Goal: Register for event/course

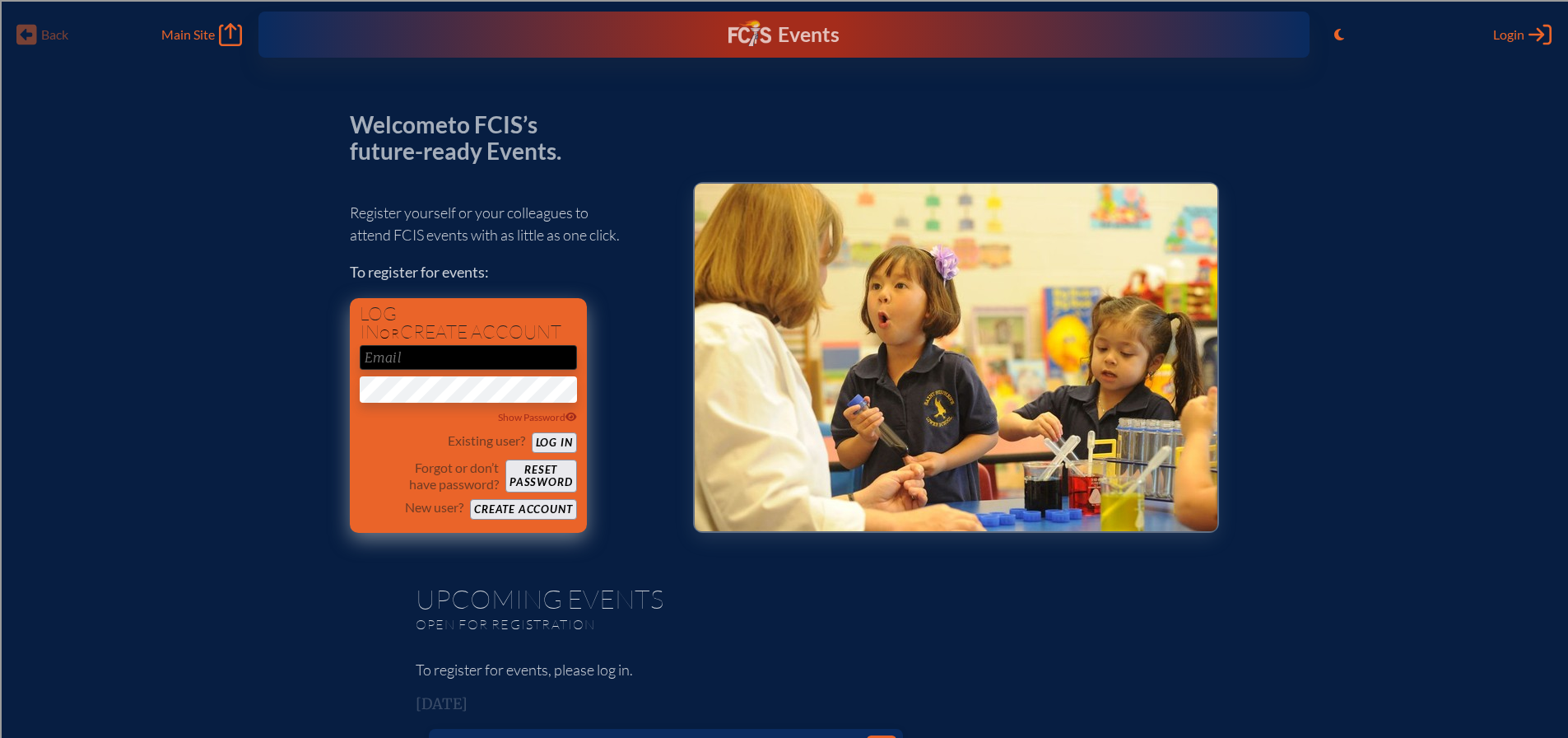
type input "[EMAIL_ADDRESS][DOMAIN_NAME]"
click at [567, 441] on button "Log in" at bounding box center [554, 443] width 45 height 20
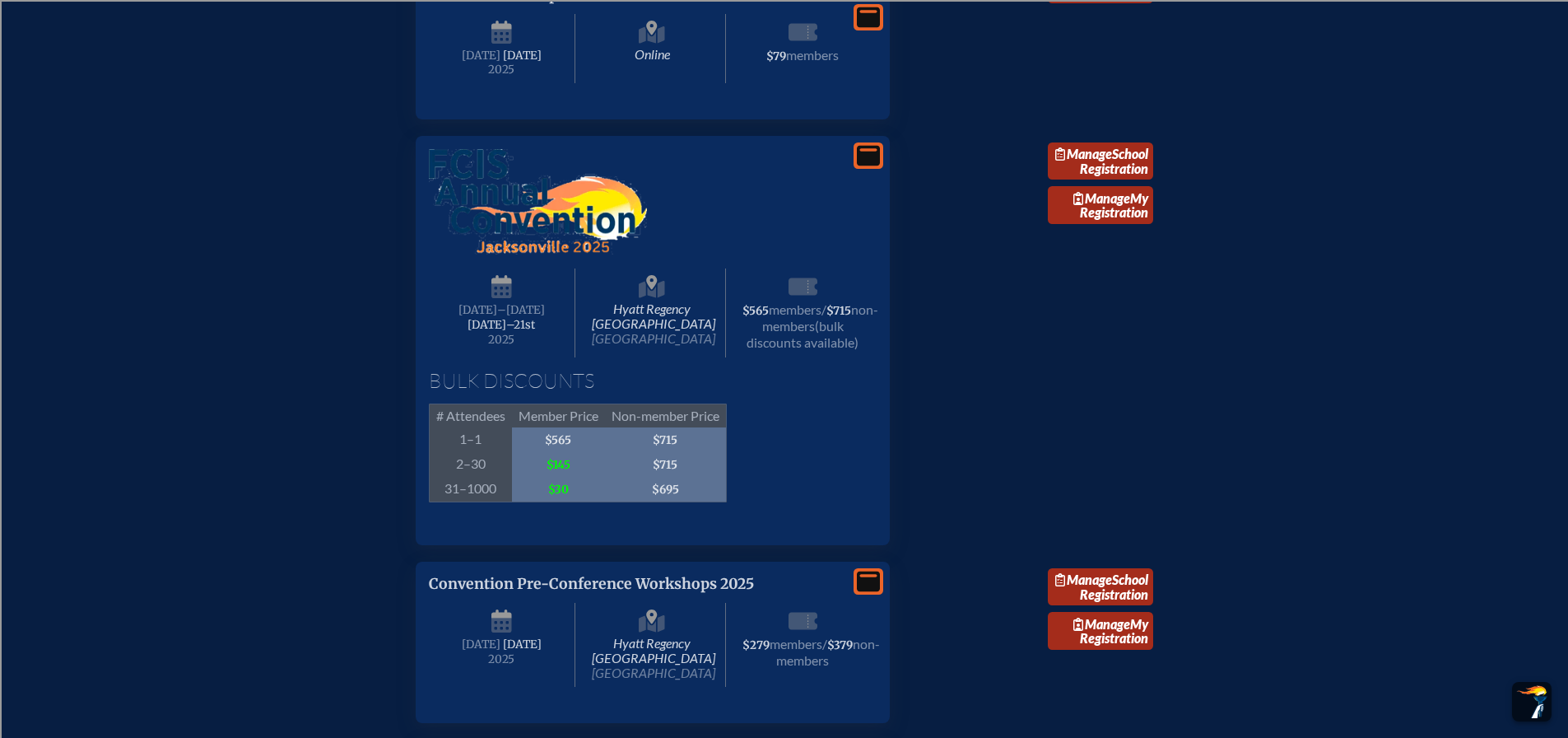
scroll to position [2965, 0]
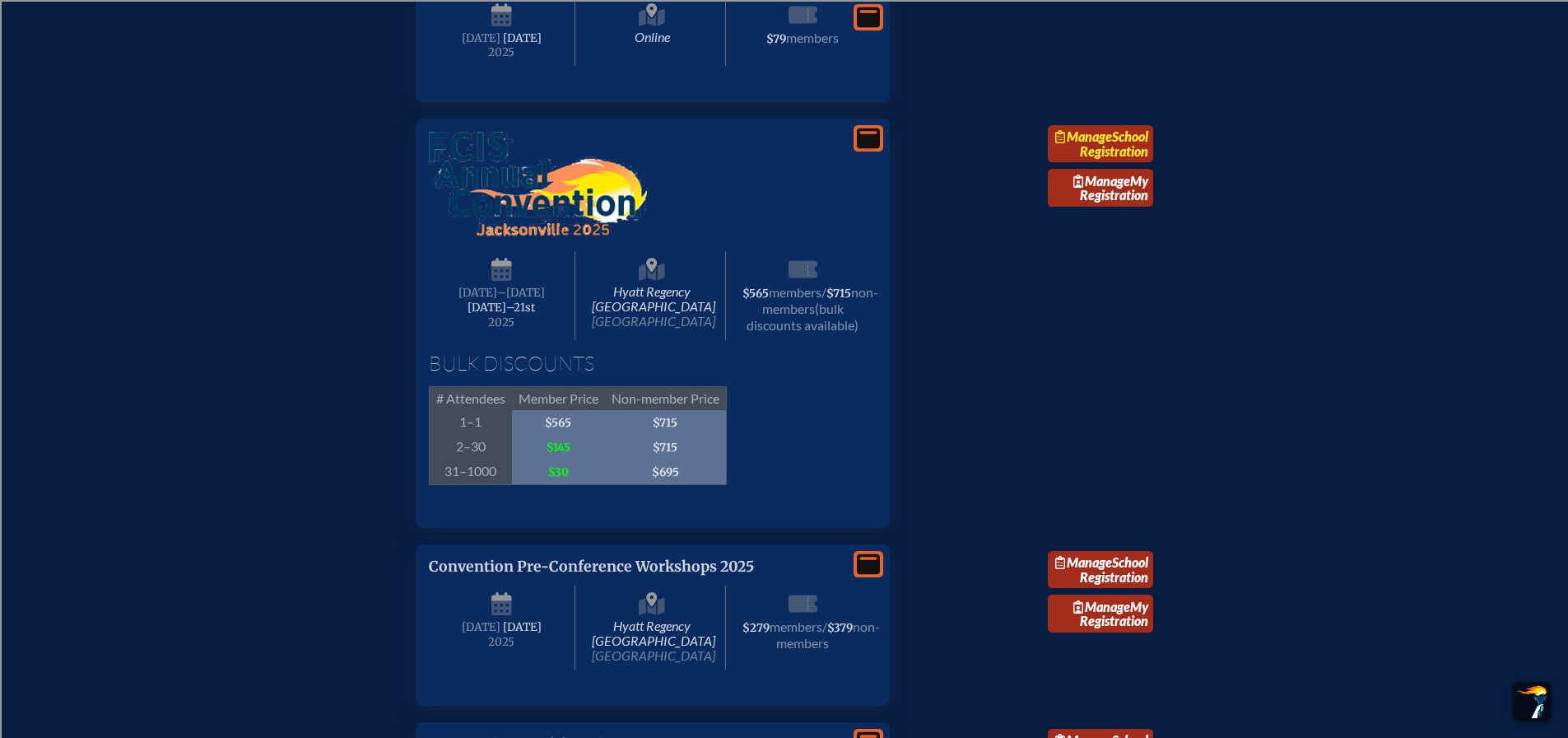
click at [1117, 163] on link "Manage School Registration" at bounding box center [1101, 144] width 105 height 38
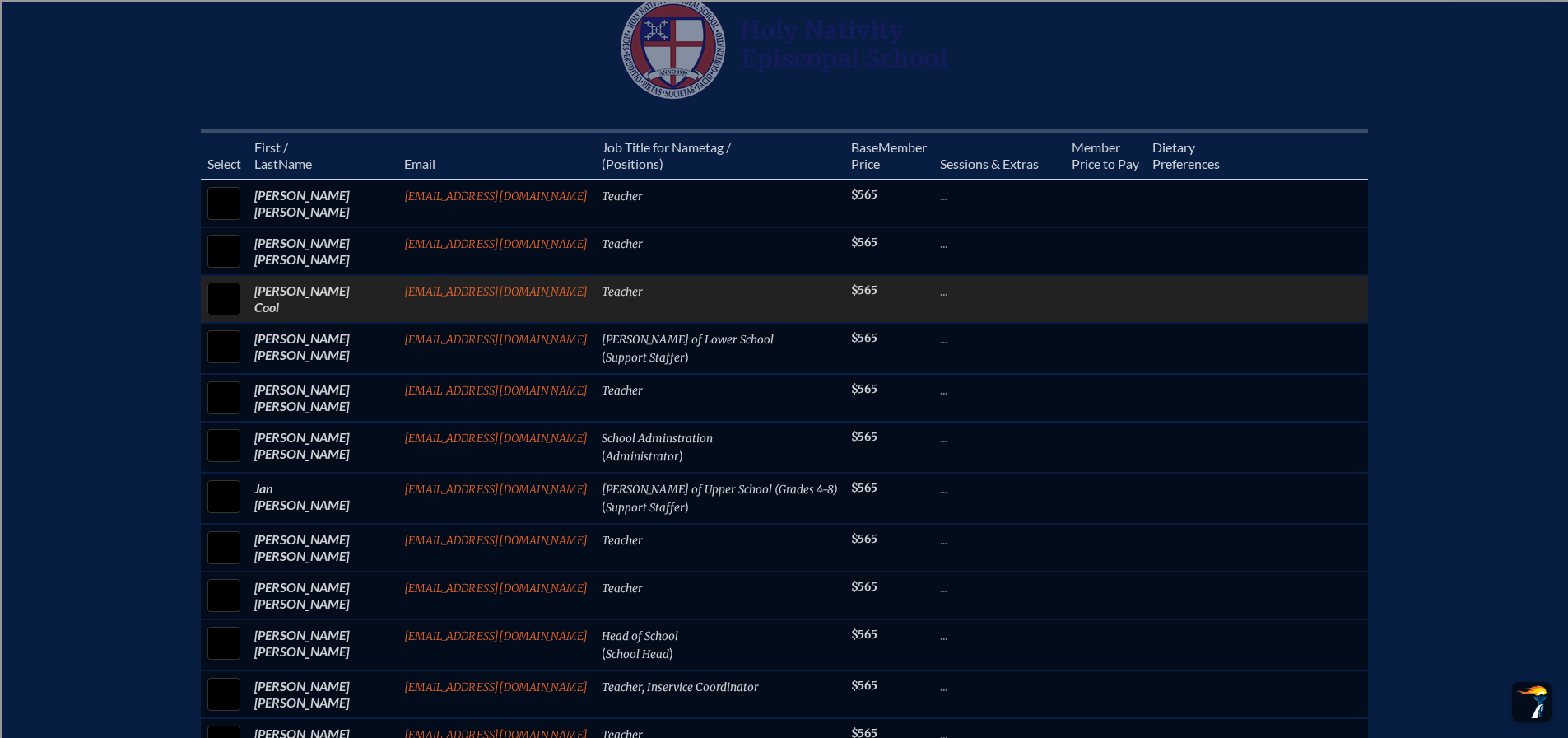
scroll to position [741, 0]
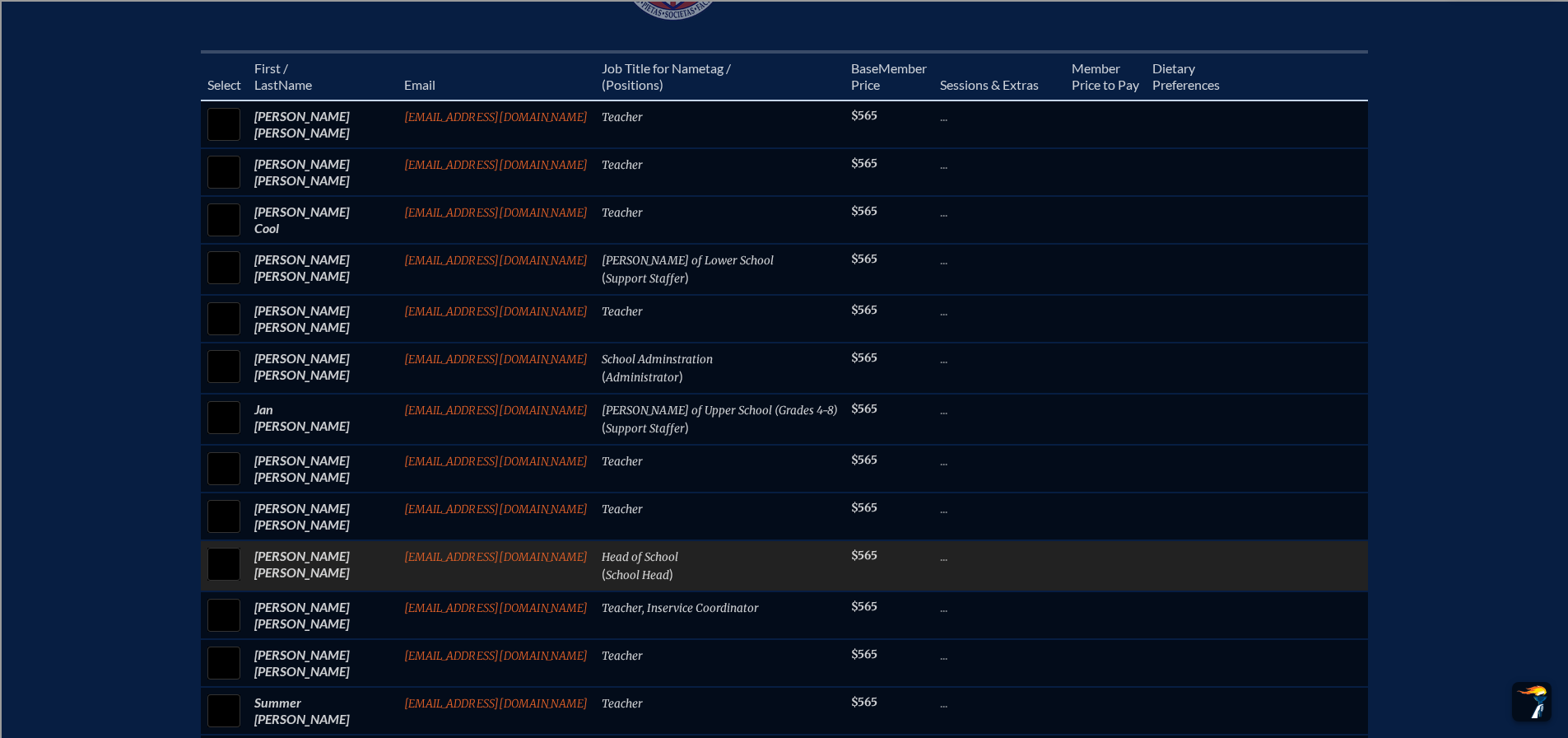
click at [241, 575] on input "checkbox" at bounding box center [224, 564] width 42 height 42
checkbox input "true"
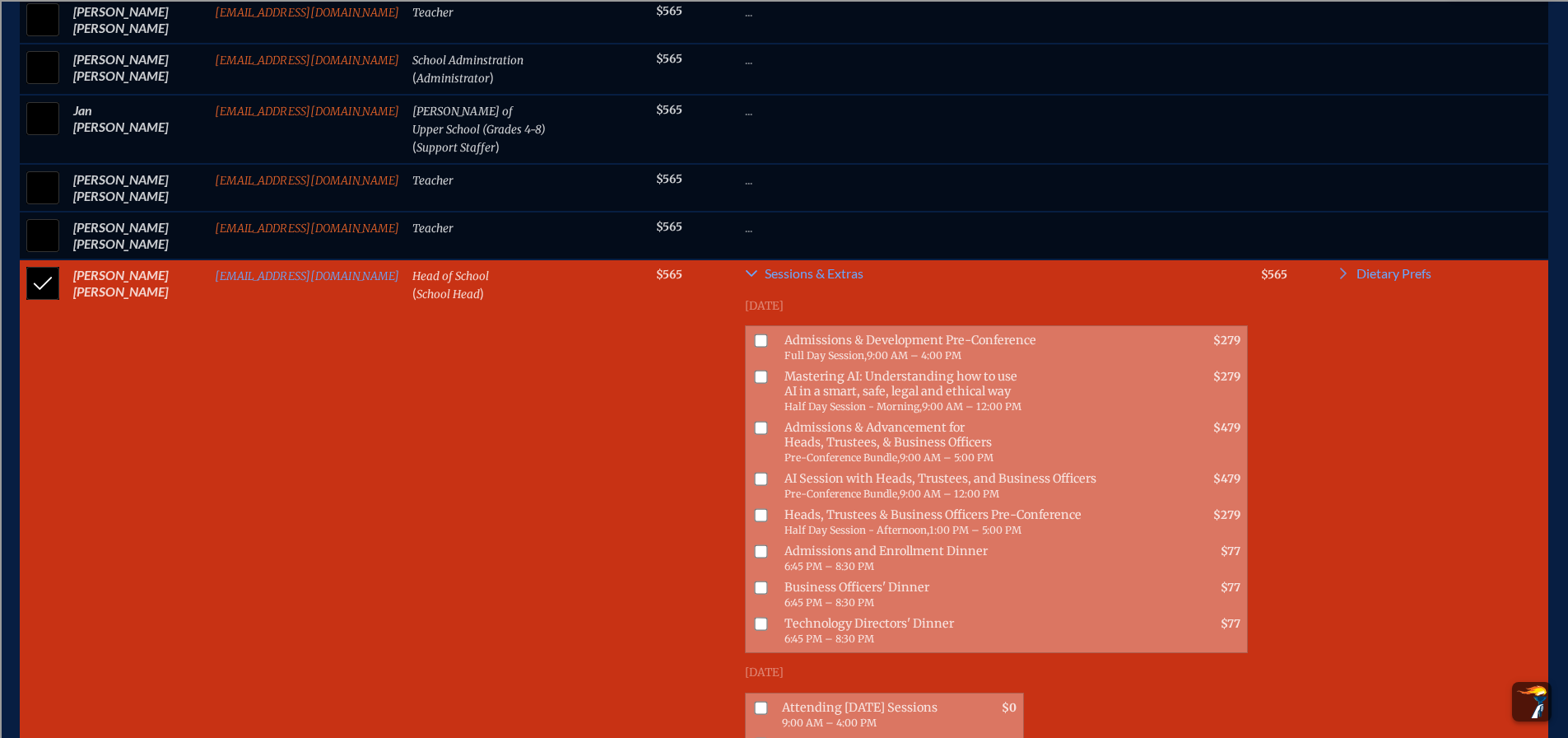
scroll to position [1071, 0]
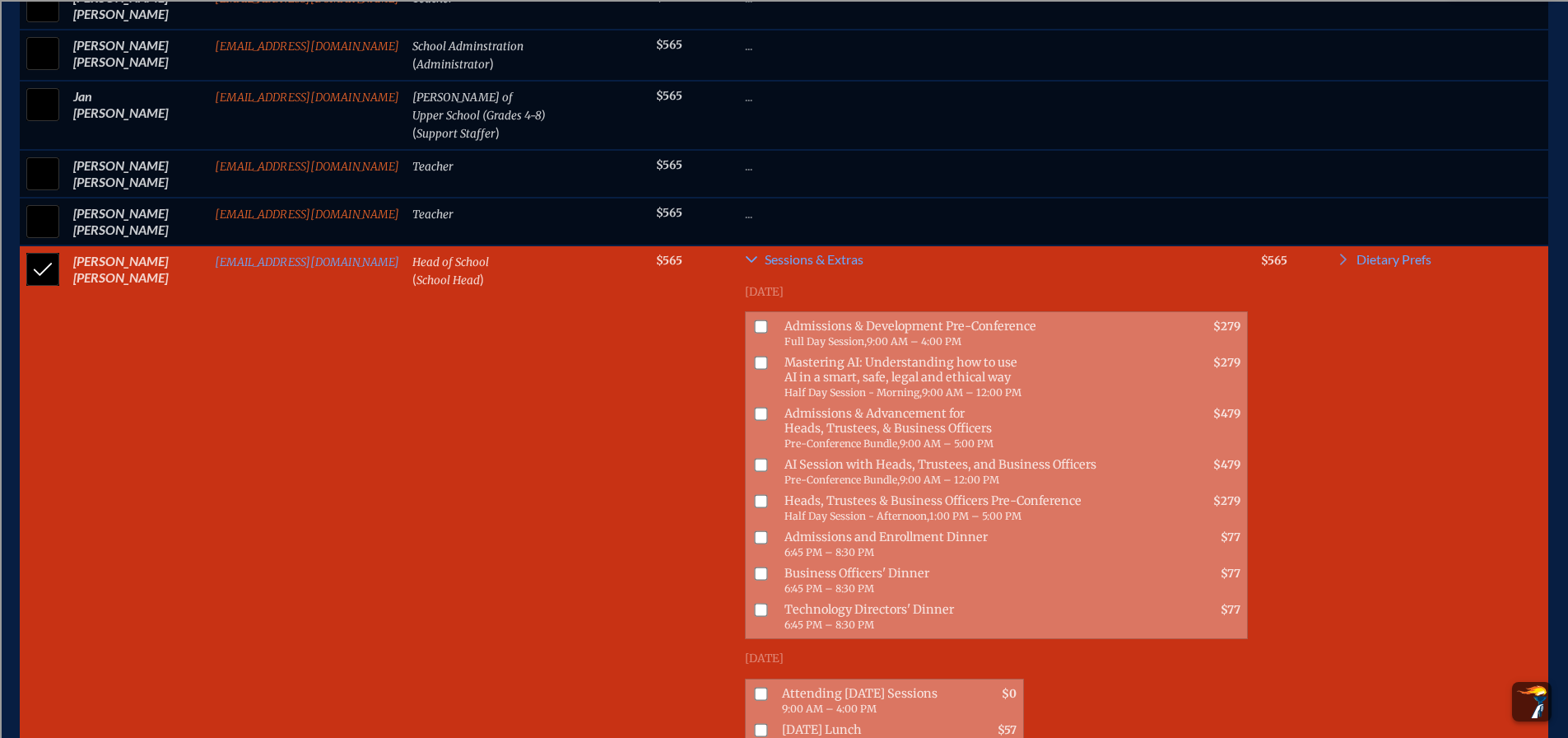
click at [754, 495] on input "checkbox" at bounding box center [761, 501] width 14 height 14
checkbox input "true"
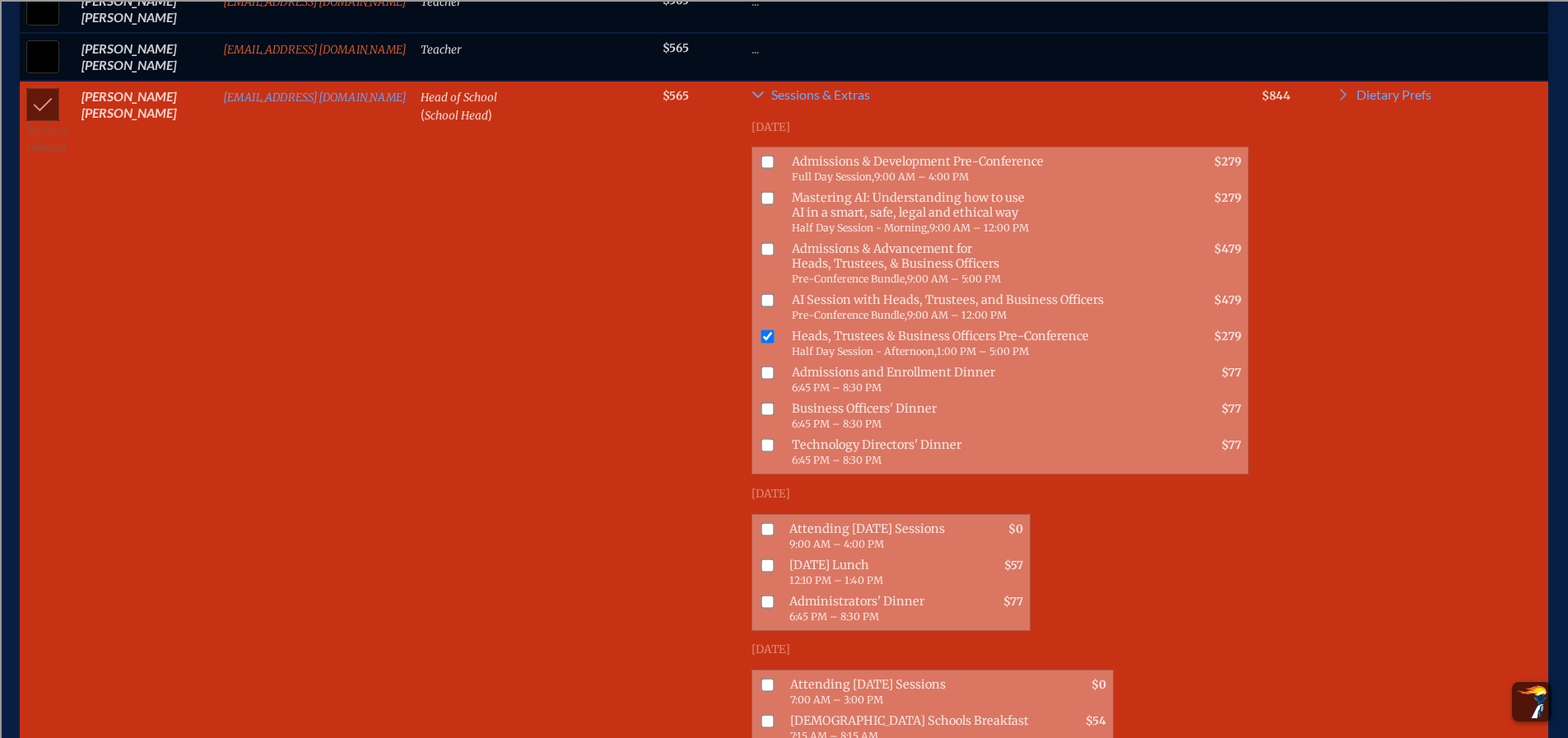
scroll to position [1317, 0]
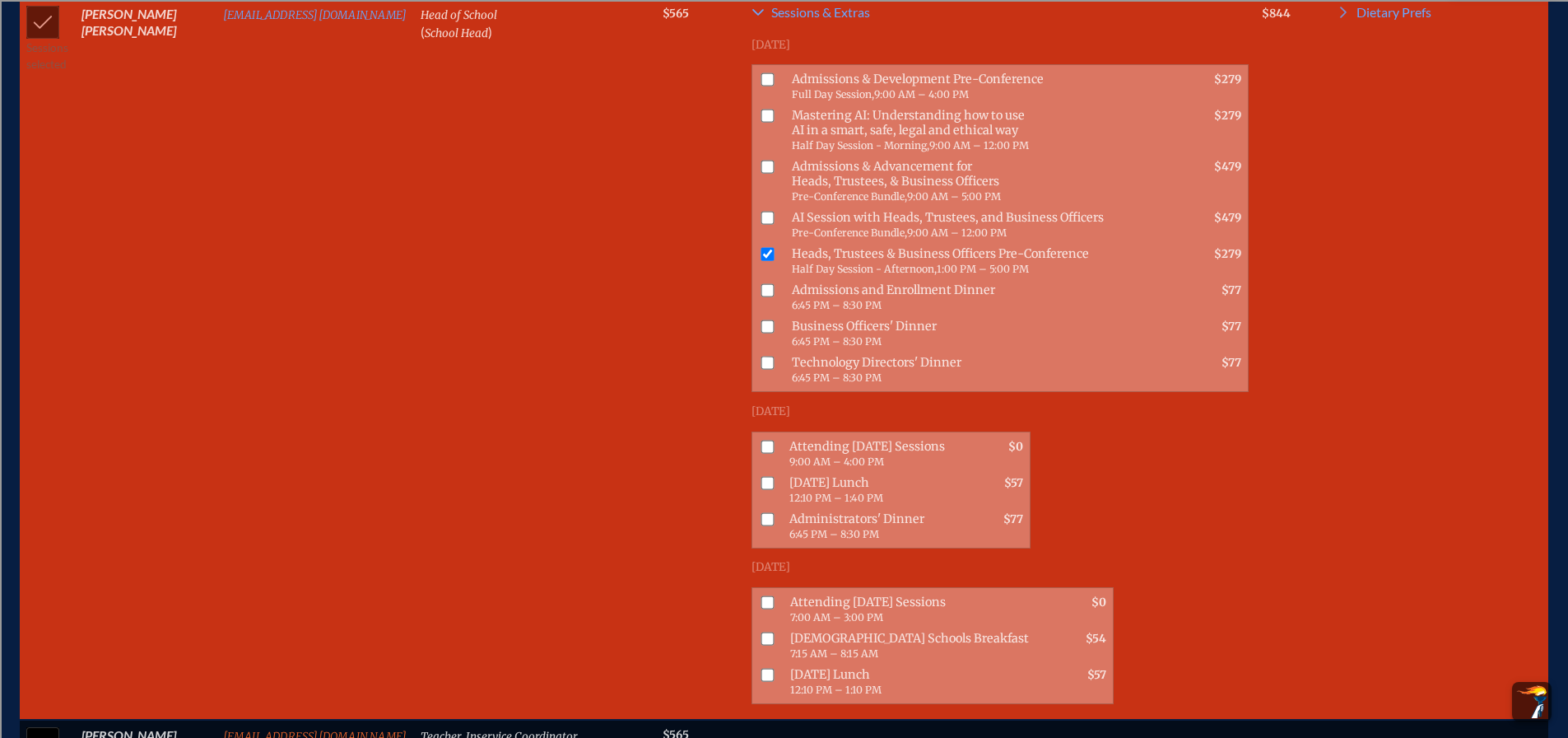
click at [762, 439] on input "checkbox" at bounding box center [768, 446] width 14 height 14
checkbox input "true"
click at [762, 476] on input "checkbox" at bounding box center [768, 483] width 14 height 14
checkbox input "true"
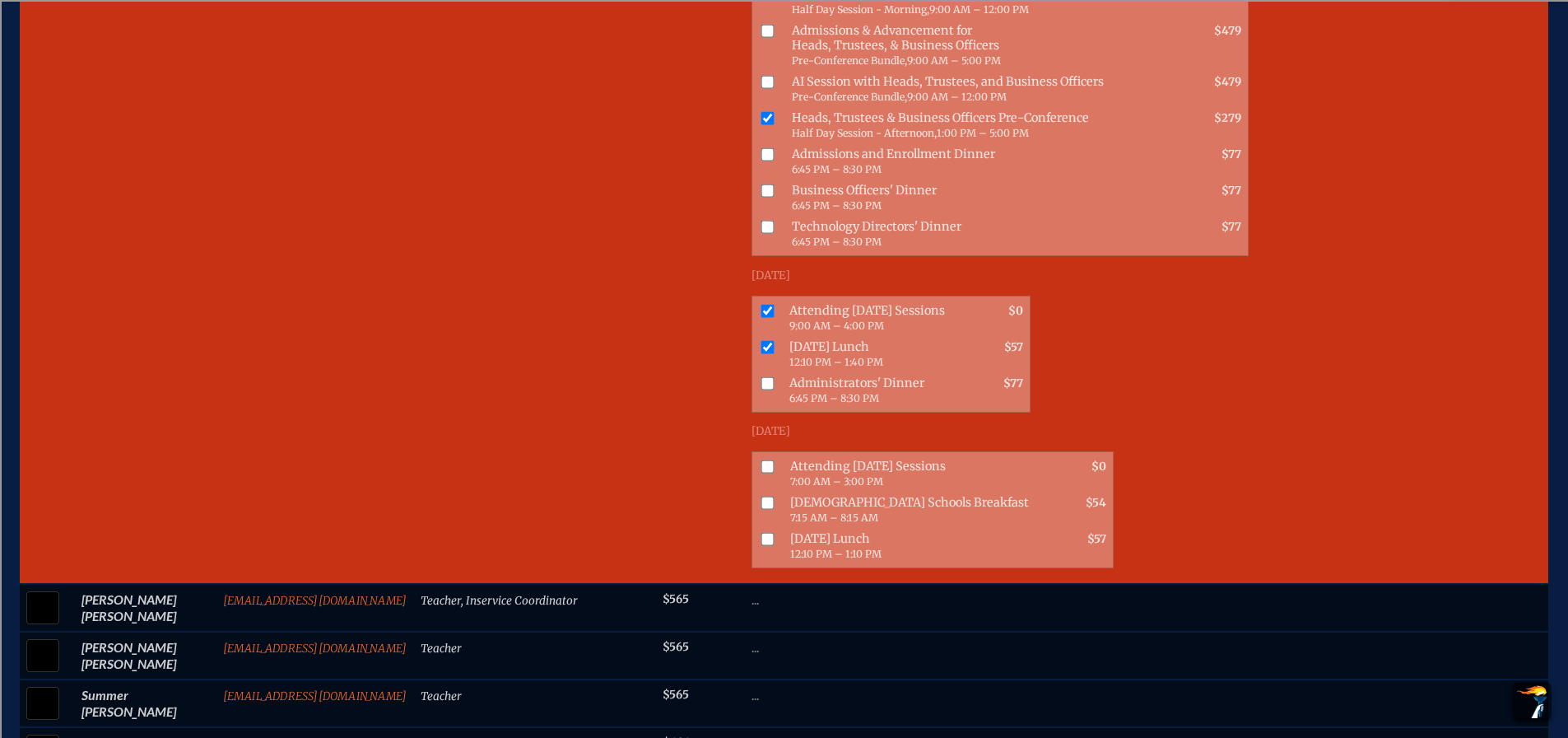
scroll to position [1482, 0]
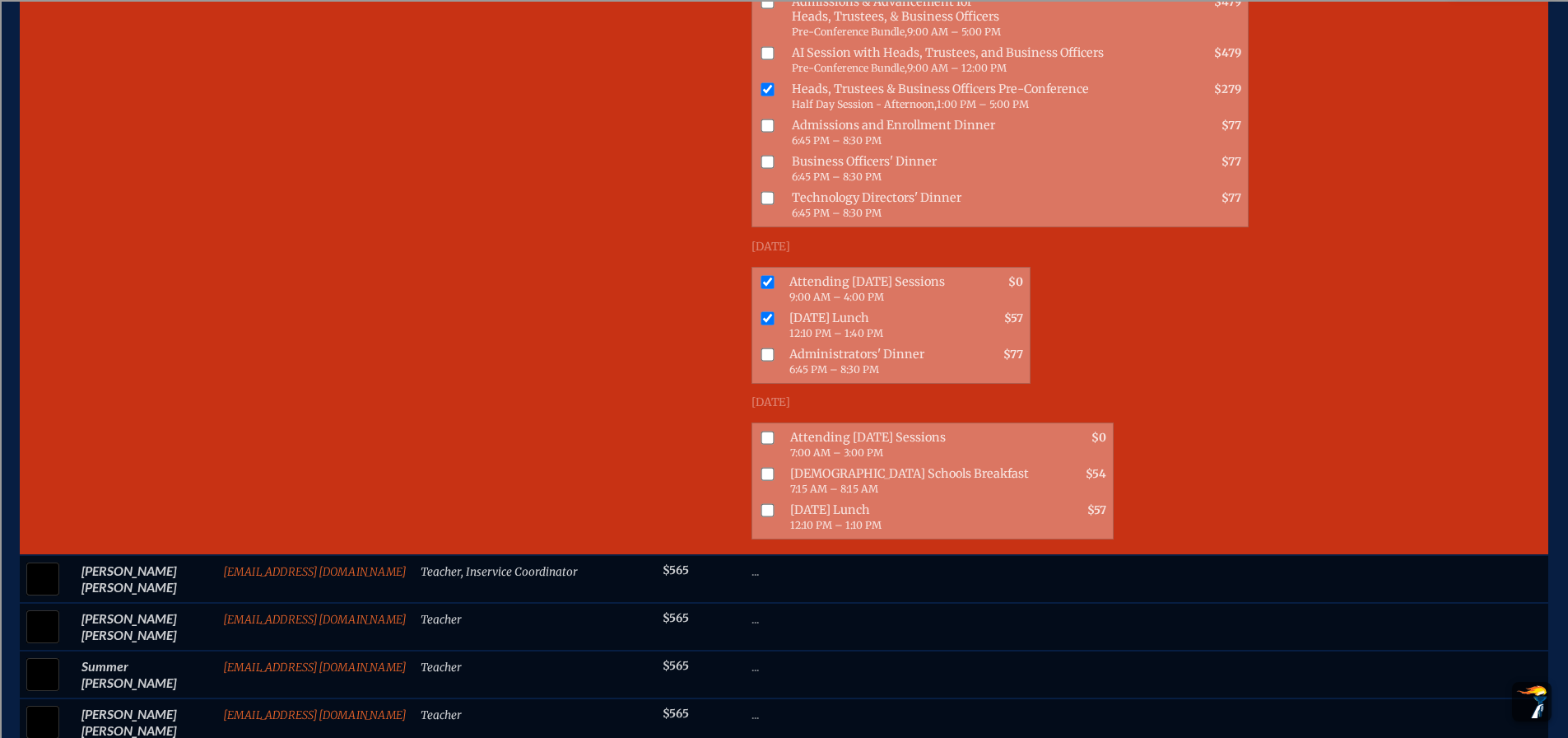
click at [762, 431] on input "checkbox" at bounding box center [768, 438] width 14 height 14
checkbox input "true"
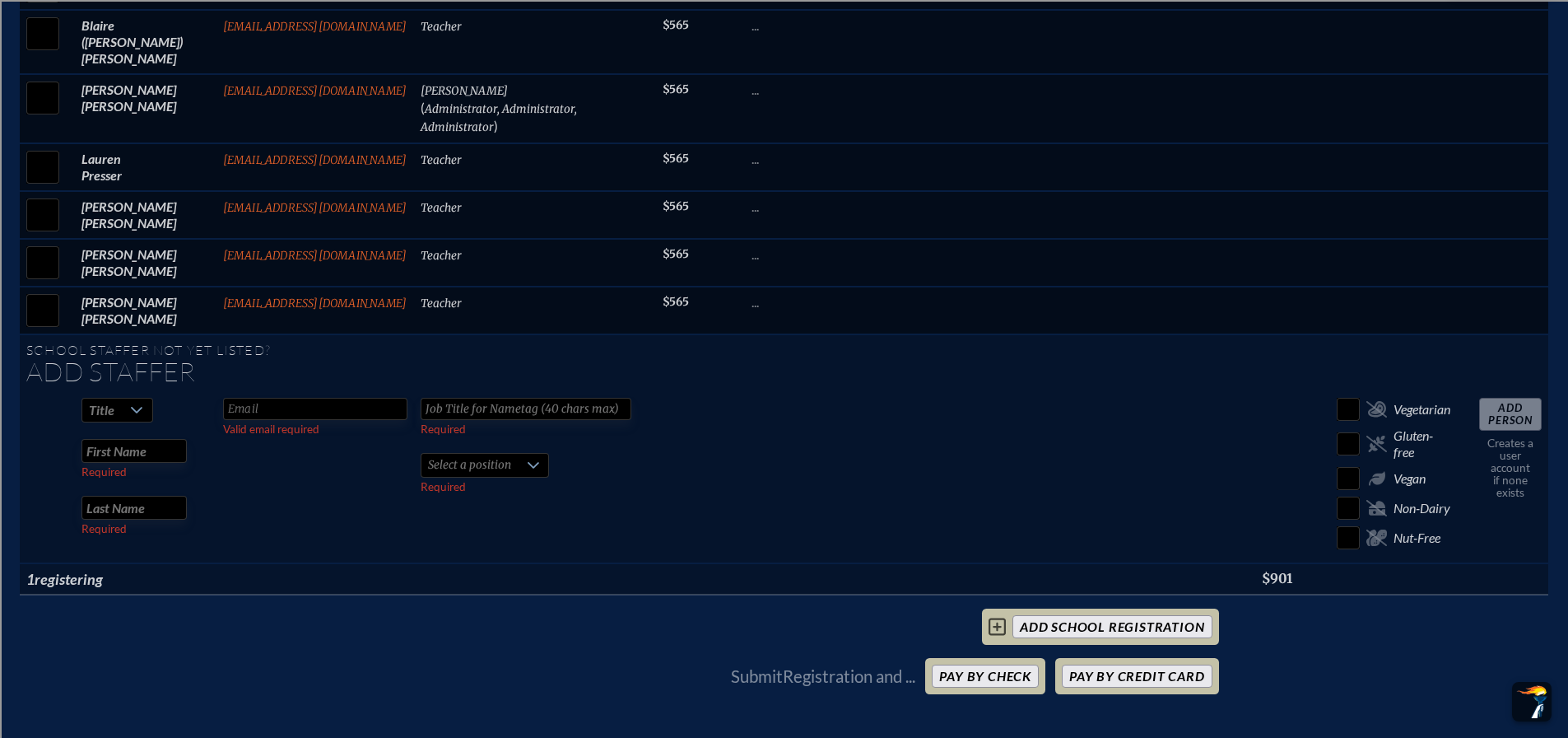
scroll to position [2306, 0]
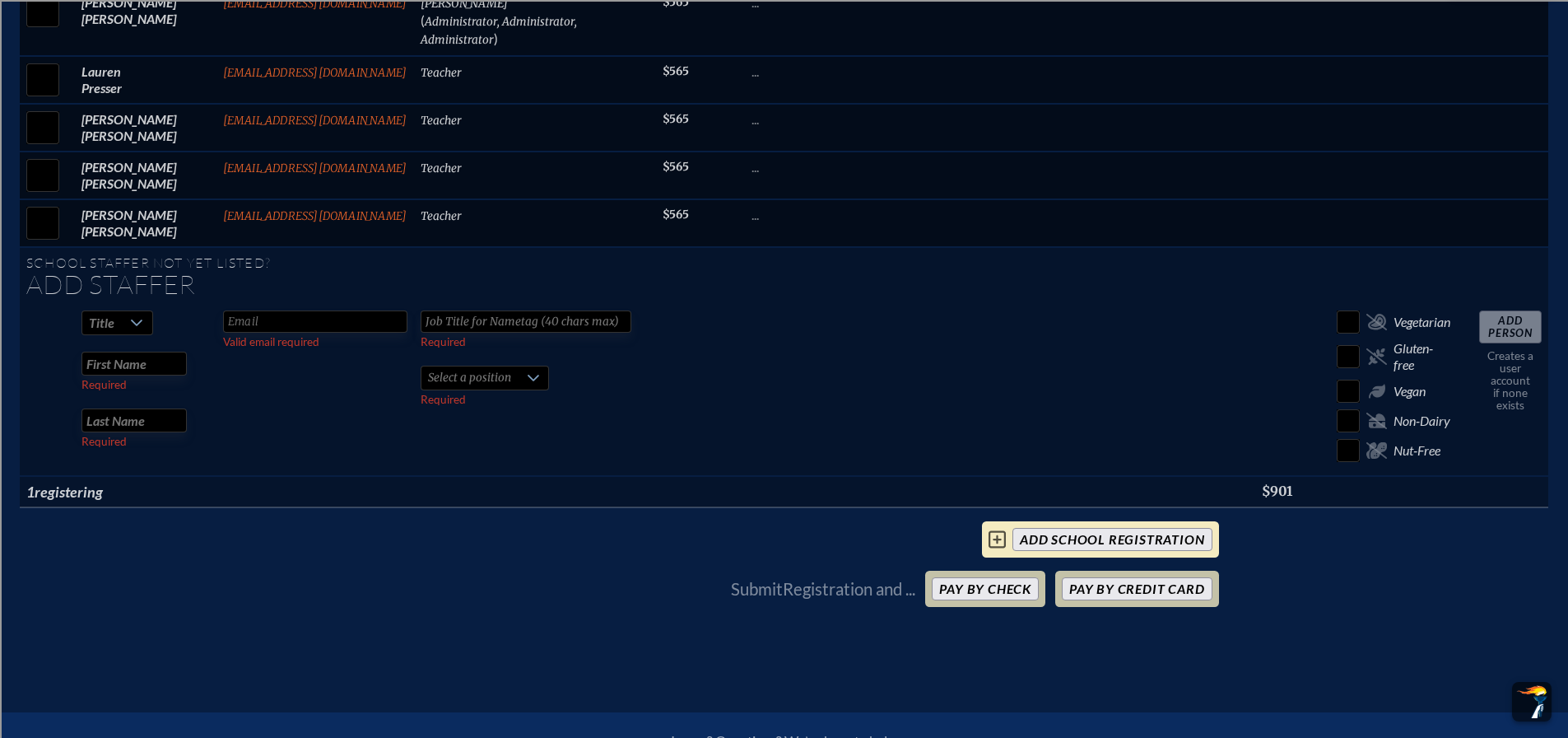
click at [1135, 528] on input "add School Registration" at bounding box center [1112, 539] width 199 height 23
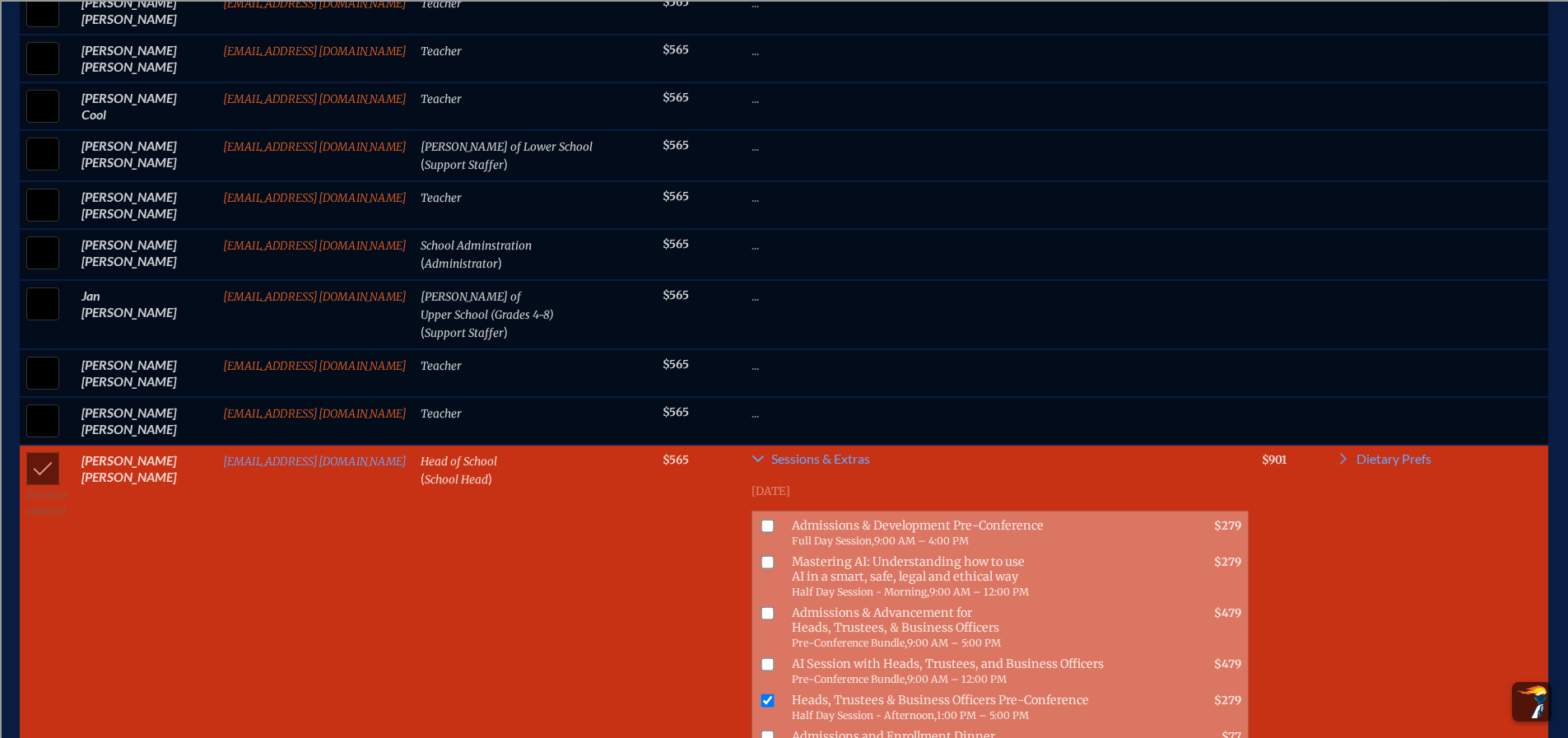
scroll to position [824, 0]
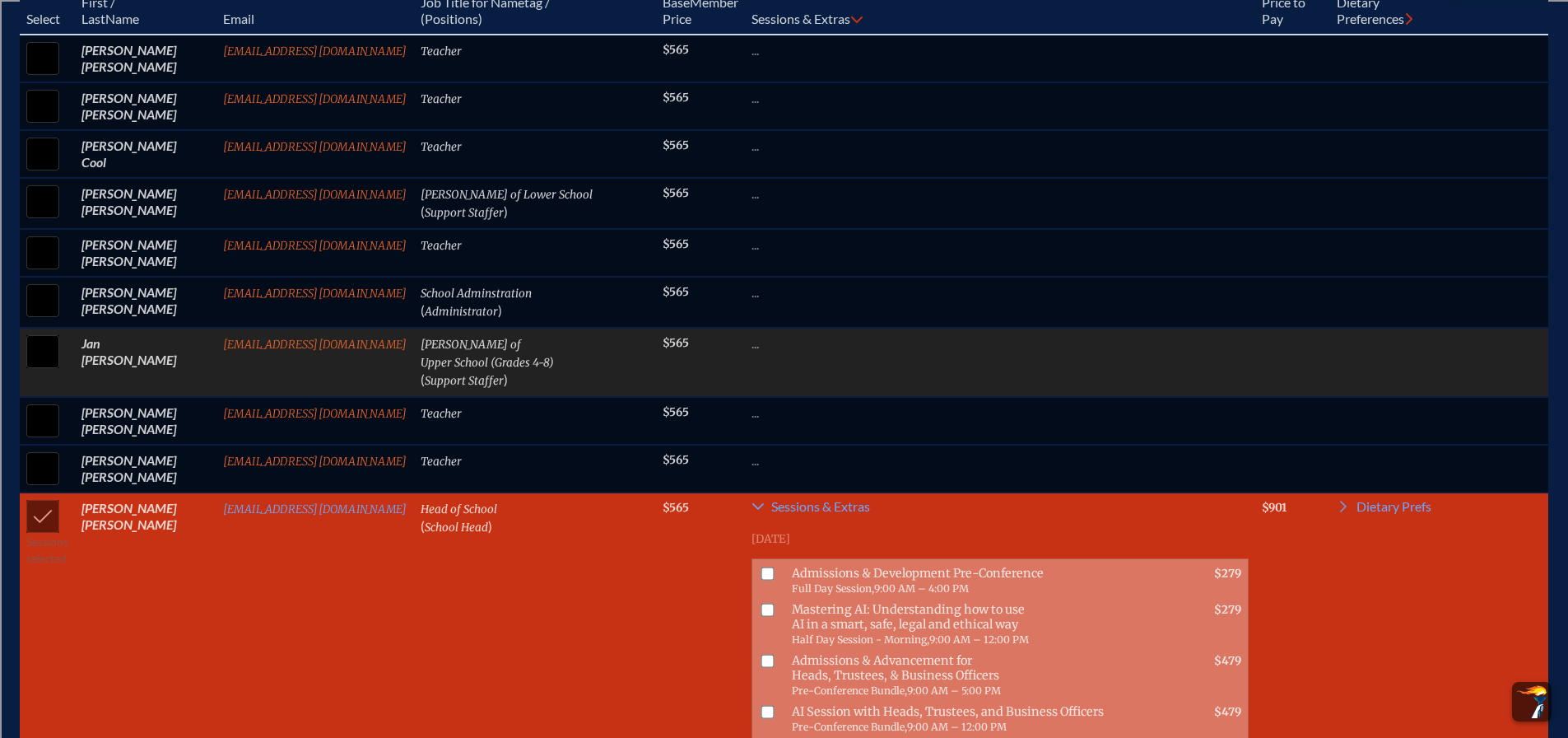
click at [34, 361] on input "checkbox" at bounding box center [42, 351] width 42 height 42
checkbox input "true"
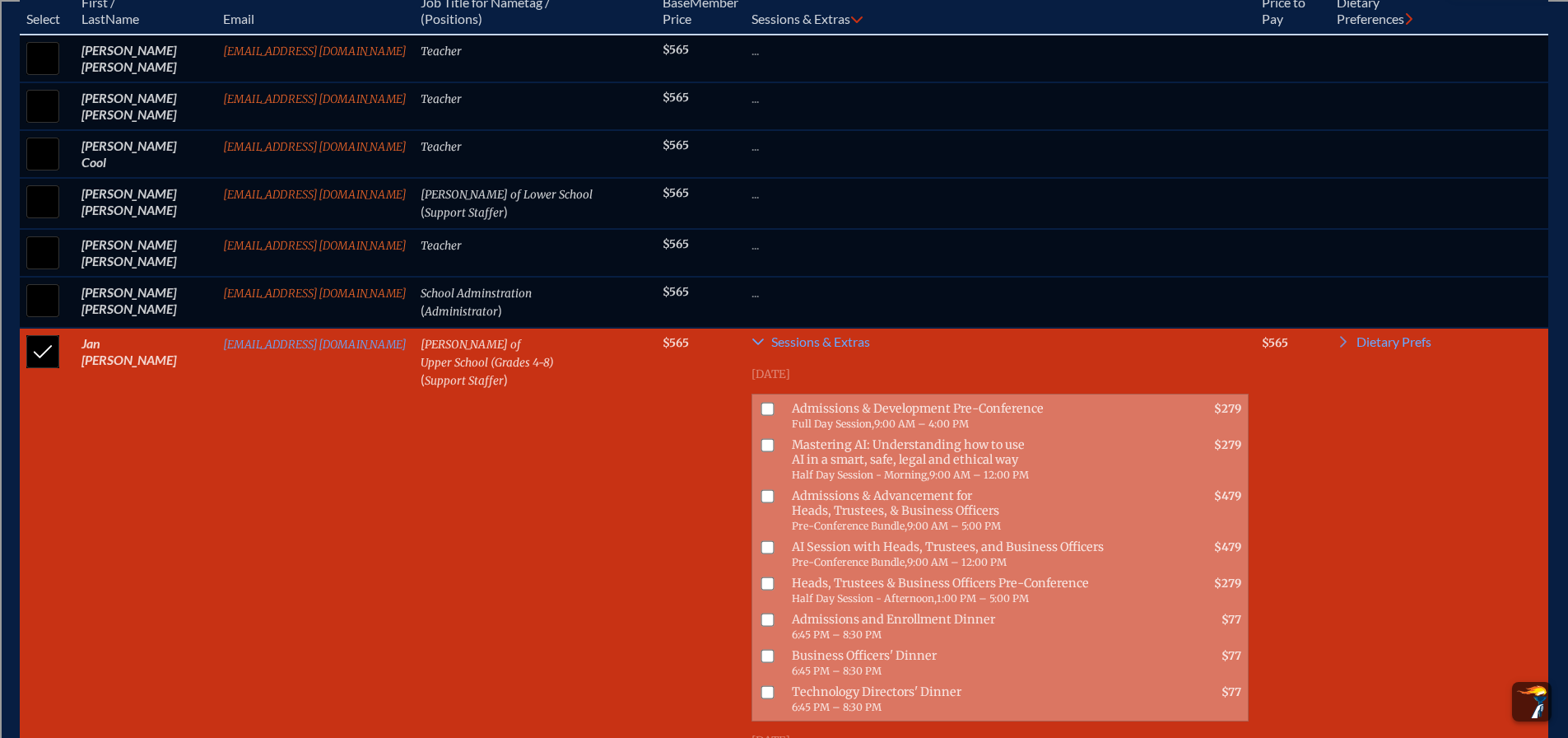
click at [762, 416] on input "checkbox" at bounding box center [768, 410] width 14 height 14
checkbox input "true"
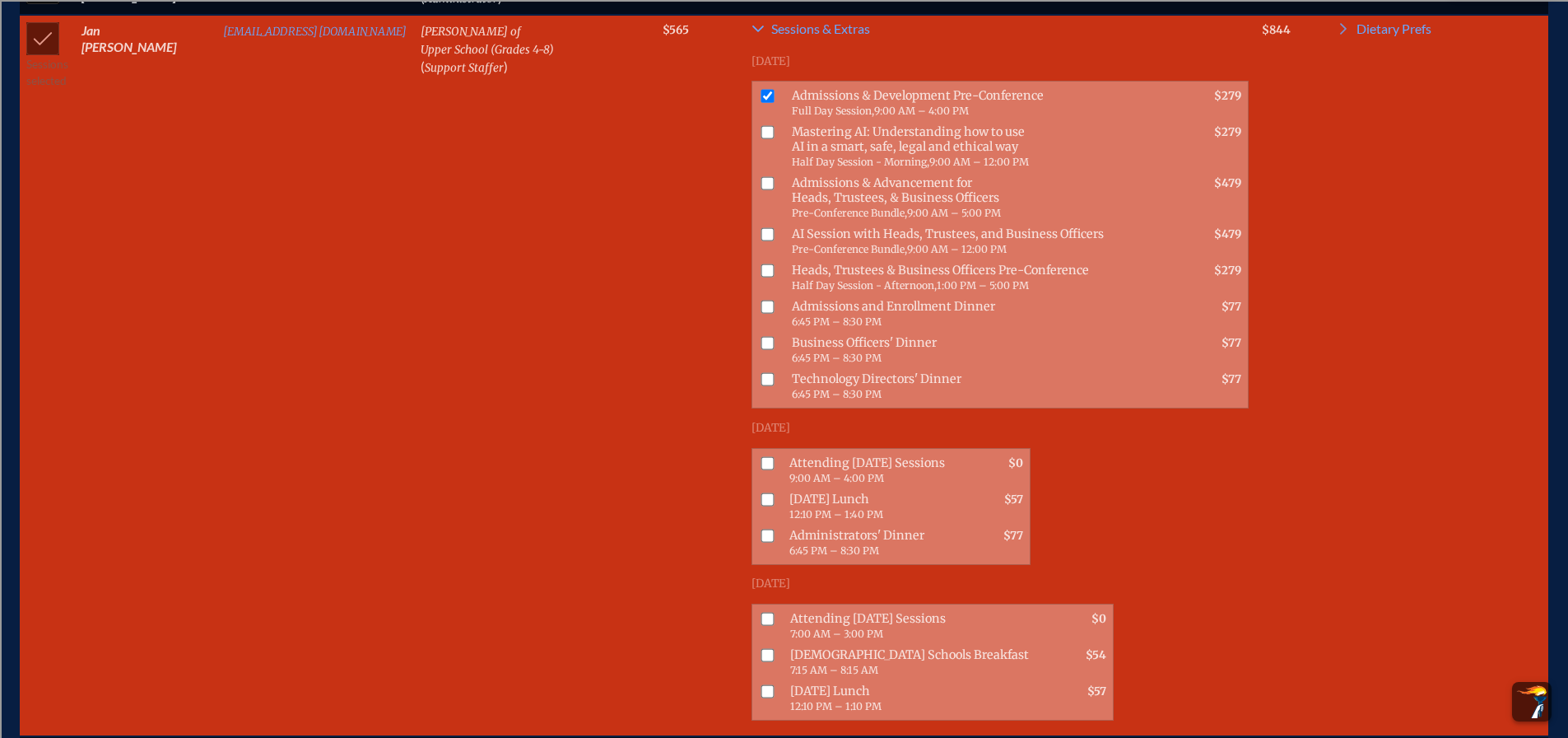
scroll to position [1153, 0]
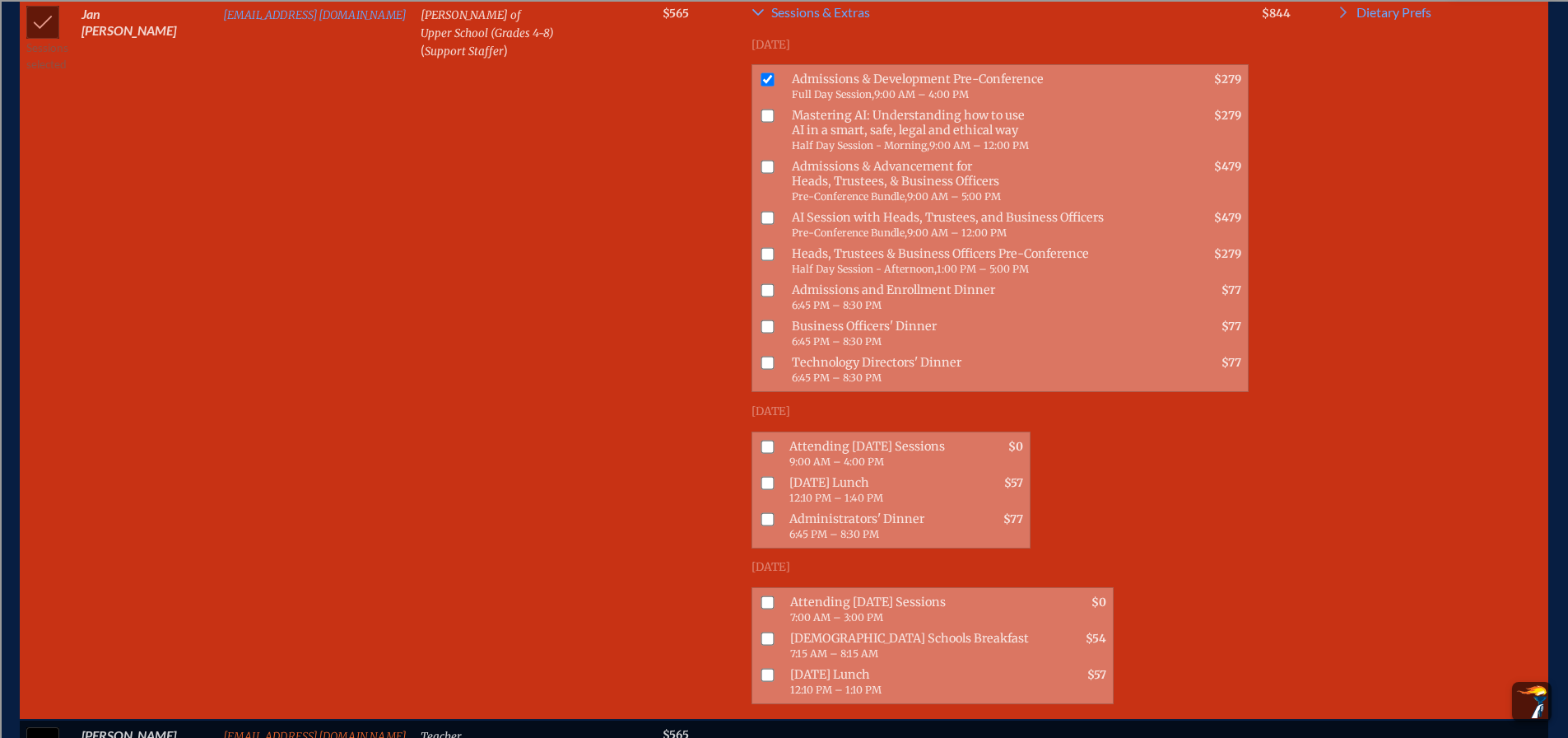
click at [762, 479] on input "checkbox" at bounding box center [768, 483] width 14 height 14
checkbox input "true"
click at [762, 449] on input "checkbox" at bounding box center [768, 446] width 14 height 14
checkbox input "true"
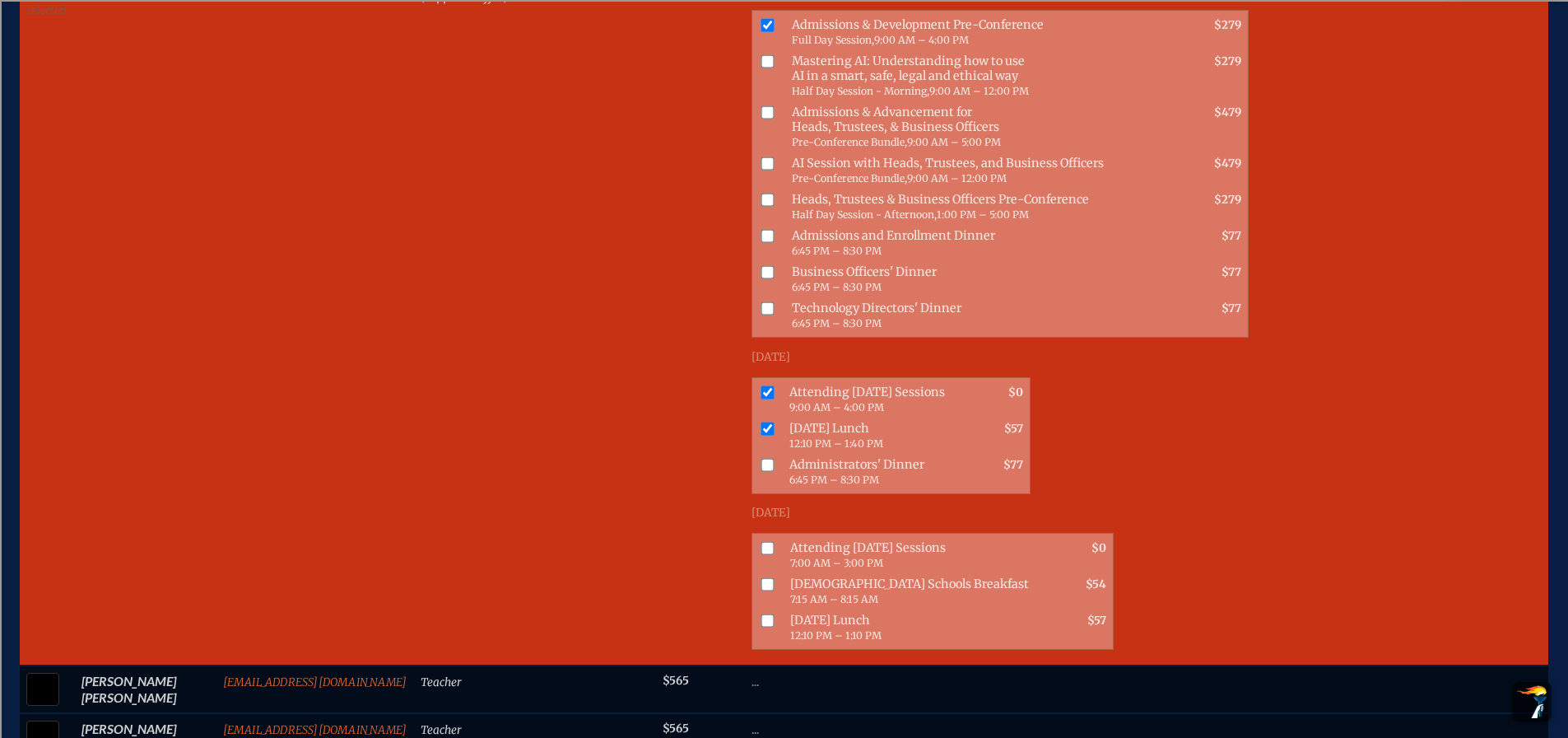
scroll to position [1235, 0]
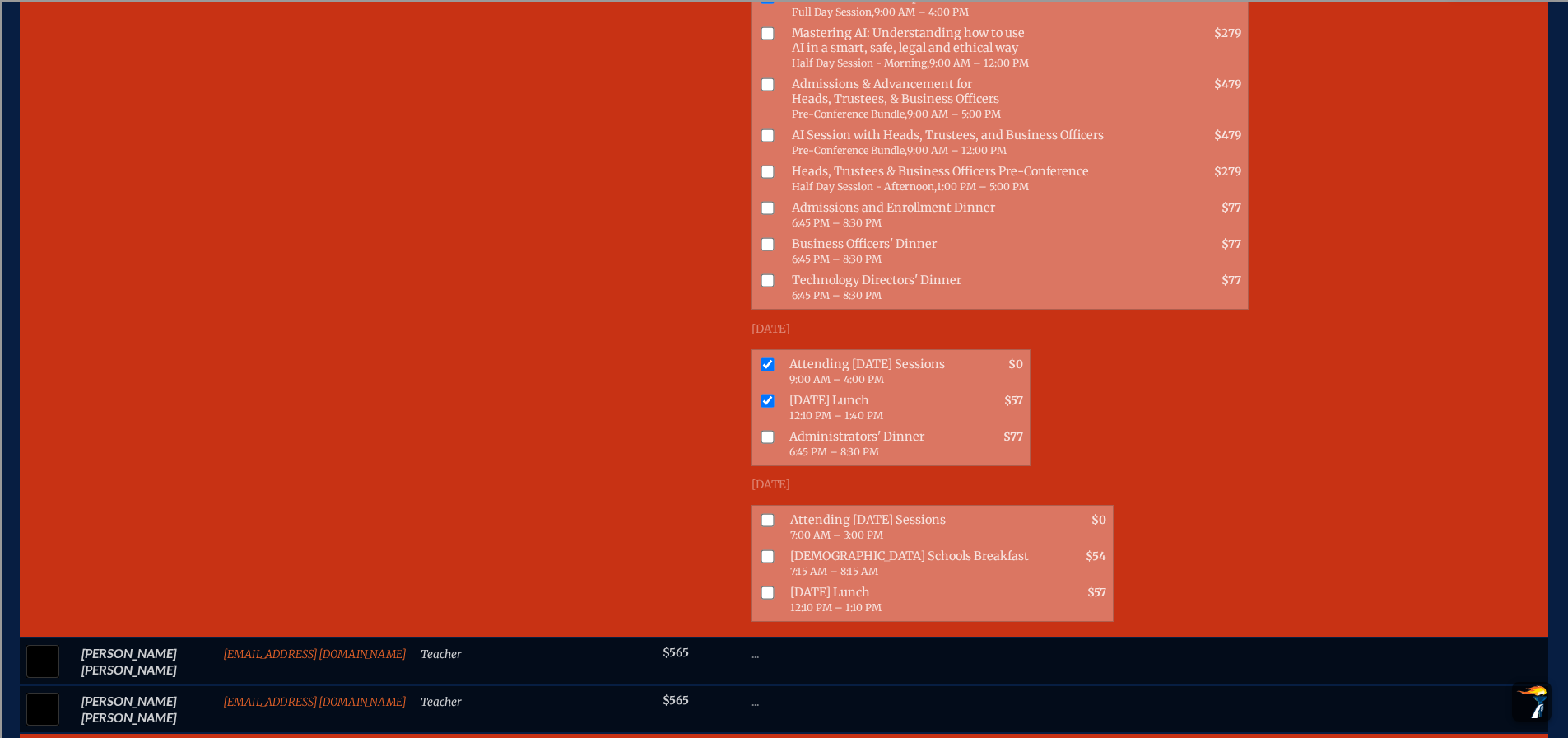
click at [762, 517] on input "checkbox" at bounding box center [768, 520] width 14 height 14
checkbox input "true"
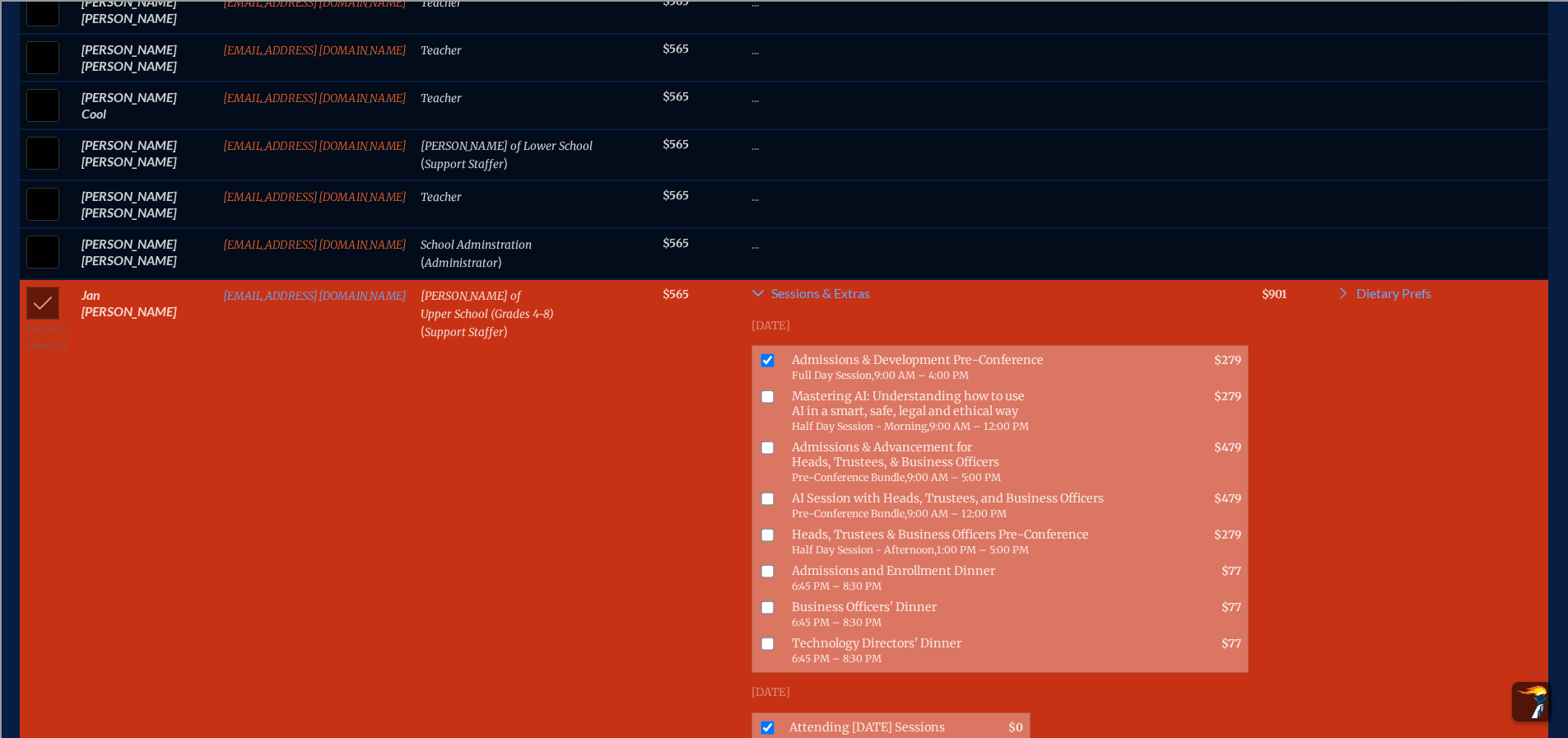
scroll to position [824, 0]
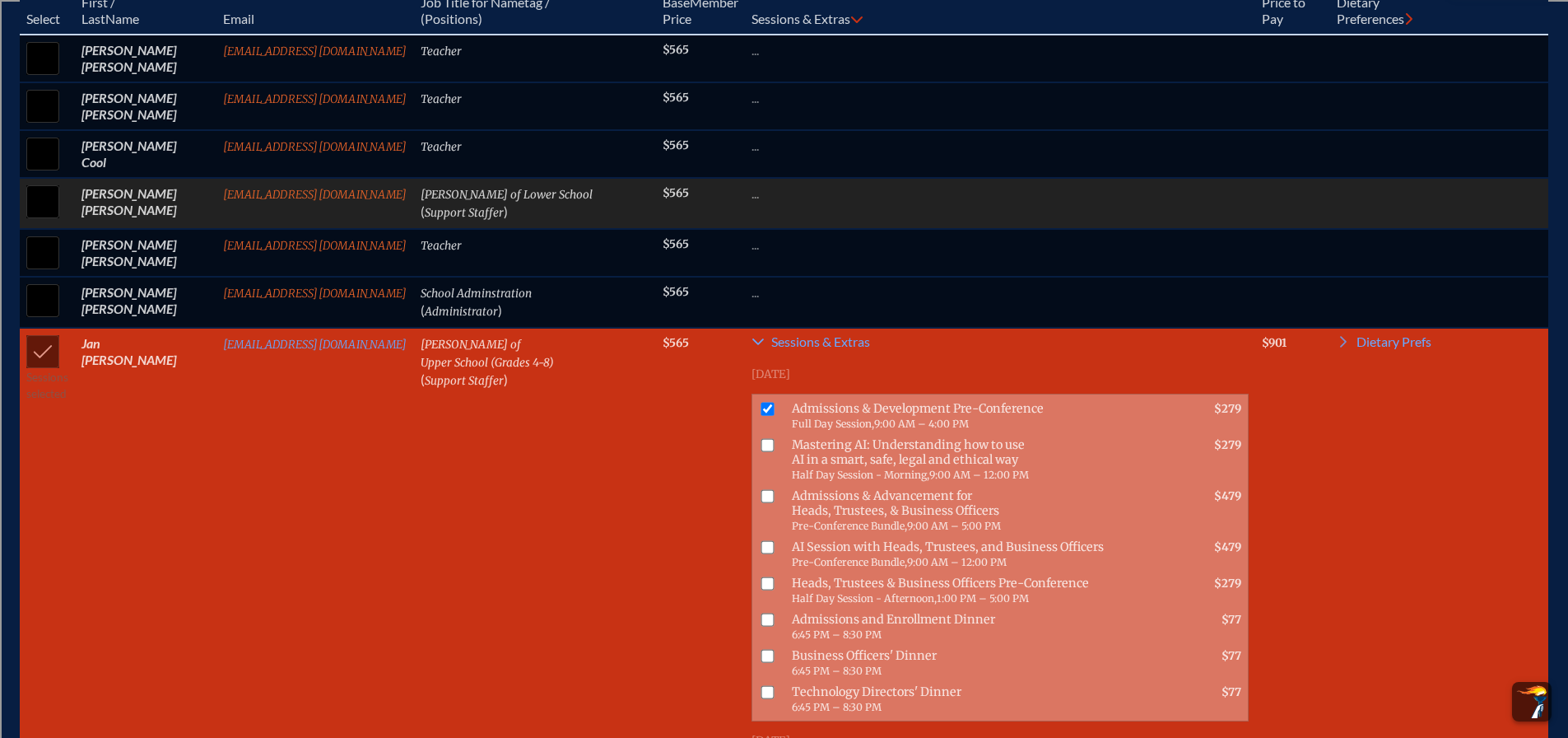
click at [34, 215] on input "checkbox" at bounding box center [42, 202] width 42 height 42
checkbox input "true"
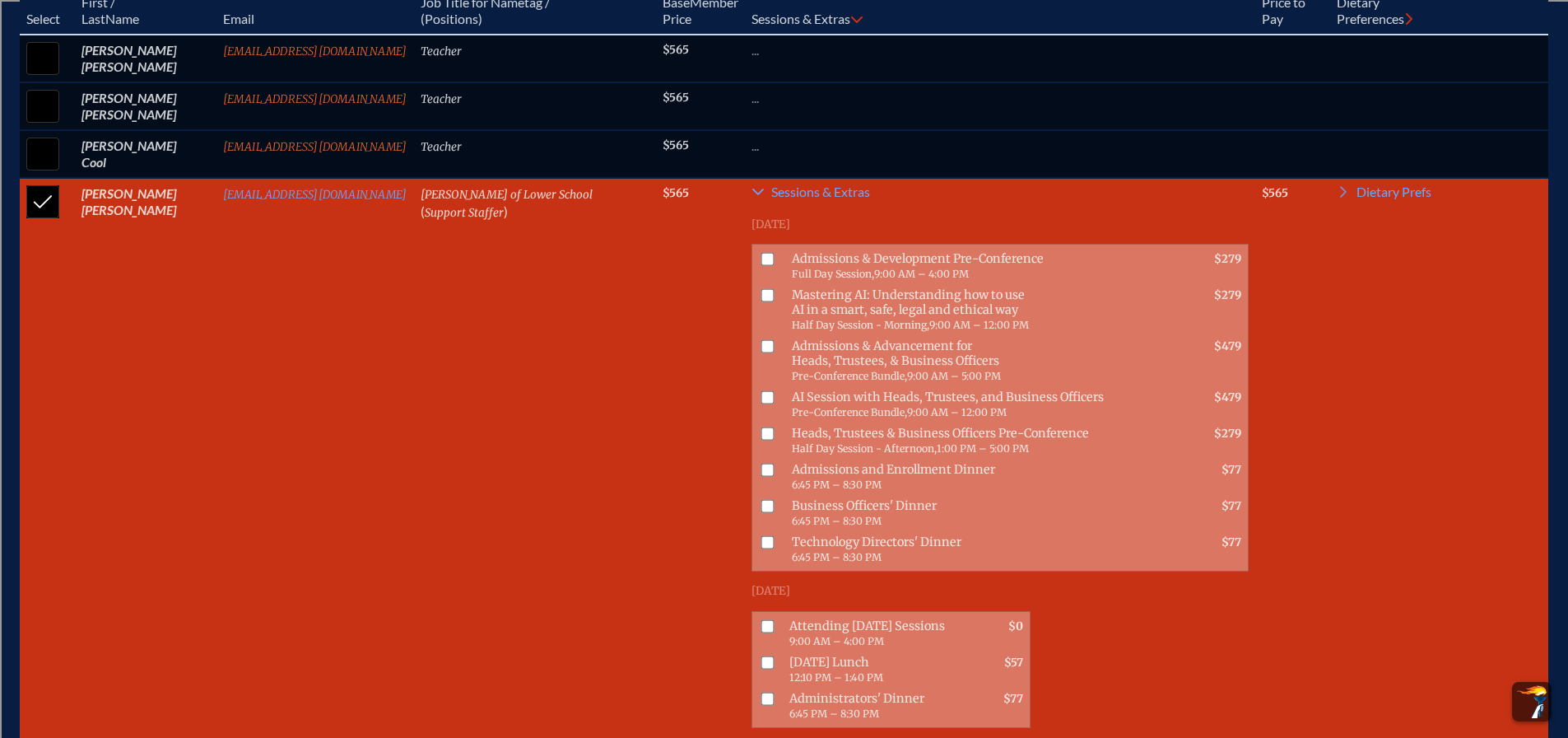
click at [762, 266] on input "checkbox" at bounding box center [768, 260] width 14 height 14
checkbox input "true"
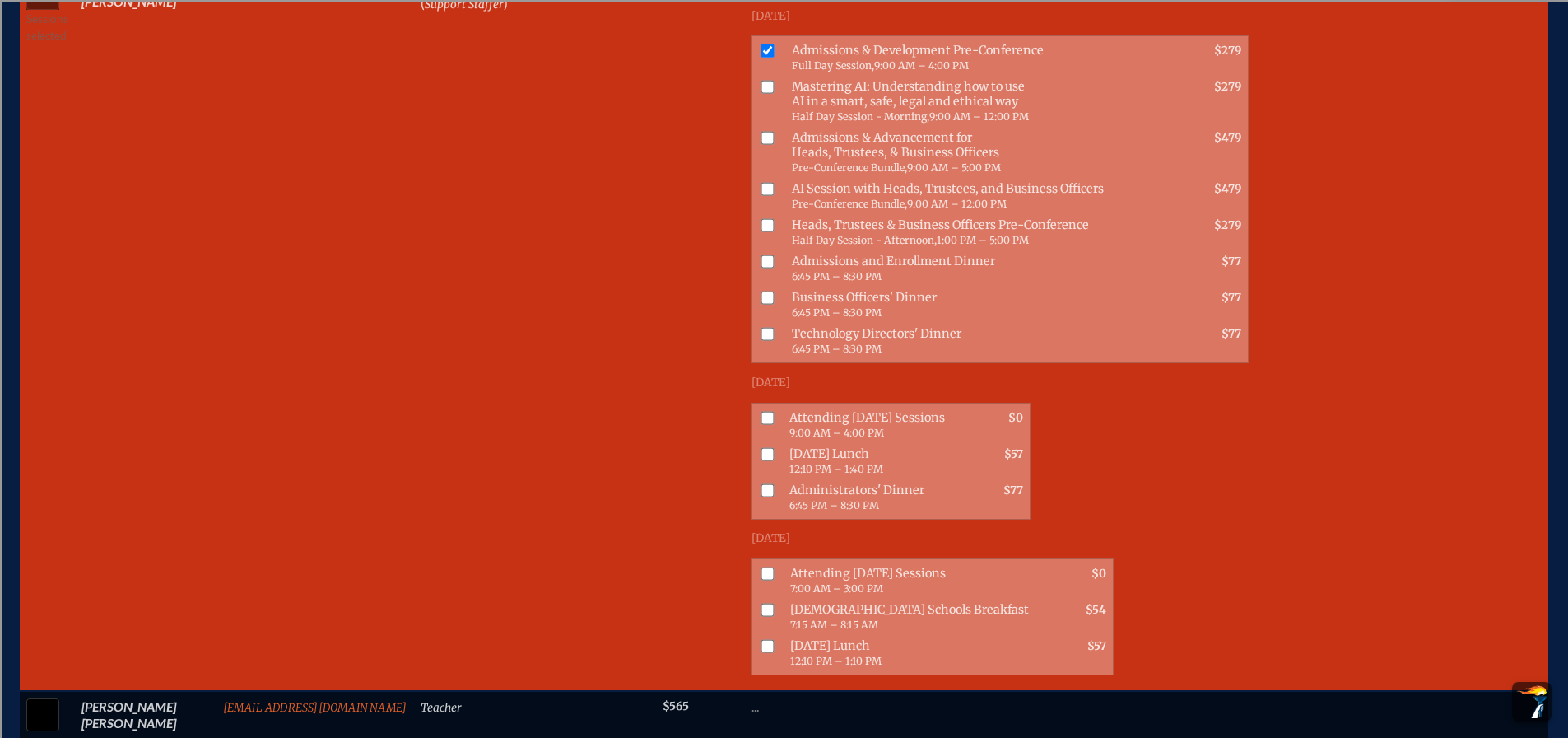
scroll to position [1071, 0]
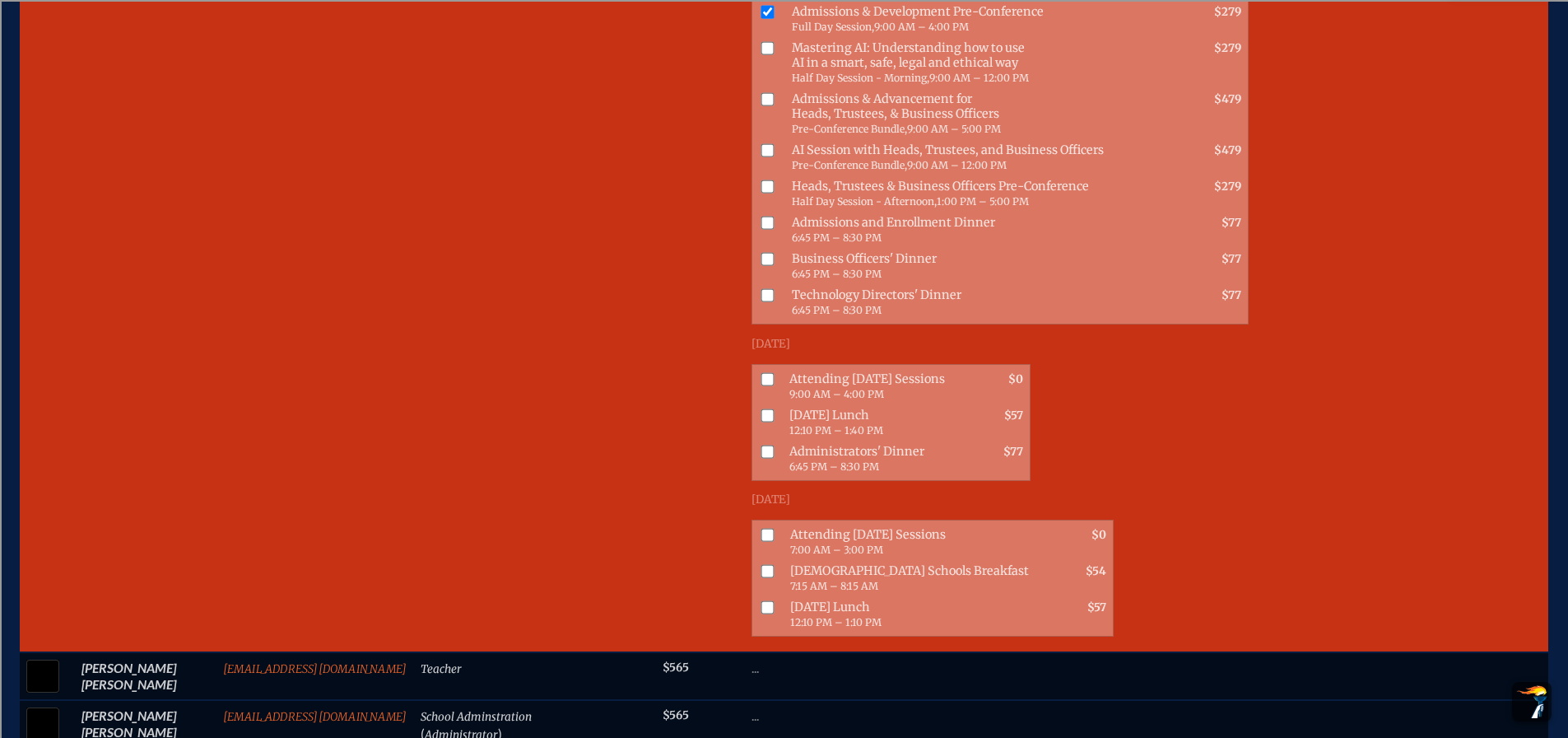
click at [762, 373] on input "checkbox" at bounding box center [768, 379] width 14 height 14
checkbox input "true"
click at [762, 413] on input "checkbox" at bounding box center [768, 415] width 14 height 14
checkbox input "true"
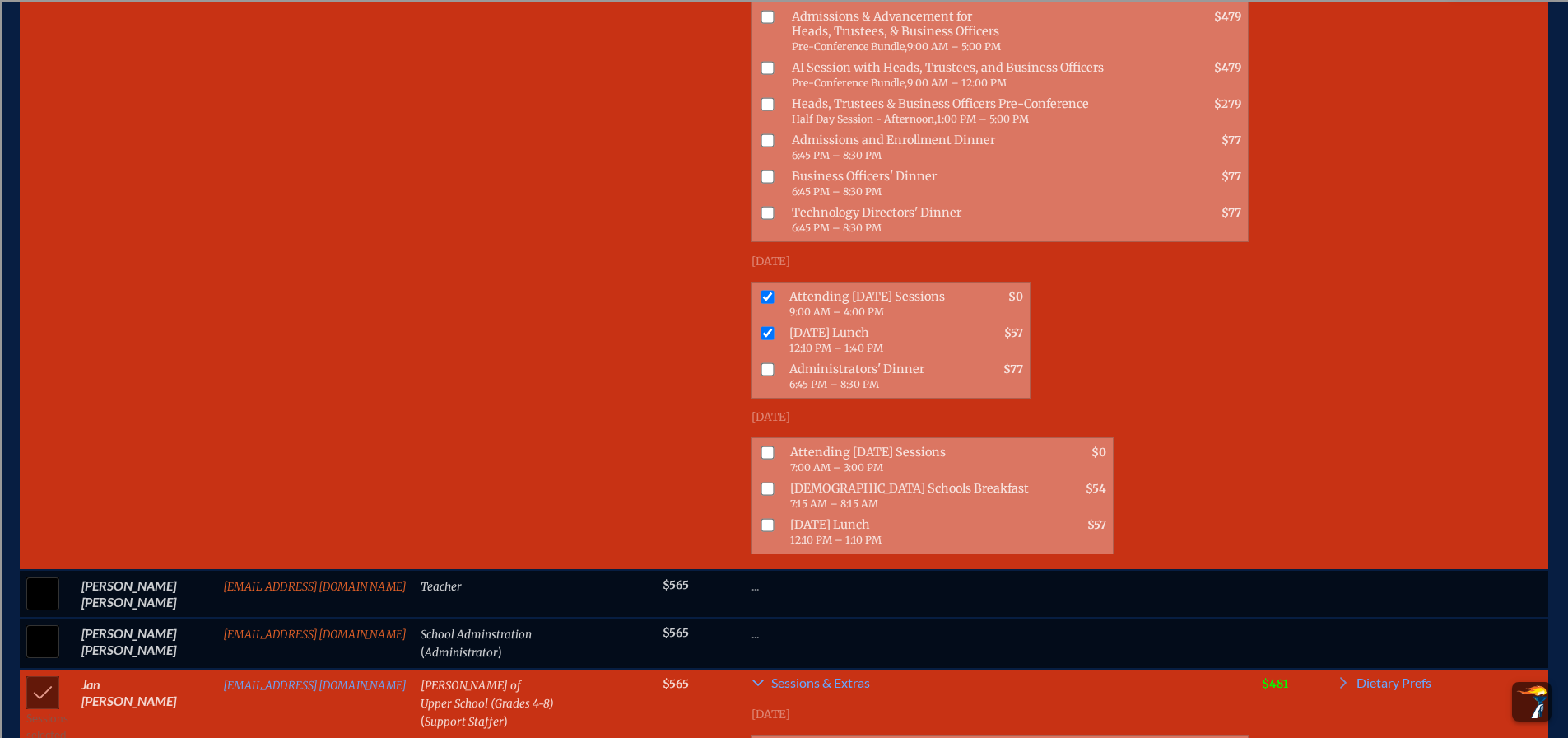
click at [762, 454] on input "checkbox" at bounding box center [768, 452] width 14 height 14
checkbox input "true"
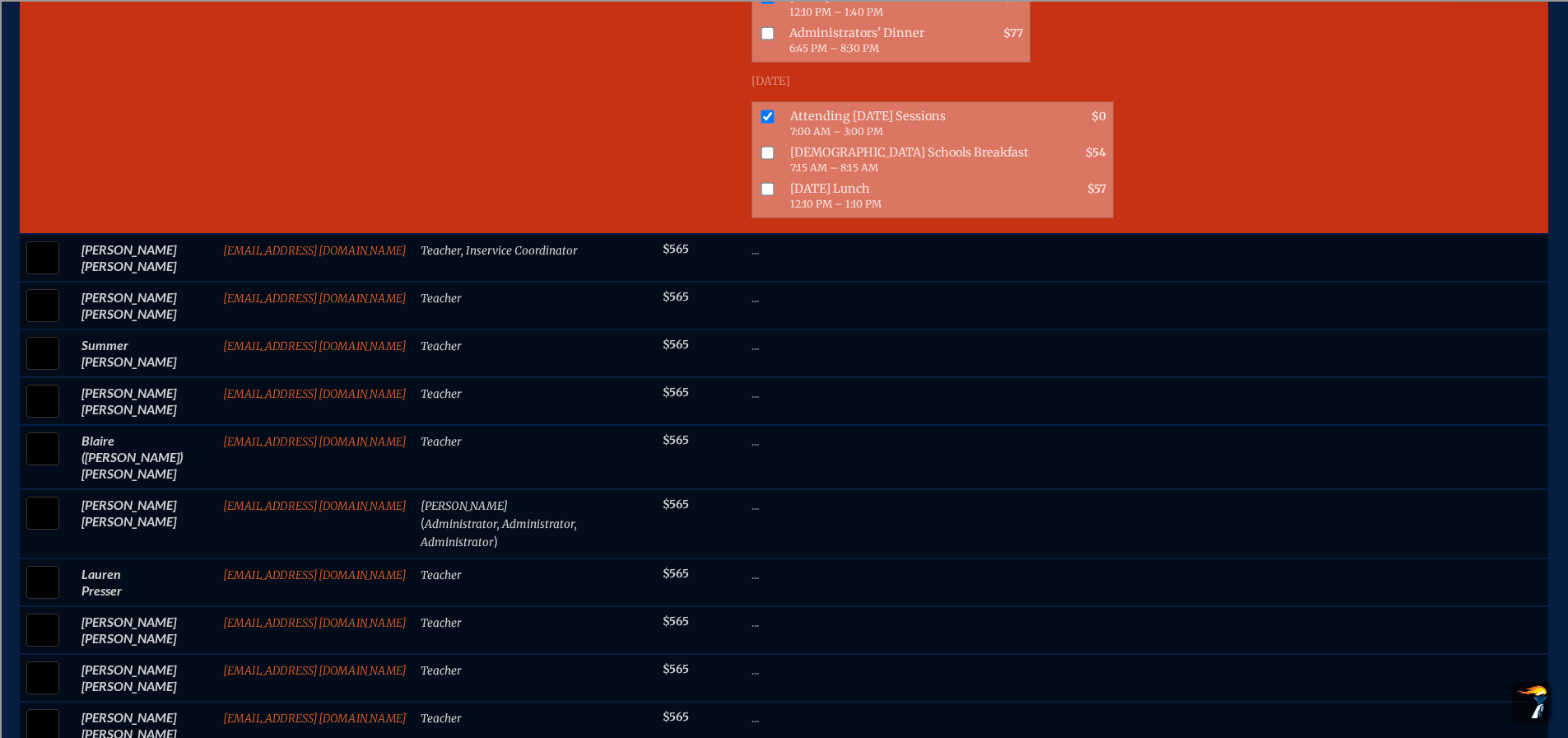
scroll to position [3129, 0]
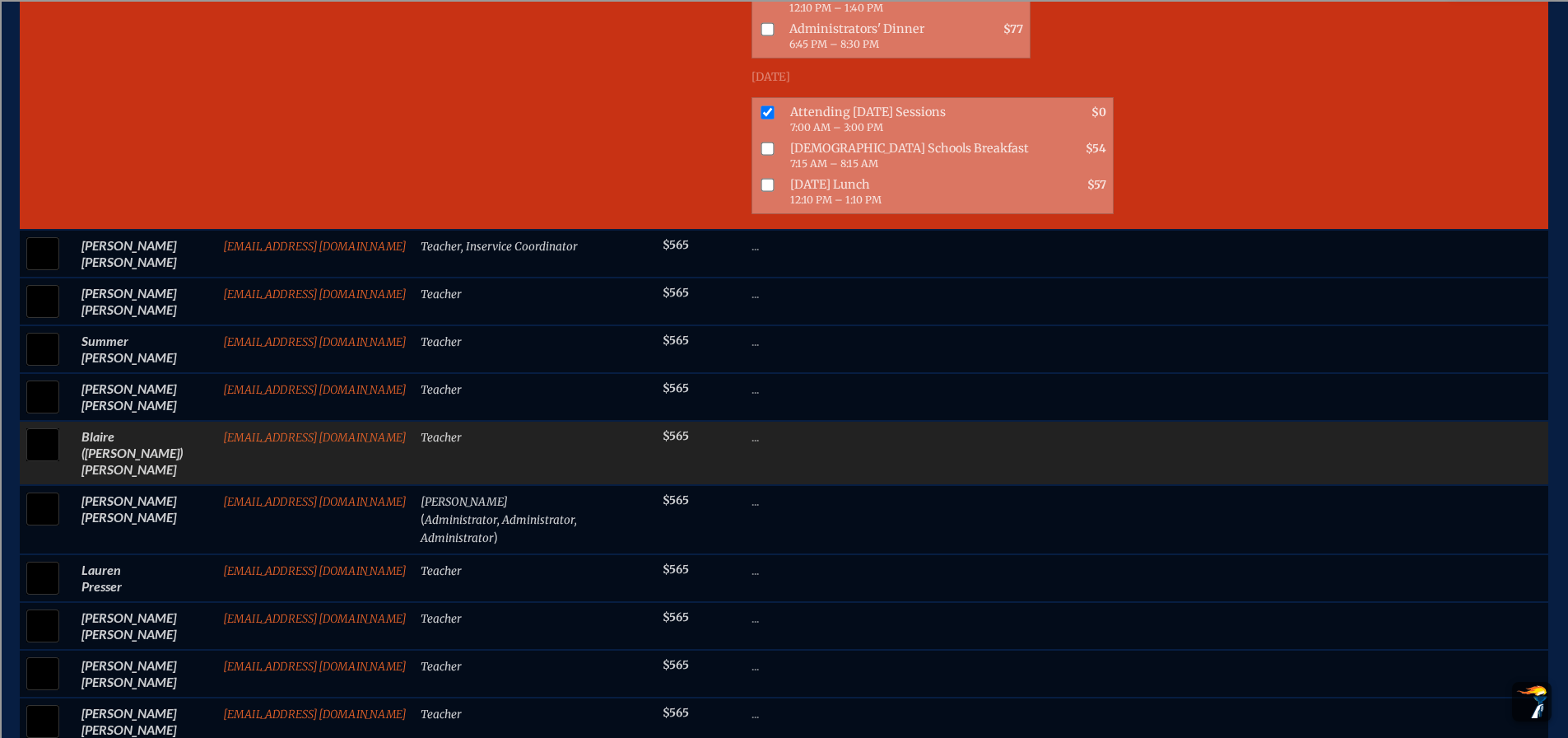
click at [47, 424] on input "checkbox" at bounding box center [42, 444] width 42 height 42
checkbox input "true"
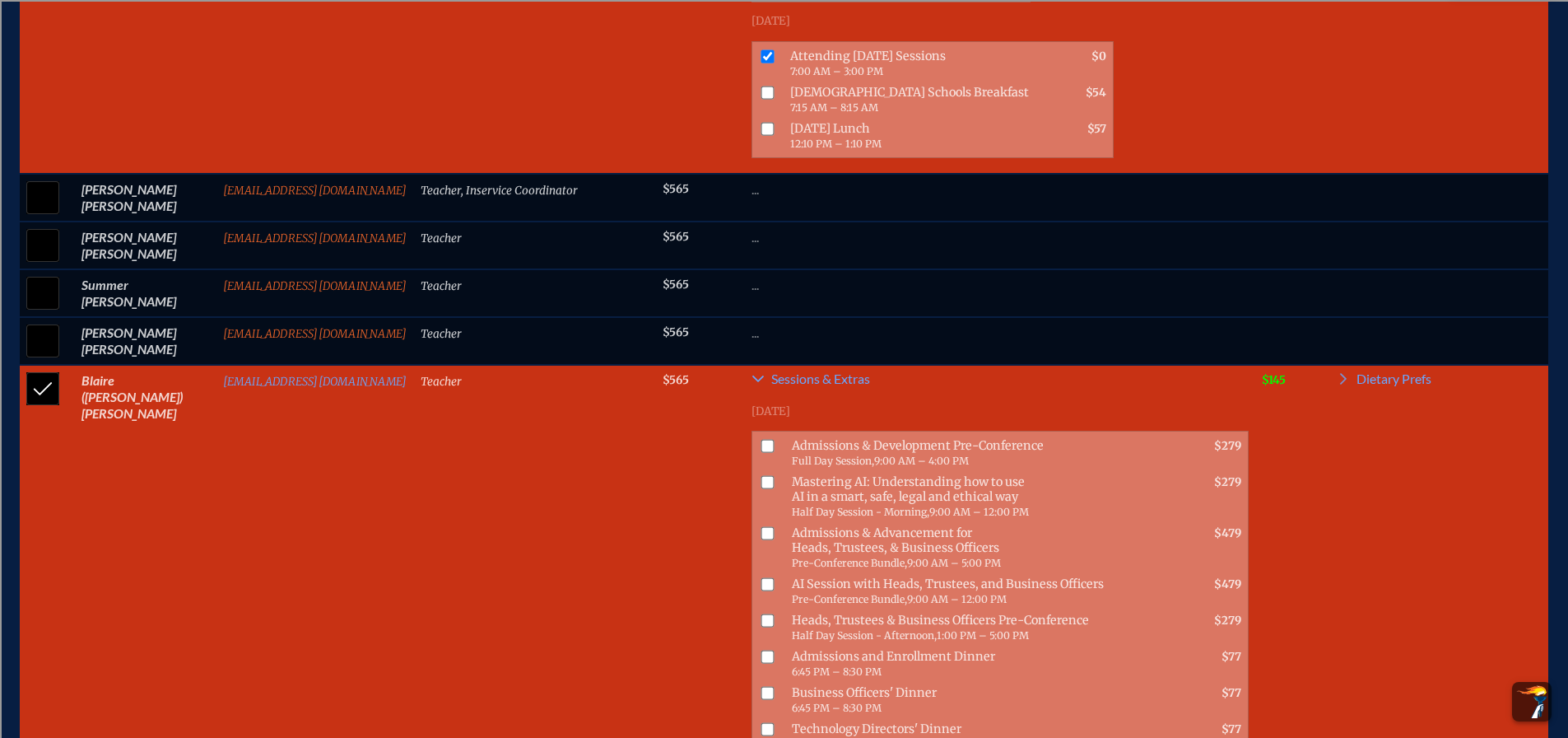
scroll to position [3212, 0]
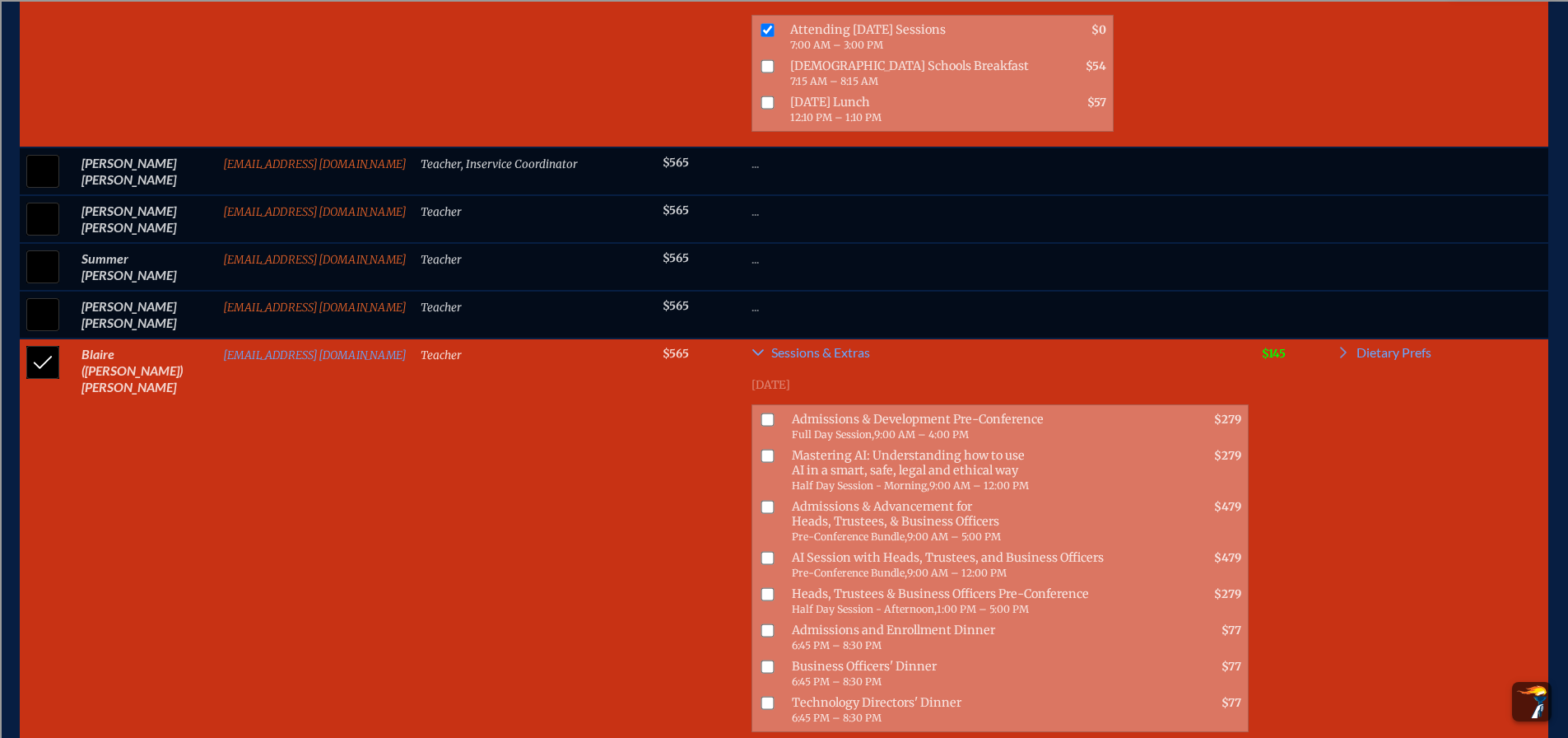
click at [762, 450] on input "checkbox" at bounding box center [768, 456] width 14 height 14
checkbox input "true"
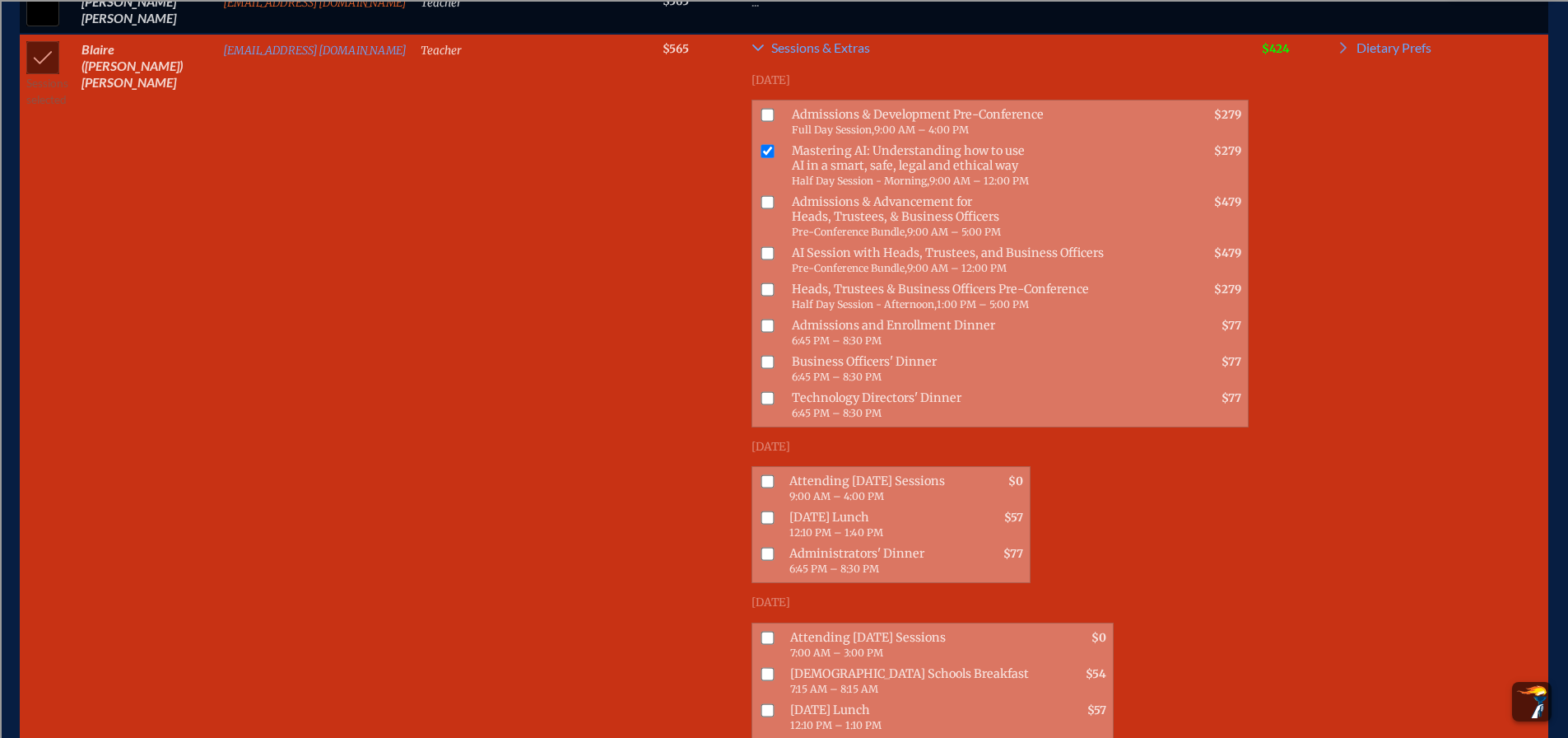
scroll to position [3541, 0]
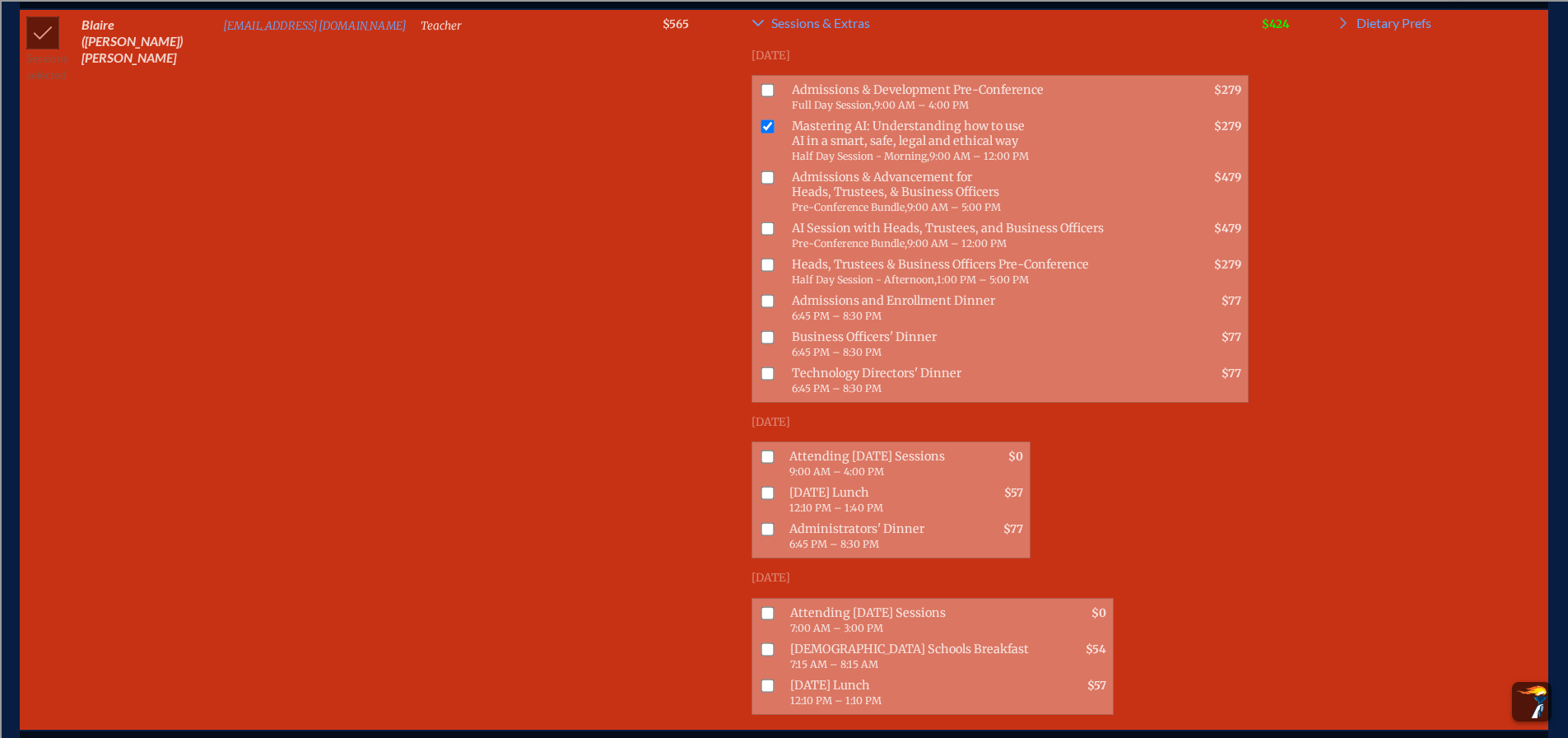
click at [762, 450] on input "checkbox" at bounding box center [768, 457] width 14 height 14
checkbox input "true"
click at [762, 487] on input "checkbox" at bounding box center [768, 494] width 14 height 14
checkbox input "true"
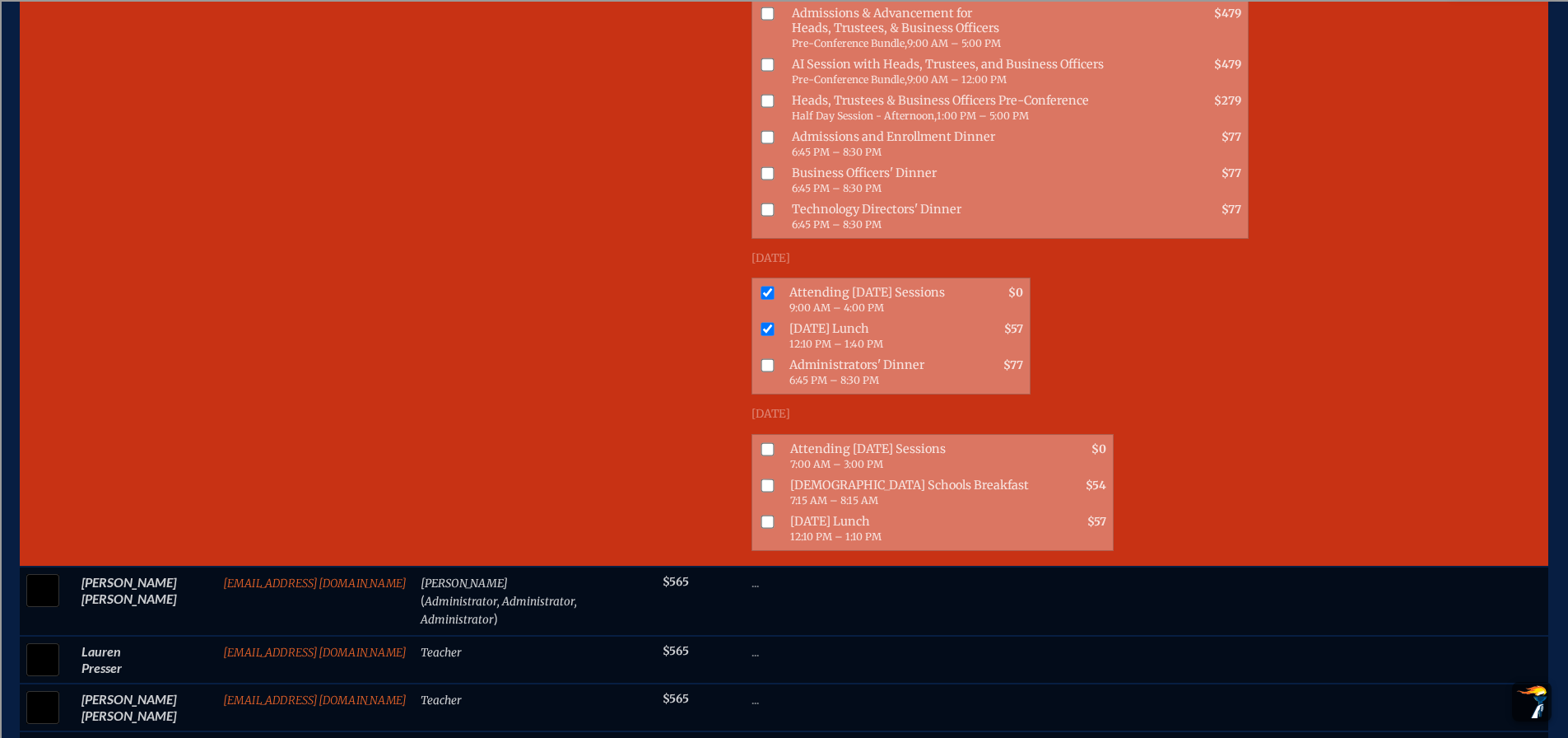
scroll to position [3705, 0]
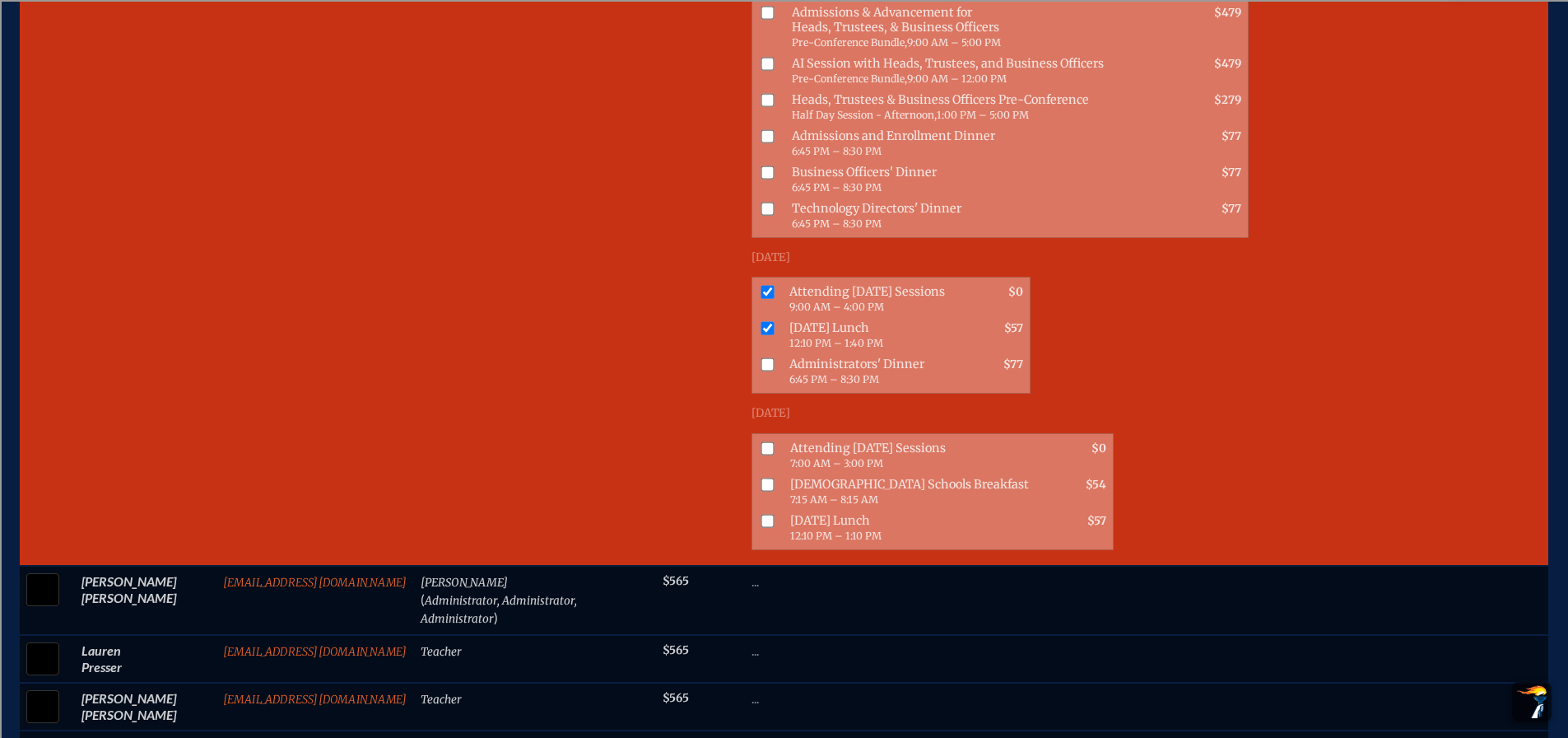
click at [762, 441] on input "checkbox" at bounding box center [768, 448] width 14 height 14
checkbox input "true"
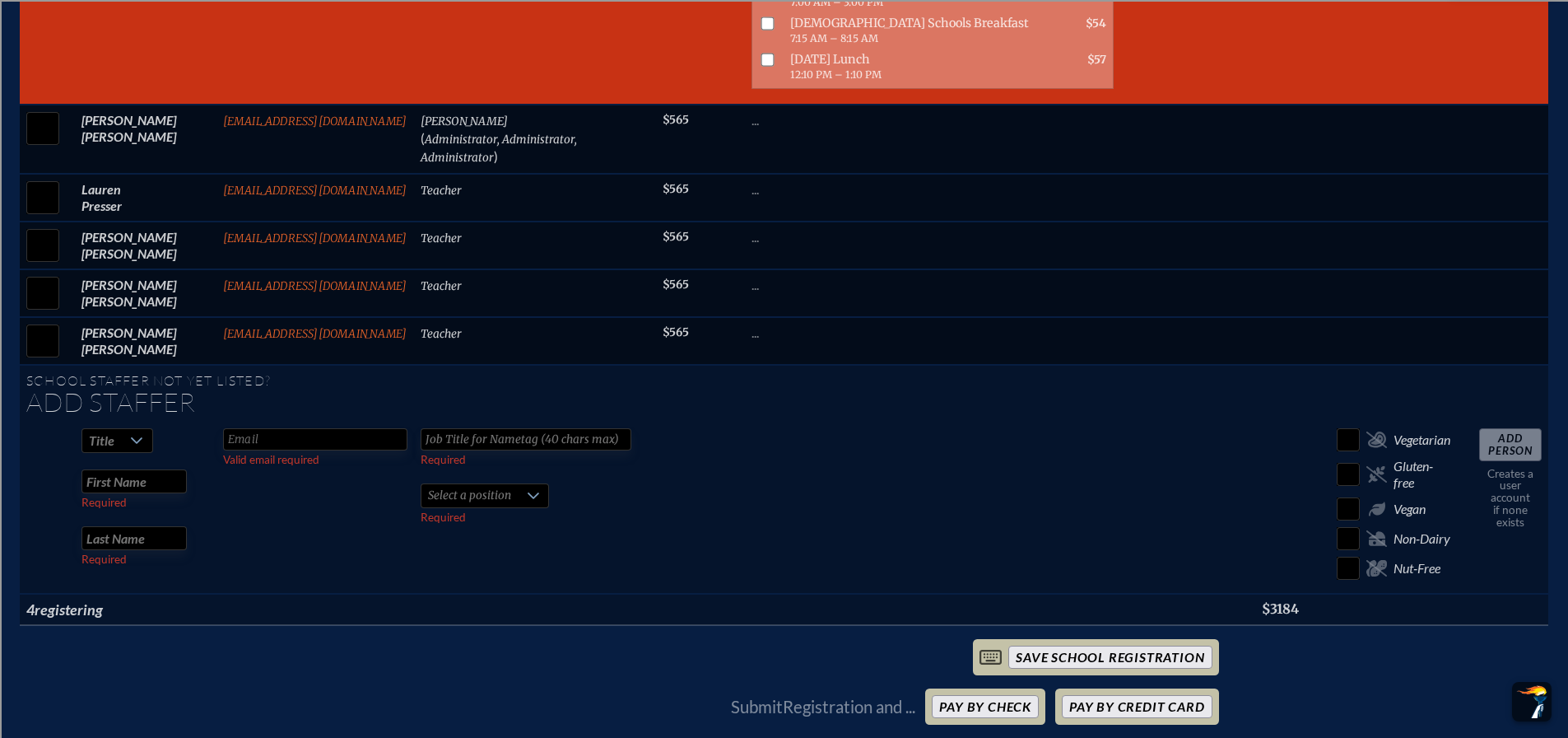
scroll to position [4200, 0]
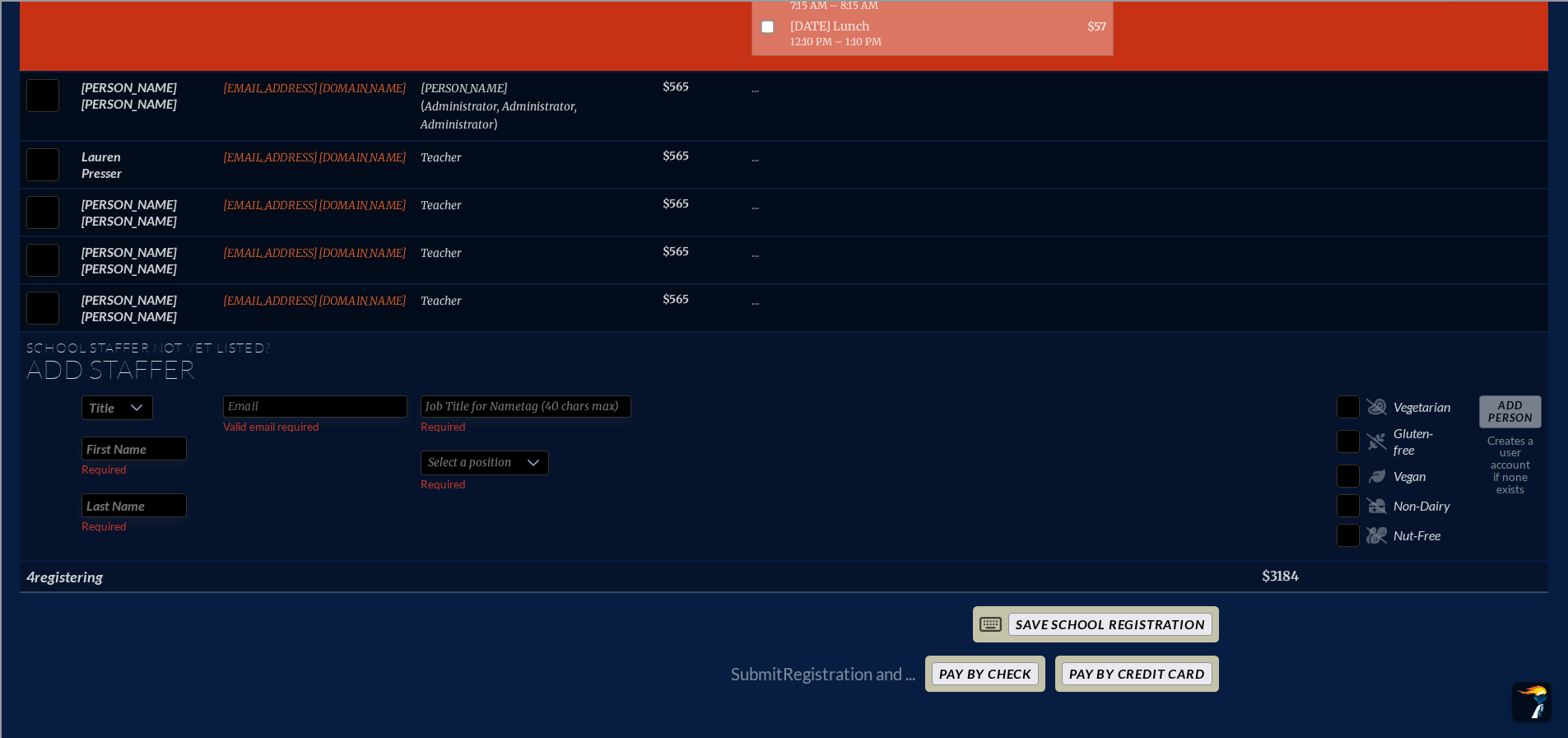
click at [131, 405] on icon at bounding box center [137, 408] width 12 height 7
click at [105, 462] on li "Ms." at bounding box center [109, 461] width 70 height 23
click at [115, 436] on input "text" at bounding box center [134, 448] width 105 height 24
type input "[PERSON_NAME]"
click at [146, 493] on input "text" at bounding box center [134, 505] width 105 height 24
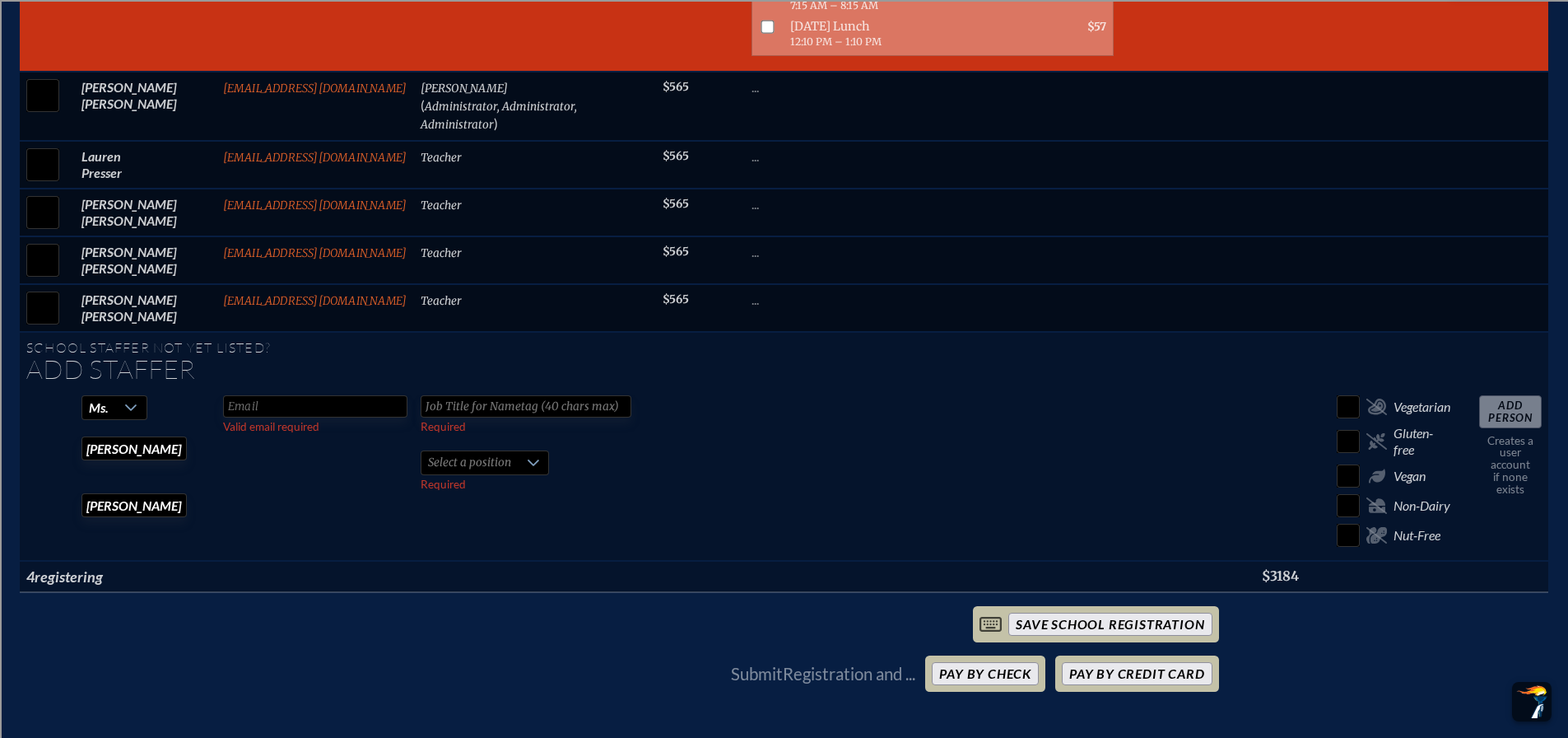
type input "[PERSON_NAME]"
click at [292, 395] on input "text" at bounding box center [315, 406] width 184 height 22
type input "[EMAIL_ADDRESS][DOMAIN_NAME]"
click at [421, 395] on input "text" at bounding box center [526, 406] width 211 height 22
type input "Teacher"
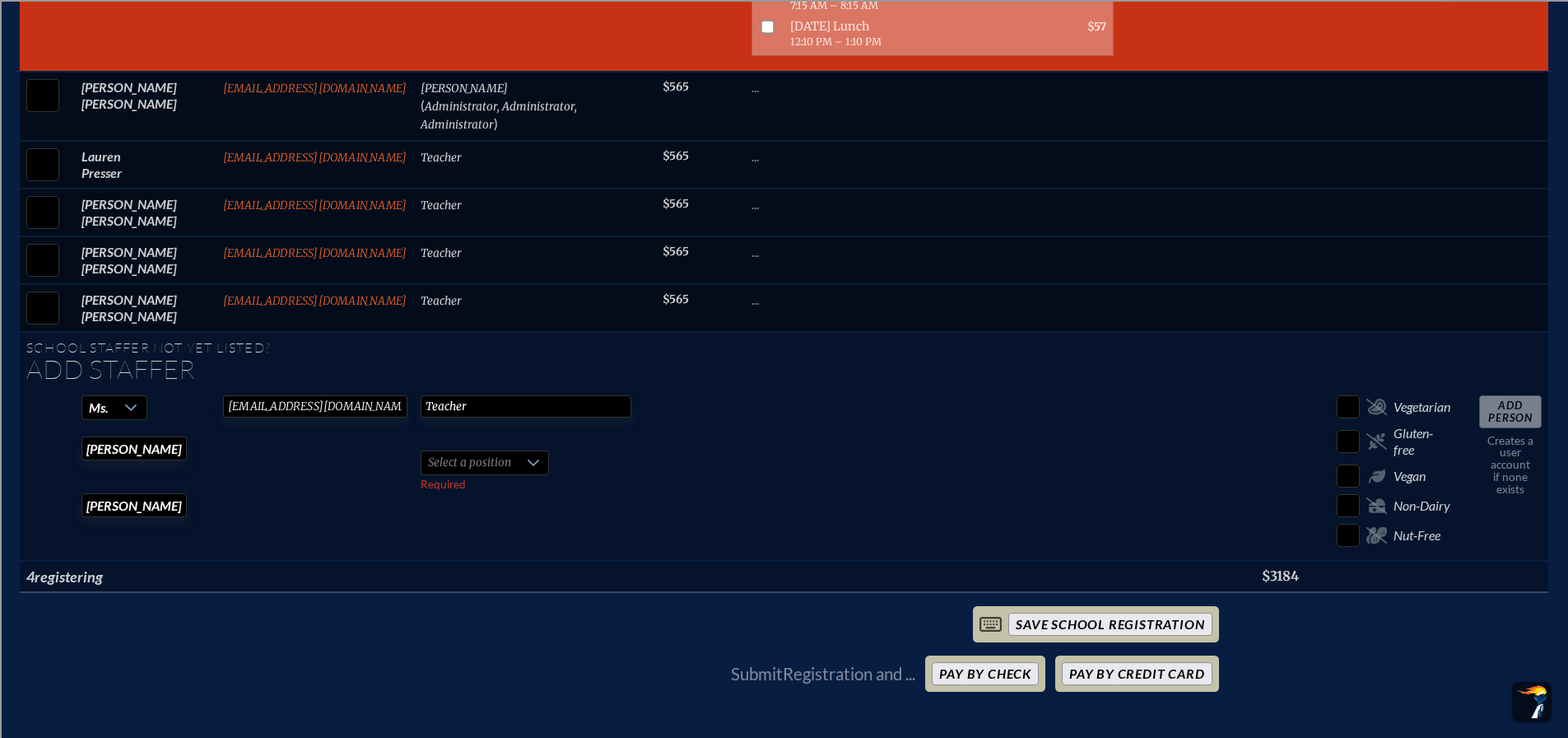
click at [518, 451] on div at bounding box center [533, 462] width 31 height 23
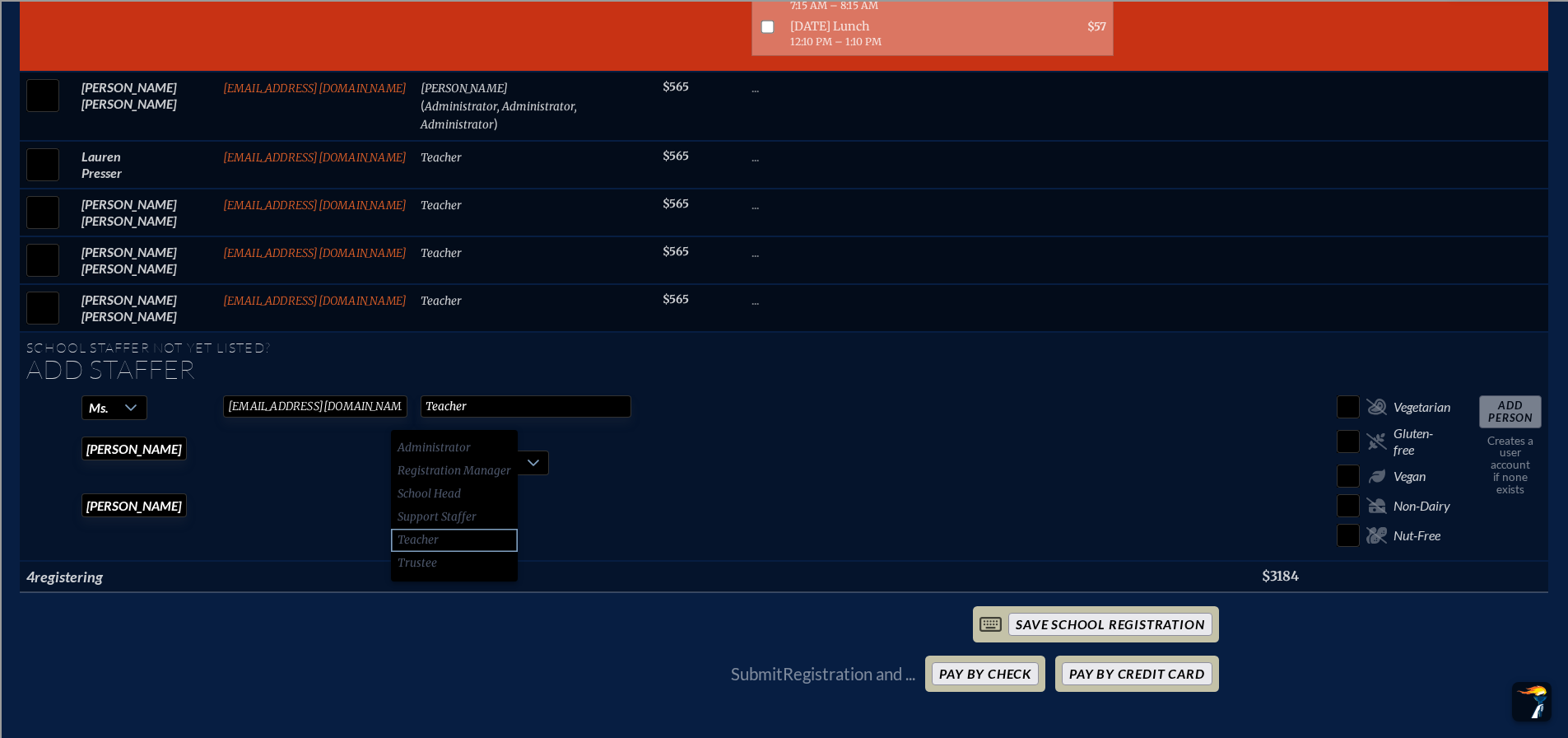
click at [449, 543] on li "Teacher" at bounding box center [454, 540] width 126 height 23
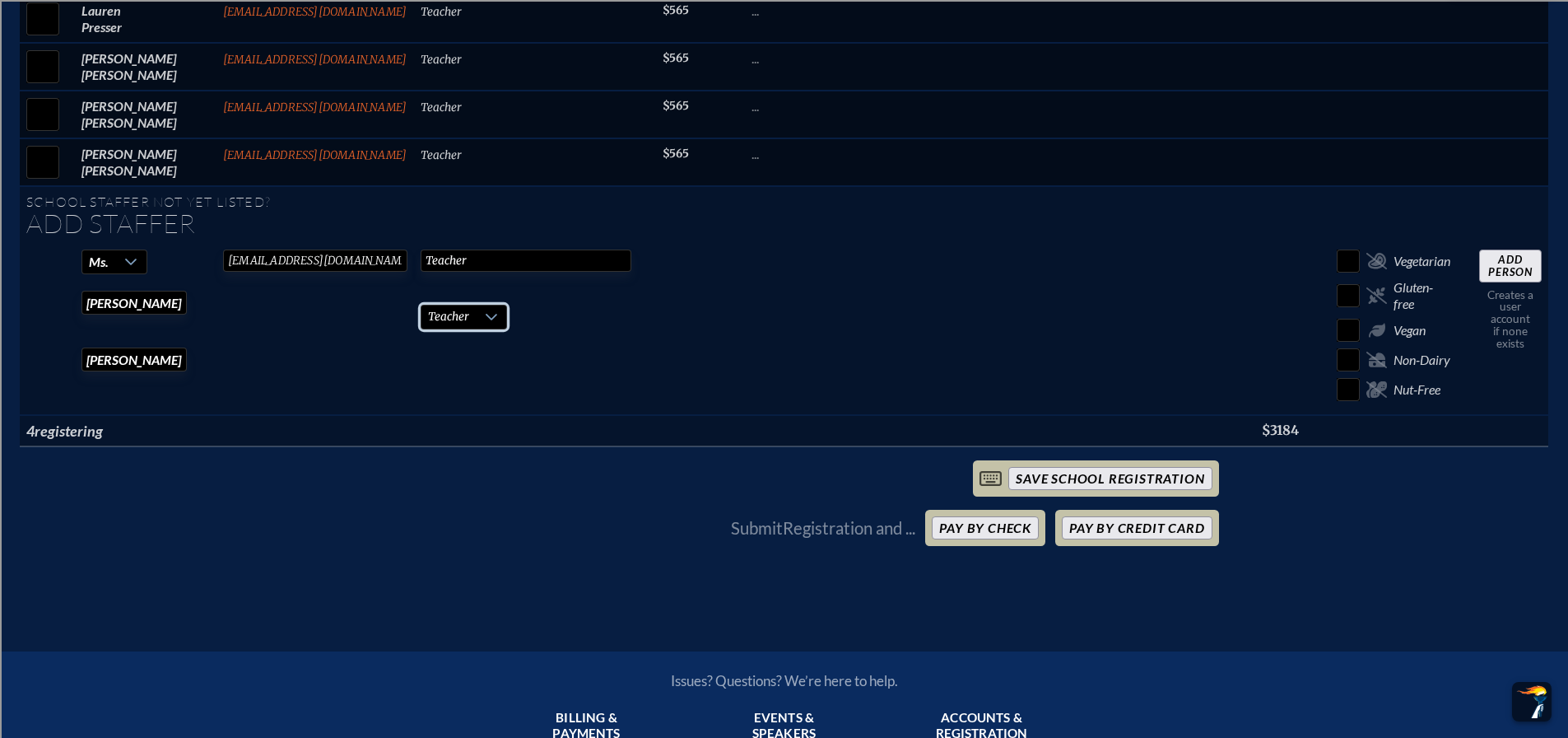
scroll to position [4364, 0]
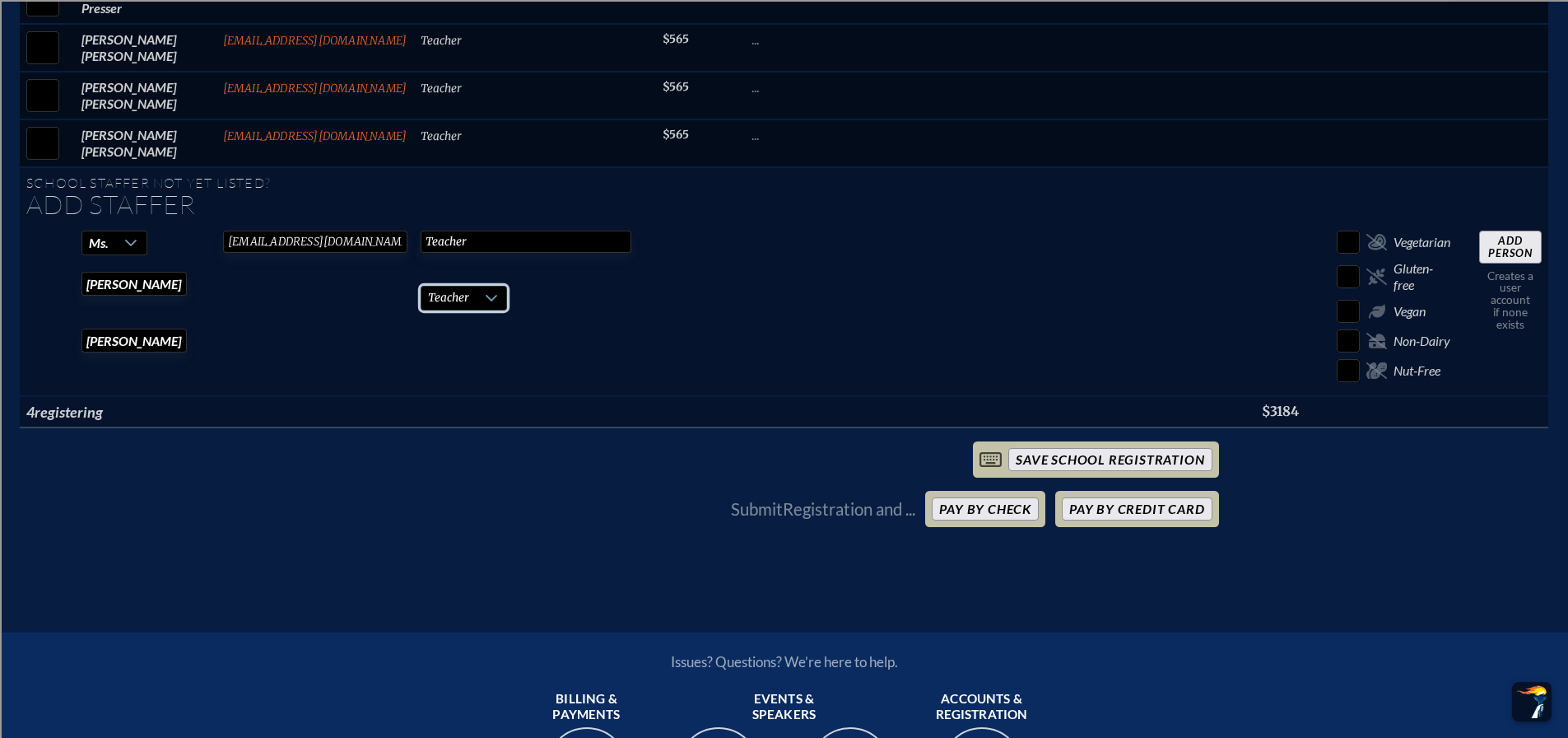
click at [1522, 231] on input "Add Person" at bounding box center [1510, 247] width 63 height 33
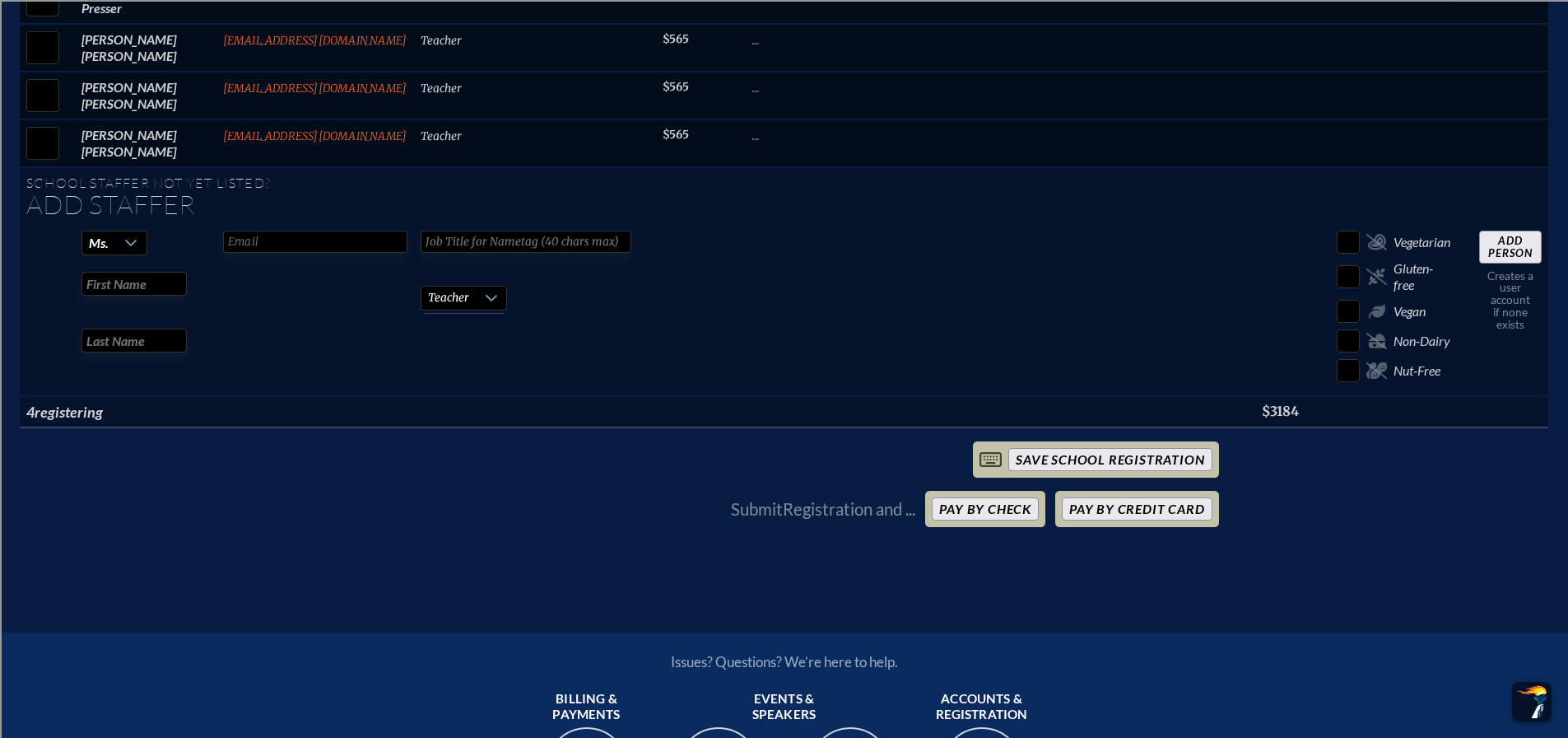
checkbox input "false"
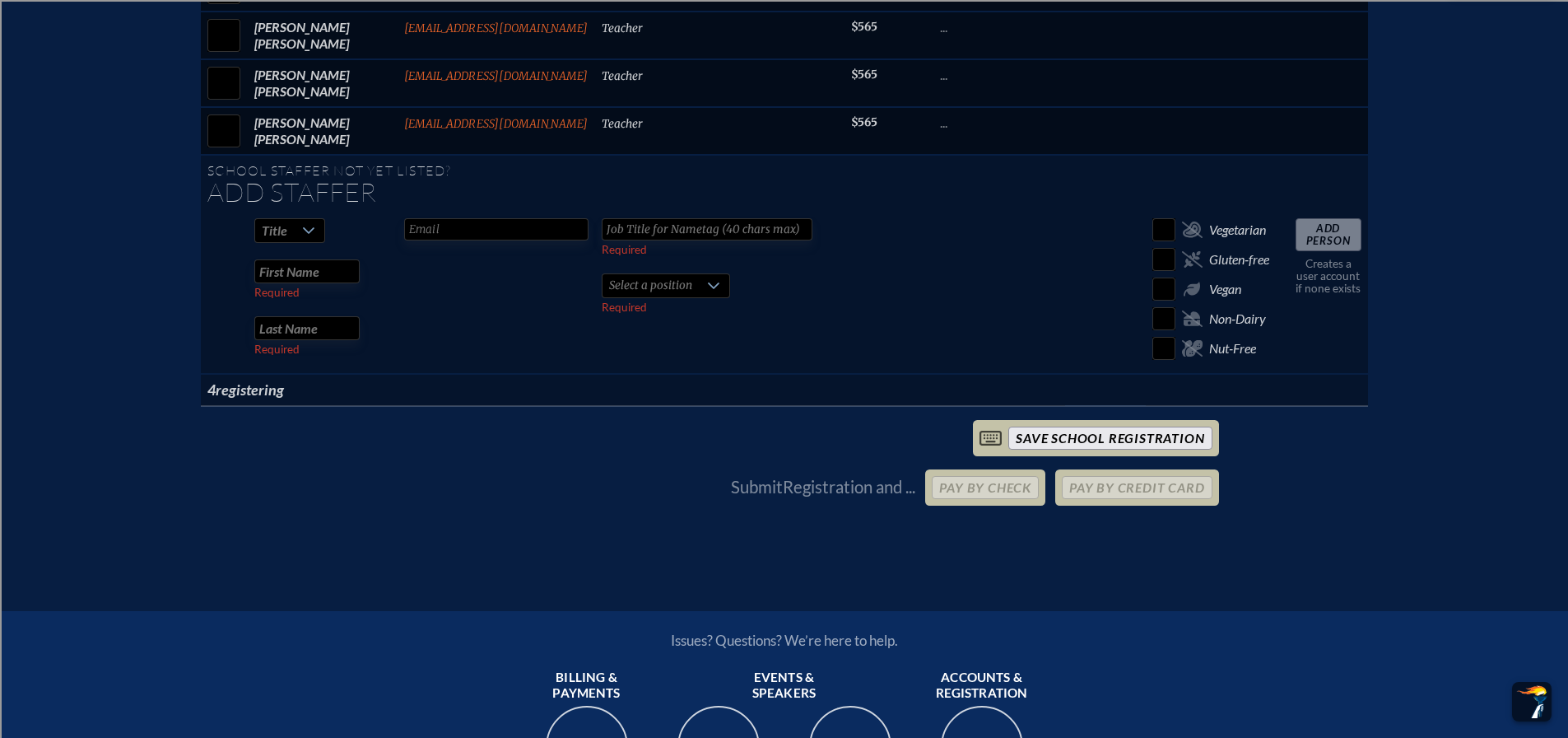
checkbox input "true"
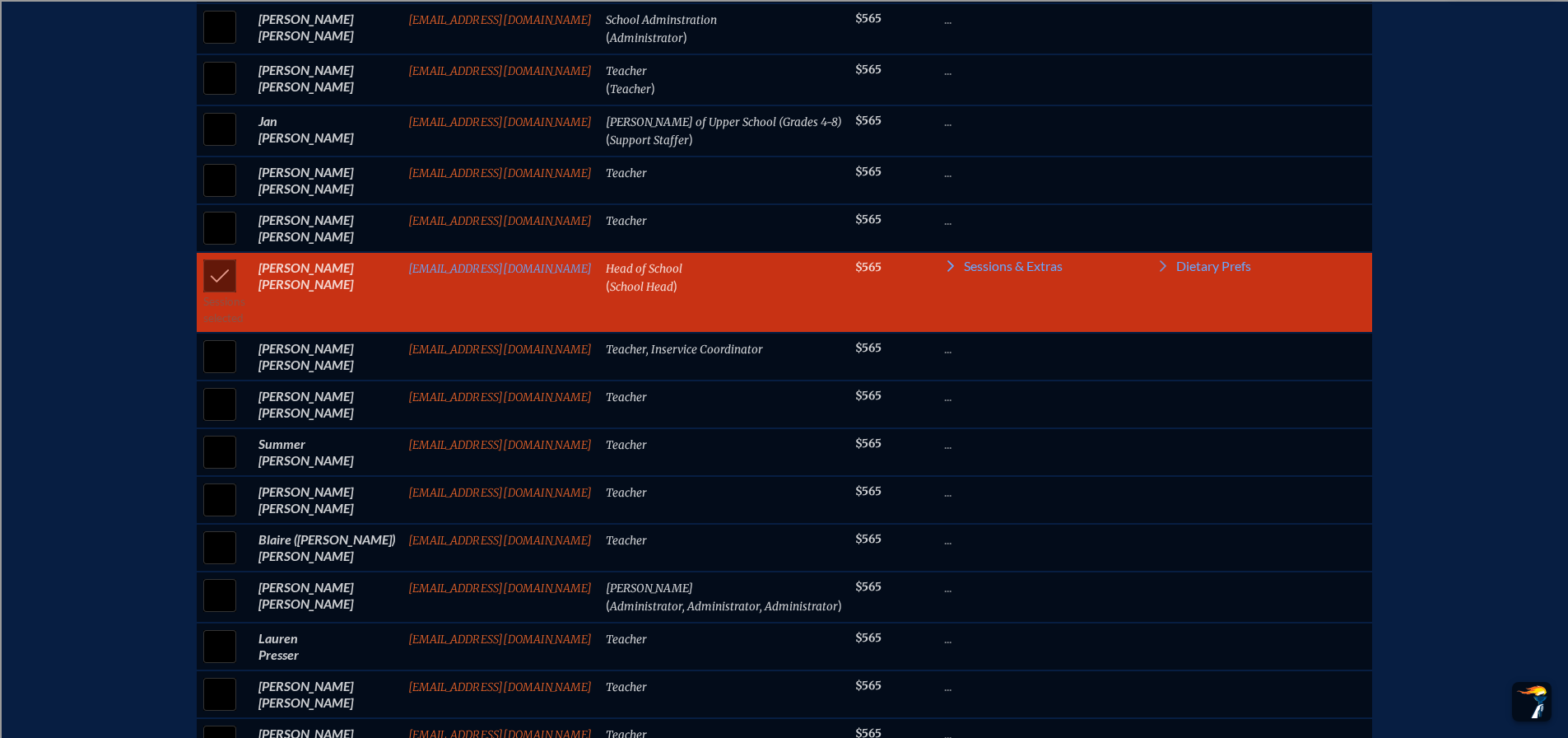
scroll to position [998, 0]
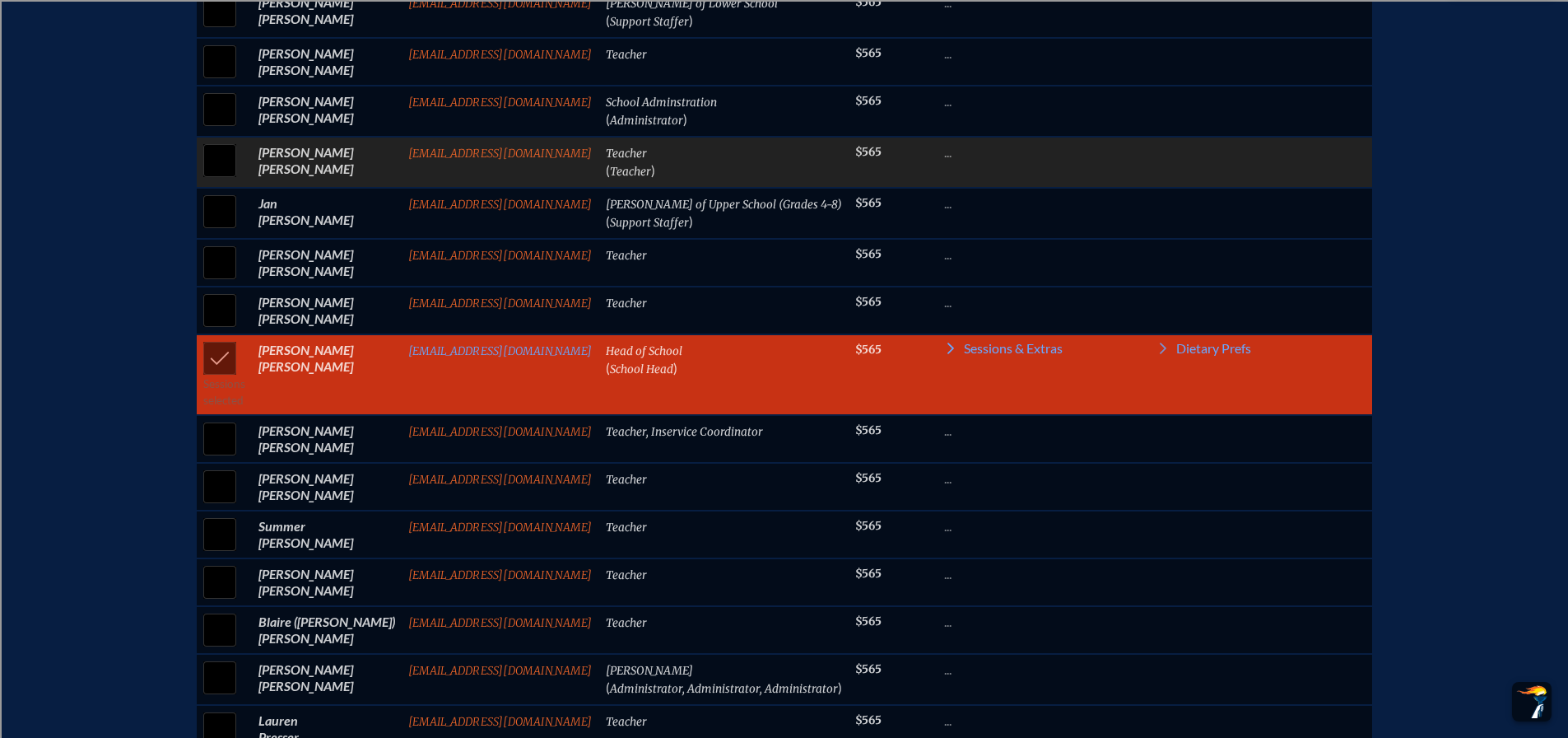
click at [240, 171] on input "checkbox" at bounding box center [220, 160] width 42 height 42
checkbox input "true"
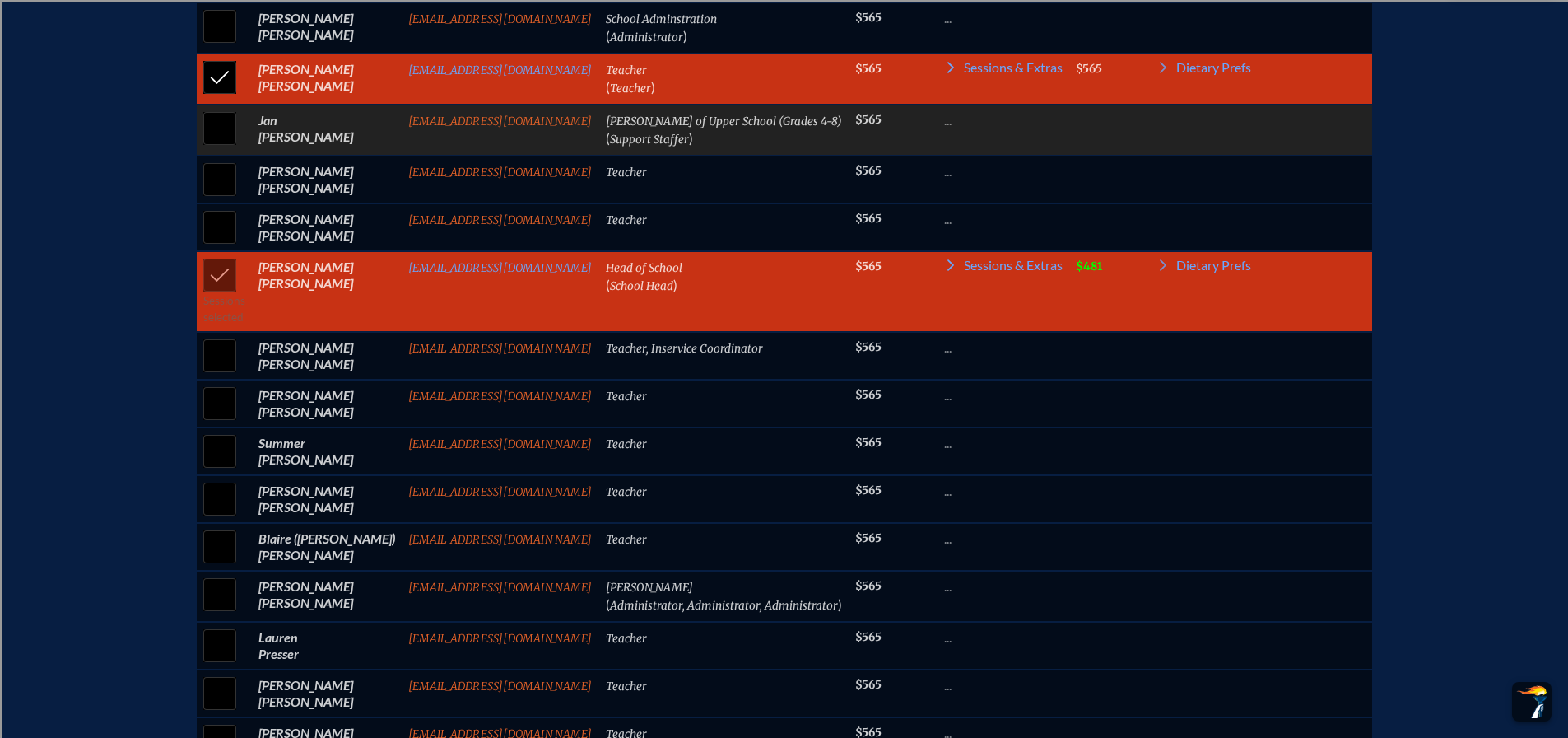
scroll to position [1081, 0]
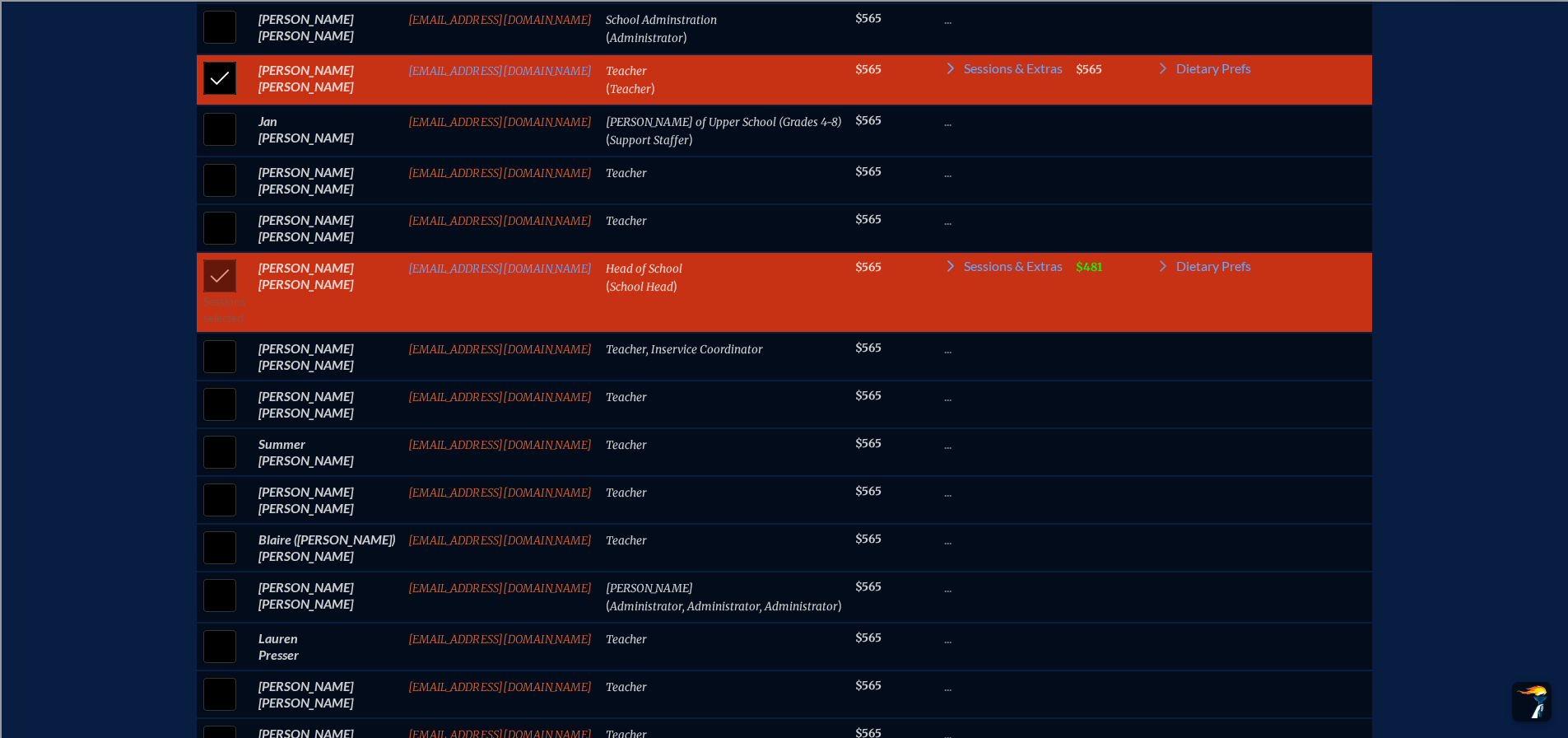
click at [728, 98] on td "Teacher ( Teacher )" at bounding box center [724, 80] width 249 height 51
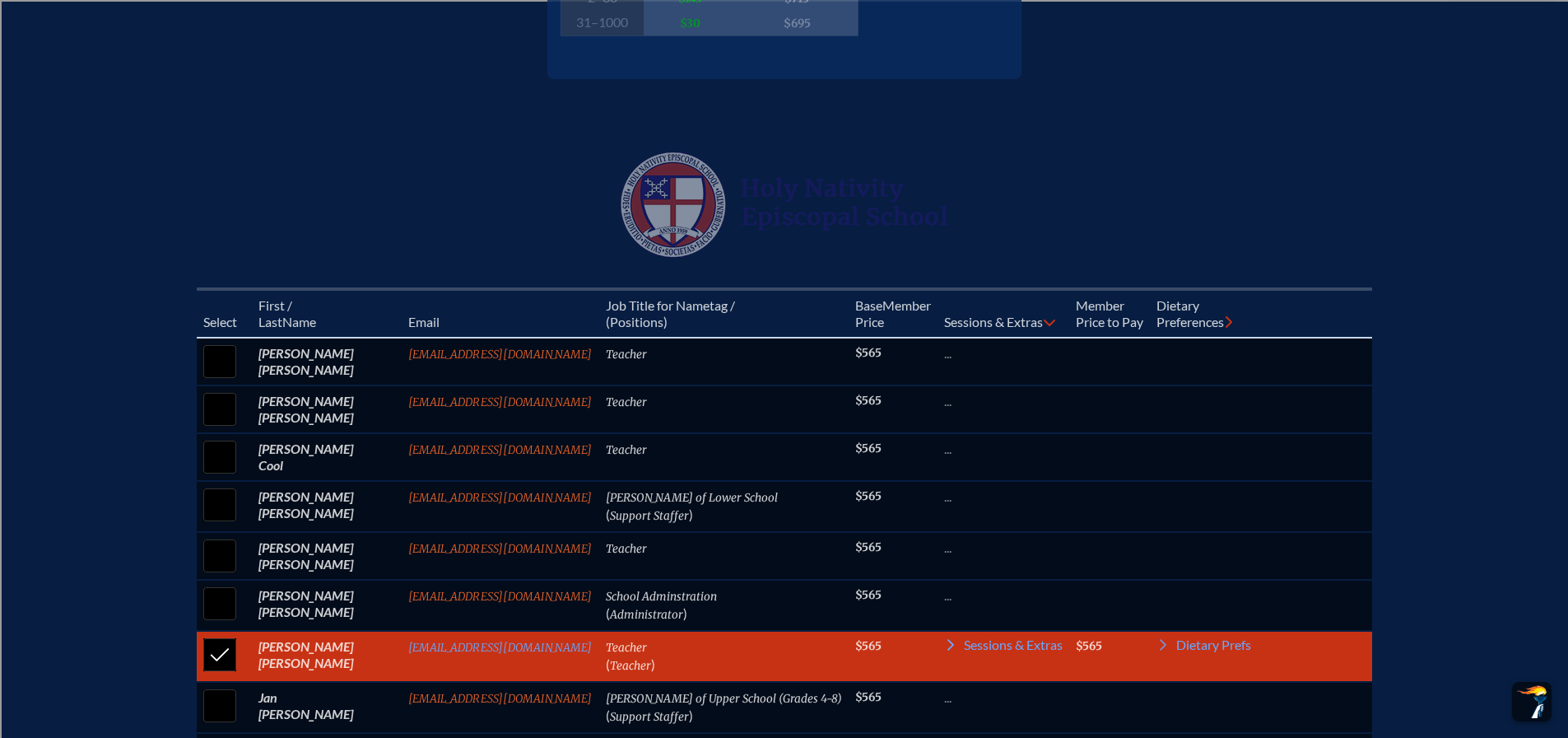
scroll to position [741, 0]
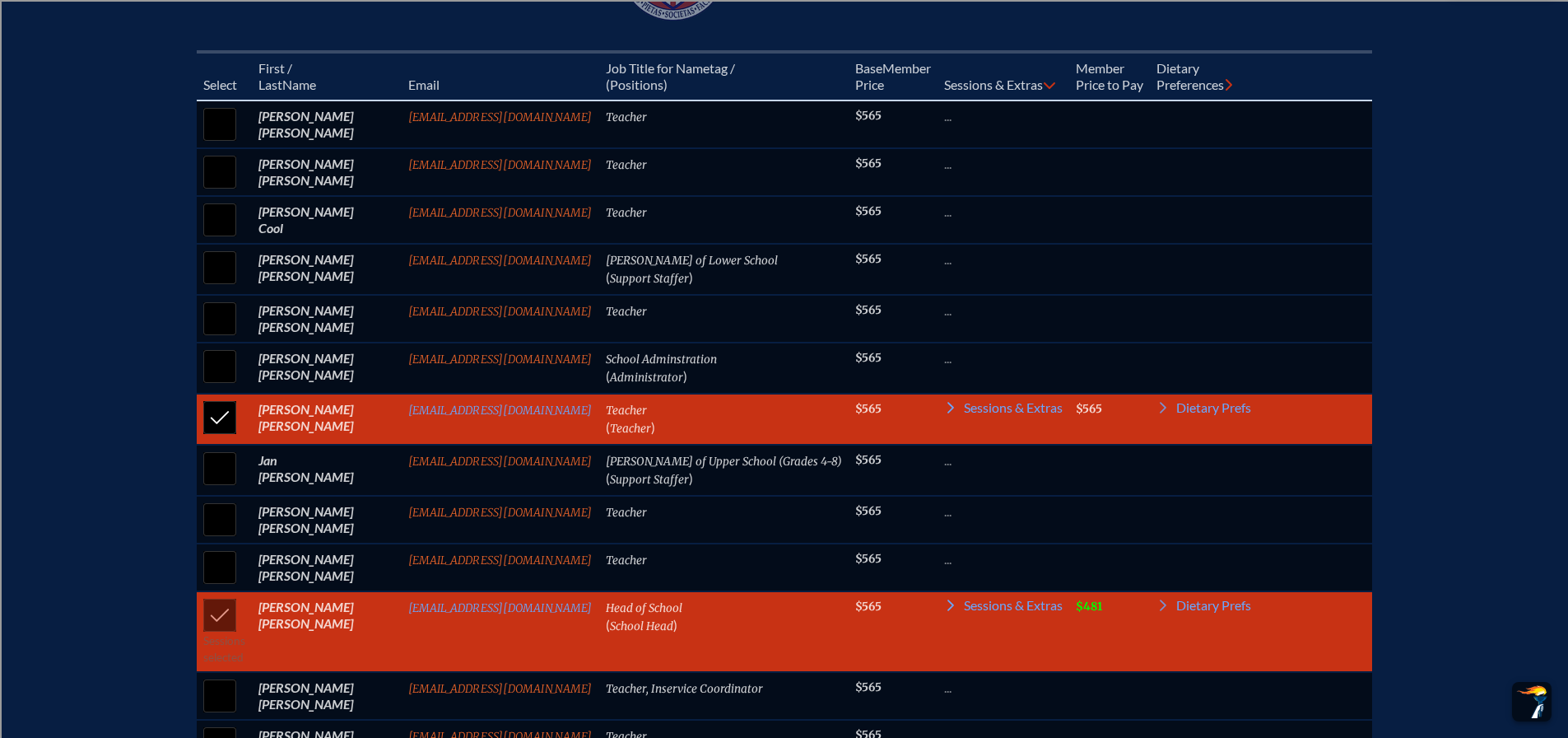
click at [233, 631] on td "Sessions selected" at bounding box center [224, 631] width 55 height 81
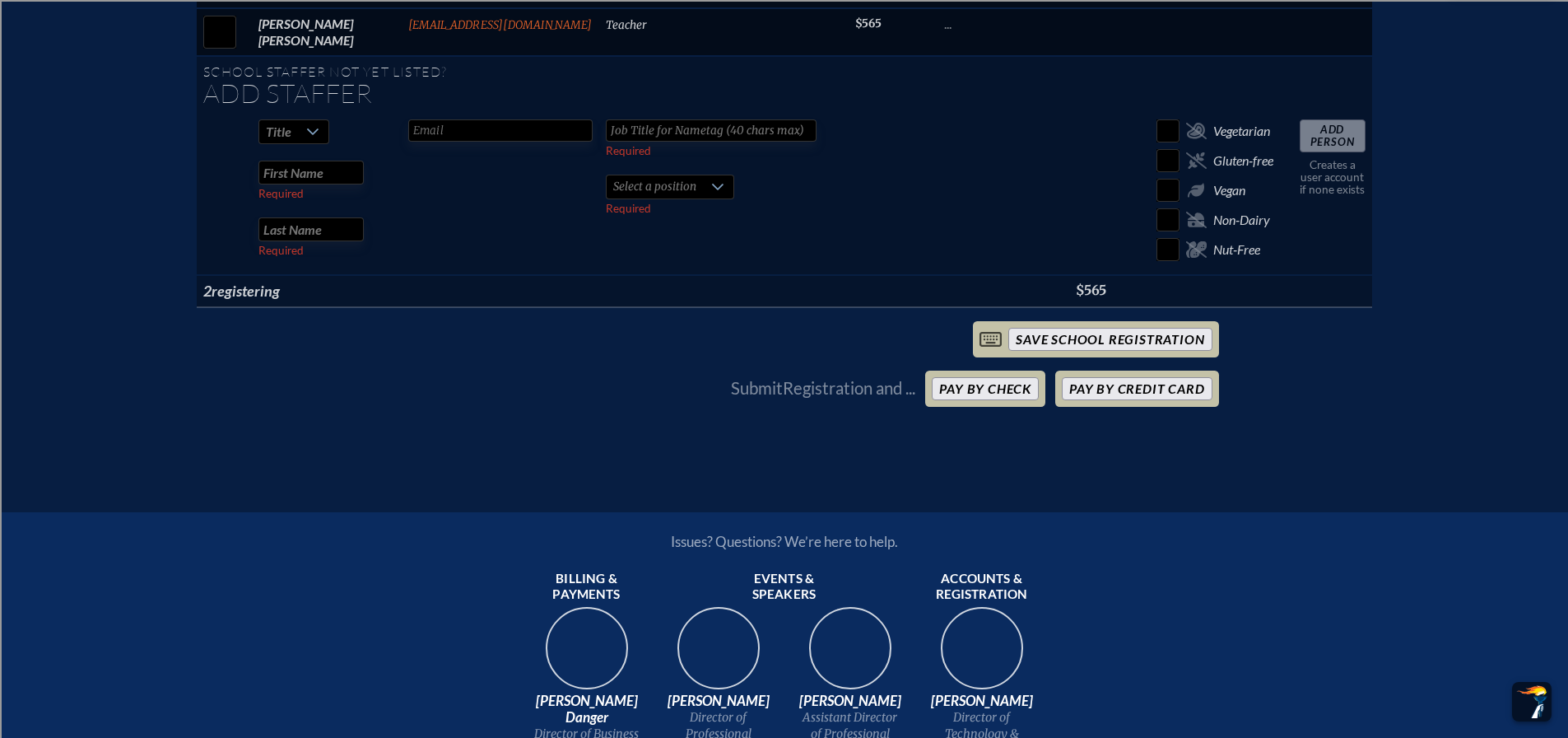
scroll to position [1812, 0]
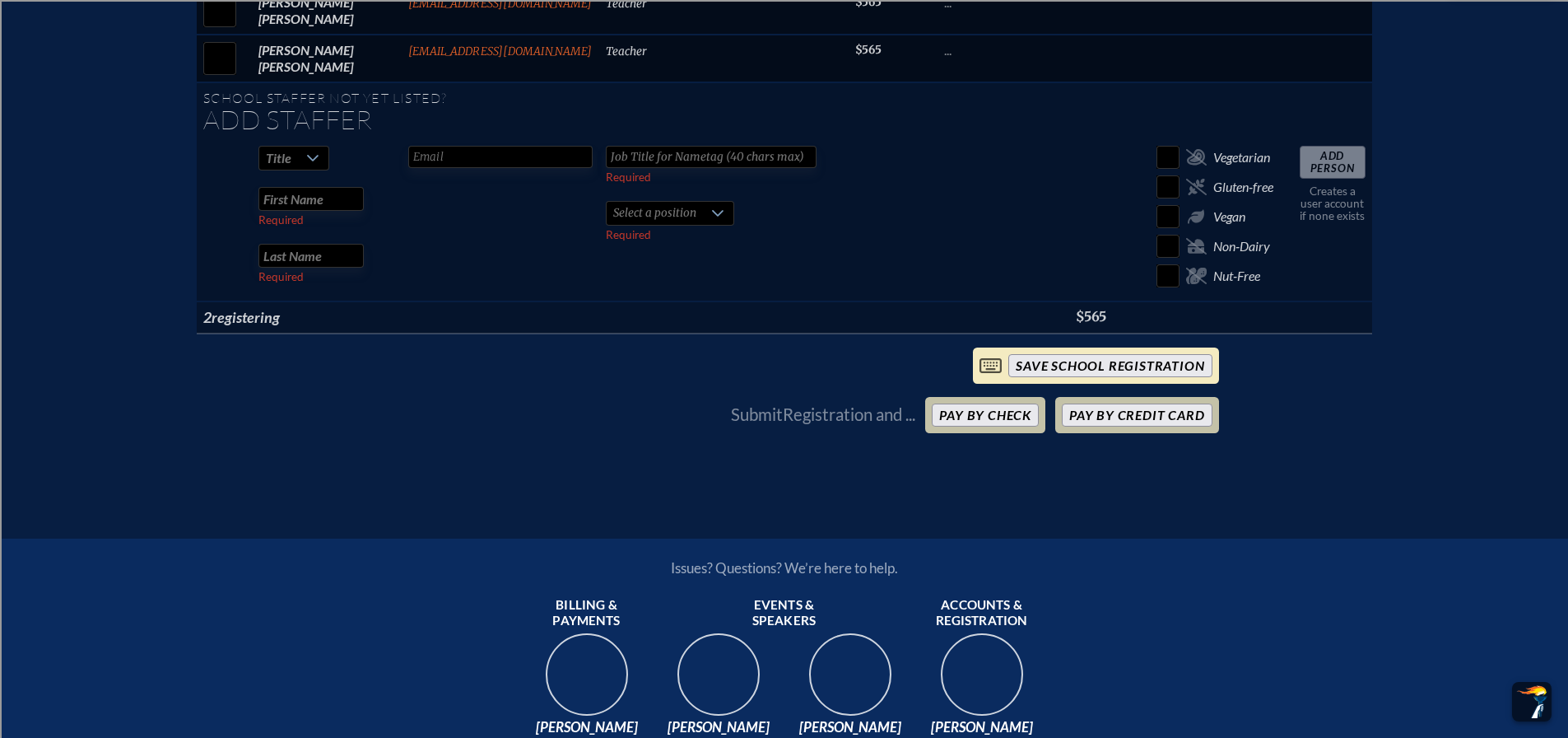
click at [1065, 377] on input "save School Registration" at bounding box center [1110, 365] width 204 height 23
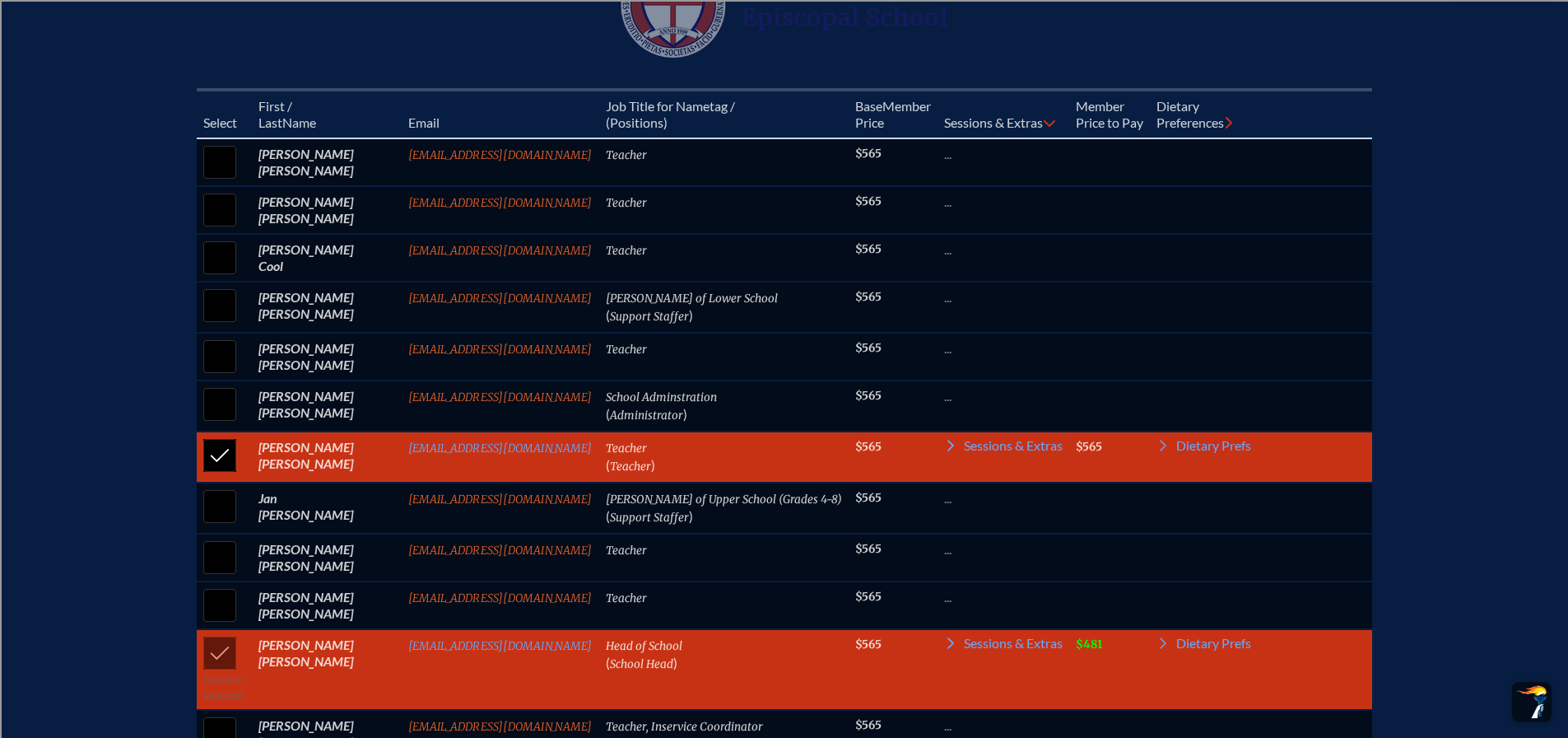
scroll to position [906, 0]
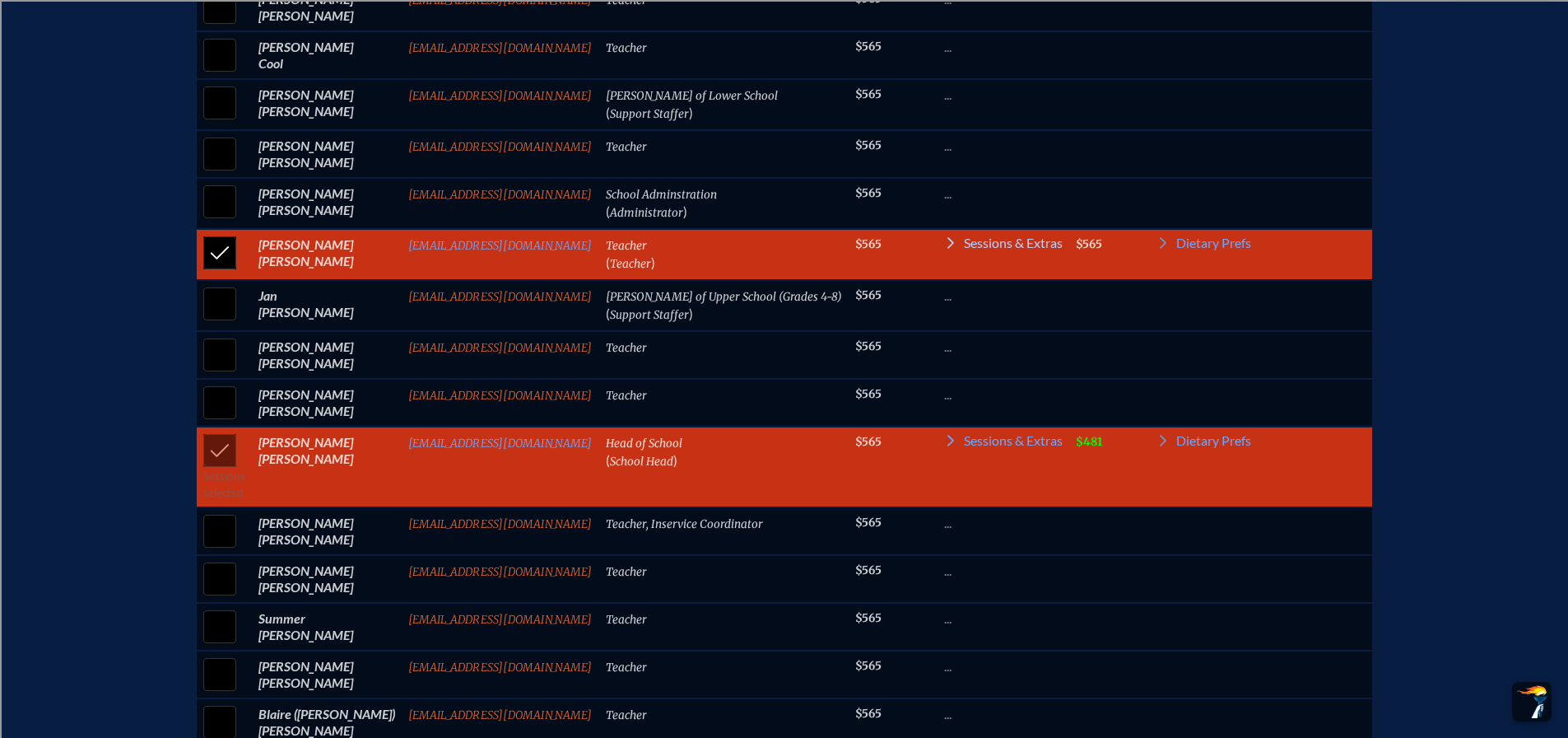
click at [974, 249] on span "Sessions & Extras" at bounding box center [1013, 243] width 98 height 14
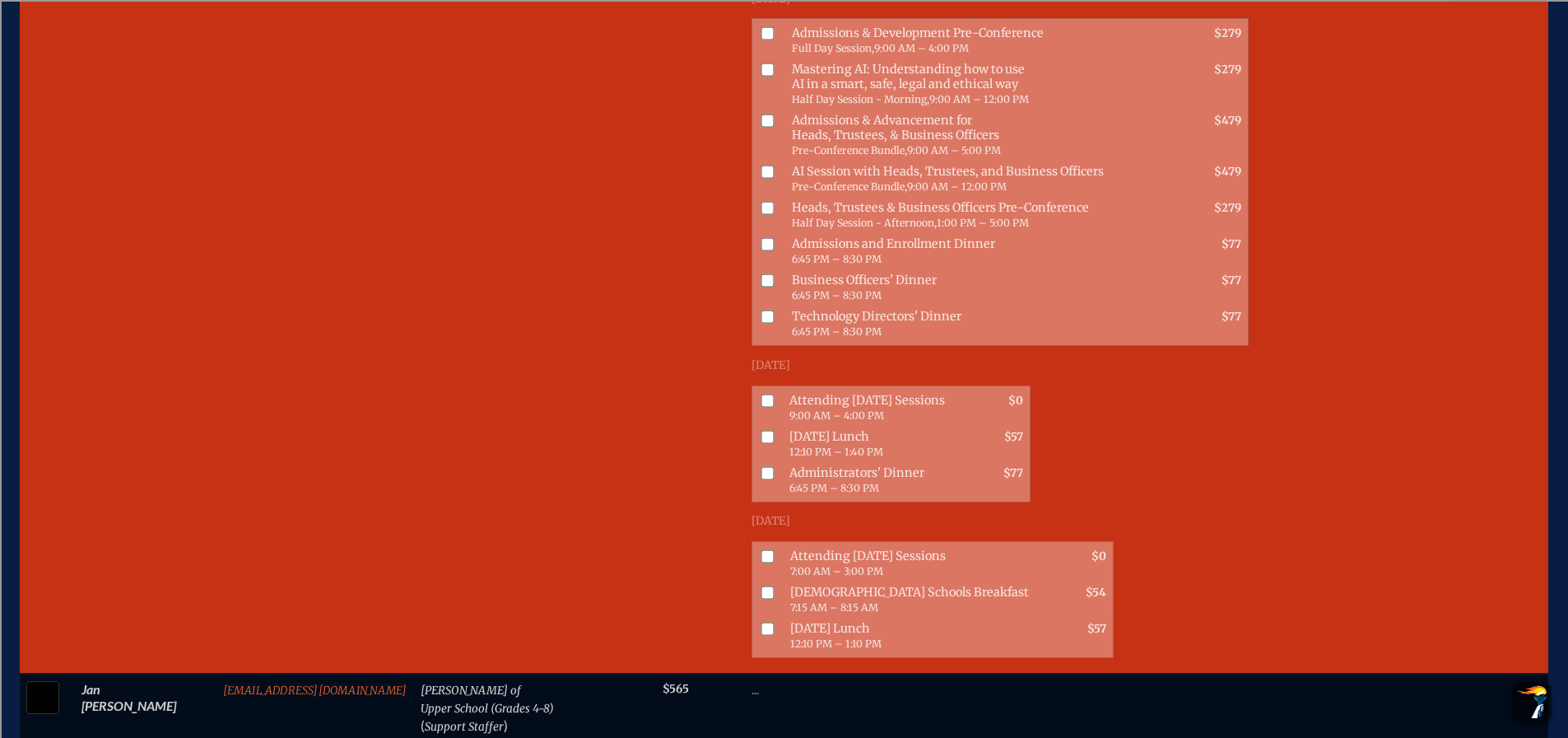
scroll to position [1334, 0]
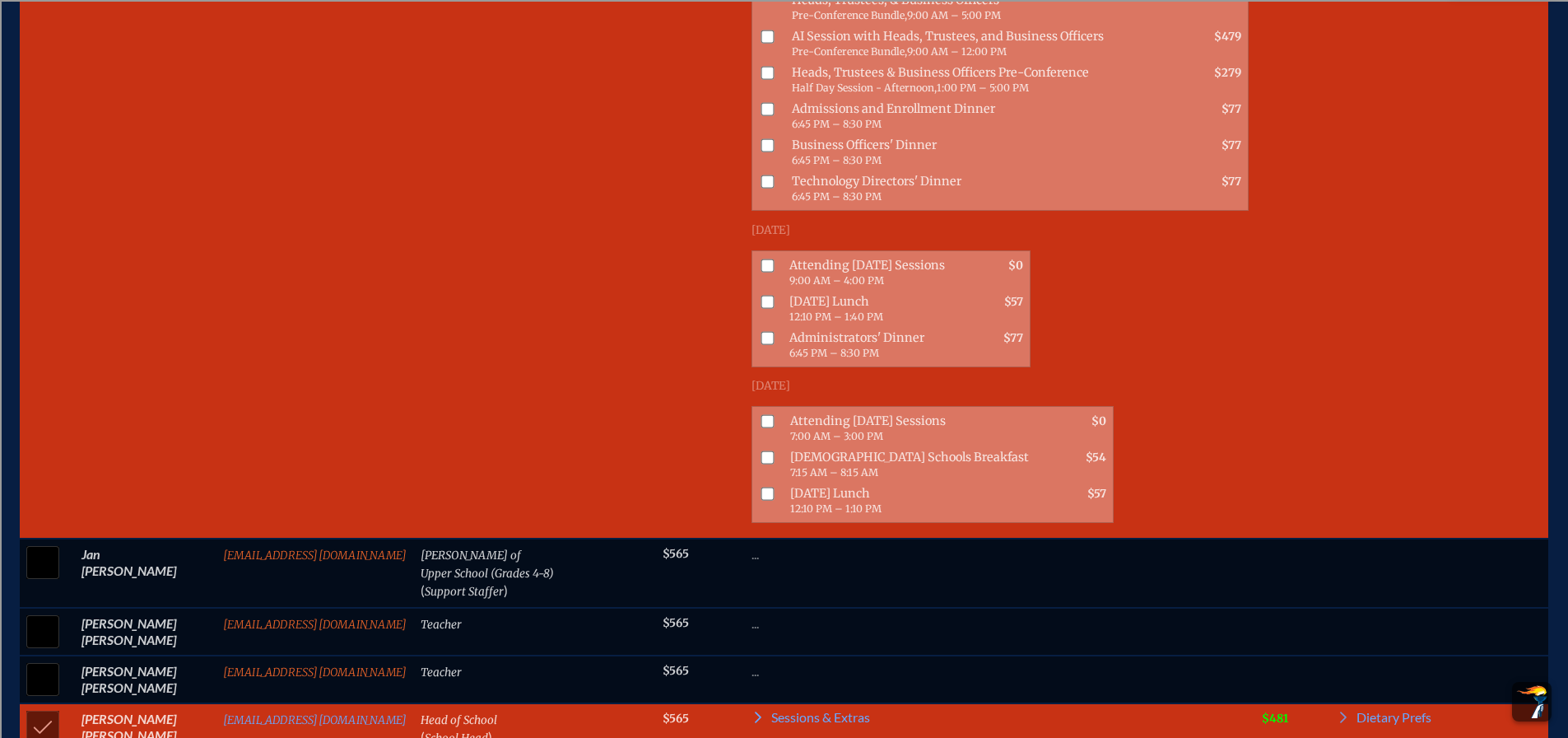
click at [762, 264] on input "checkbox" at bounding box center [768, 266] width 14 height 14
checkbox input "true"
click at [762, 299] on input "checkbox" at bounding box center [768, 302] width 14 height 14
checkbox input "true"
click at [762, 419] on input "checkbox" at bounding box center [768, 421] width 14 height 14
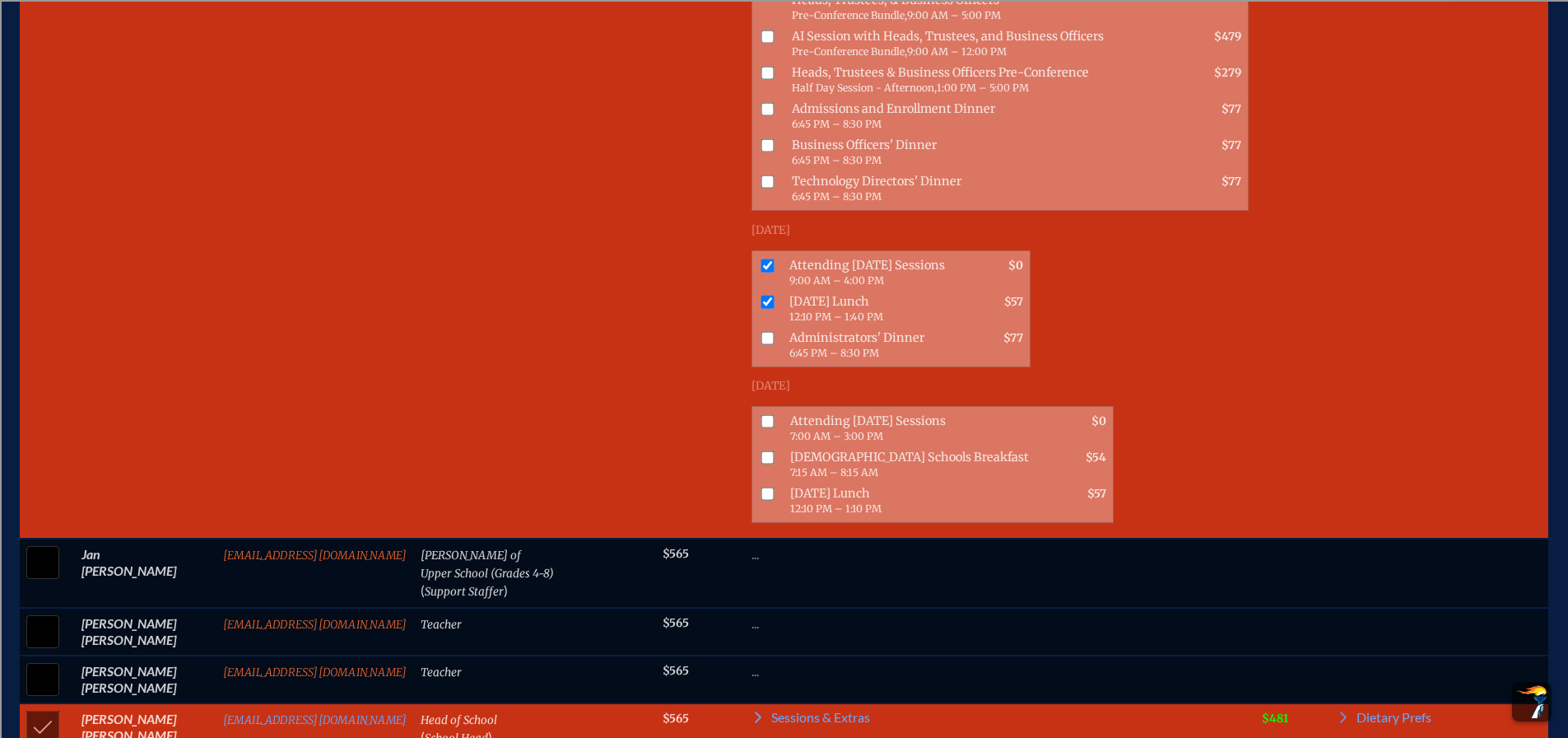
checkbox input "true"
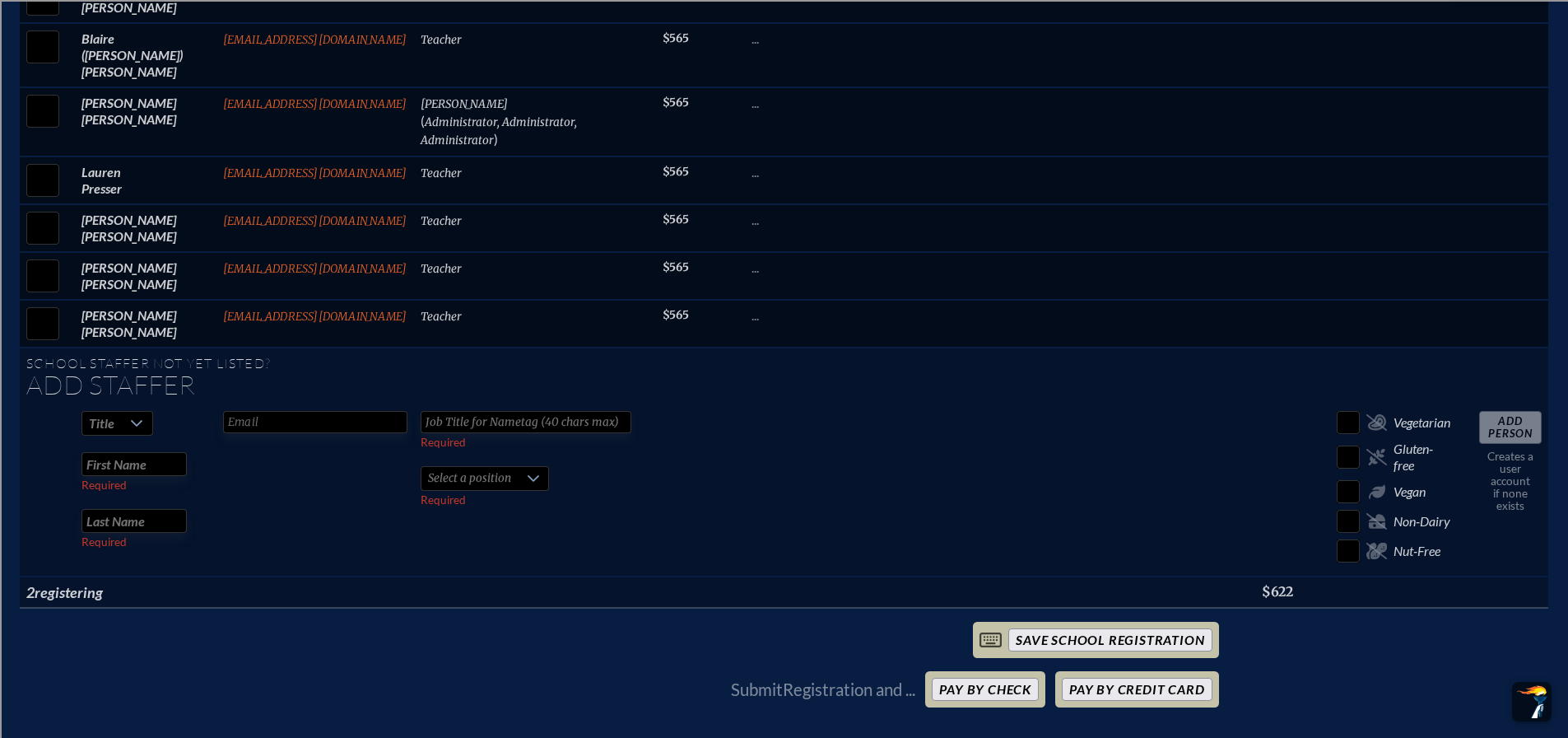
scroll to position [2322, 0]
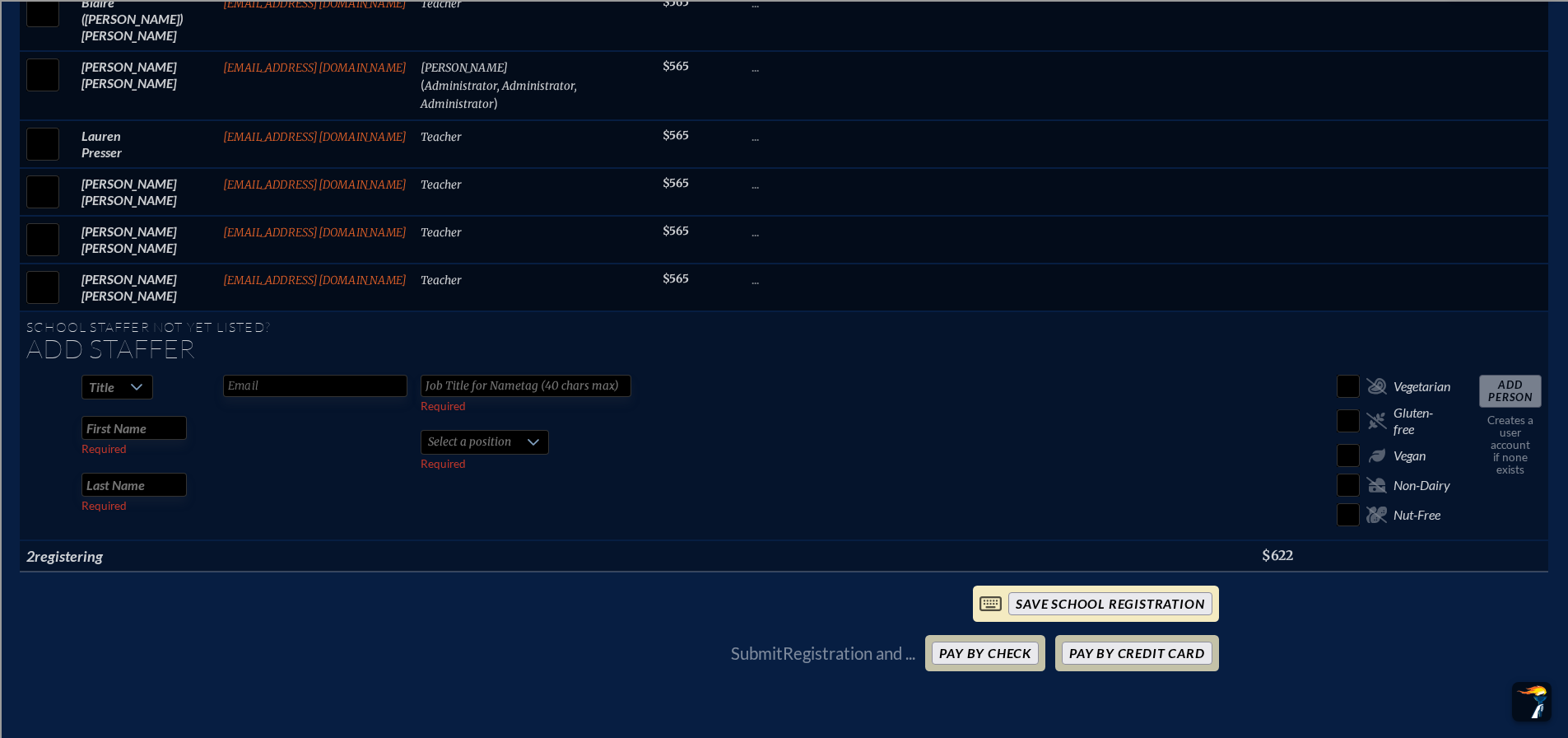
click at [1096, 592] on input "save School Registration" at bounding box center [1110, 603] width 204 height 23
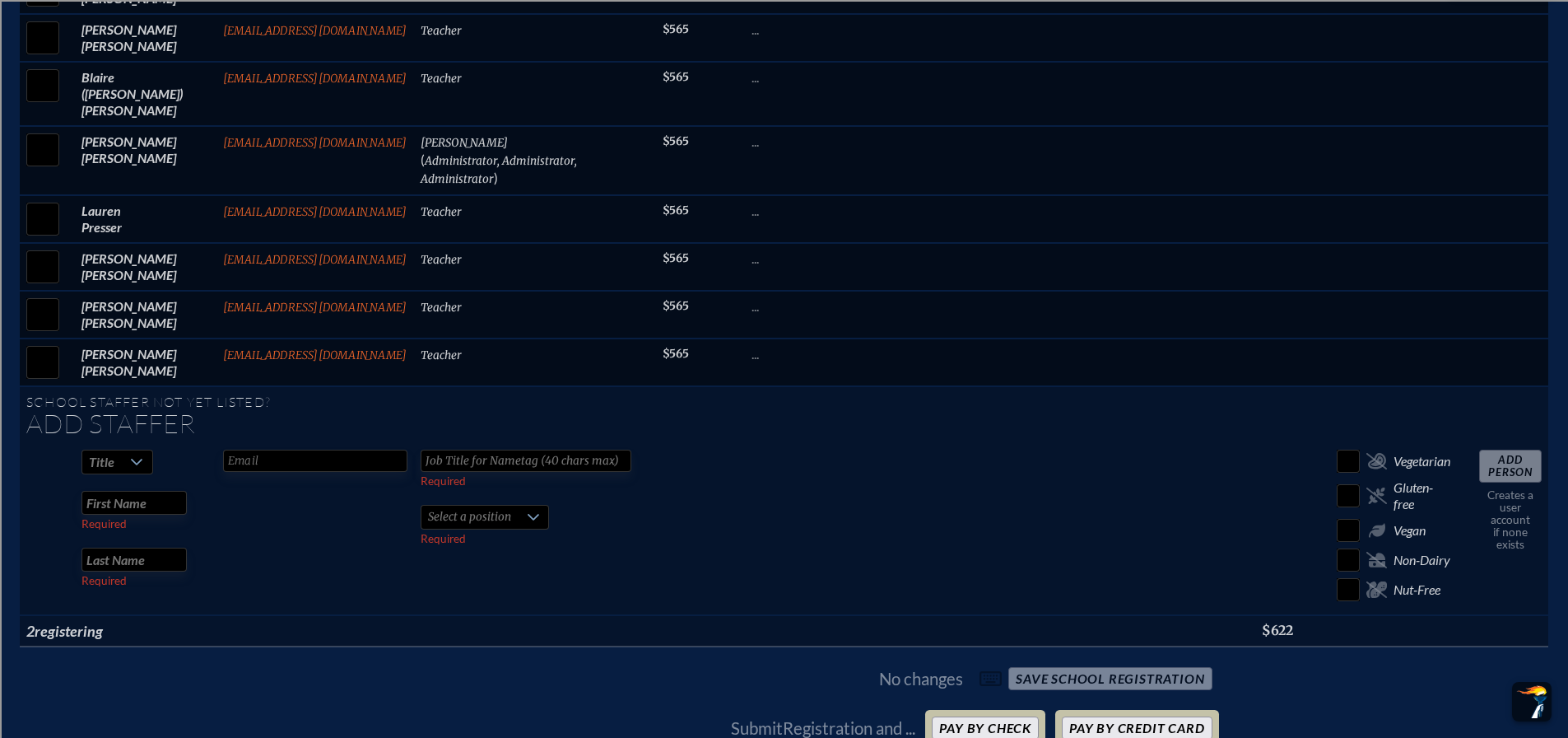
scroll to position [2223, 0]
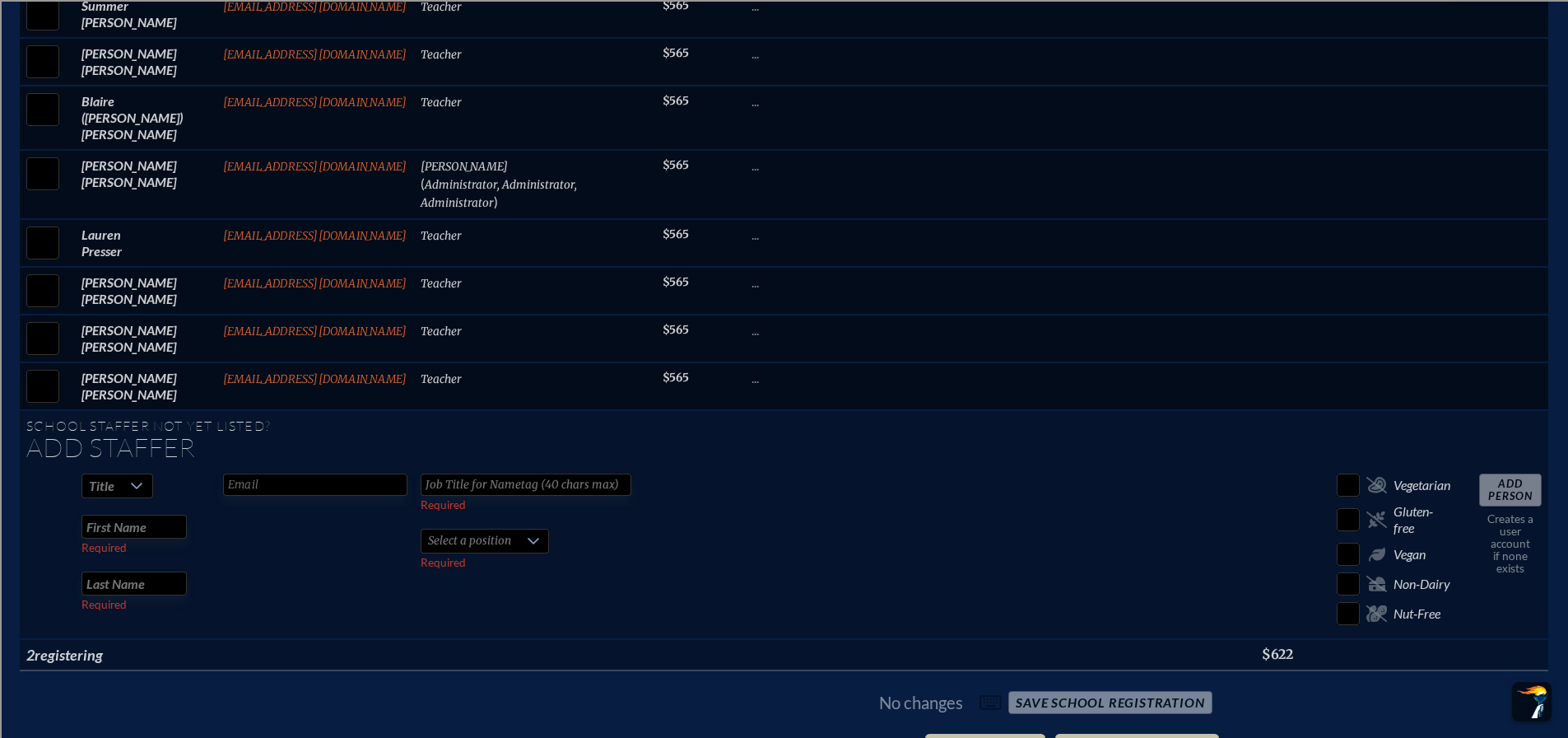
click at [131, 479] on icon at bounding box center [137, 486] width 14 height 14
click at [118, 500] on li "Mrs" at bounding box center [109, 503] width 70 height 23
click at [123, 515] on input "text" at bounding box center [134, 527] width 105 height 24
type input "[PERSON_NAME]"
click at [139, 572] on input "text" at bounding box center [134, 584] width 105 height 24
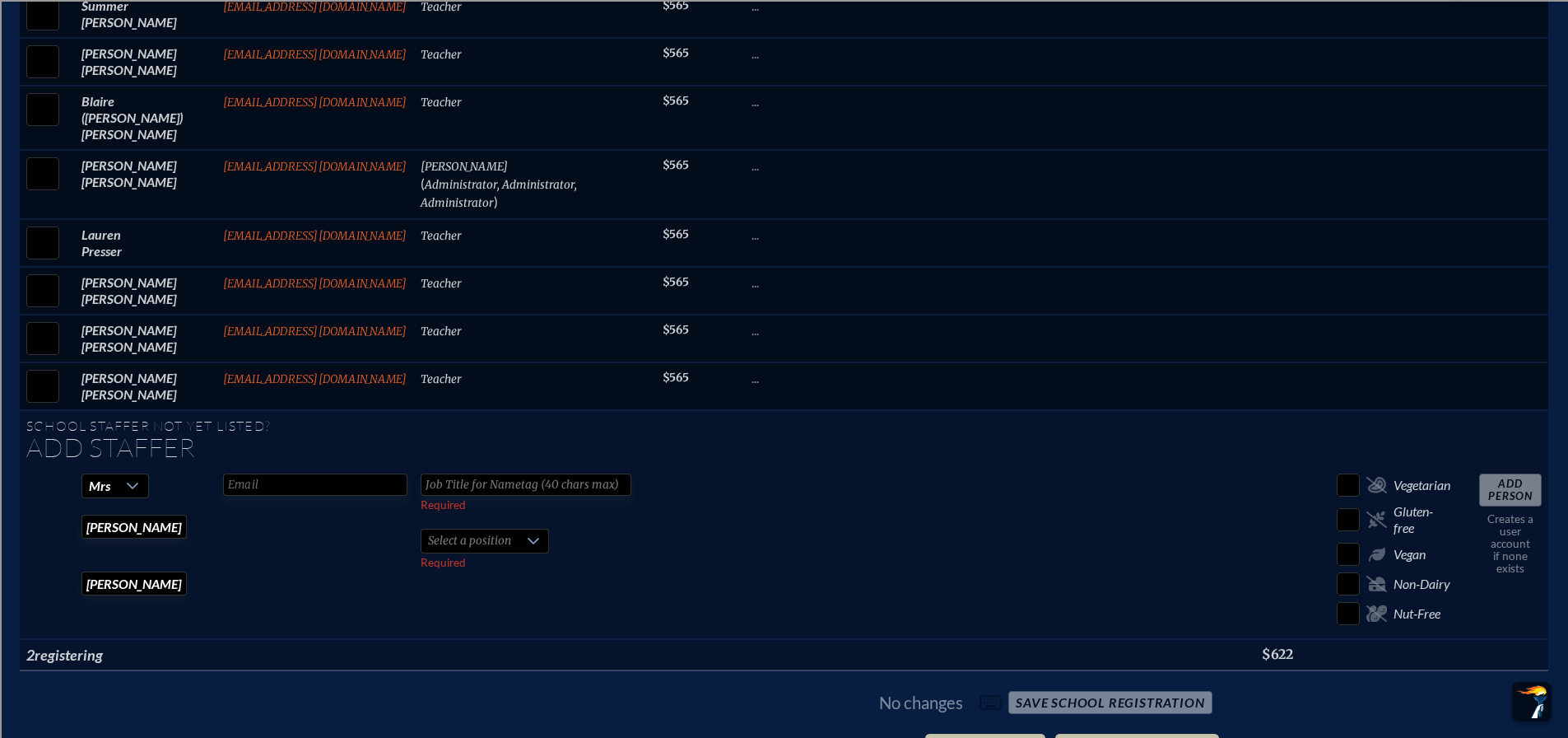
type input "[PERSON_NAME]"
click at [326, 473] on input "text" at bounding box center [315, 484] width 184 height 22
type input "d"
type input "[EMAIL_ADDRESS][DOMAIN_NAME]"
click at [450, 473] on input "text" at bounding box center [526, 484] width 211 height 22
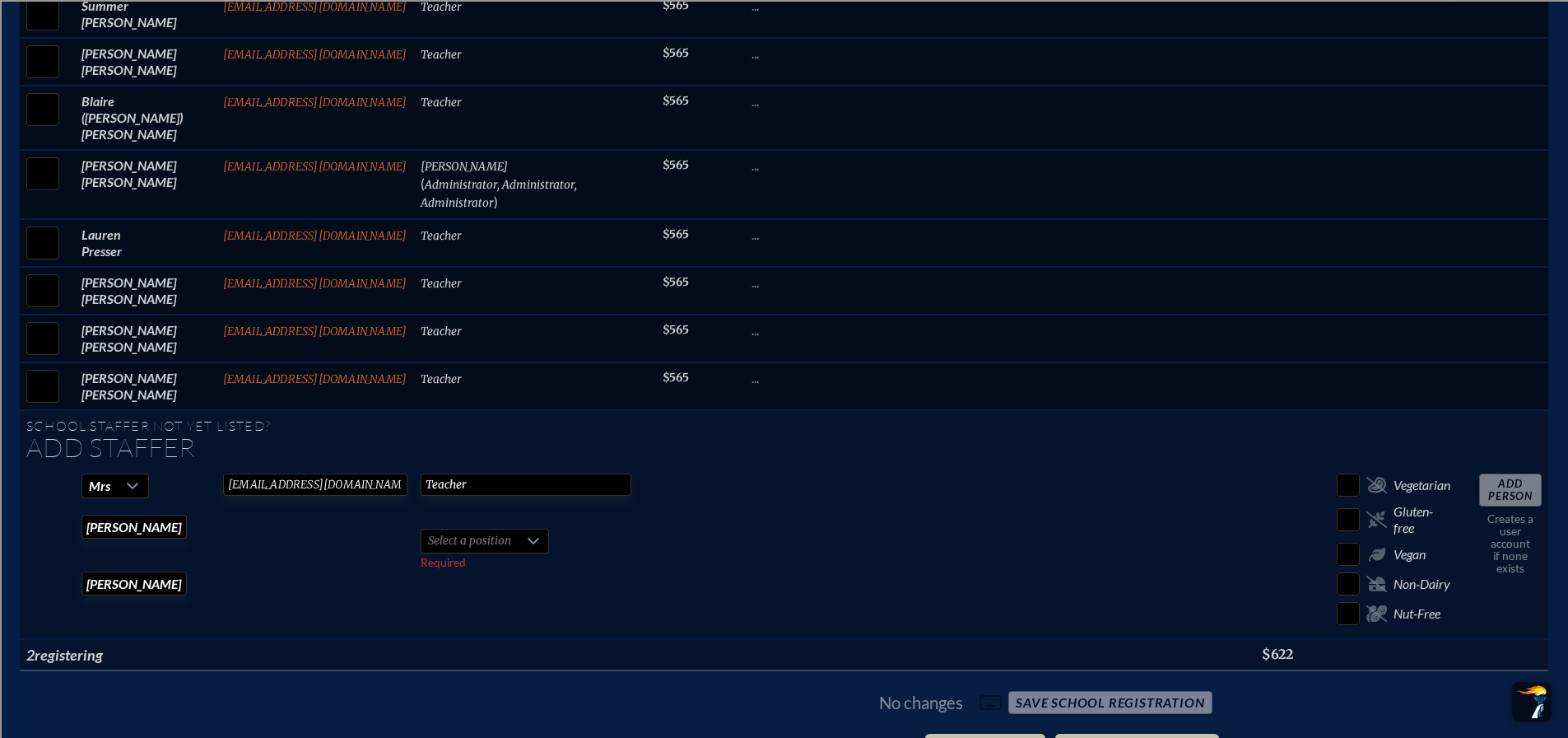
type input "Teacher"
click at [436, 529] on span "Select a position" at bounding box center [470, 540] width 97 height 23
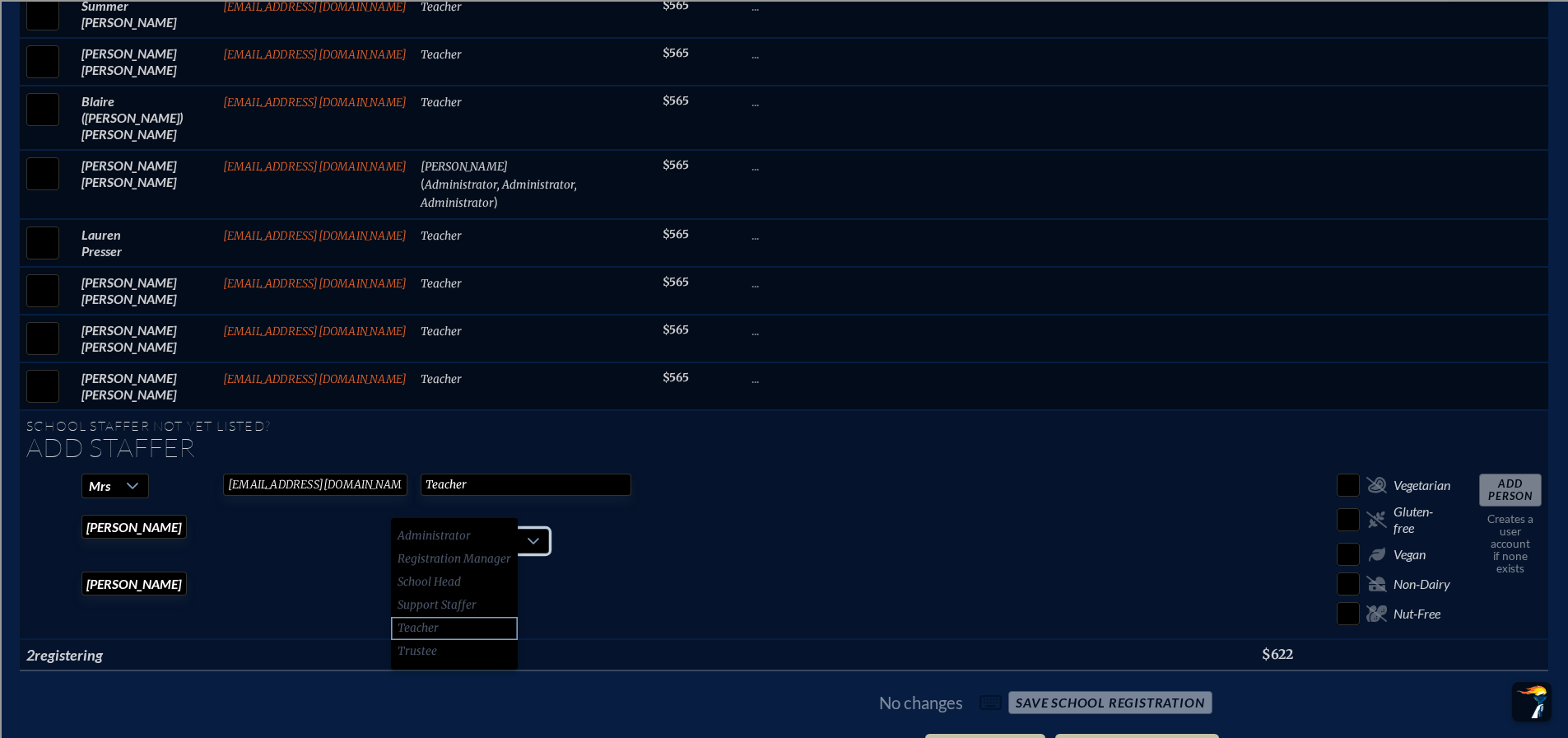
click at [441, 620] on li "Teacher" at bounding box center [454, 628] width 126 height 23
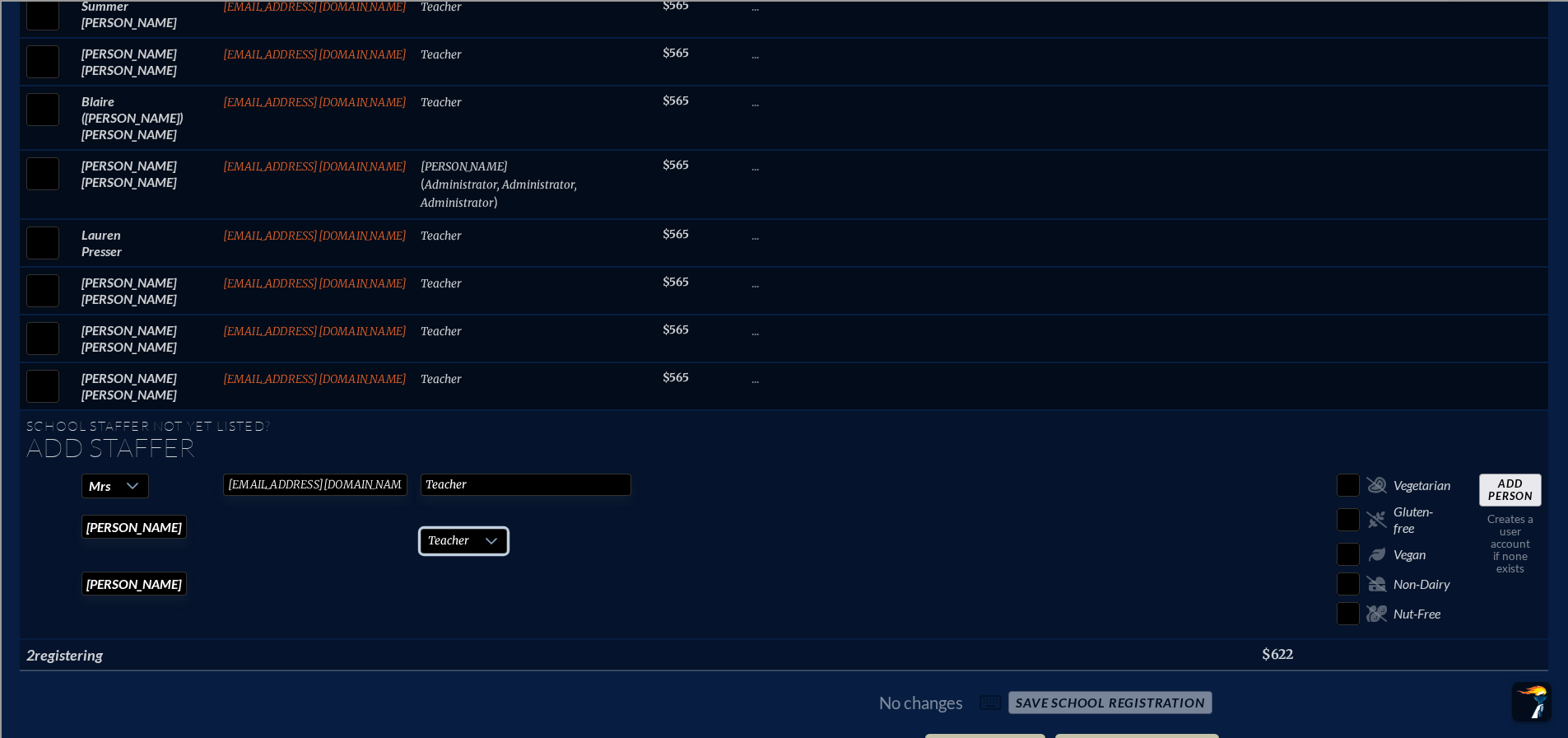
click at [1521, 473] on input "Add Person" at bounding box center [1510, 489] width 63 height 33
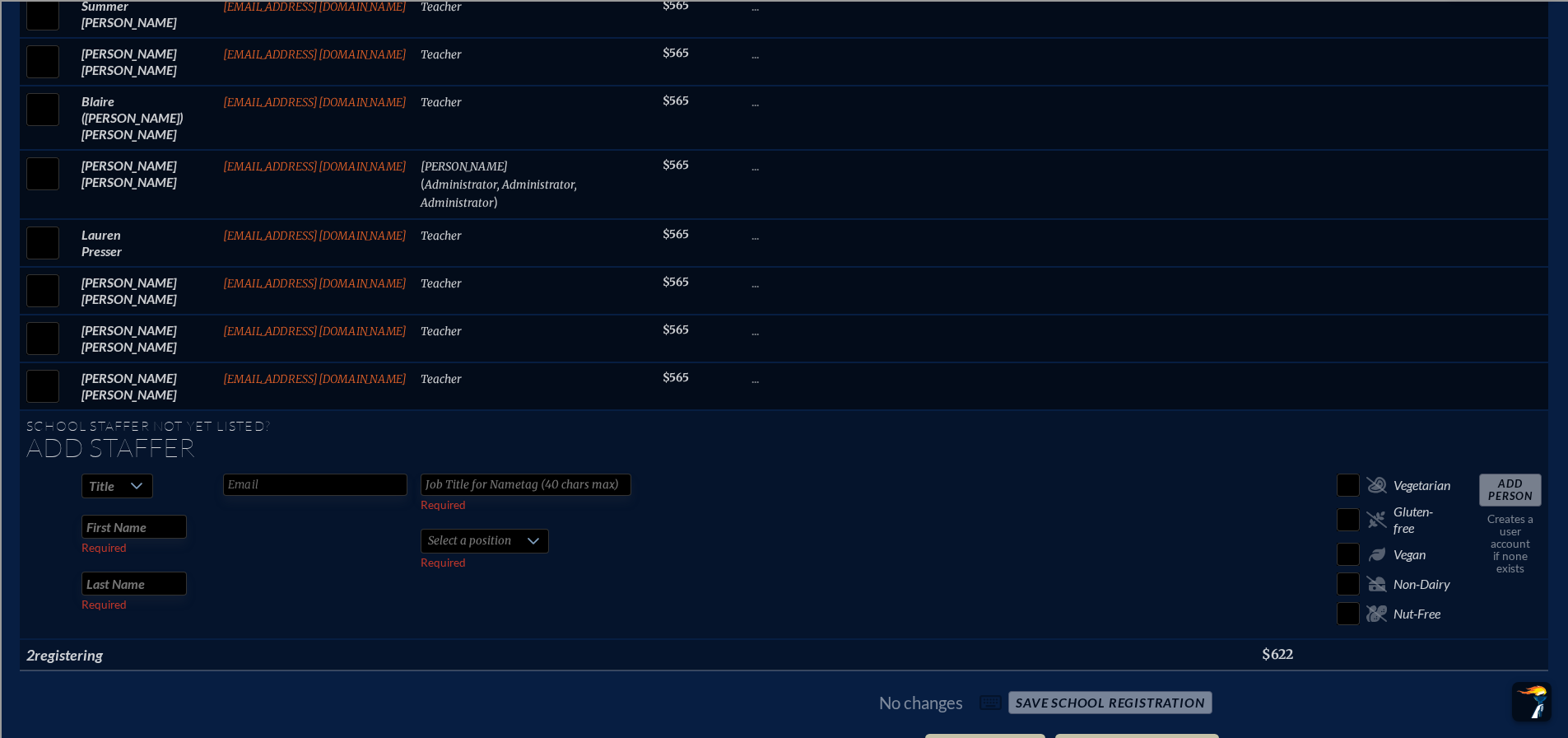
checkbox input "false"
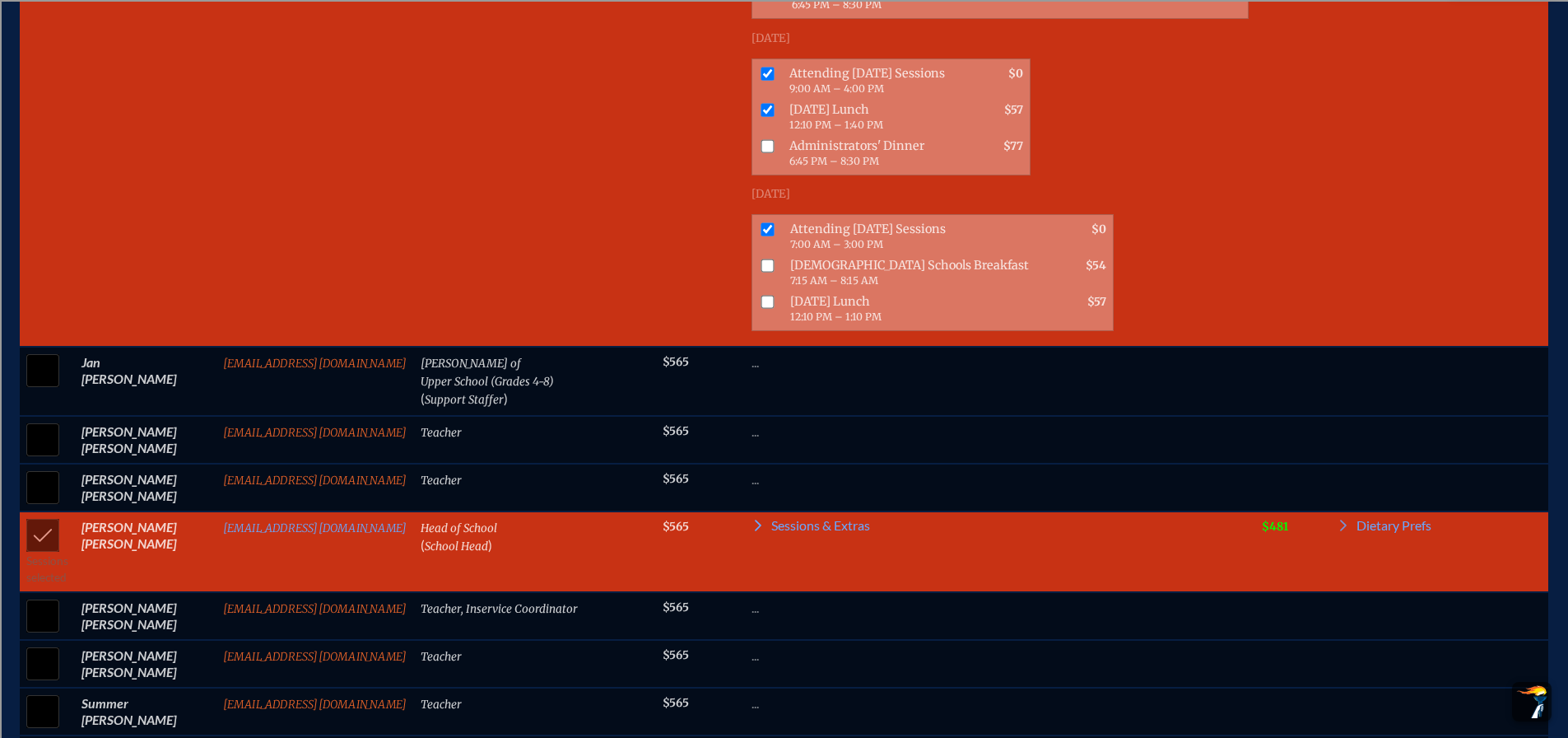
checkbox input "true"
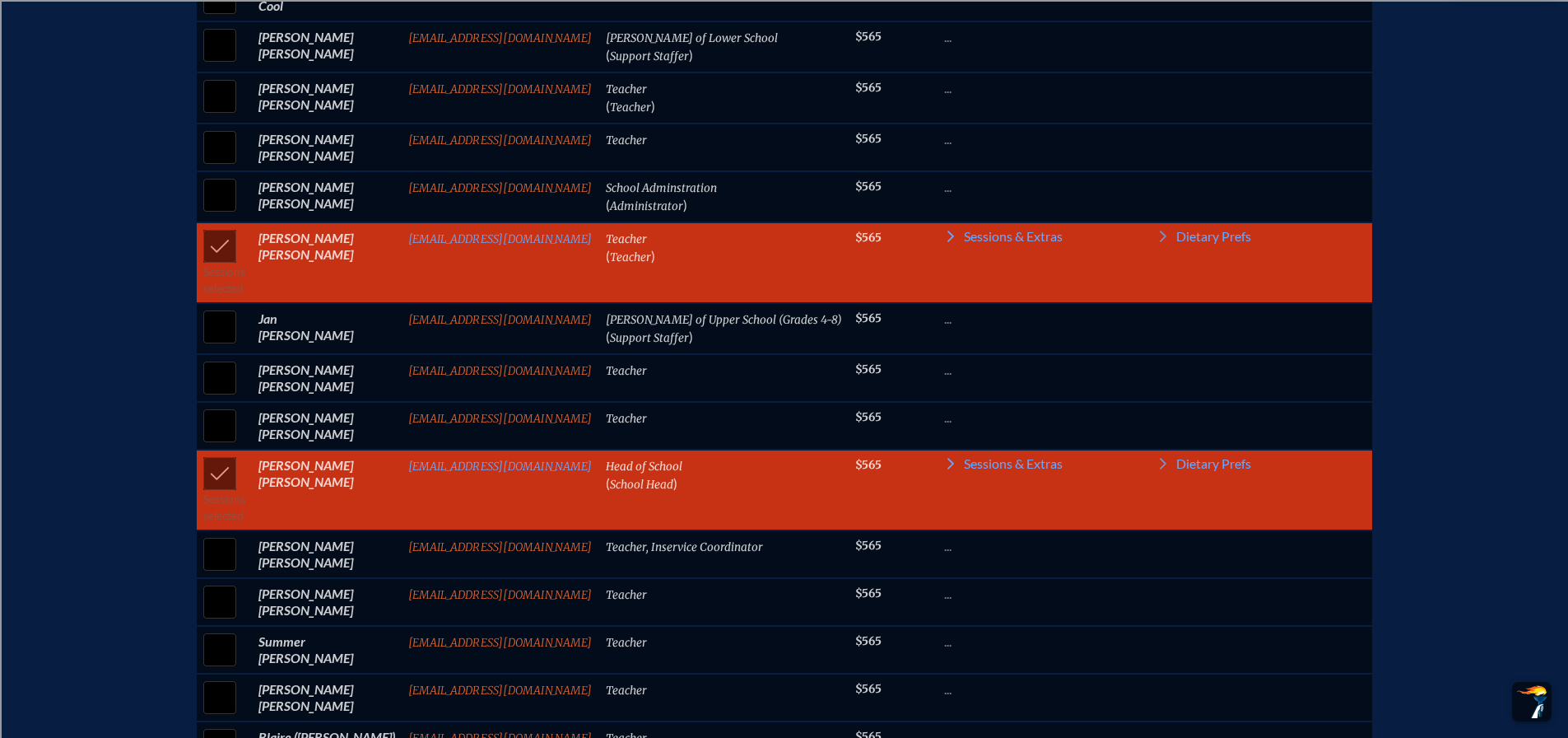
scroll to position [926, 0]
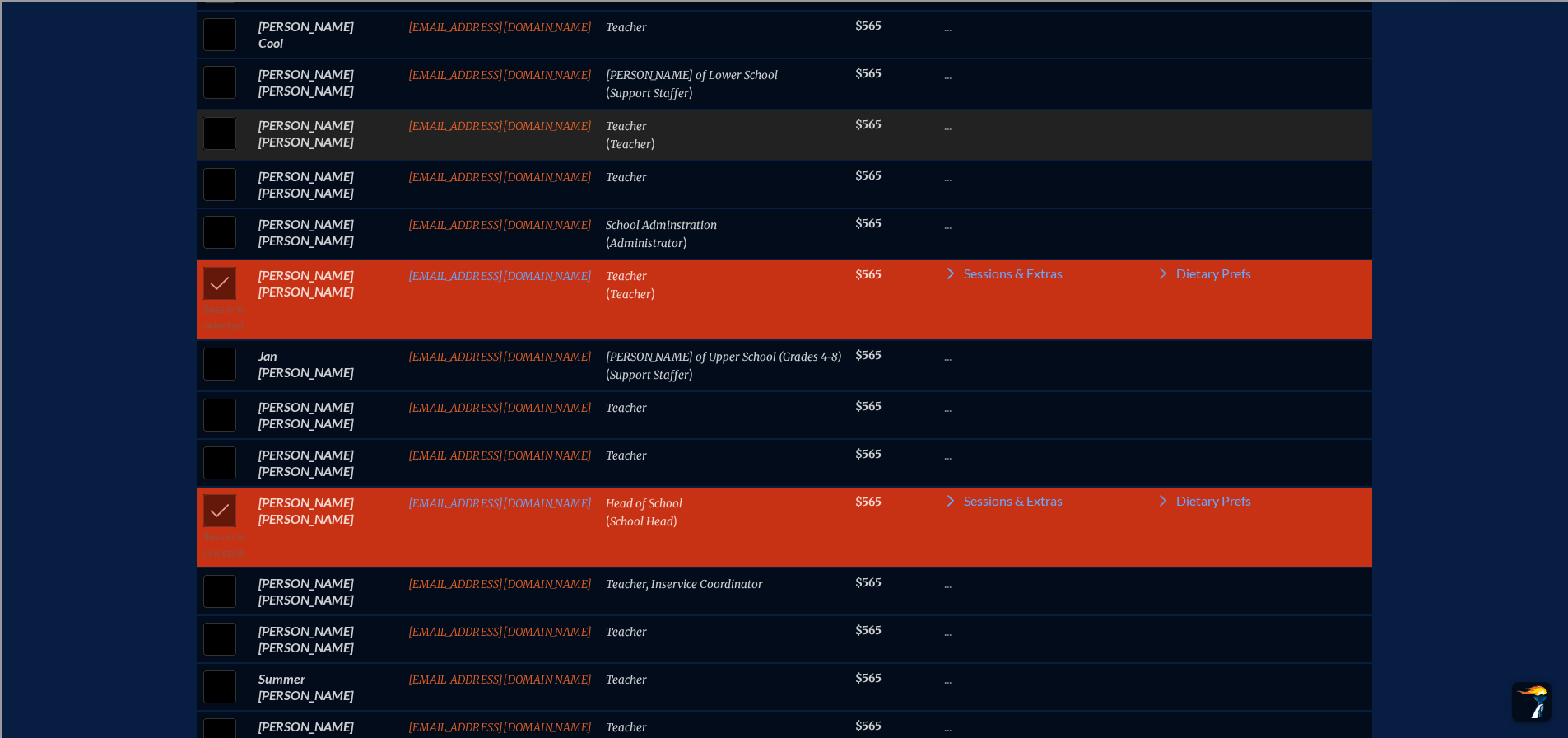
click at [239, 150] on input "checkbox" at bounding box center [220, 133] width 42 height 42
checkbox input "true"
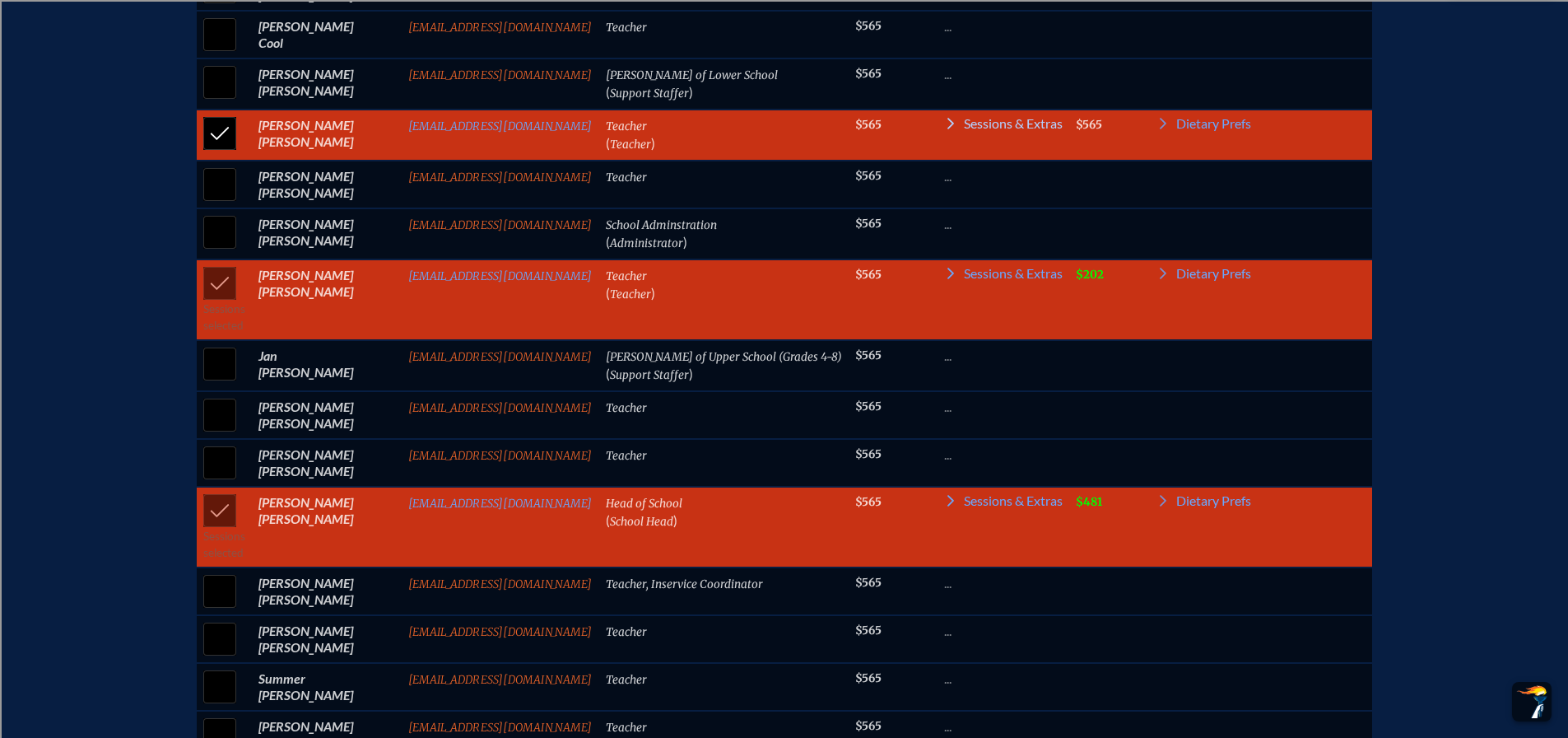
click at [981, 130] on span "Sessions & Extras" at bounding box center [1013, 124] width 98 height 14
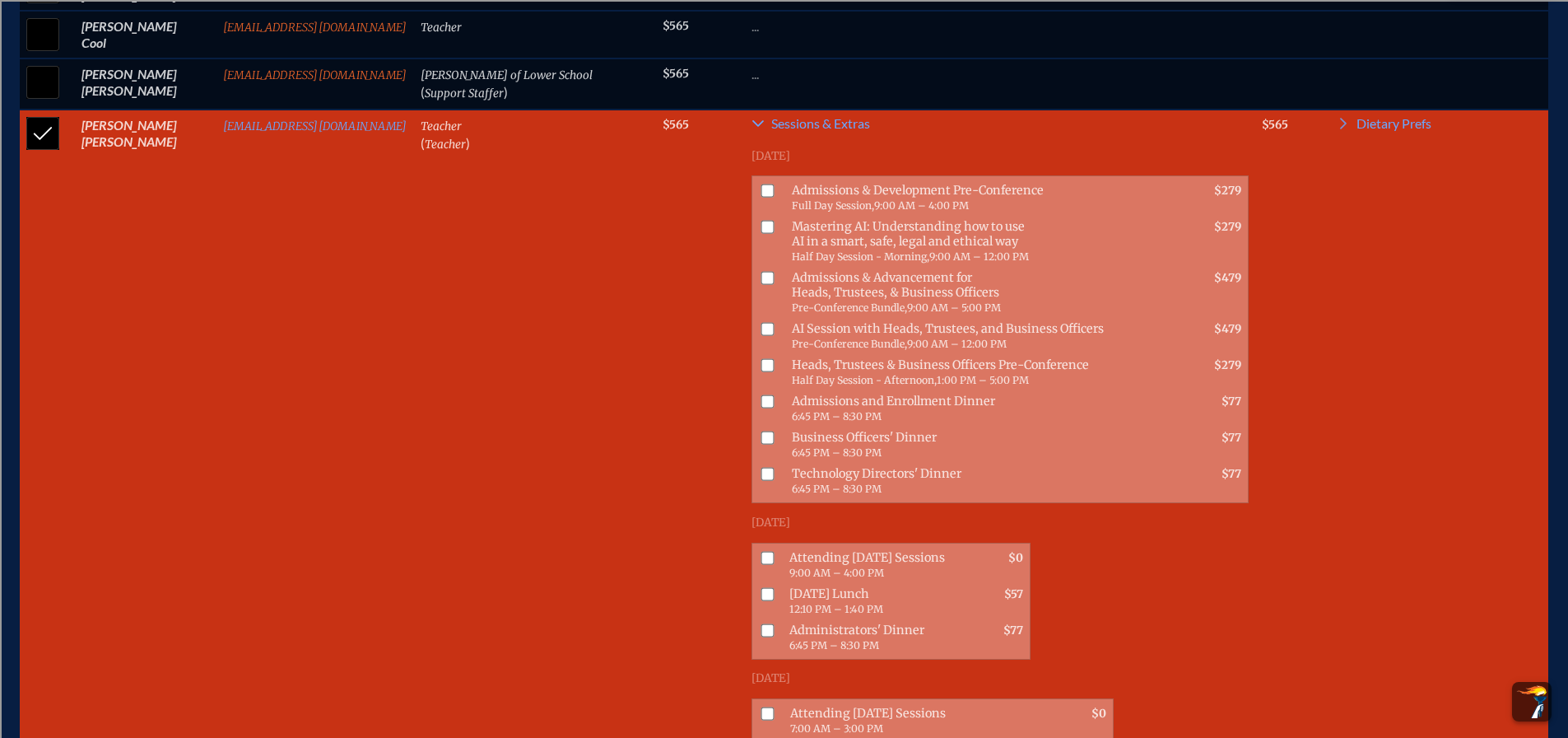
click at [762, 558] on input "checkbox" at bounding box center [768, 557] width 14 height 14
checkbox input "true"
click at [762, 595] on input "checkbox" at bounding box center [768, 594] width 14 height 14
checkbox input "true"
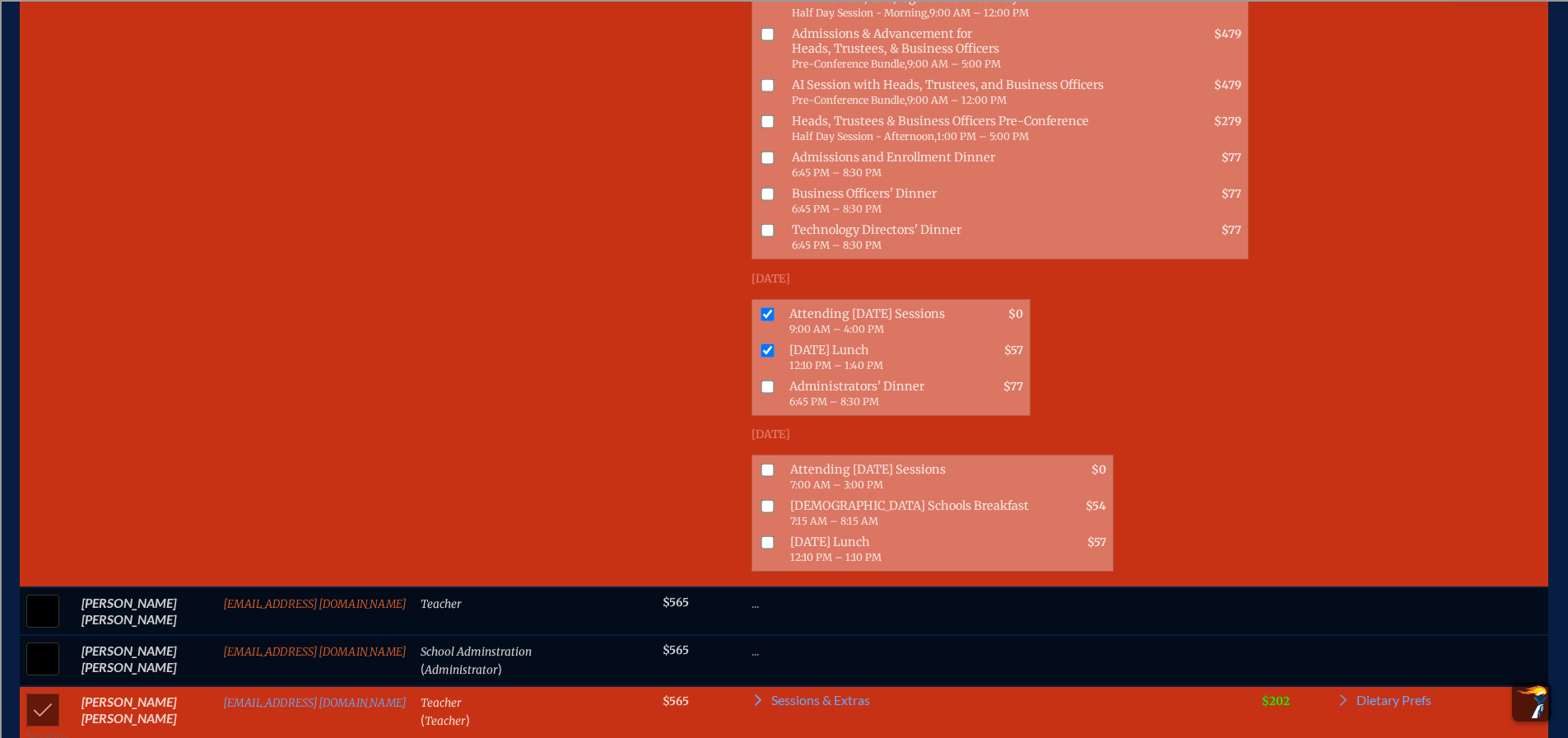
scroll to position [1190, 0]
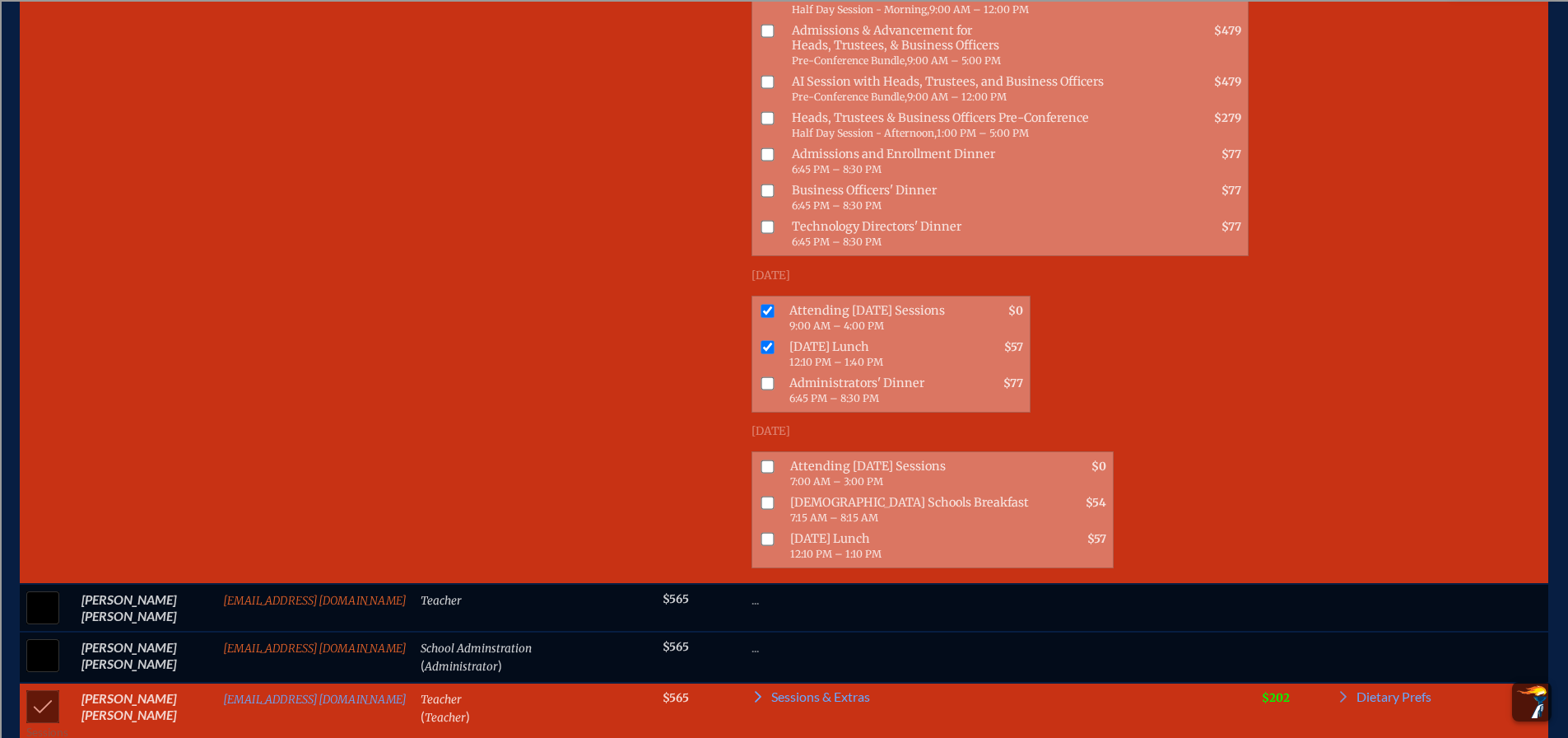
click at [762, 463] on input "checkbox" at bounding box center [768, 467] width 14 height 14
checkbox input "true"
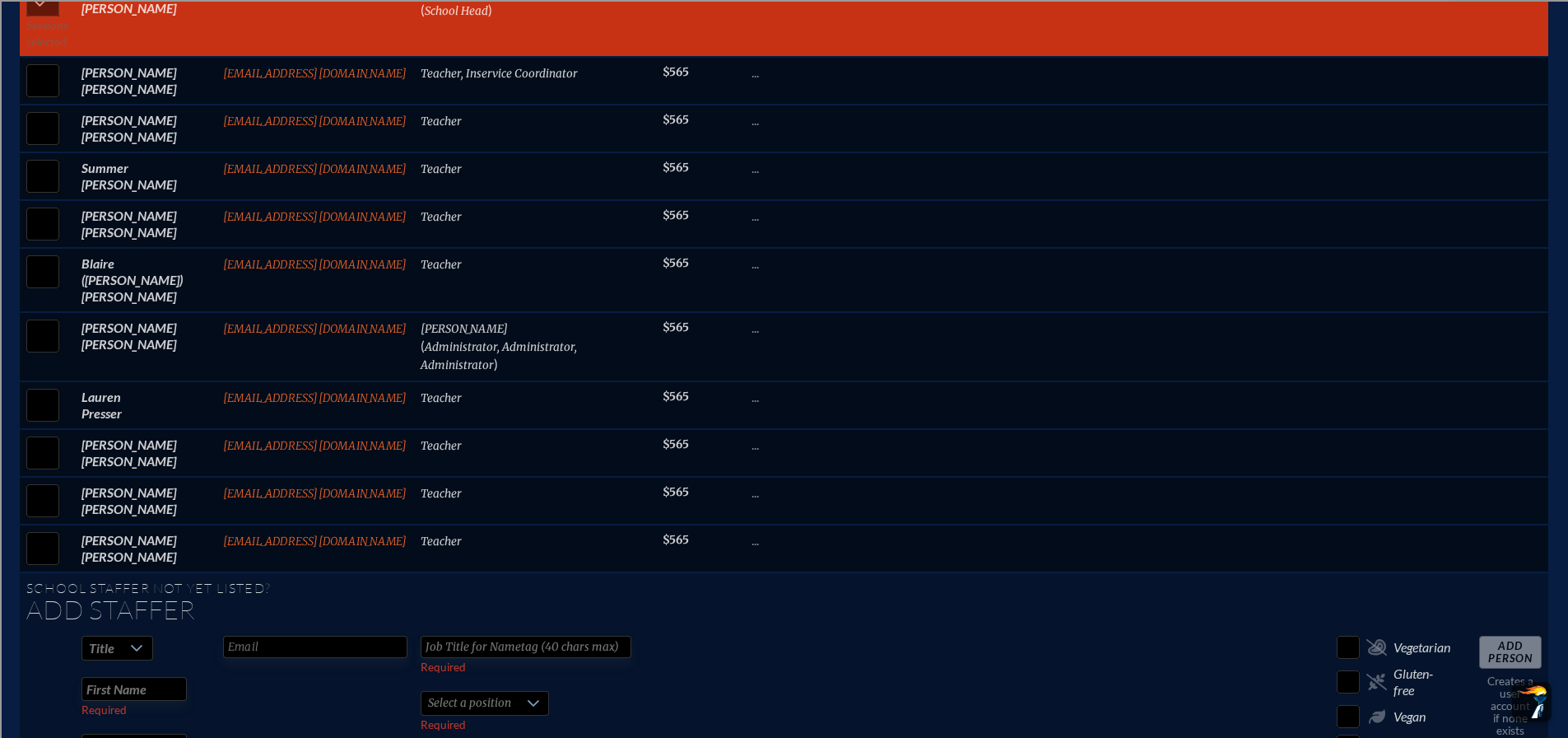
scroll to position [2343, 0]
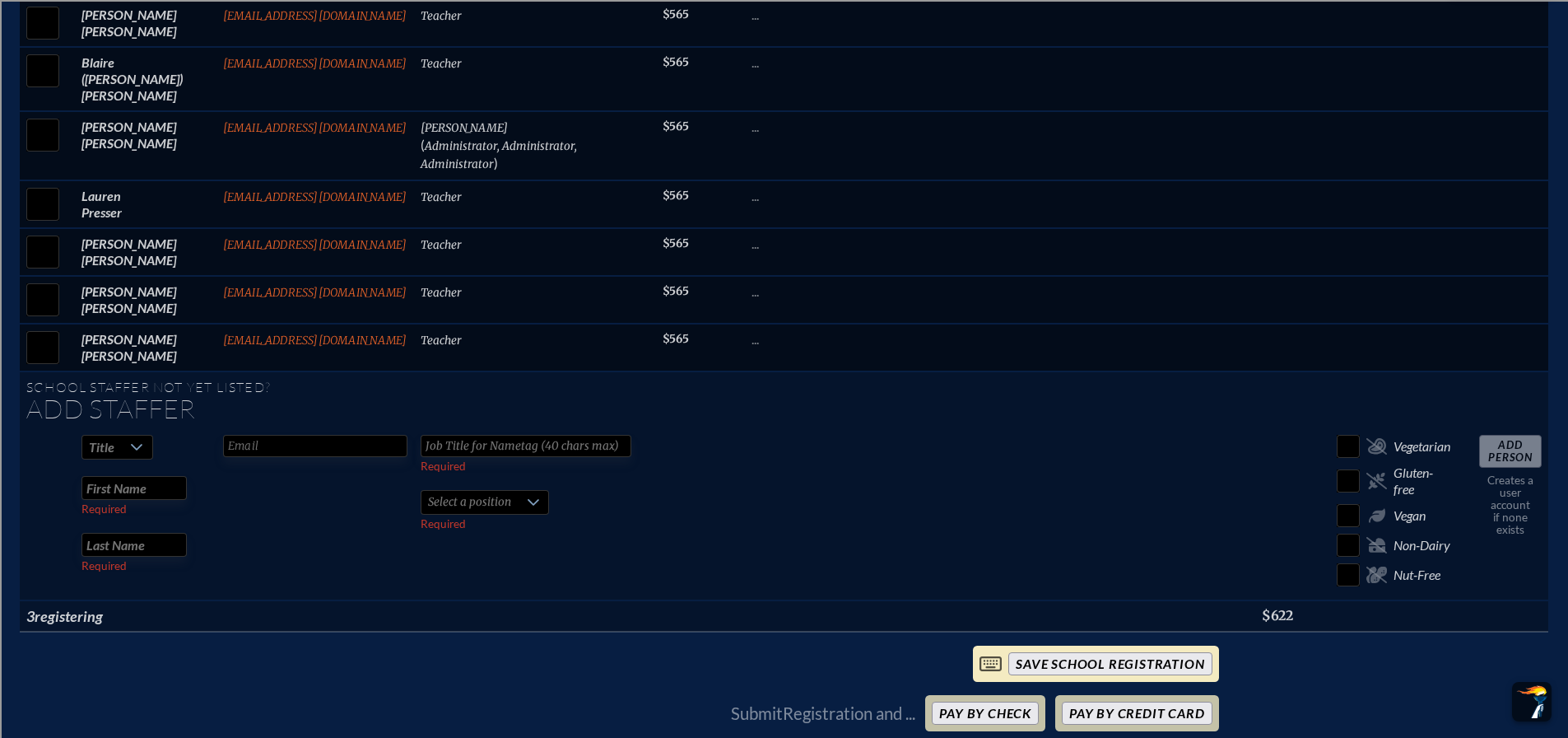
click at [1124, 652] on input "save School Registration" at bounding box center [1110, 663] width 204 height 23
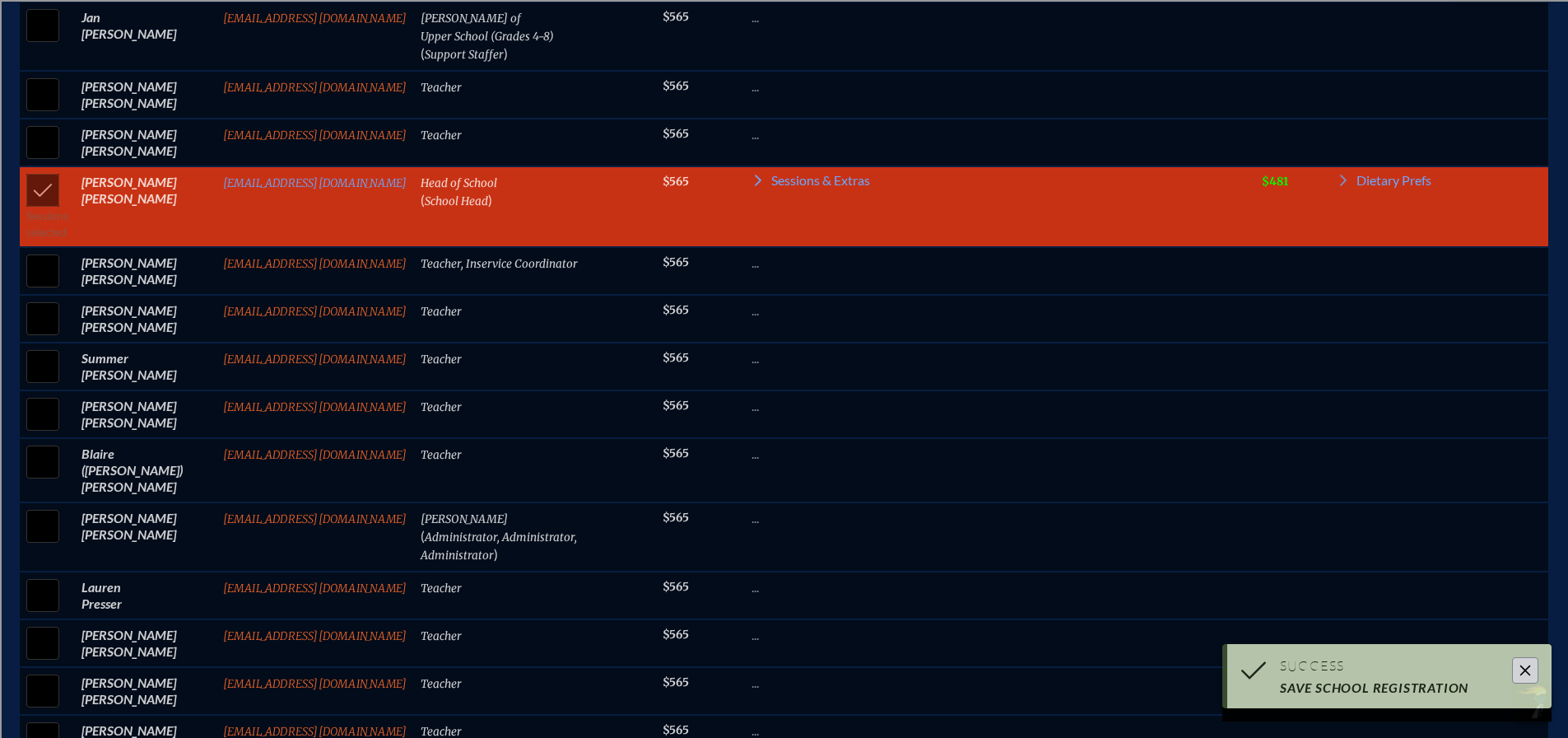
scroll to position [1931, 0]
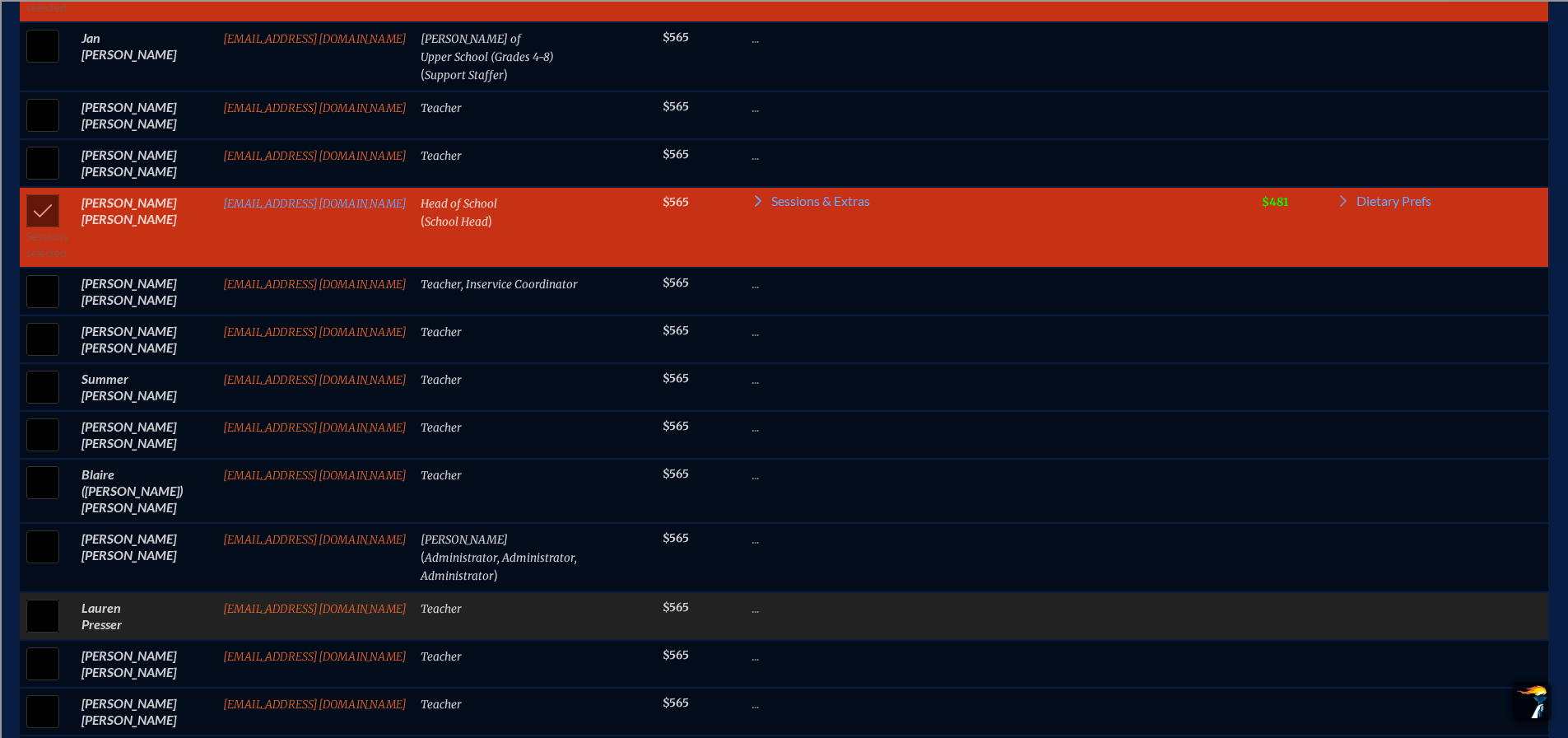
click at [42, 595] on input "checkbox" at bounding box center [42, 616] width 42 height 42
checkbox input "true"
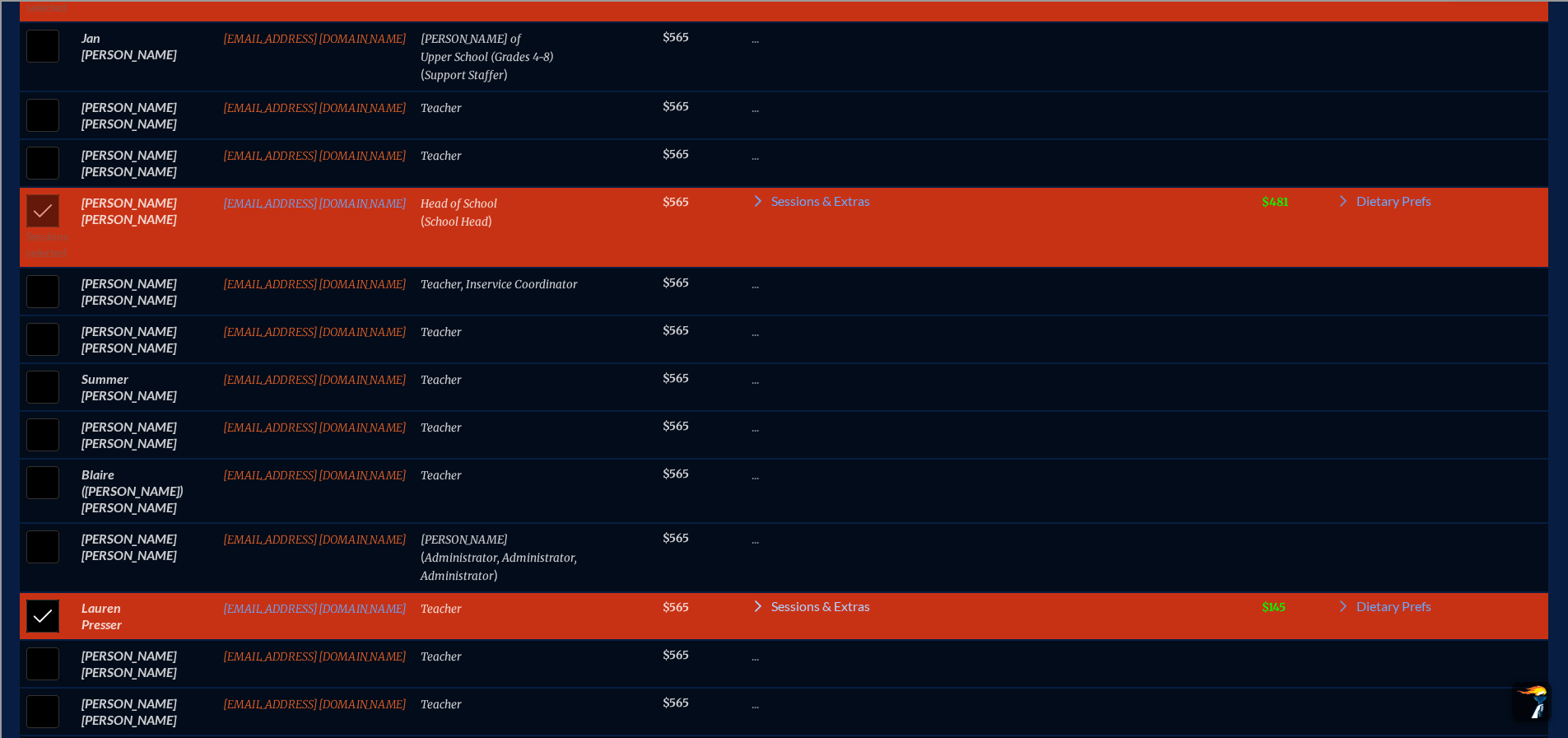
click at [815, 600] on span "Sessions & Extras" at bounding box center [821, 607] width 98 height 14
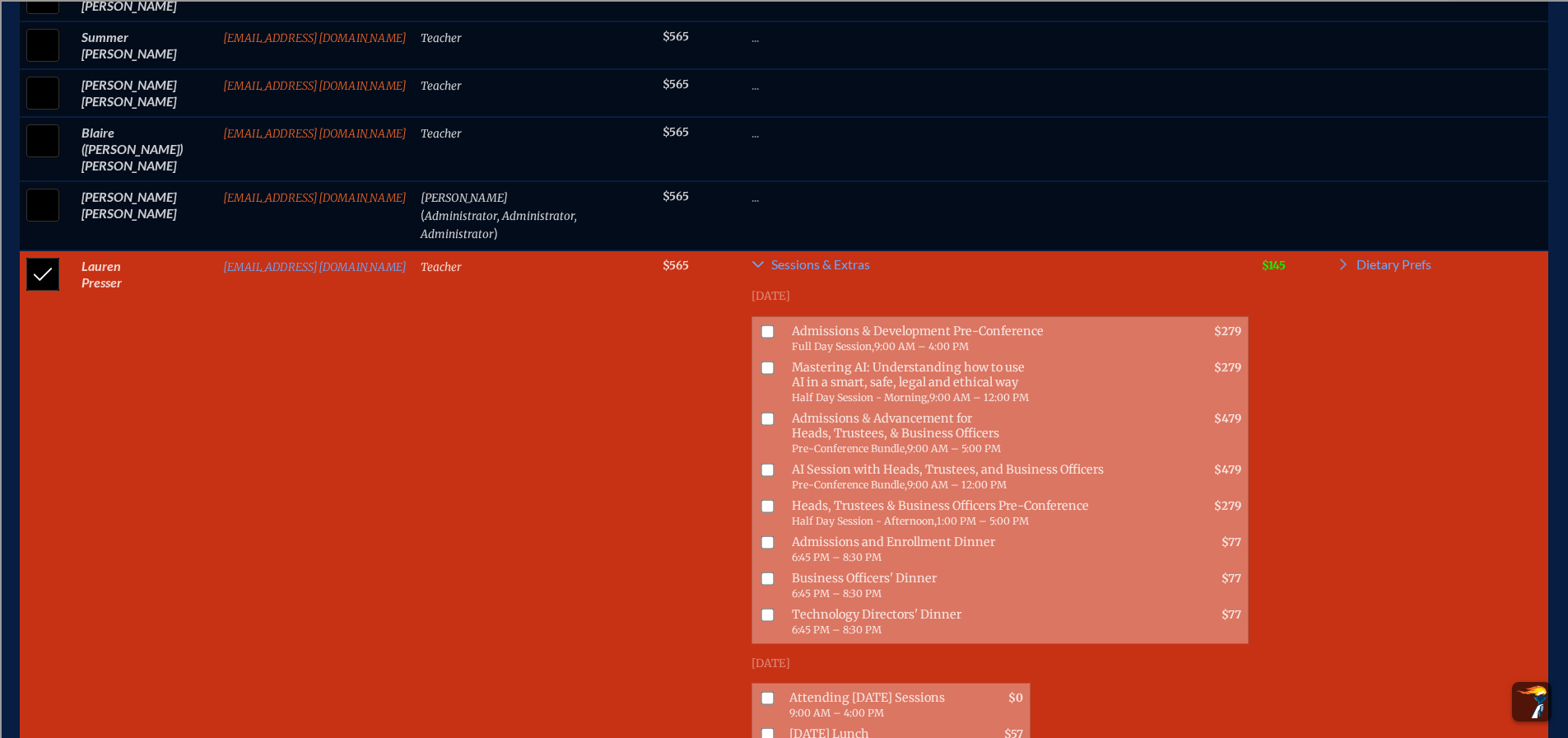
scroll to position [2343, 0]
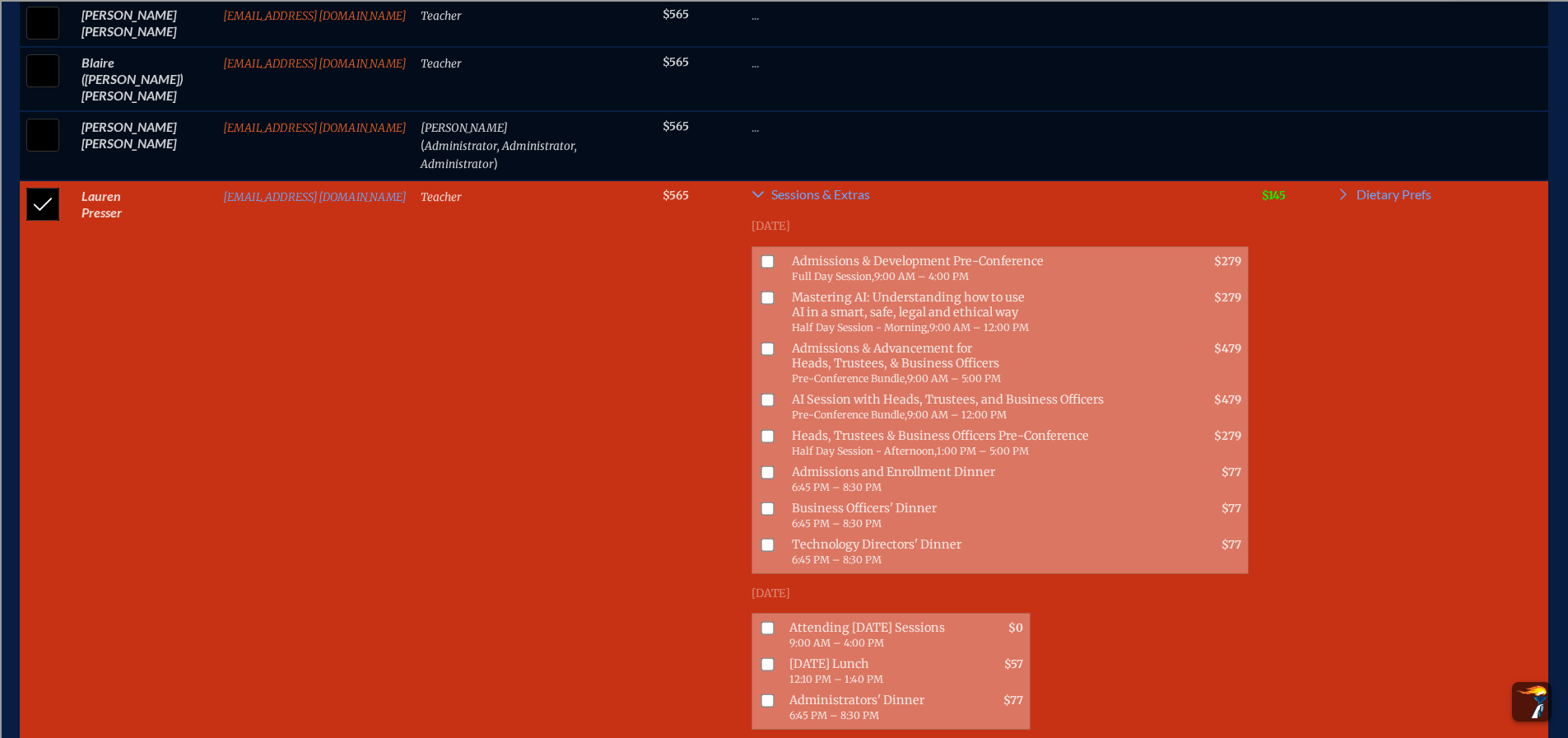
click at [762, 622] on input "checkbox" at bounding box center [768, 629] width 14 height 14
checkbox input "true"
click at [762, 658] on input "checkbox" at bounding box center [768, 665] width 14 height 14
checkbox input "true"
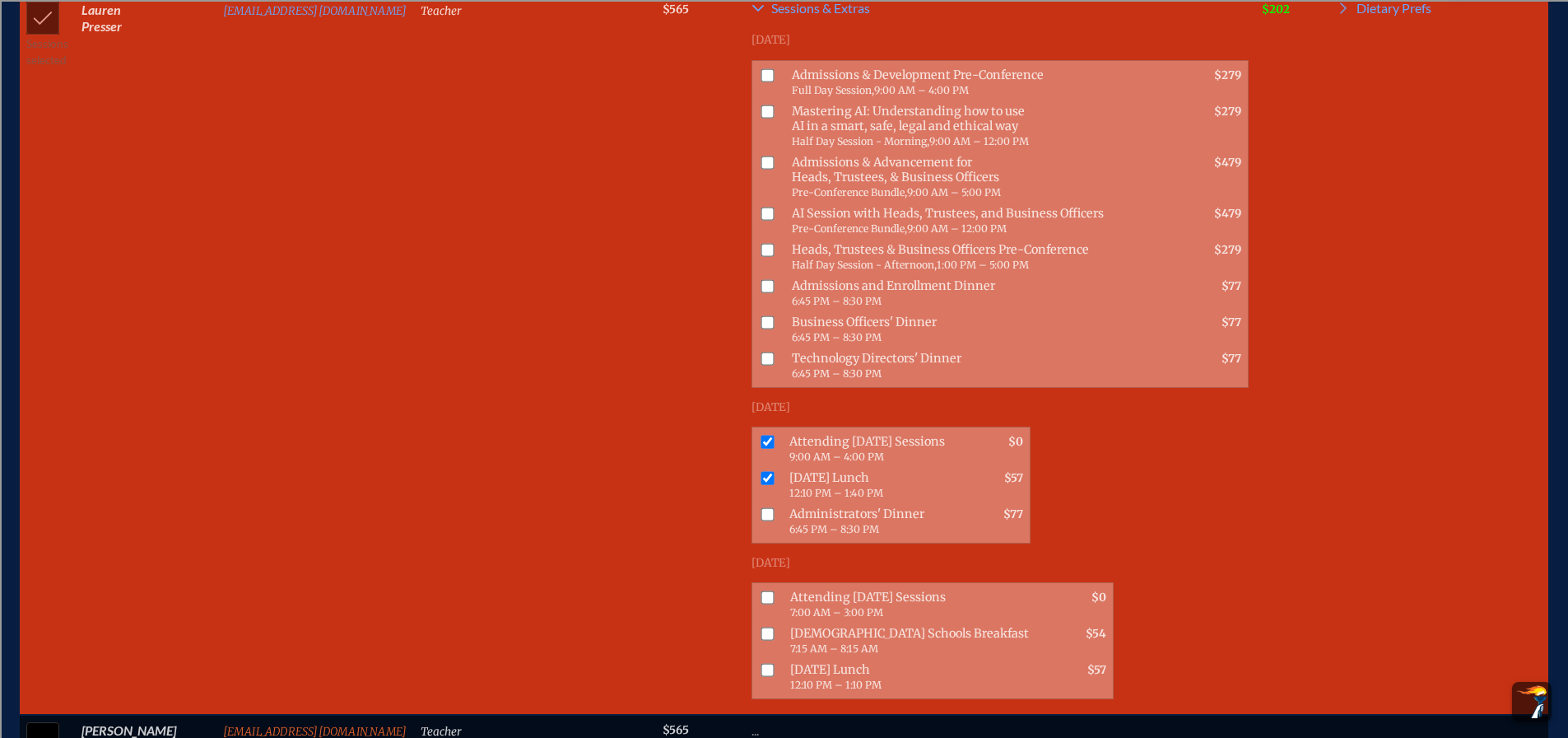
scroll to position [2590, 0]
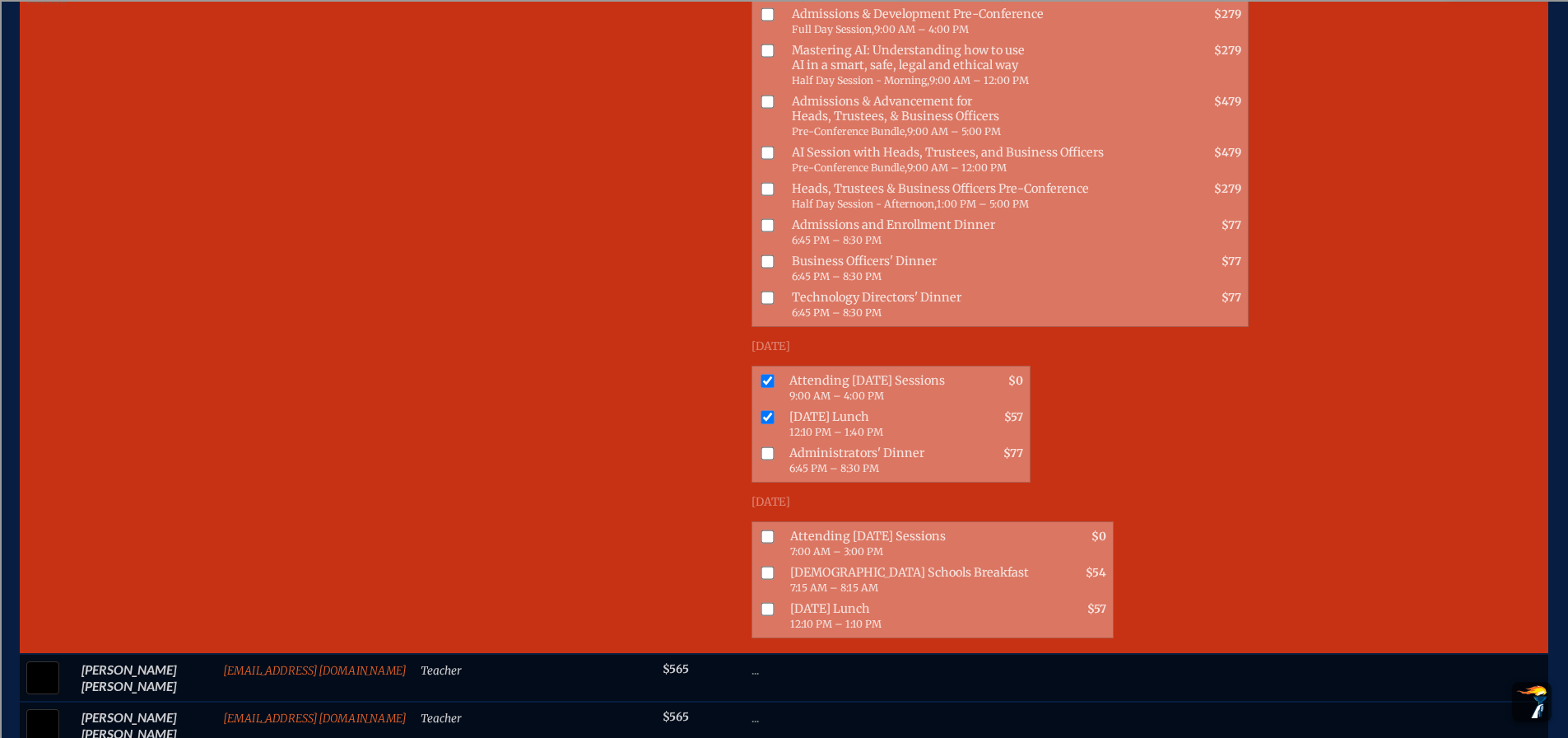
click at [762, 530] on input "checkbox" at bounding box center [768, 537] width 14 height 14
checkbox input "true"
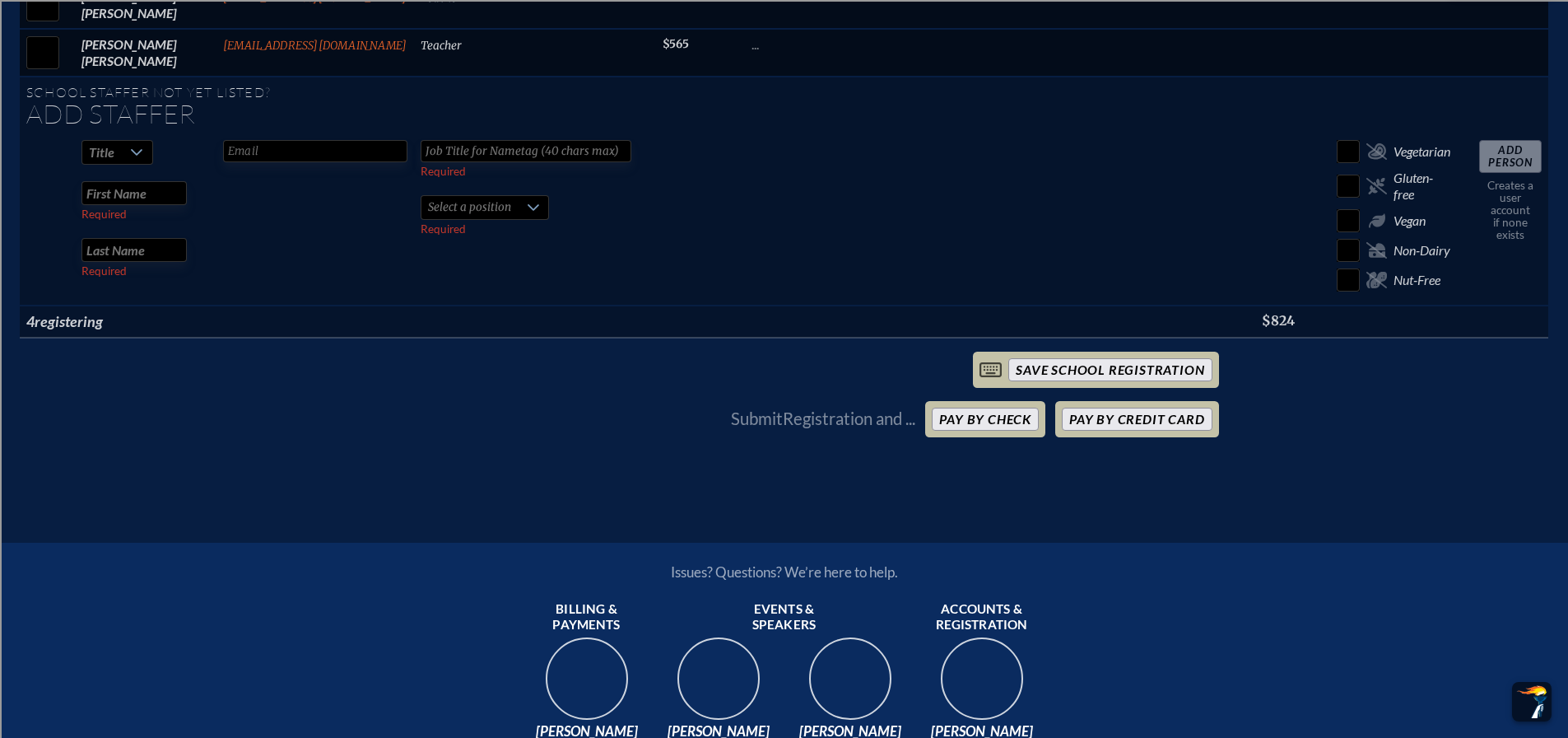
scroll to position [3331, 0]
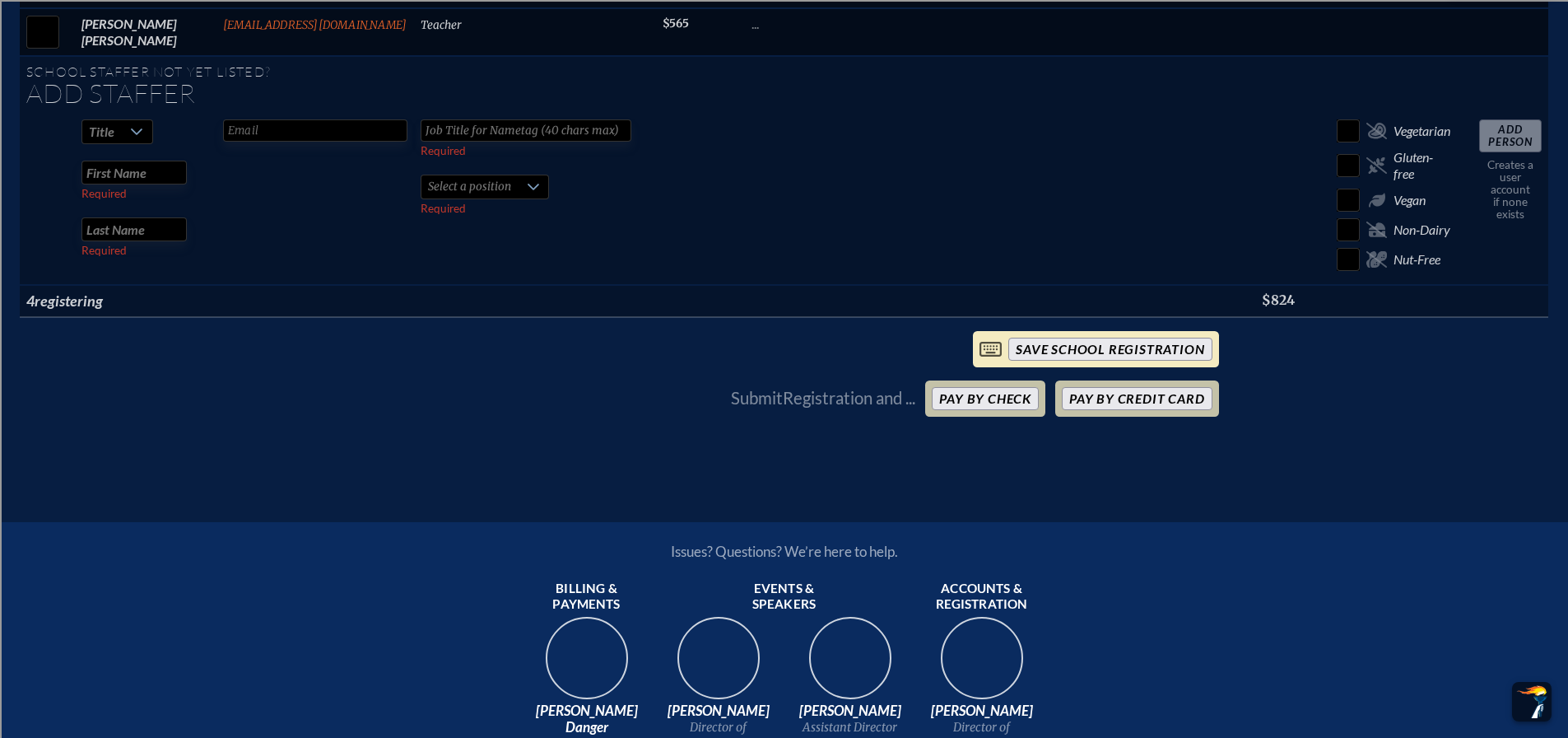
click at [1080, 338] on input "save School Registration" at bounding box center [1110, 349] width 204 height 23
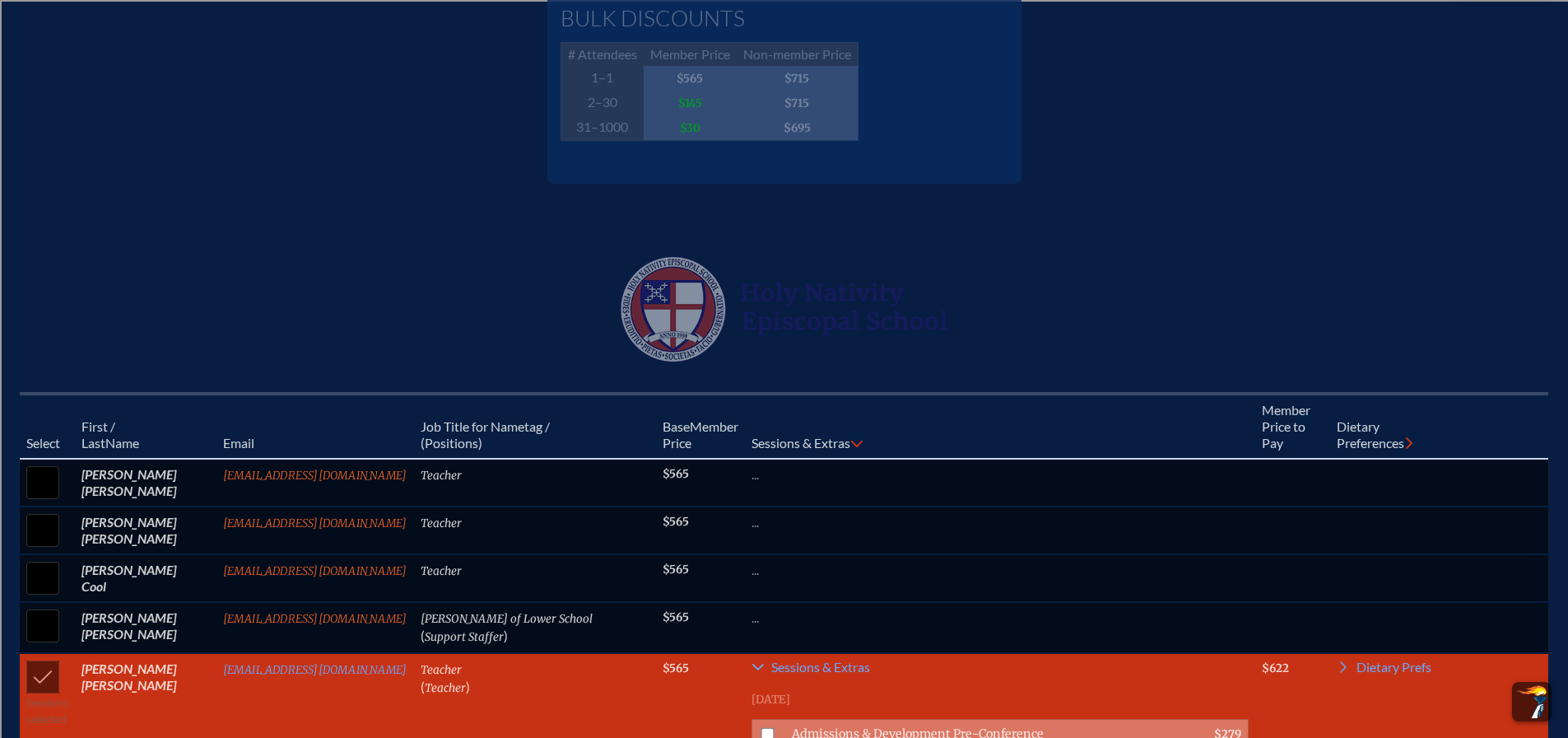
scroll to position [613, 0]
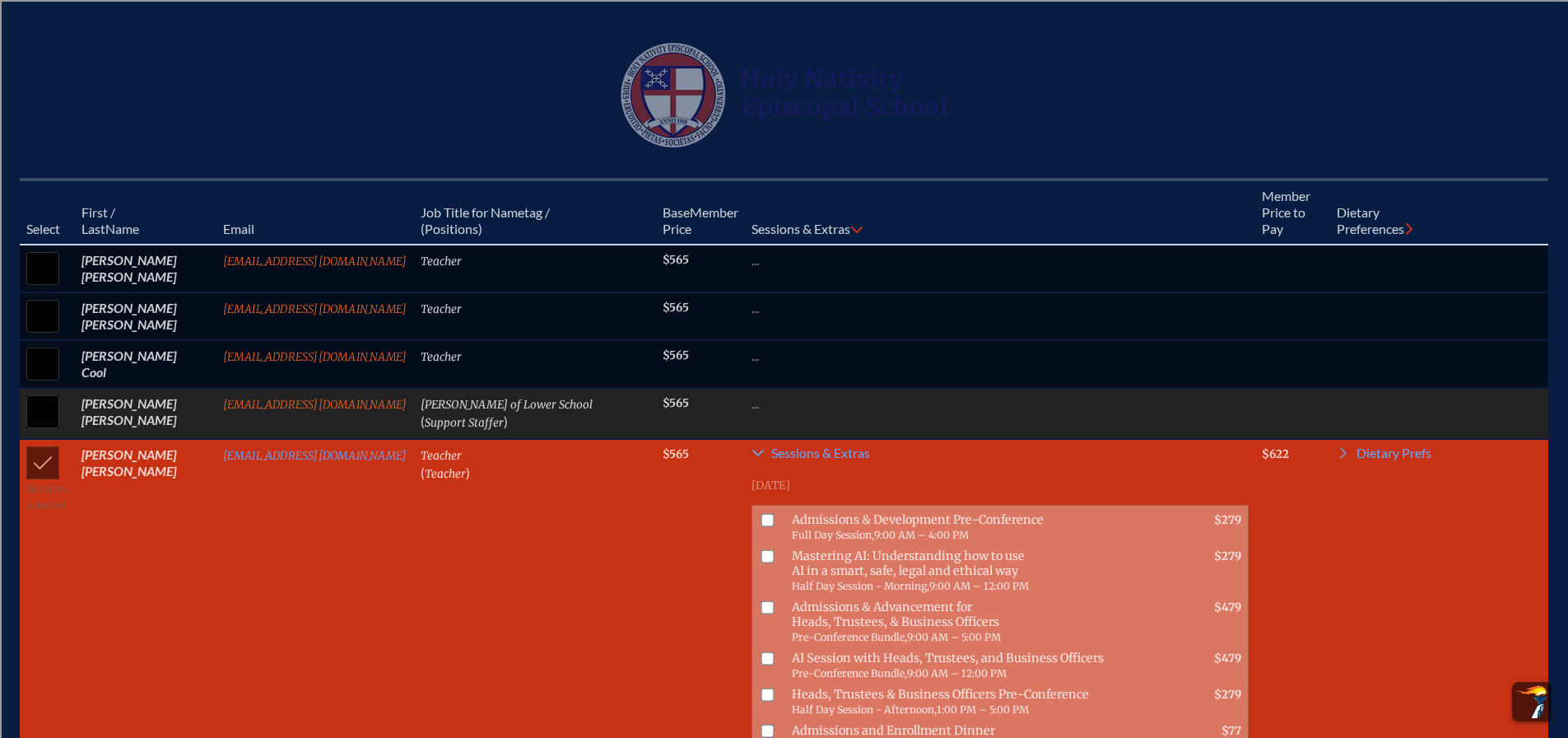
click at [38, 424] on input "checkbox" at bounding box center [42, 411] width 42 height 42
checkbox input "true"
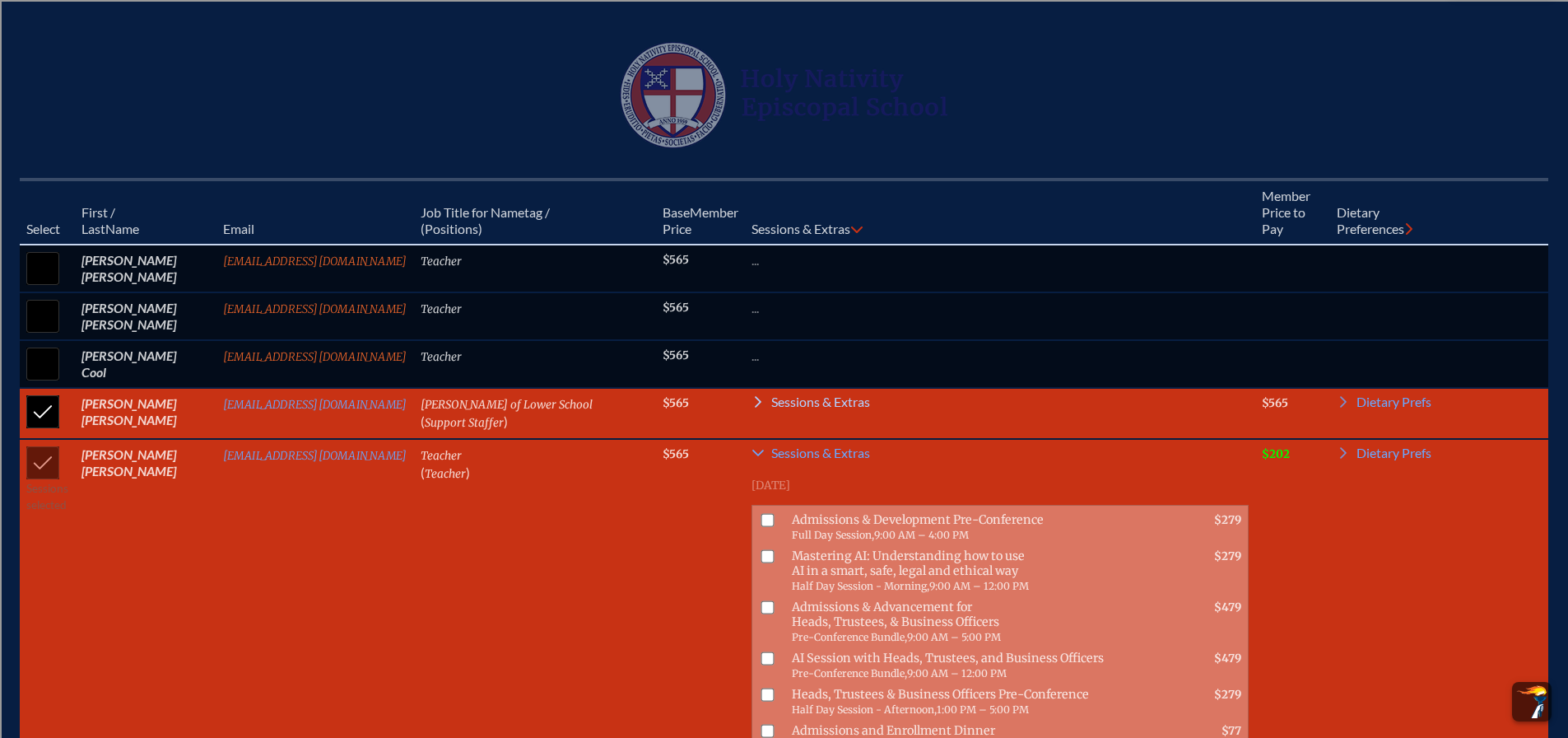
click at [806, 408] on span "Sessions & Extras" at bounding box center [821, 402] width 98 height 14
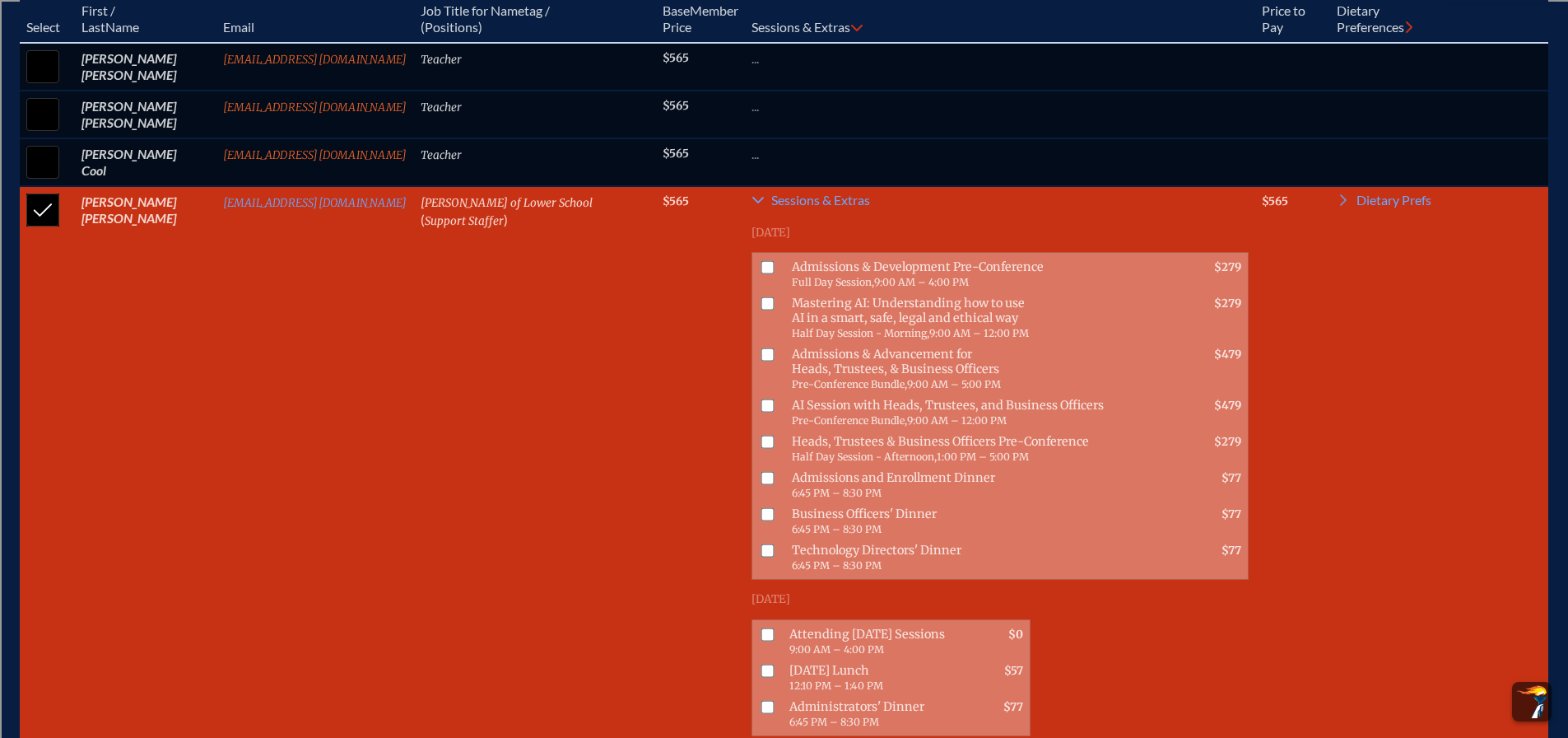
scroll to position [824, 0]
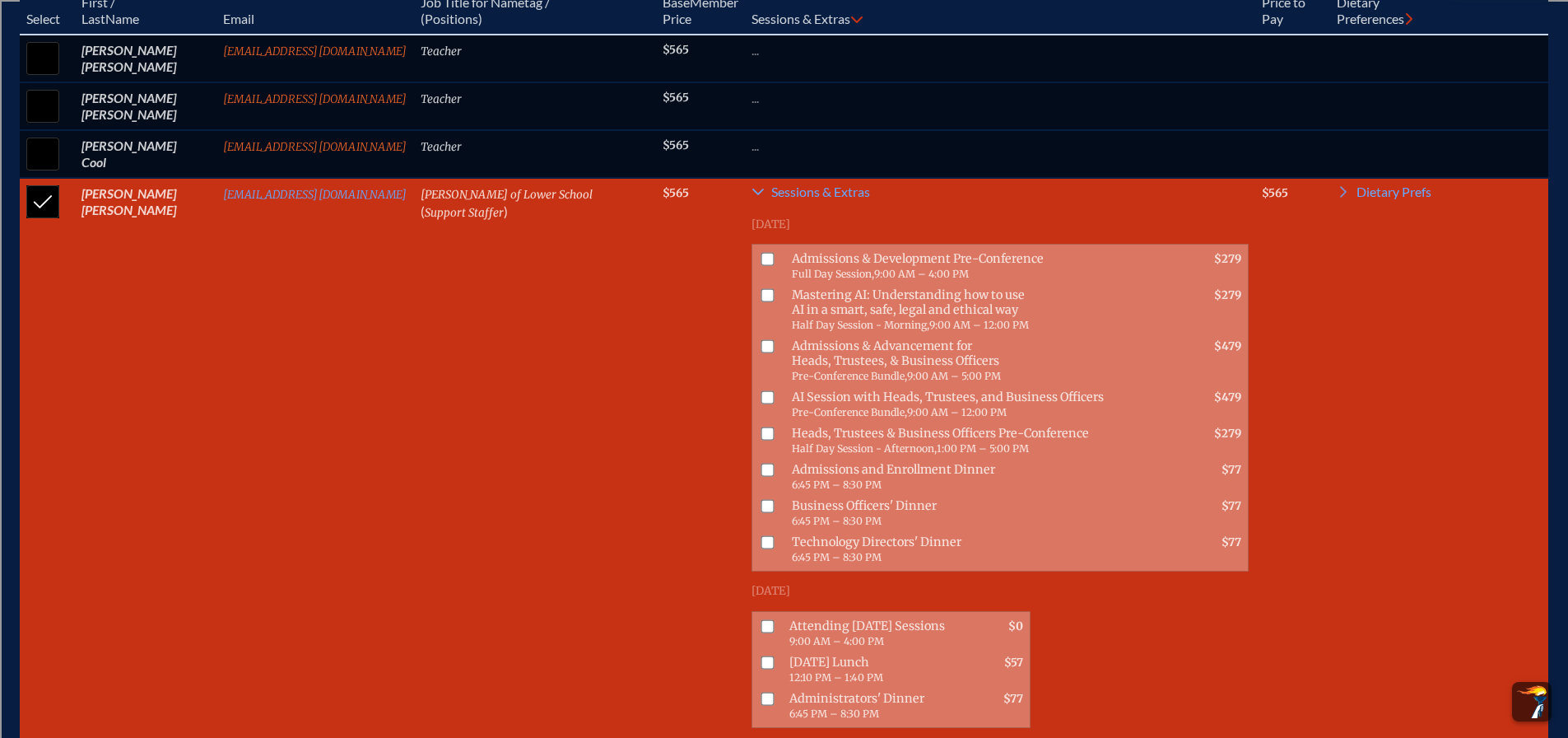
click at [762, 266] on input "checkbox" at bounding box center [768, 260] width 14 height 14
checkbox input "true"
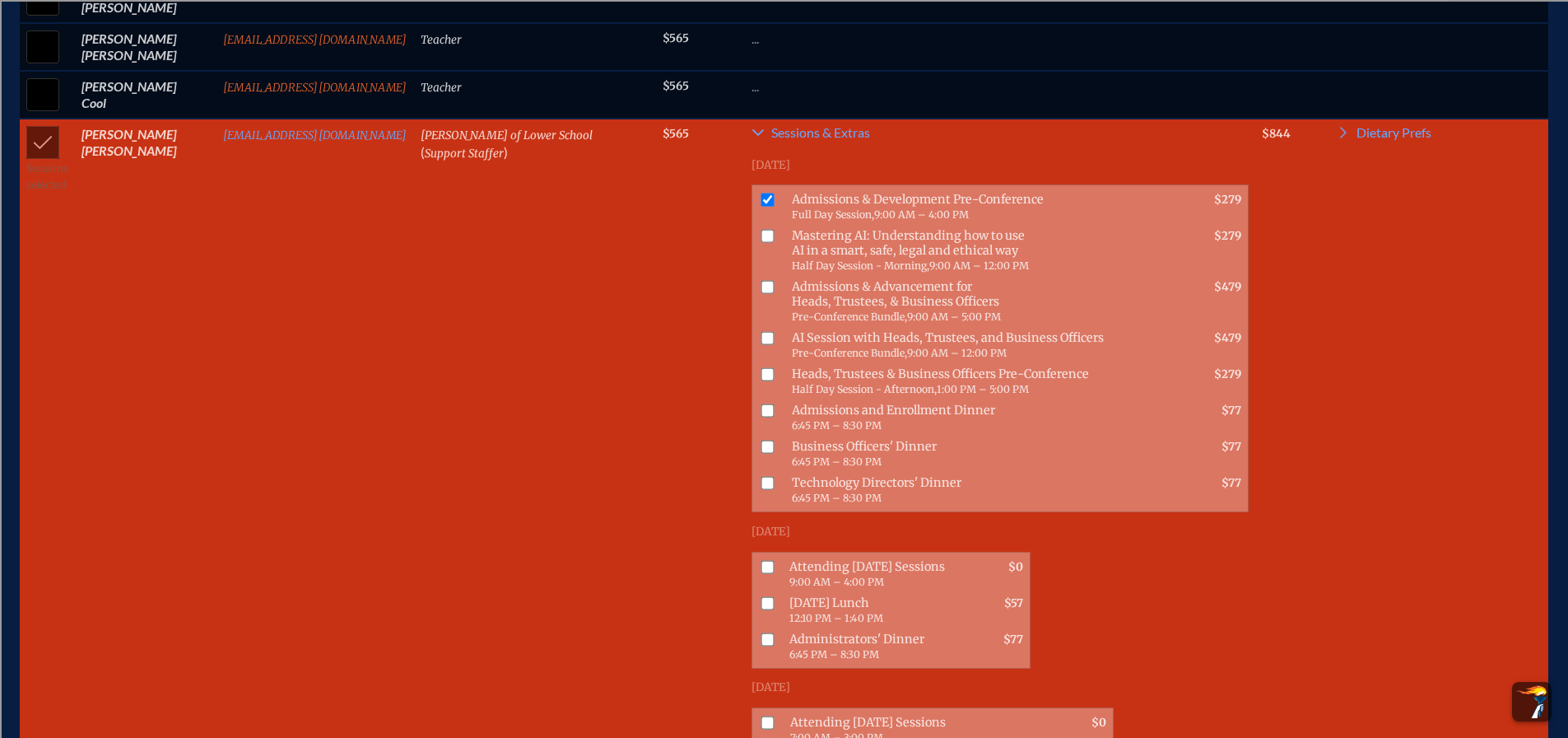
scroll to position [1071, 0]
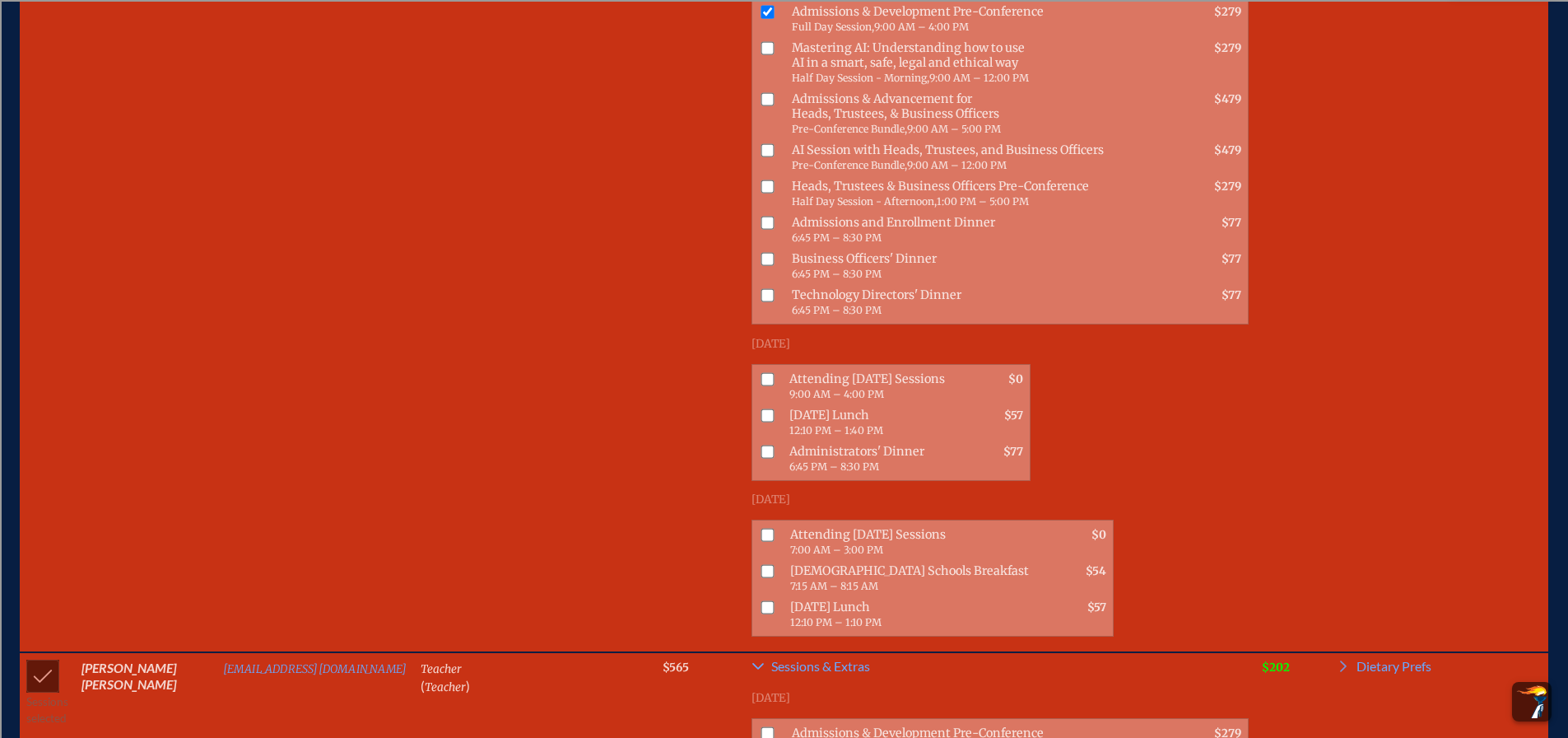
click at [762, 376] on input "checkbox" at bounding box center [768, 379] width 14 height 14
checkbox input "true"
click at [762, 414] on input "checkbox" at bounding box center [768, 415] width 14 height 14
checkbox input "true"
click at [762, 534] on input "checkbox" at bounding box center [768, 534] width 14 height 14
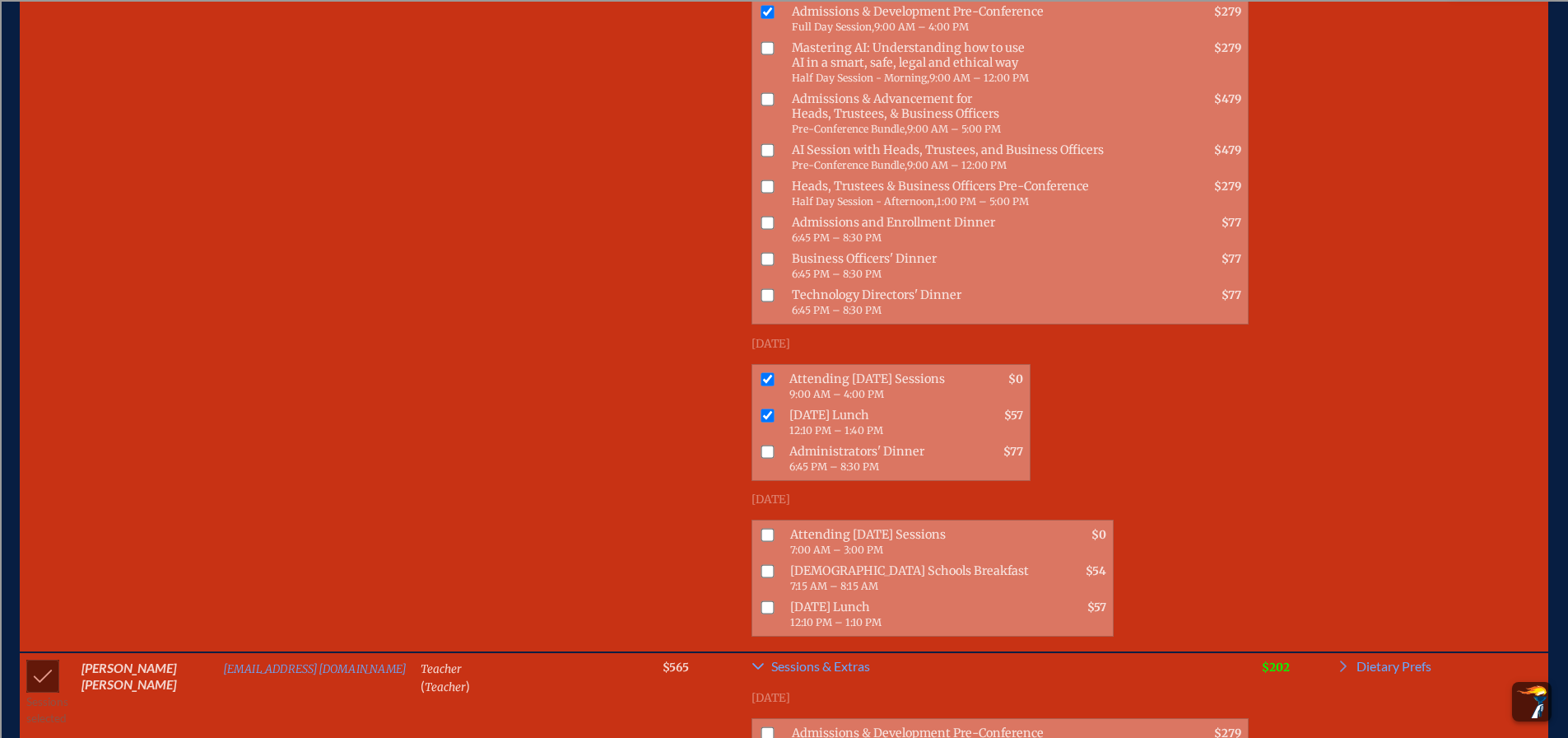
checkbox input "true"
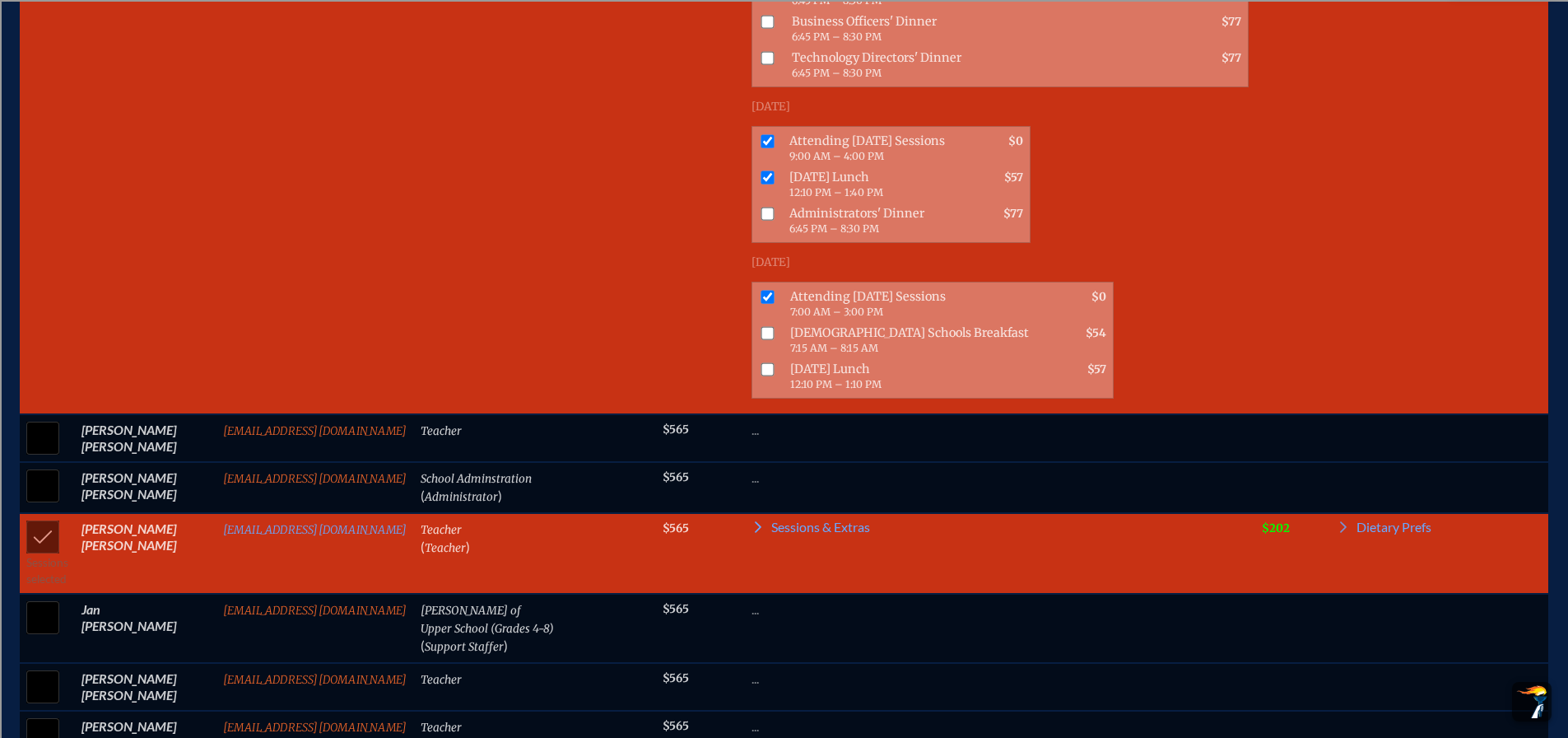
scroll to position [2059, 0]
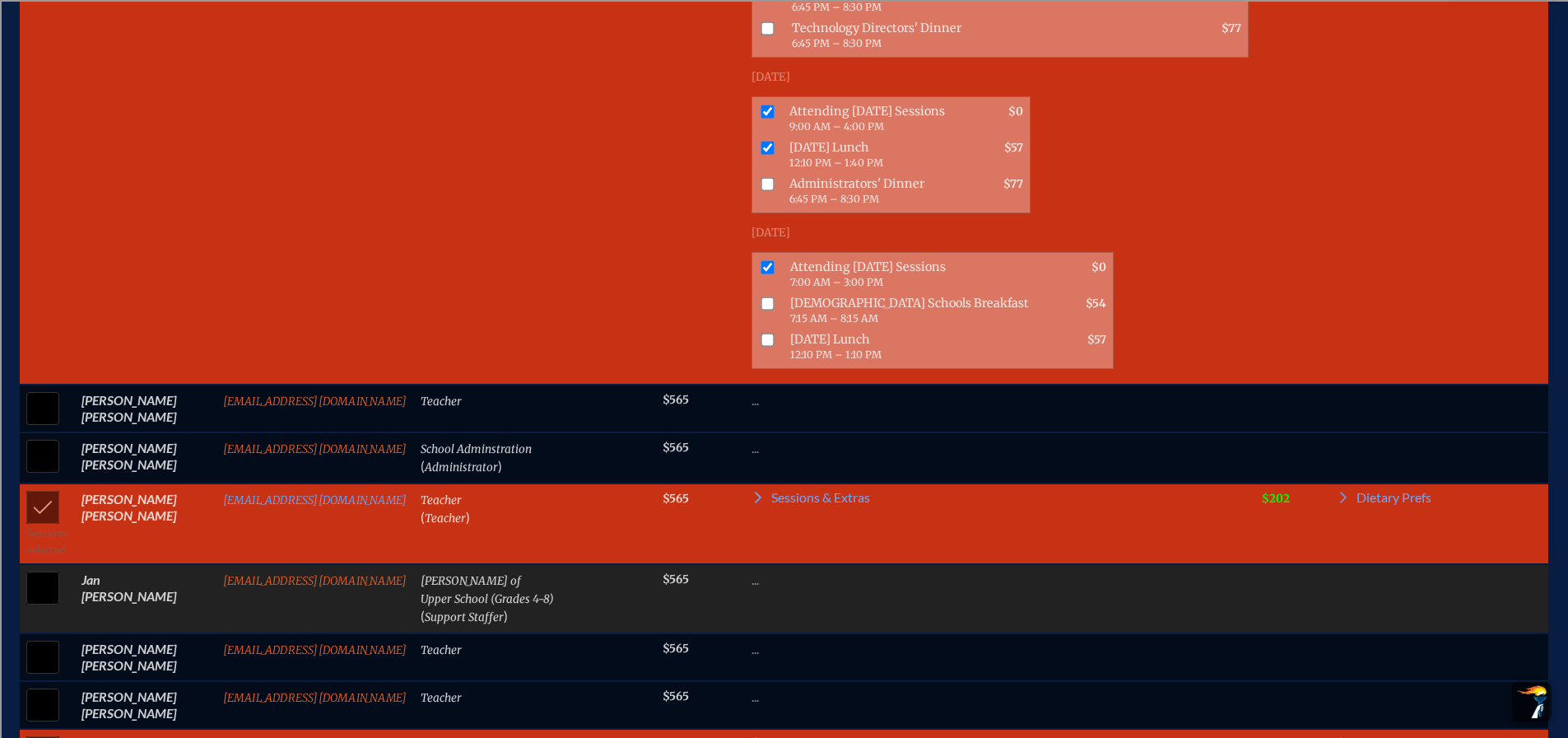
click at [43, 570] on input "checkbox" at bounding box center [42, 588] width 42 height 42
checkbox input "true"
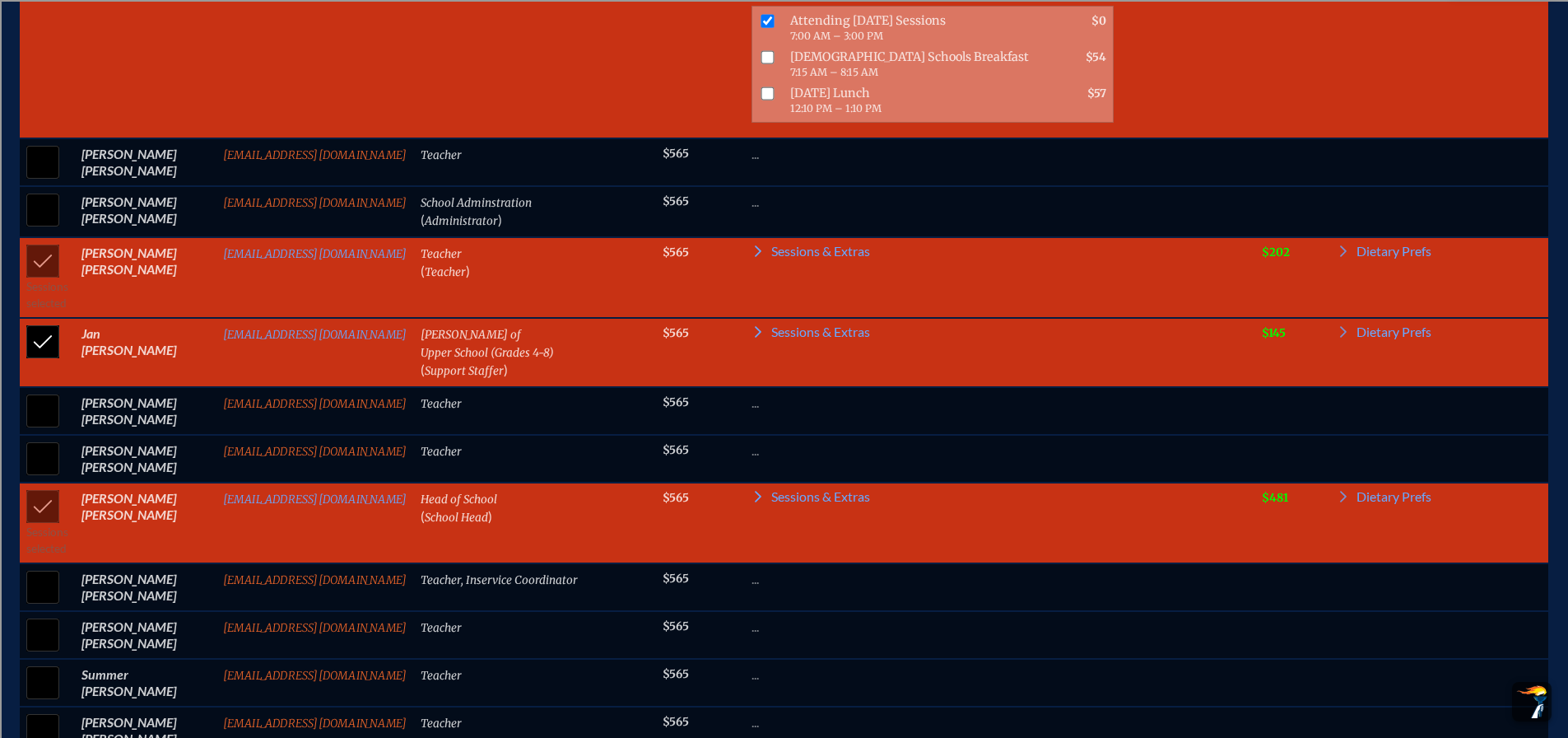
scroll to position [2306, 0]
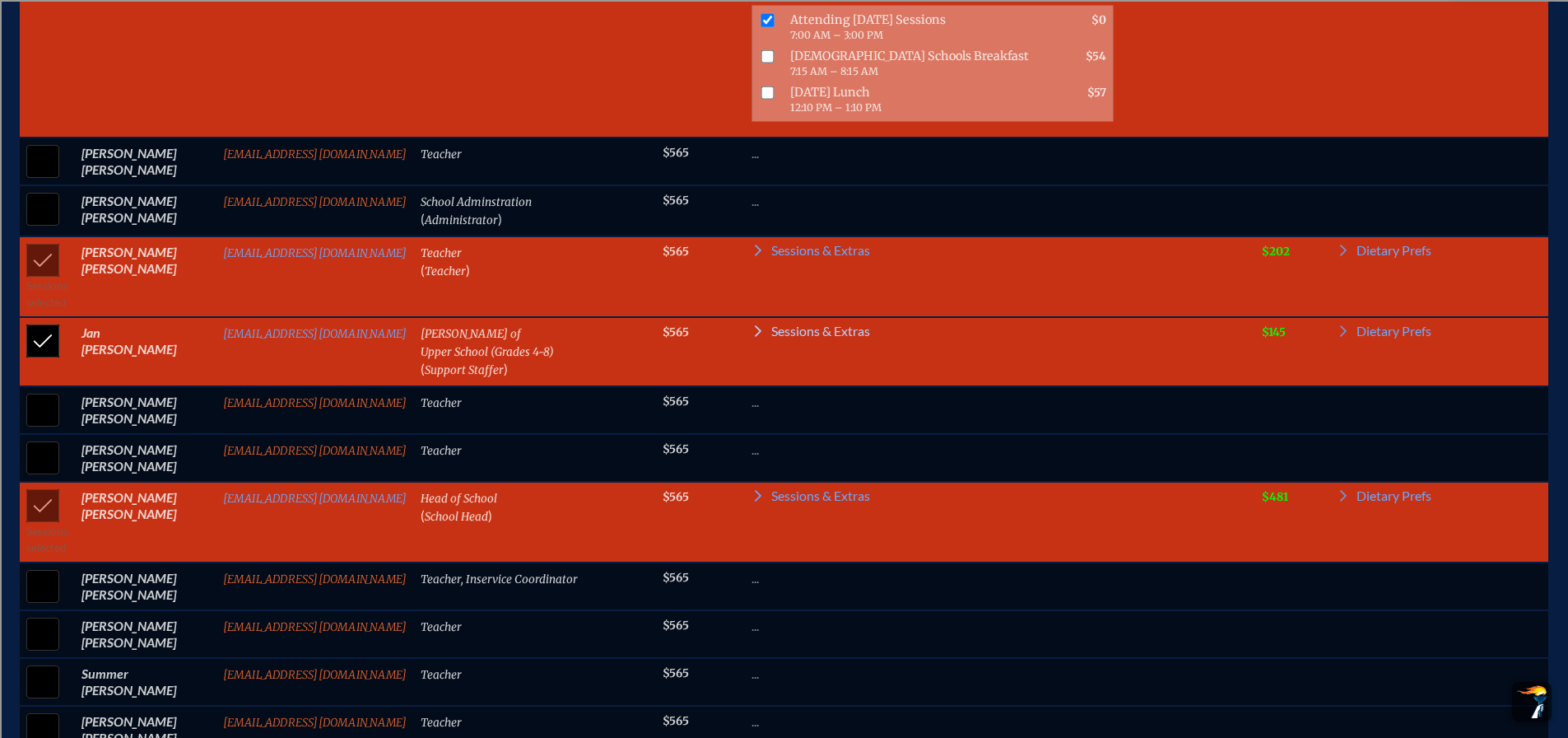
click at [803, 324] on span "Sessions & Extras" at bounding box center [821, 331] width 98 height 14
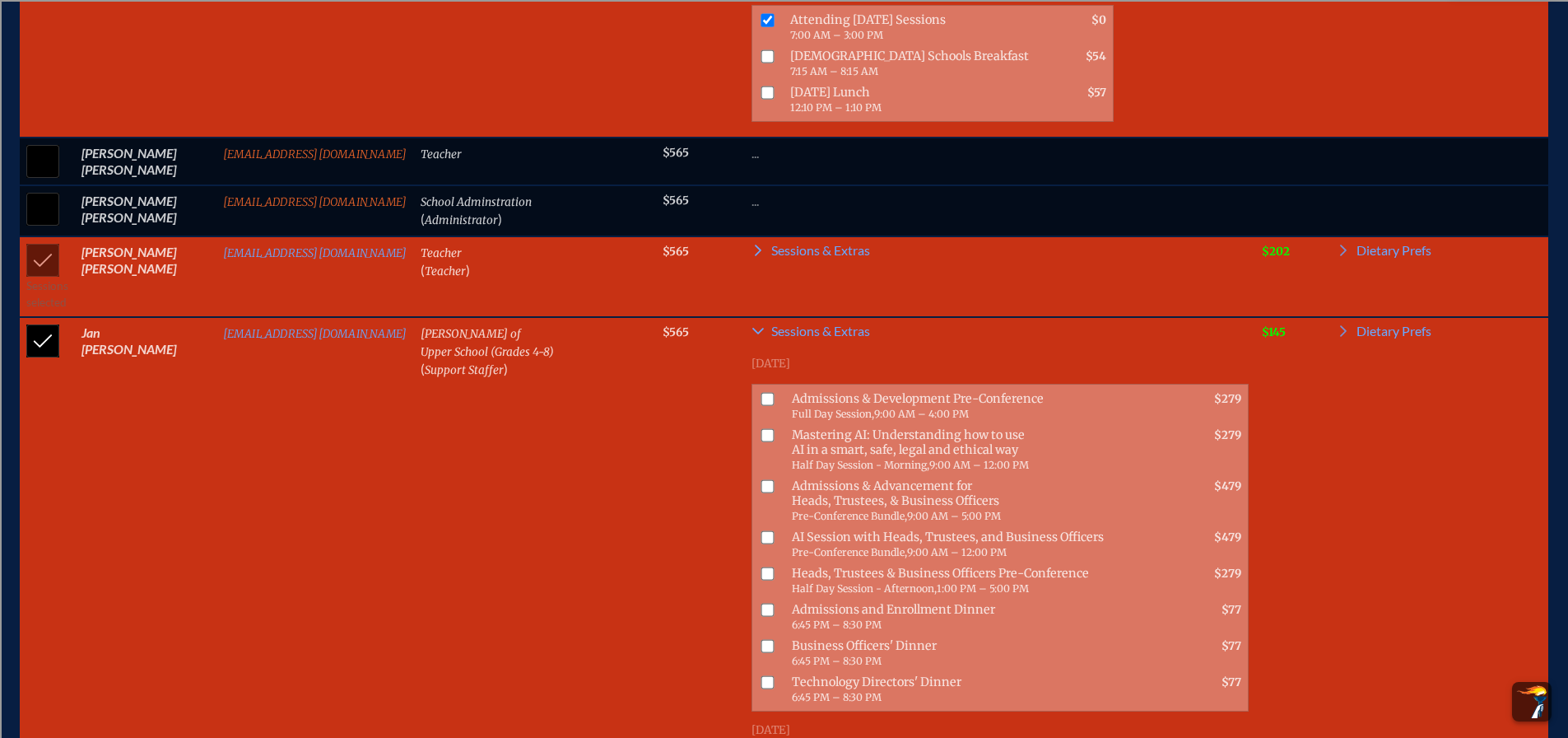
click at [762, 392] on input "checkbox" at bounding box center [768, 399] width 14 height 14
checkbox input "true"
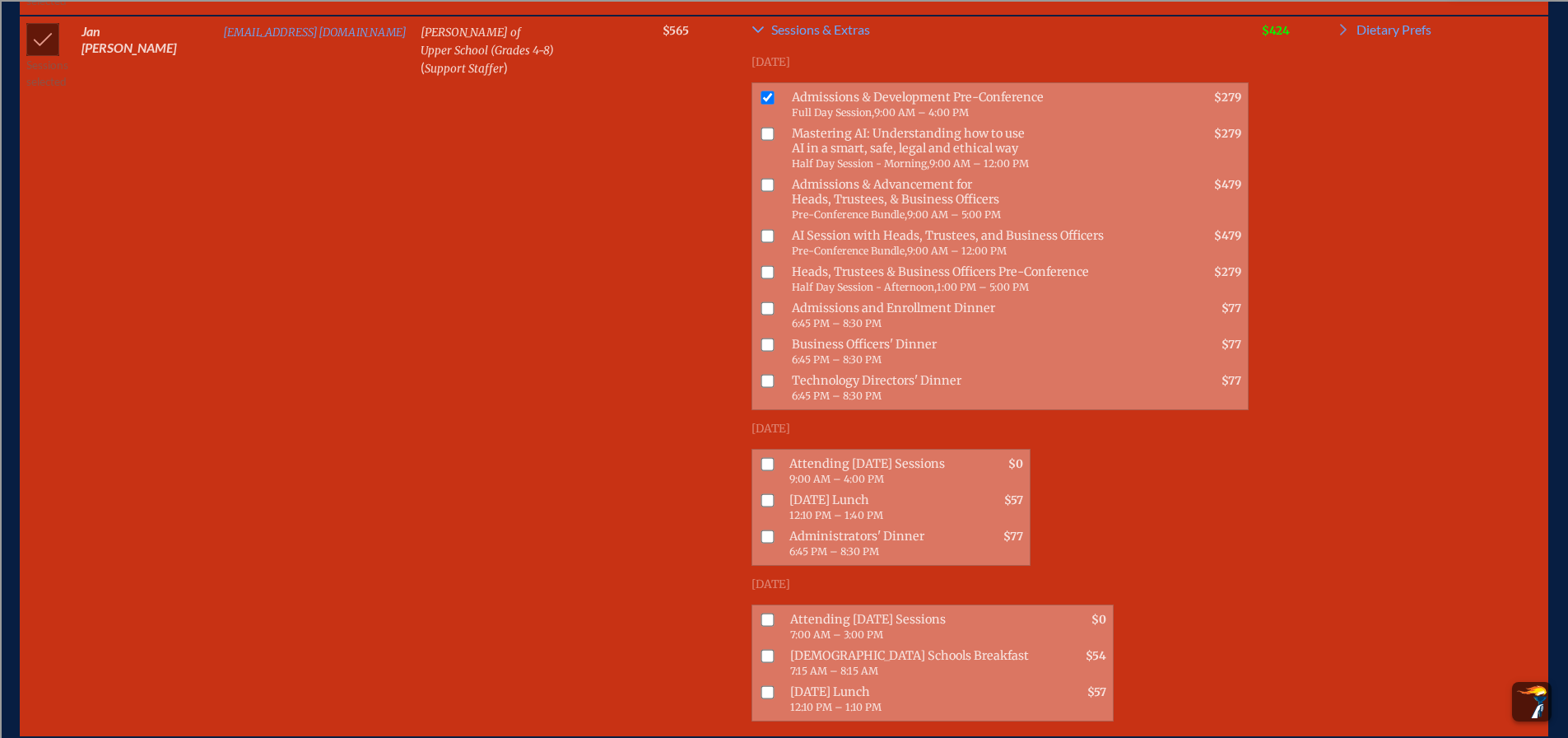
scroll to position [2717, 0]
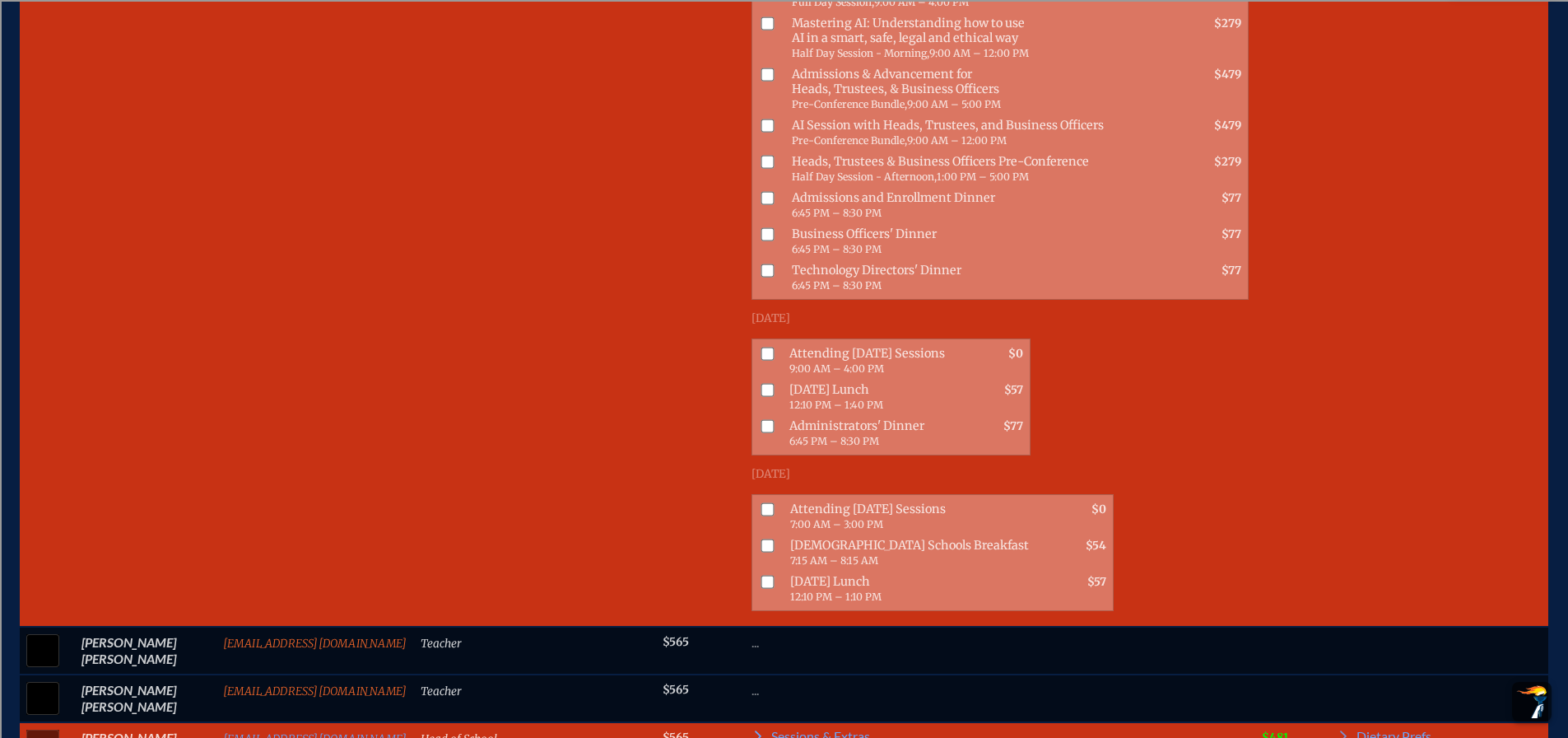
click at [762, 347] on input "checkbox" at bounding box center [768, 354] width 14 height 14
checkbox input "true"
click at [752, 379] on span at bounding box center [763, 397] width 23 height 36
click at [762, 383] on input "checkbox" at bounding box center [768, 389] width 14 height 14
checkbox input "true"
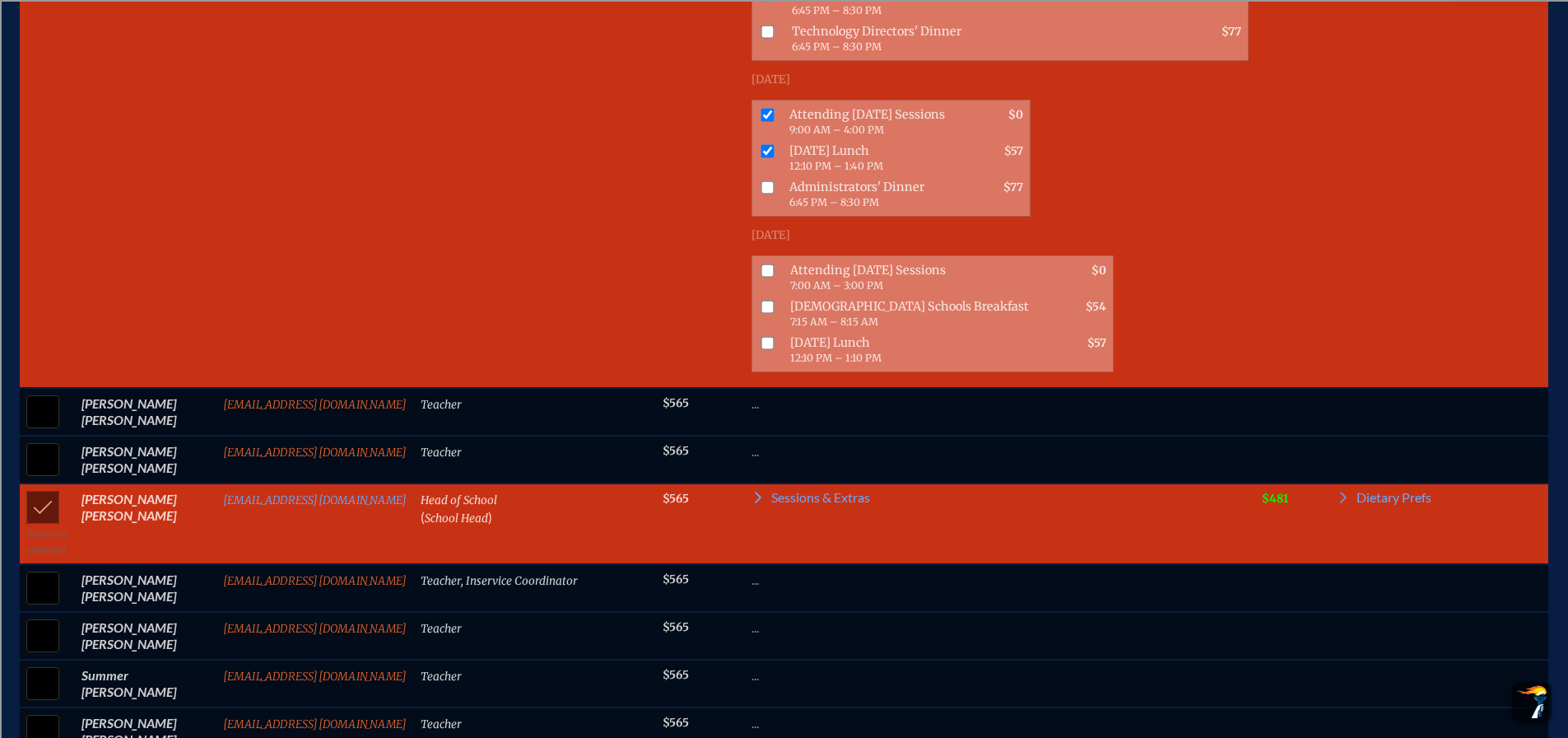
scroll to position [2965, 0]
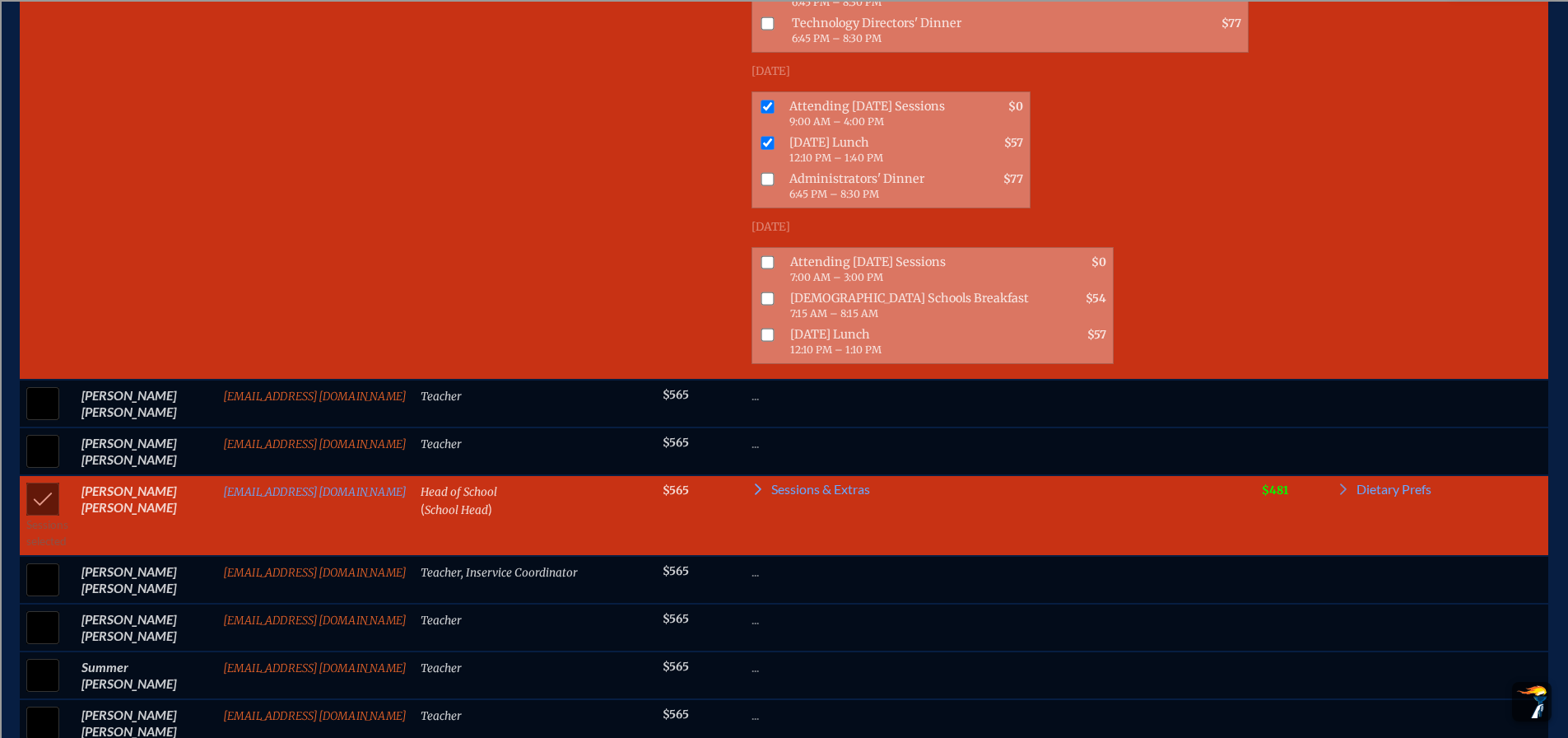
click at [762, 255] on input "checkbox" at bounding box center [768, 262] width 14 height 14
checkbox input "true"
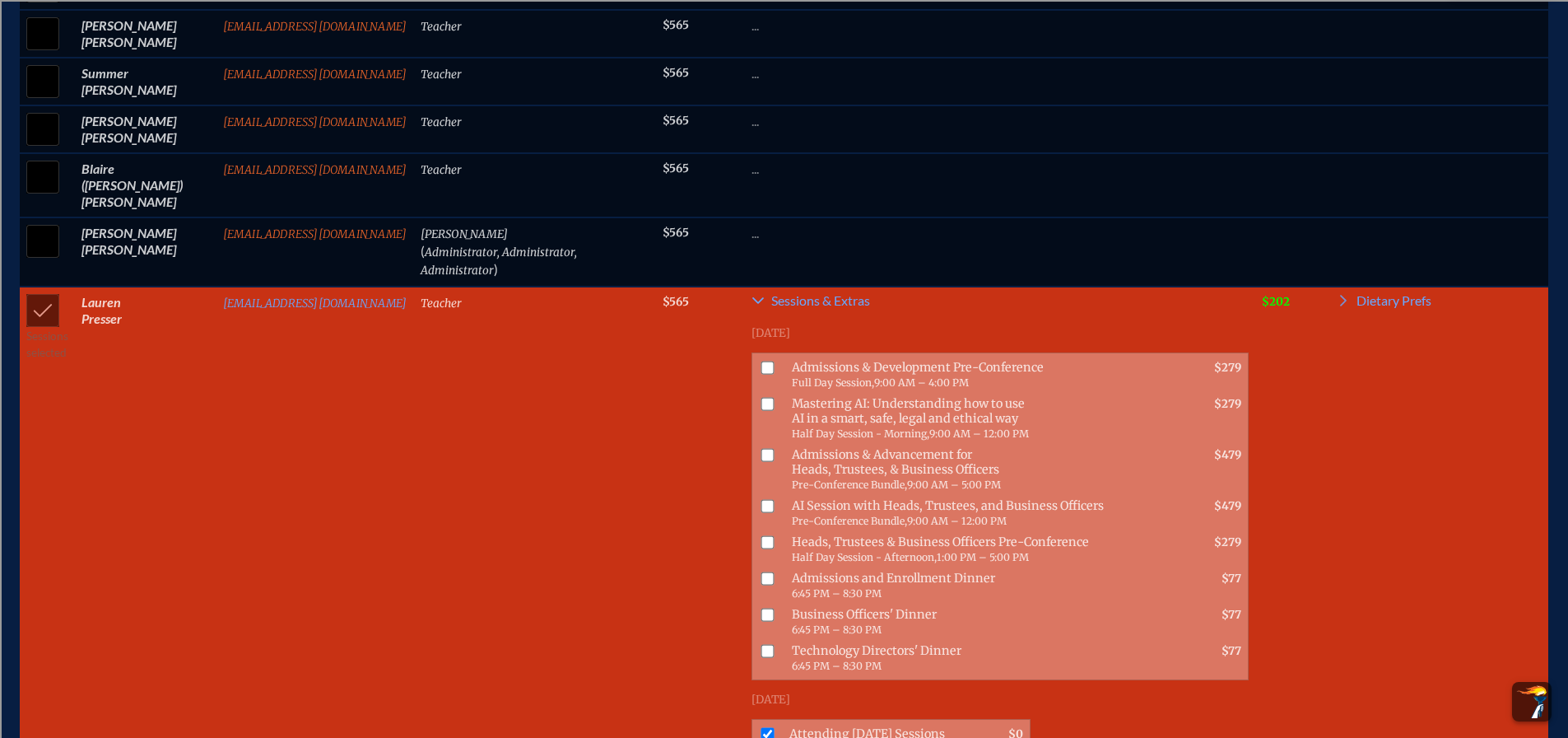
scroll to position [3541, 0]
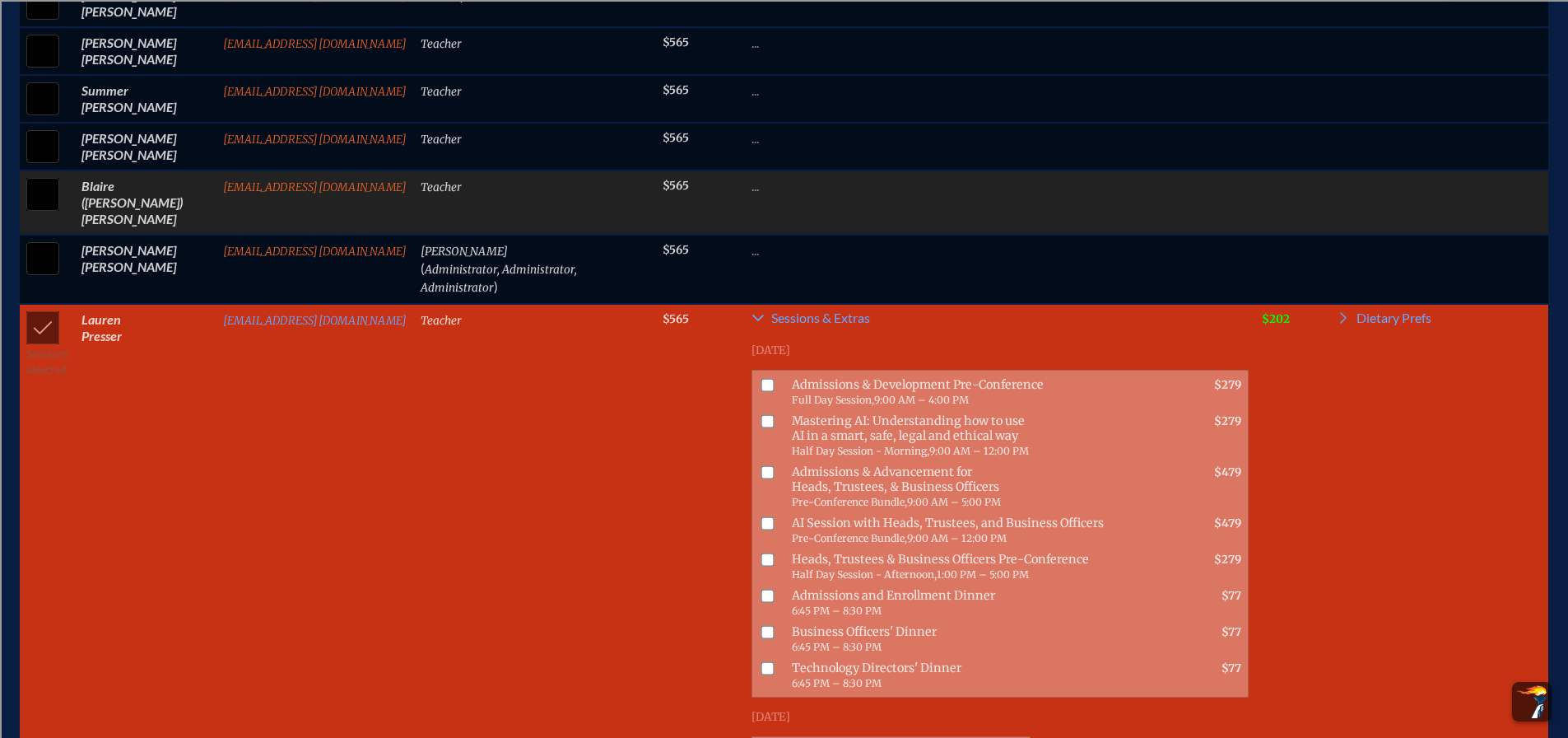
click at [31, 174] on input "checkbox" at bounding box center [42, 194] width 42 height 42
checkbox input "true"
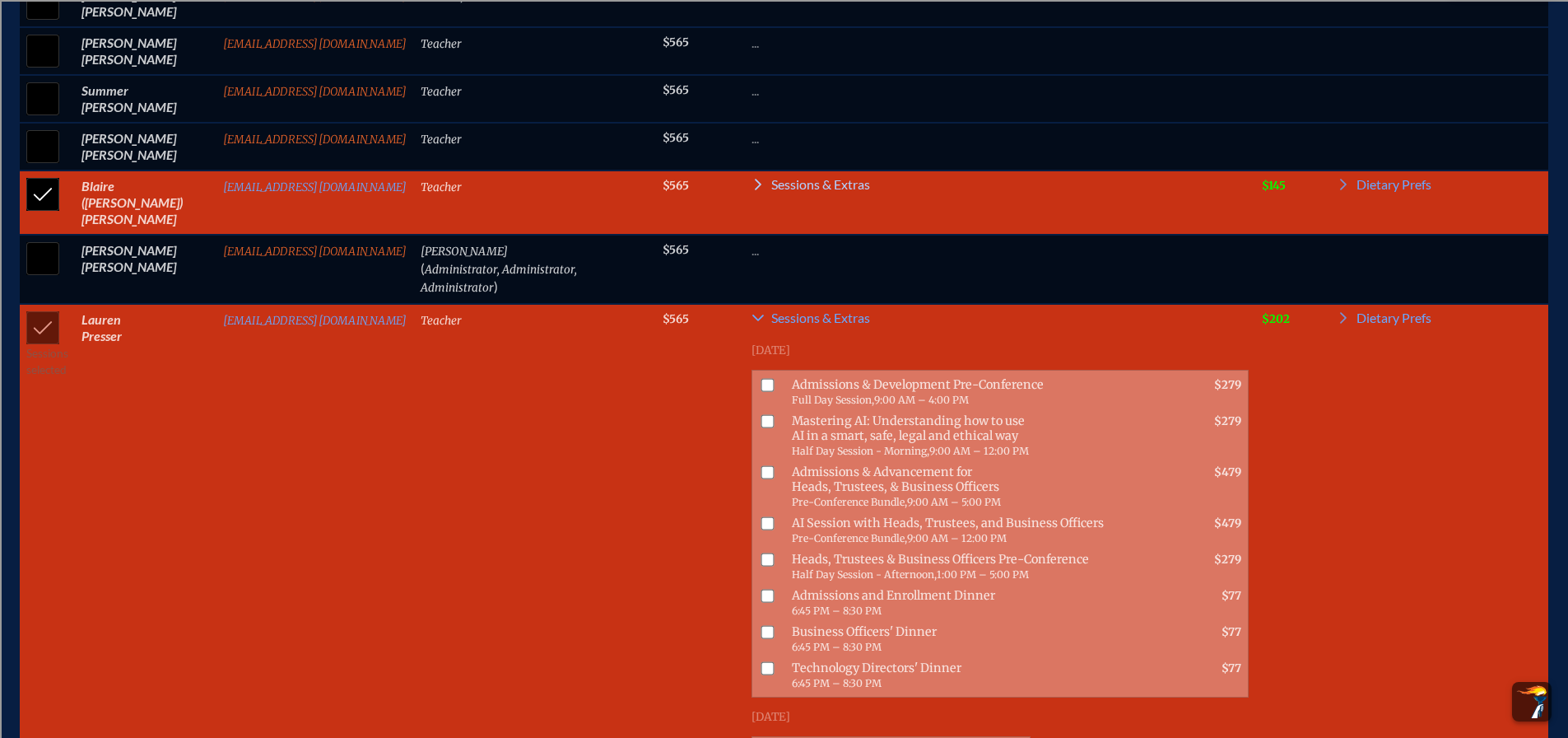
click at [820, 178] on span "Sessions & Extras" at bounding box center [821, 185] width 98 height 14
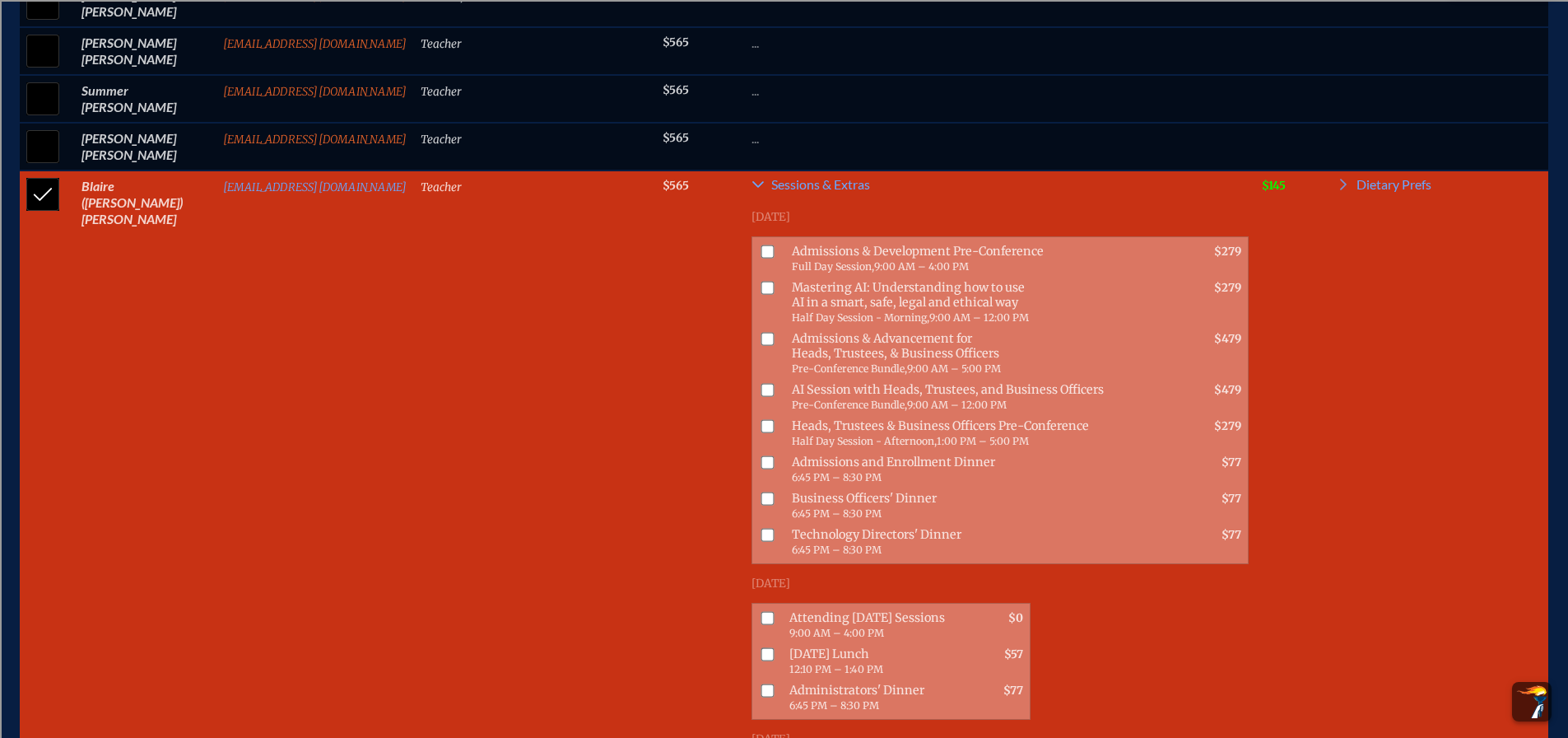
click at [762, 282] on input "checkbox" at bounding box center [768, 288] width 14 height 14
checkbox input "true"
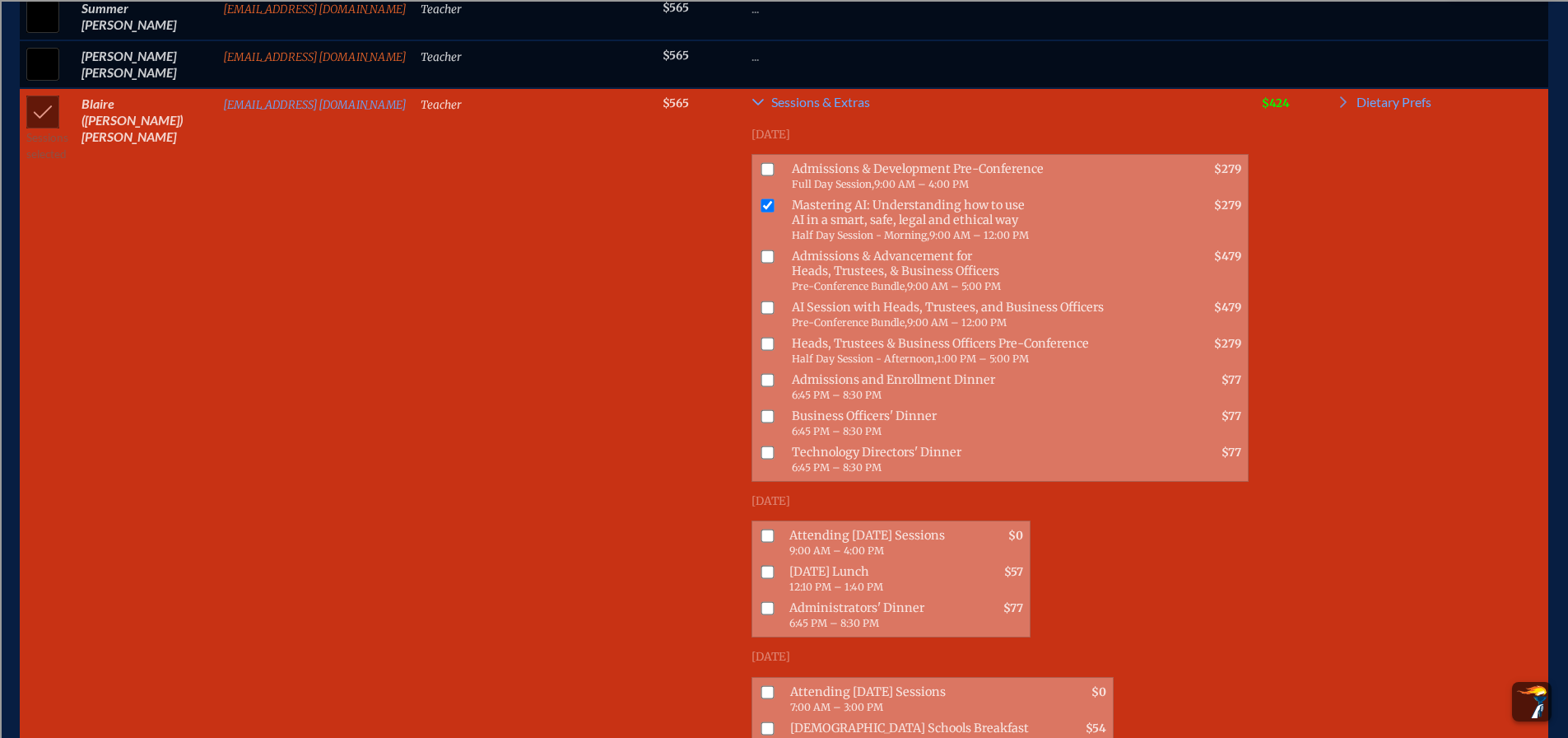
click at [762, 529] on input "checkbox" at bounding box center [768, 536] width 14 height 14
checkbox input "true"
click at [762, 566] on input "checkbox" at bounding box center [768, 573] width 14 height 14
checkbox input "true"
click at [762, 685] on input "checkbox" at bounding box center [768, 692] width 14 height 14
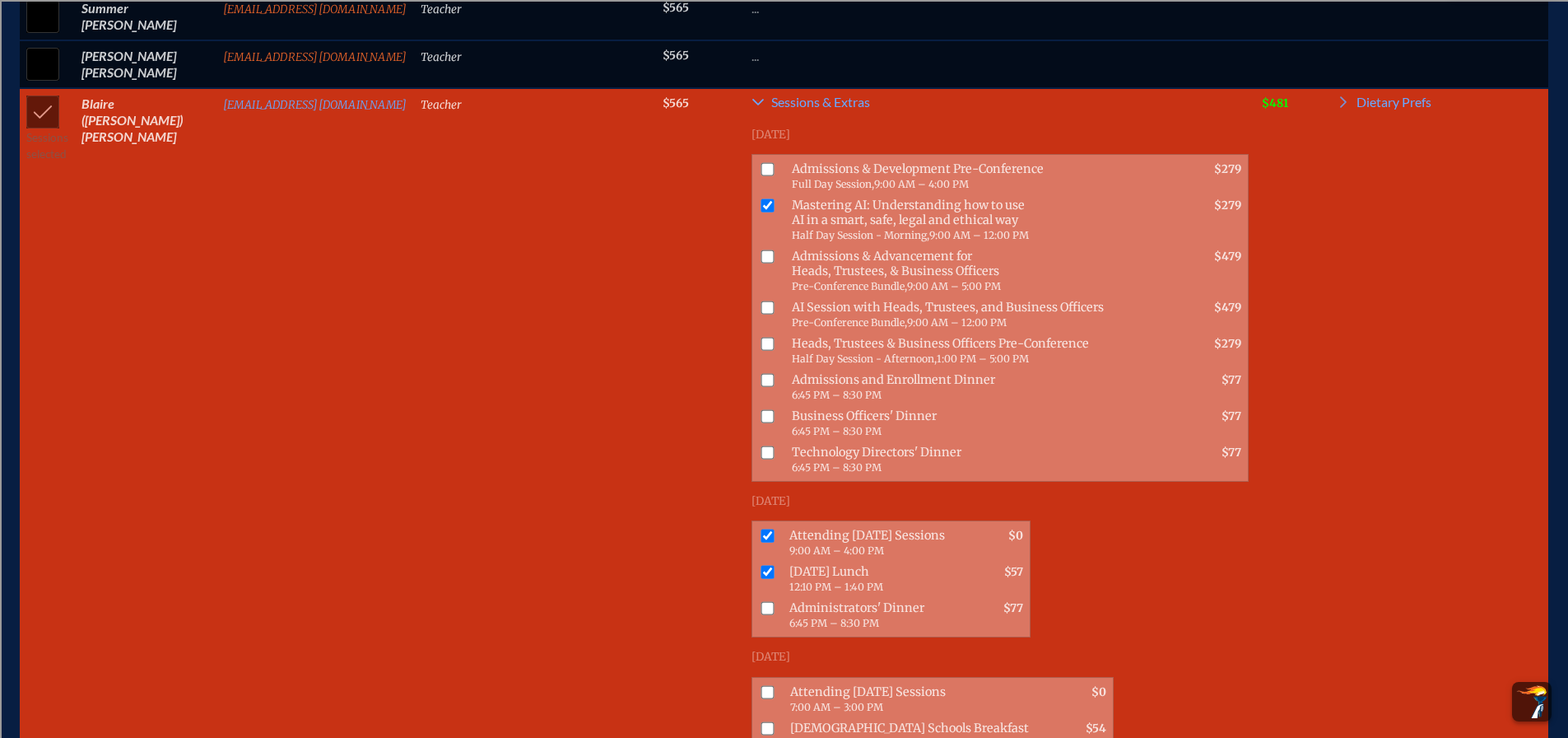
checkbox input "true"
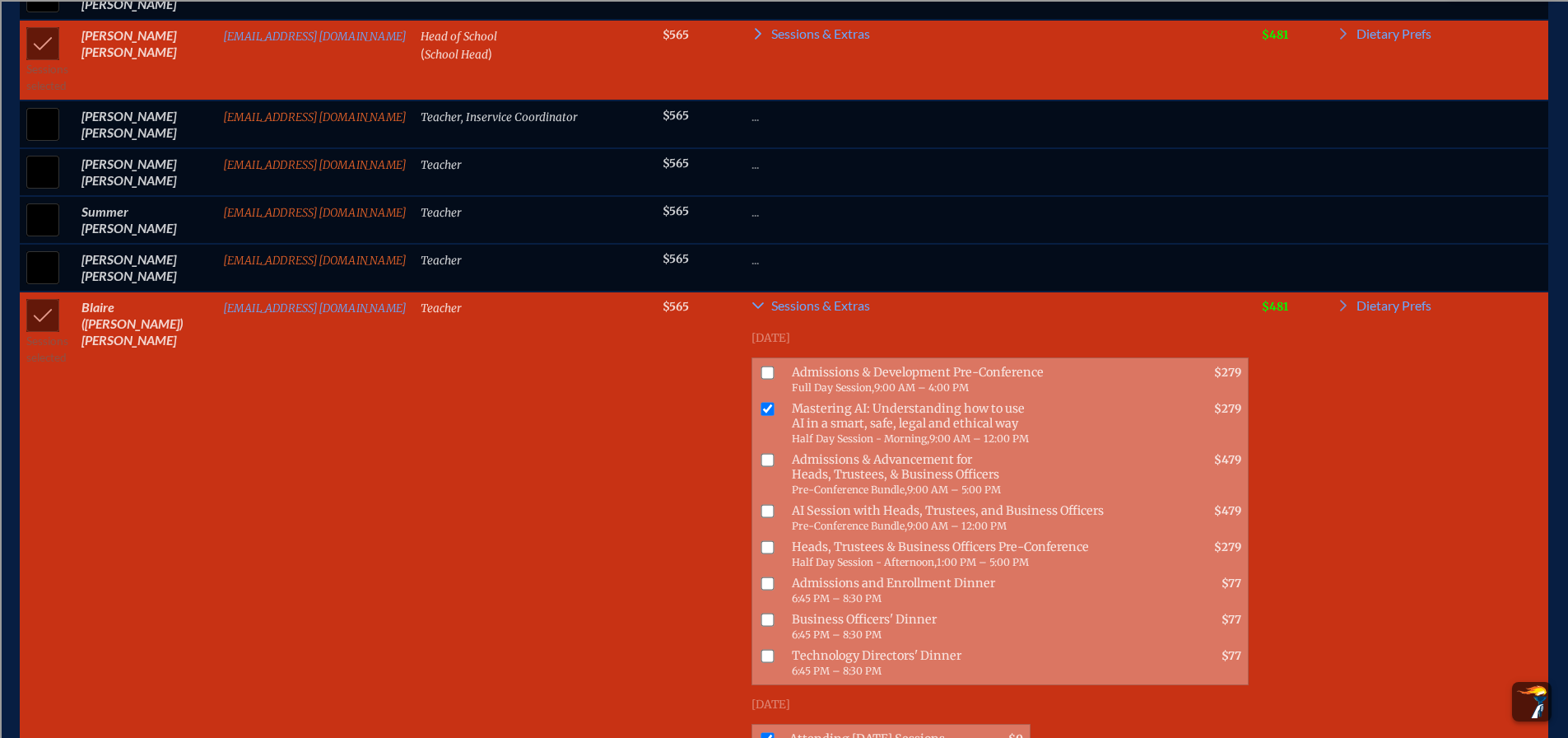
scroll to position [3376, 0]
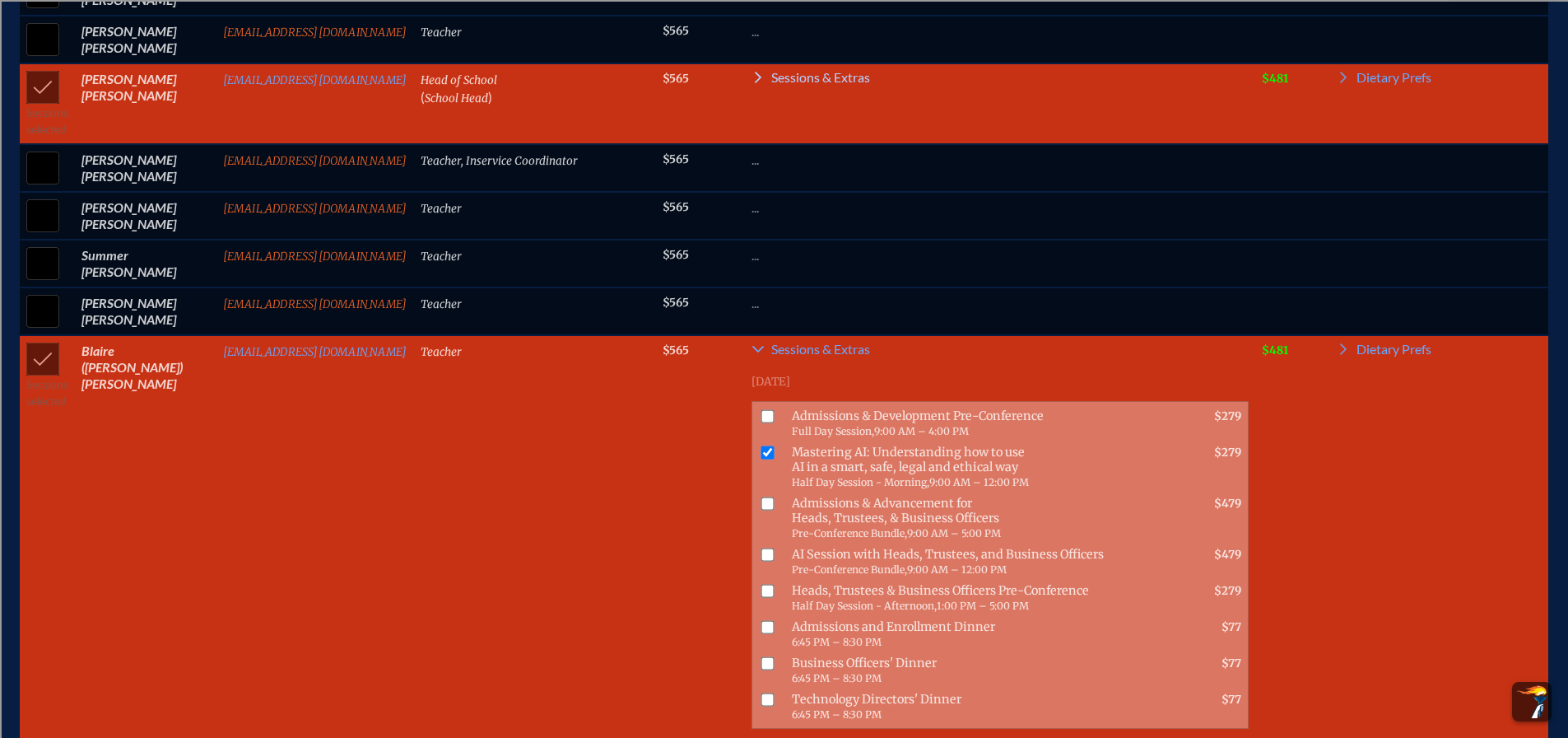
click at [773, 70] on span "Sessions & Extras" at bounding box center [821, 77] width 98 height 14
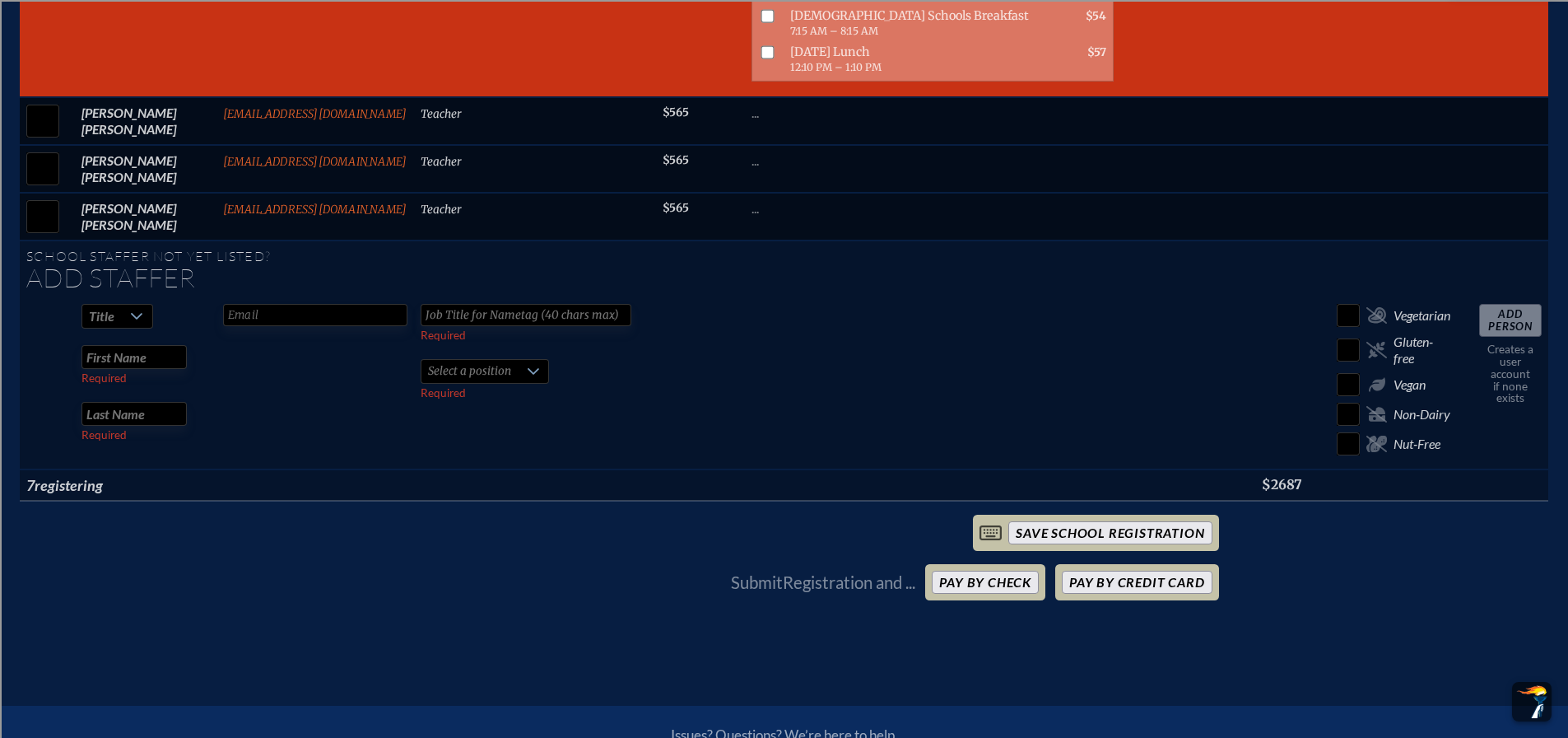
scroll to position [5764, 0]
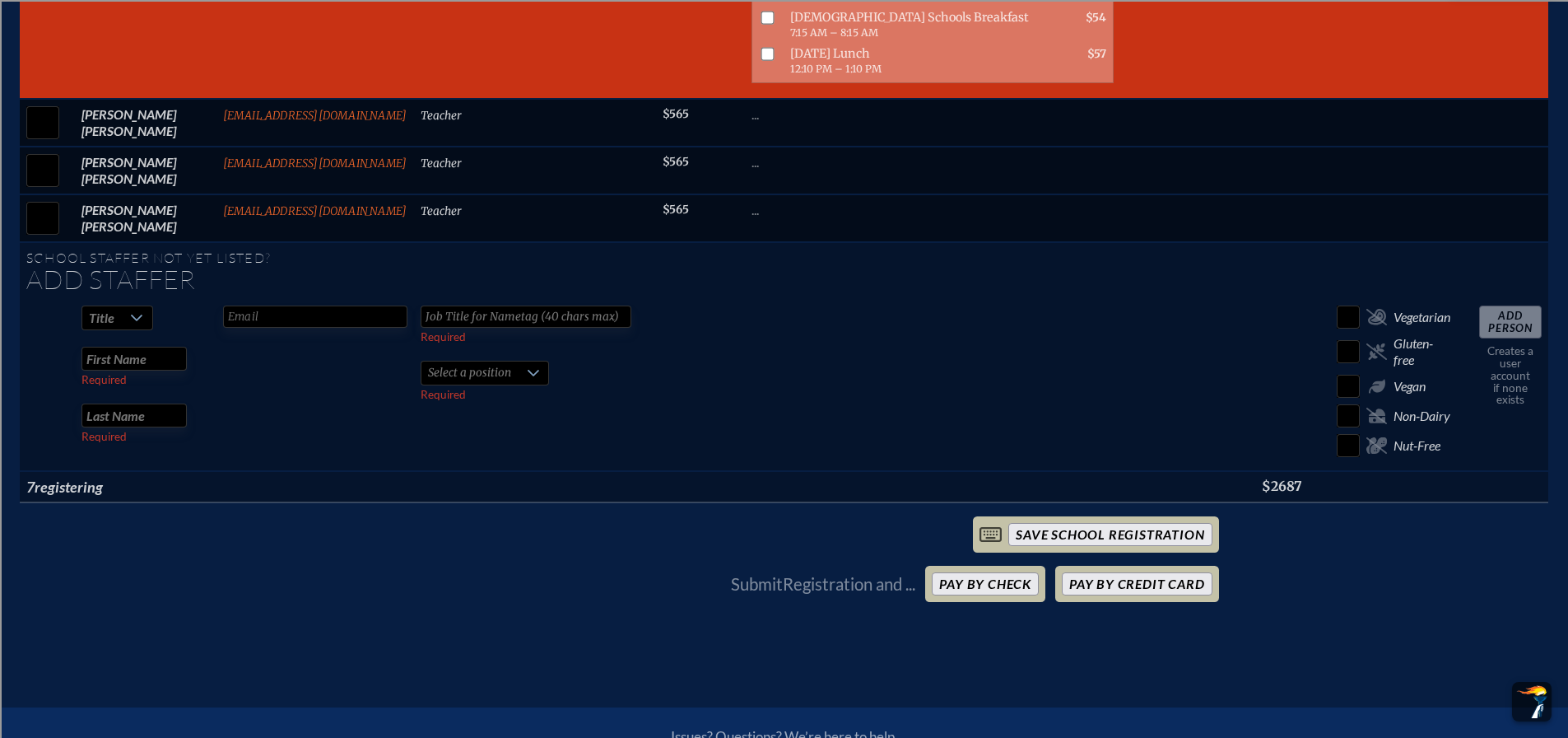
click at [131, 315] on icon at bounding box center [137, 318] width 12 height 7
click at [117, 290] on li "Mrs" at bounding box center [109, 296] width 70 height 23
click at [150, 347] on input "text" at bounding box center [134, 359] width 105 height 24
type input "[PERSON_NAME]"
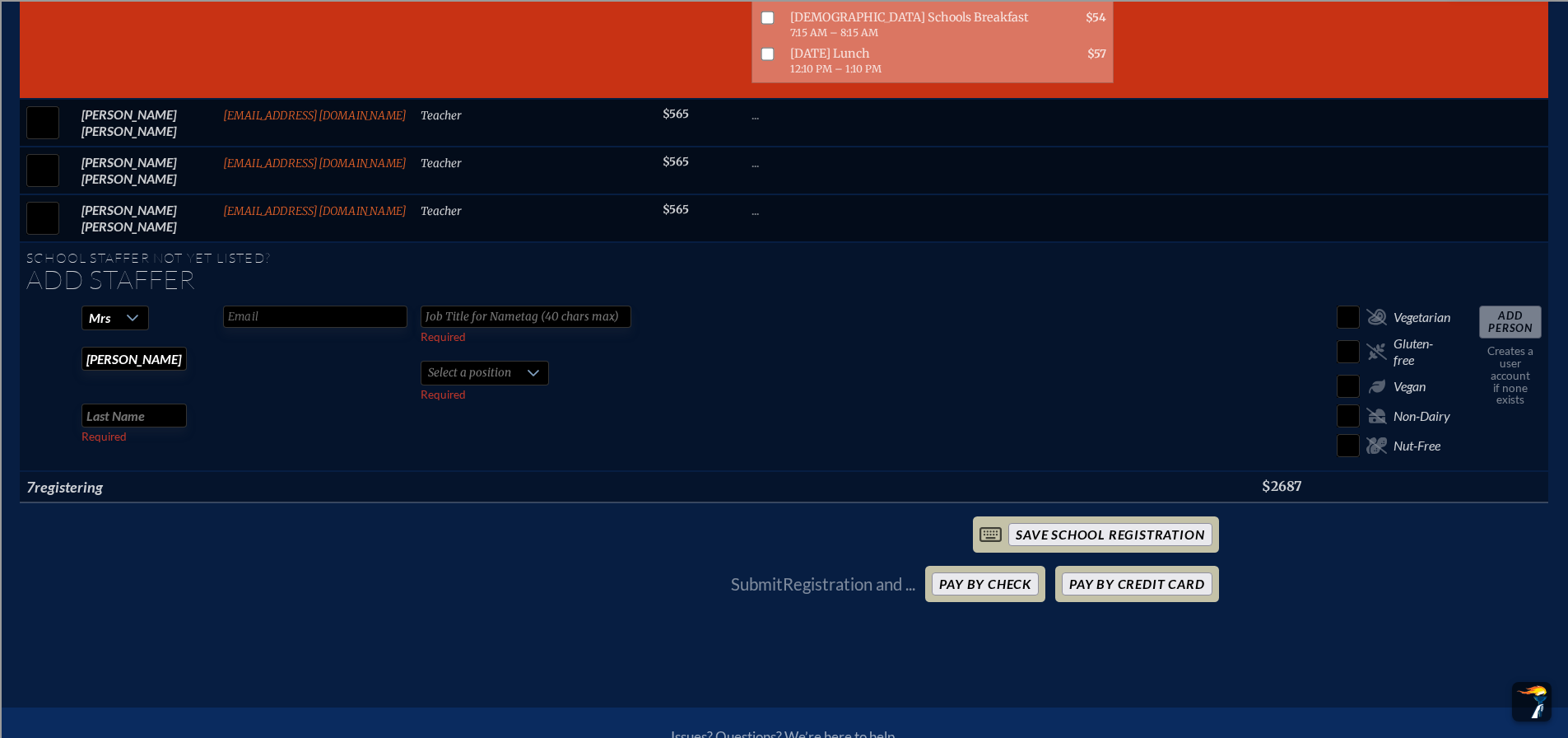
click at [142, 404] on input "text" at bounding box center [134, 416] width 105 height 24
type input "[PERSON_NAME]"
click at [299, 305] on input "text" at bounding box center [315, 316] width 184 height 22
type input "[EMAIL_ADDRESS][DOMAIN_NAME]"
click at [421, 305] on input "text" at bounding box center [526, 316] width 211 height 22
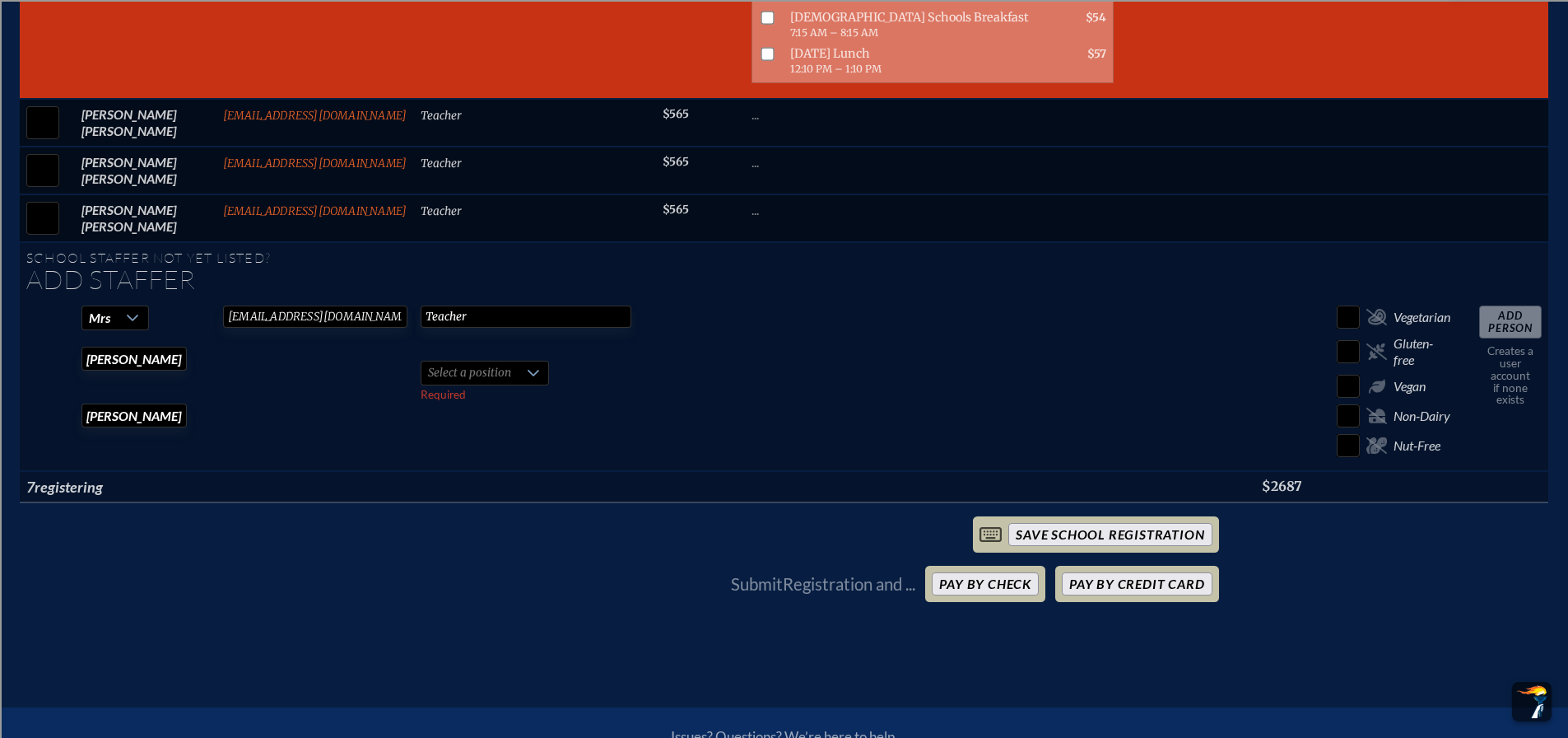
type input "Teacher"
click at [442, 361] on span "Select a position" at bounding box center [470, 372] width 97 height 23
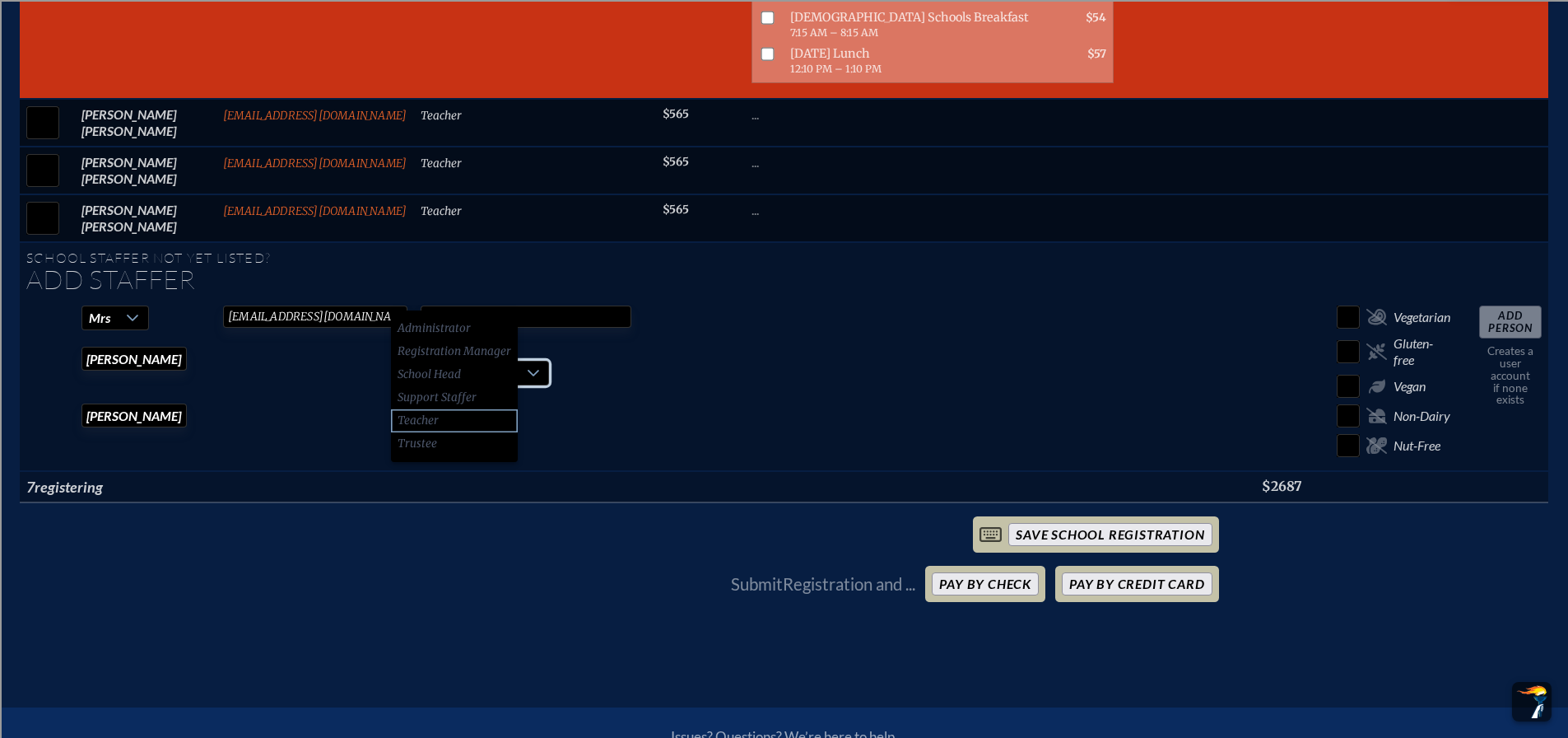
click at [421, 416] on span "Teacher" at bounding box center [418, 420] width 42 height 16
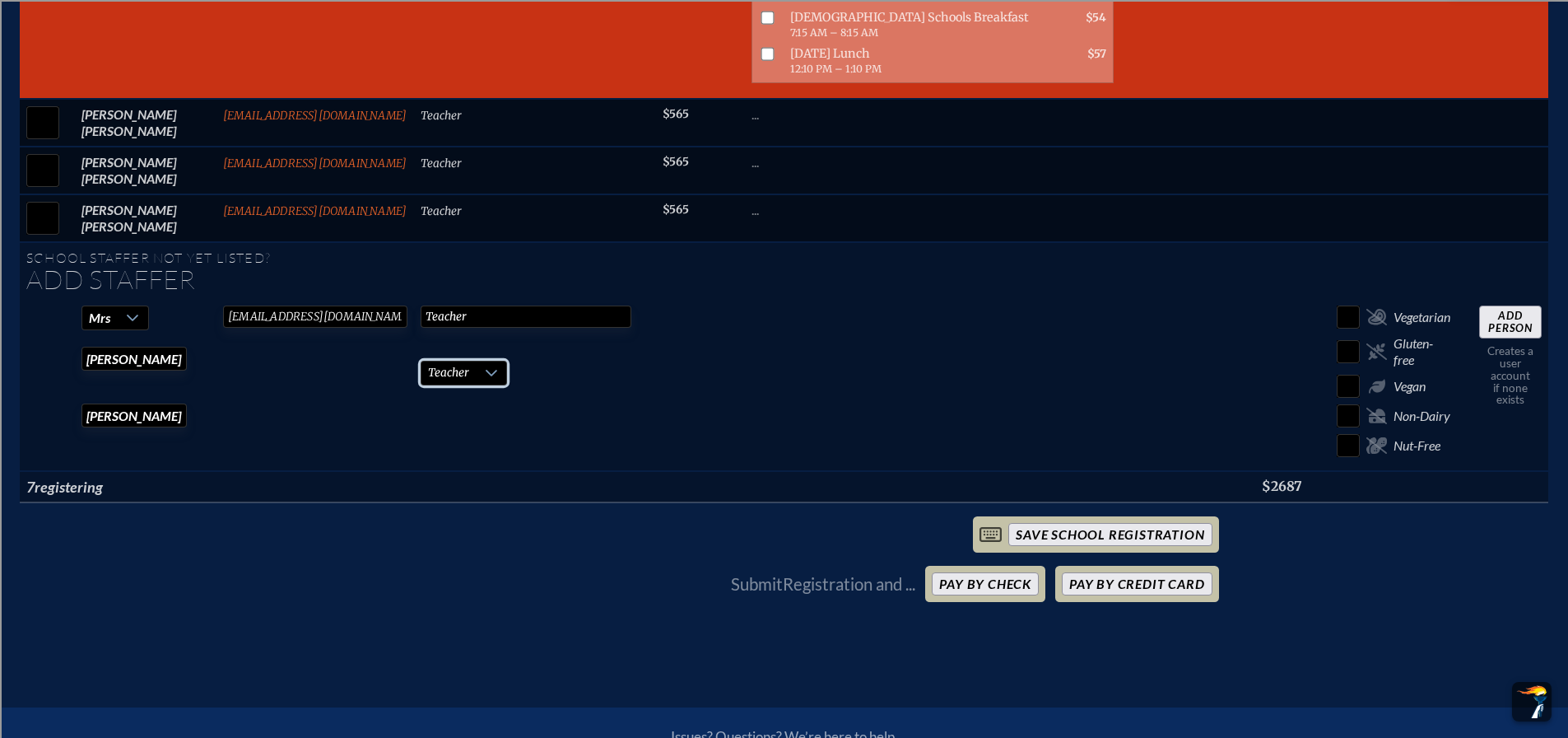
click at [1526, 305] on input "Add Person" at bounding box center [1510, 321] width 63 height 33
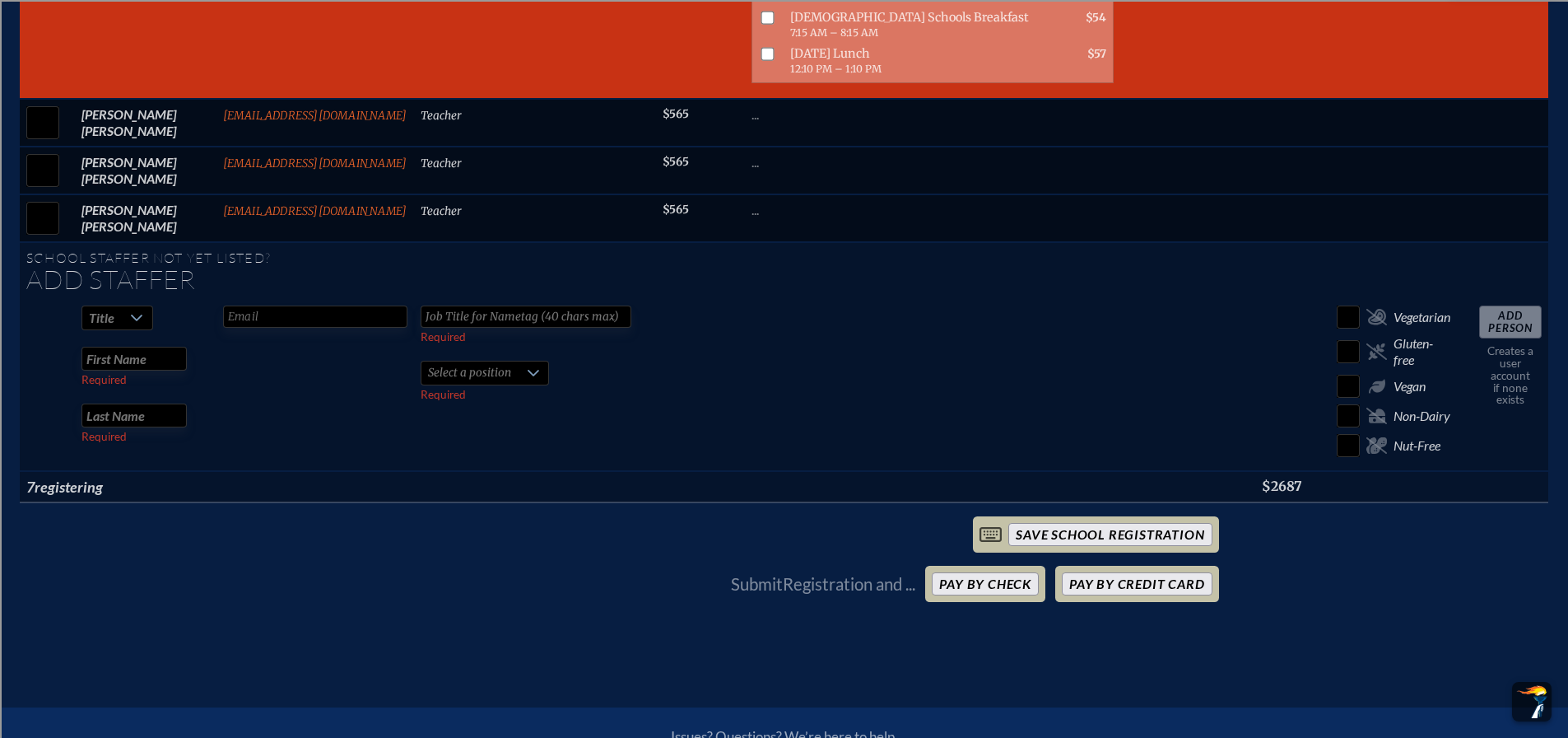
checkbox input "false"
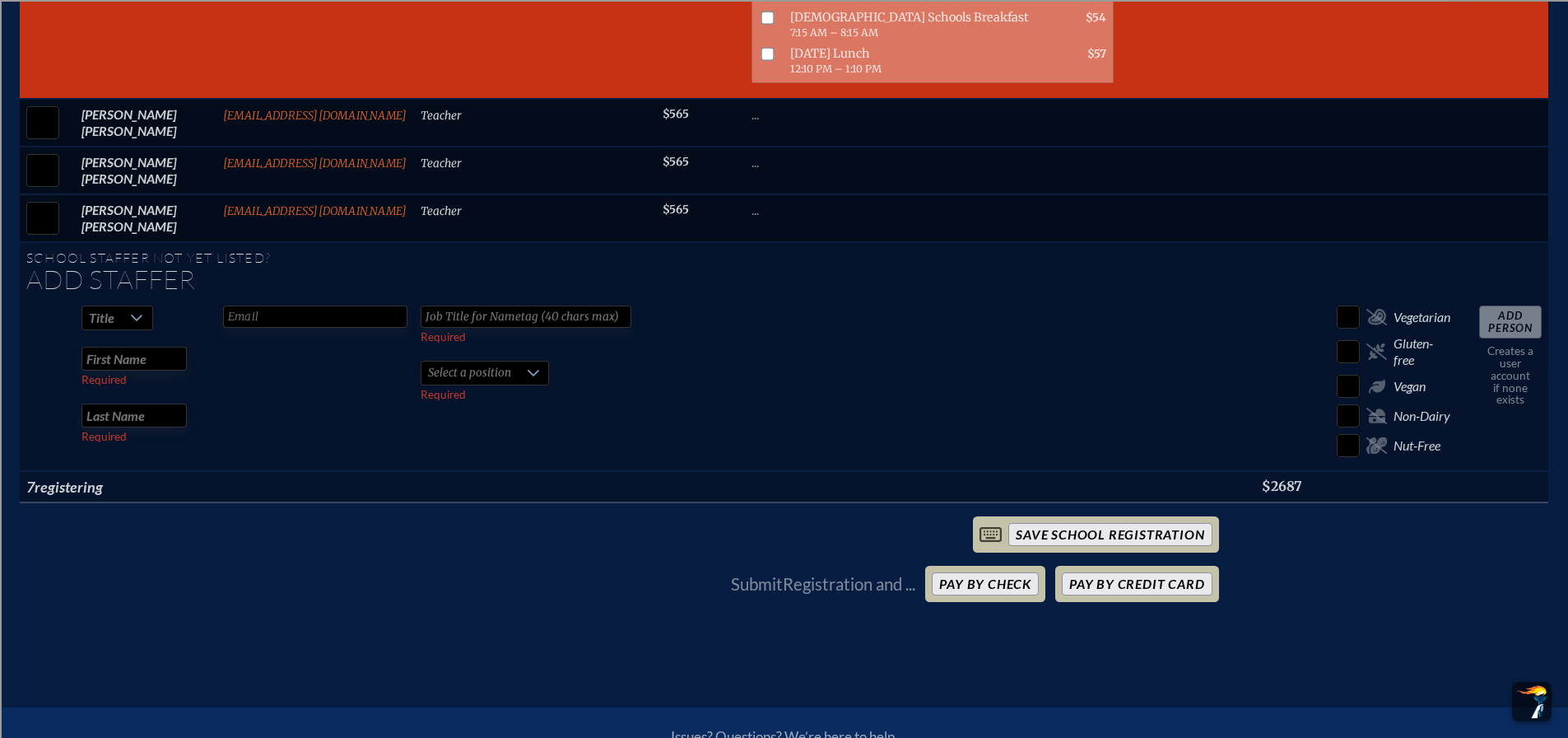
checkbox input "false"
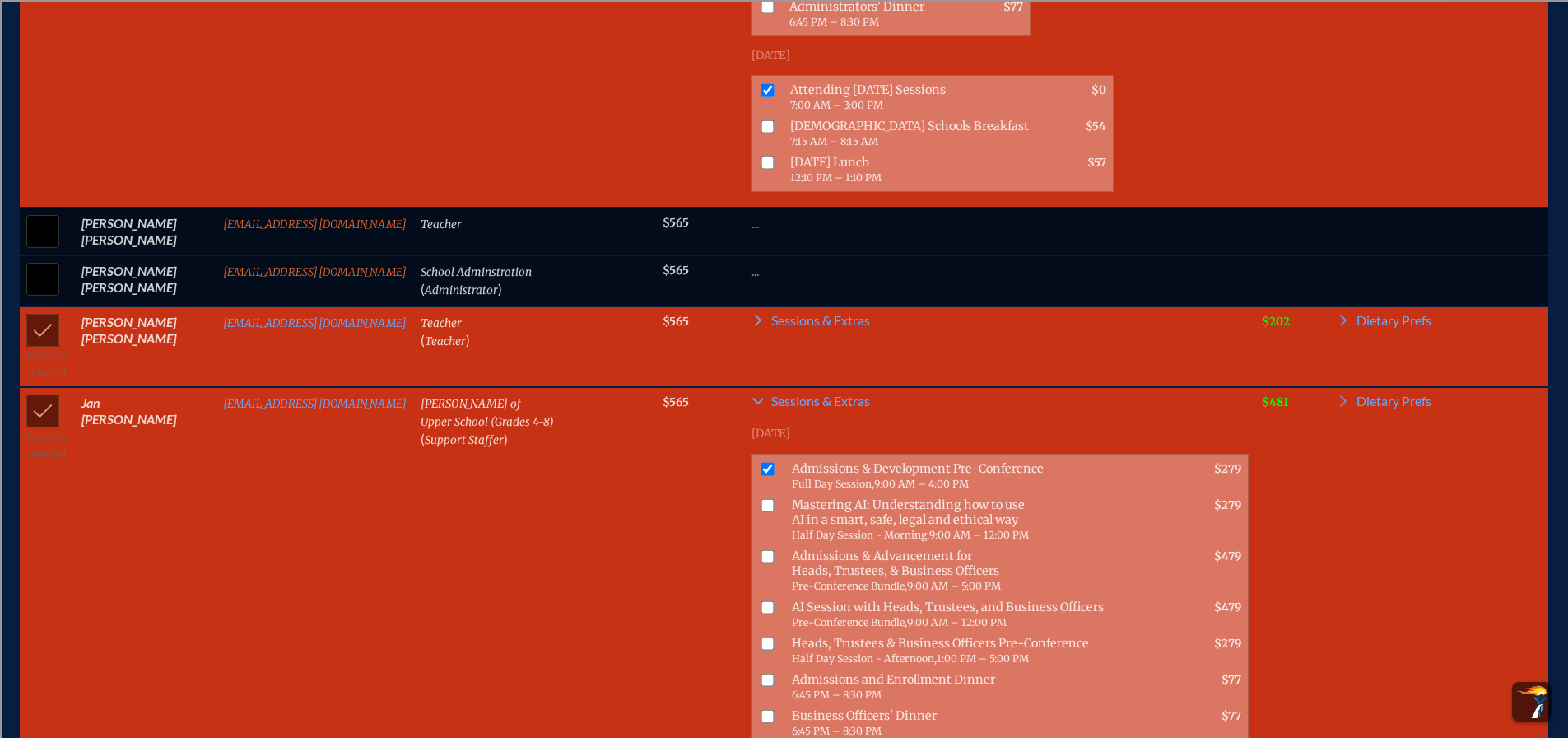
checkbox input "true"
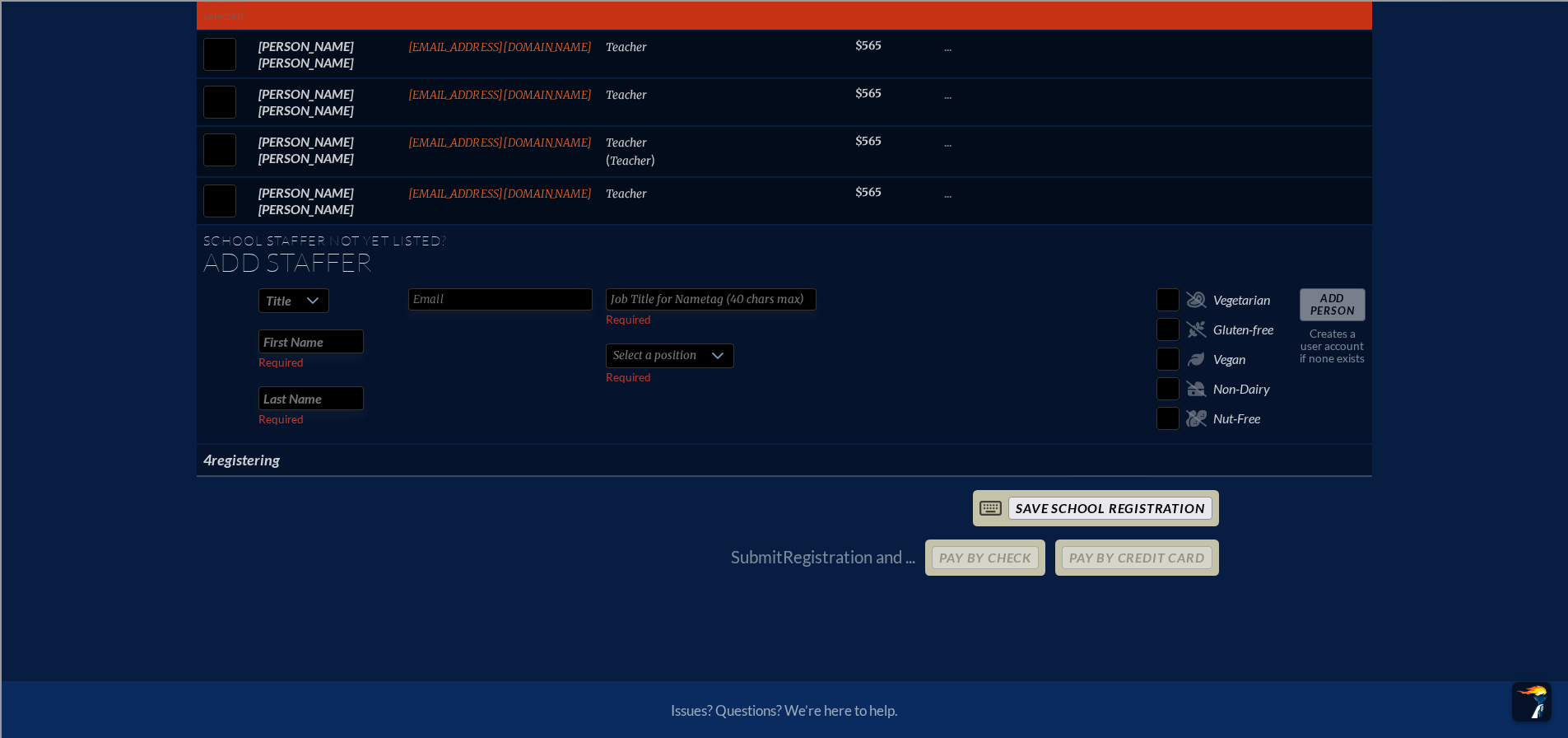
scroll to position [1534, 0]
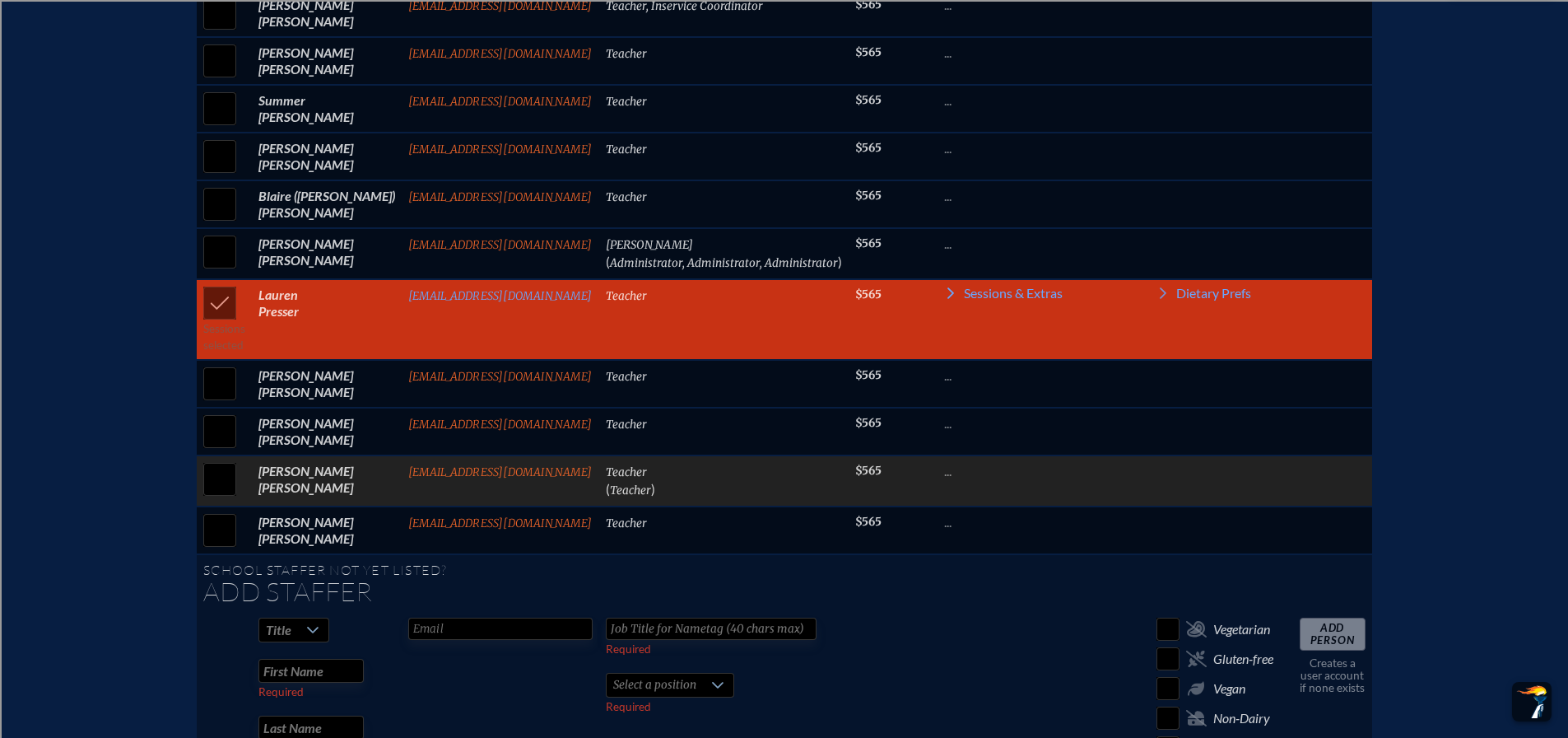
click at [237, 489] on input "checkbox" at bounding box center [220, 479] width 42 height 42
checkbox input "true"
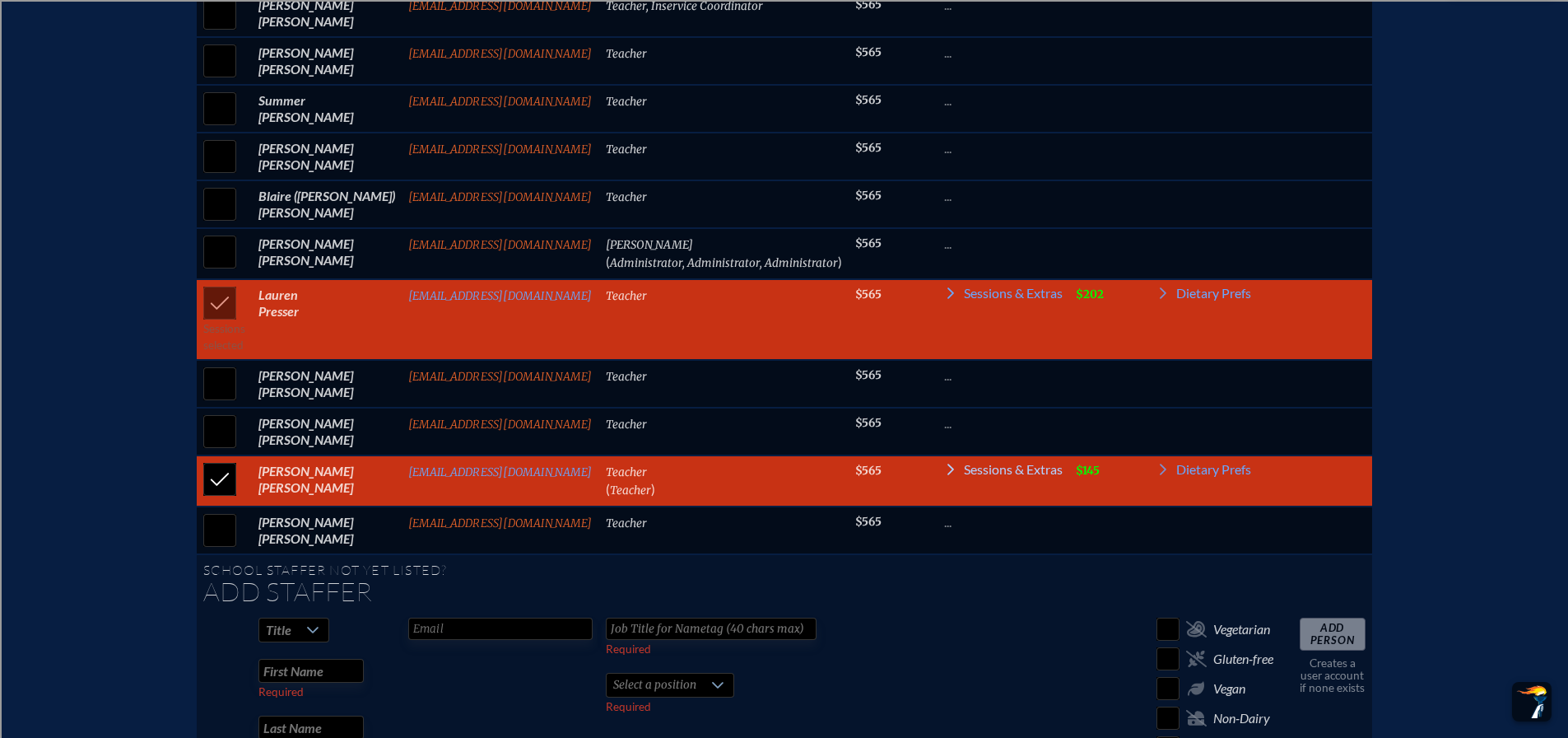
click at [1027, 476] on span "Sessions & Extras" at bounding box center [1013, 470] width 98 height 14
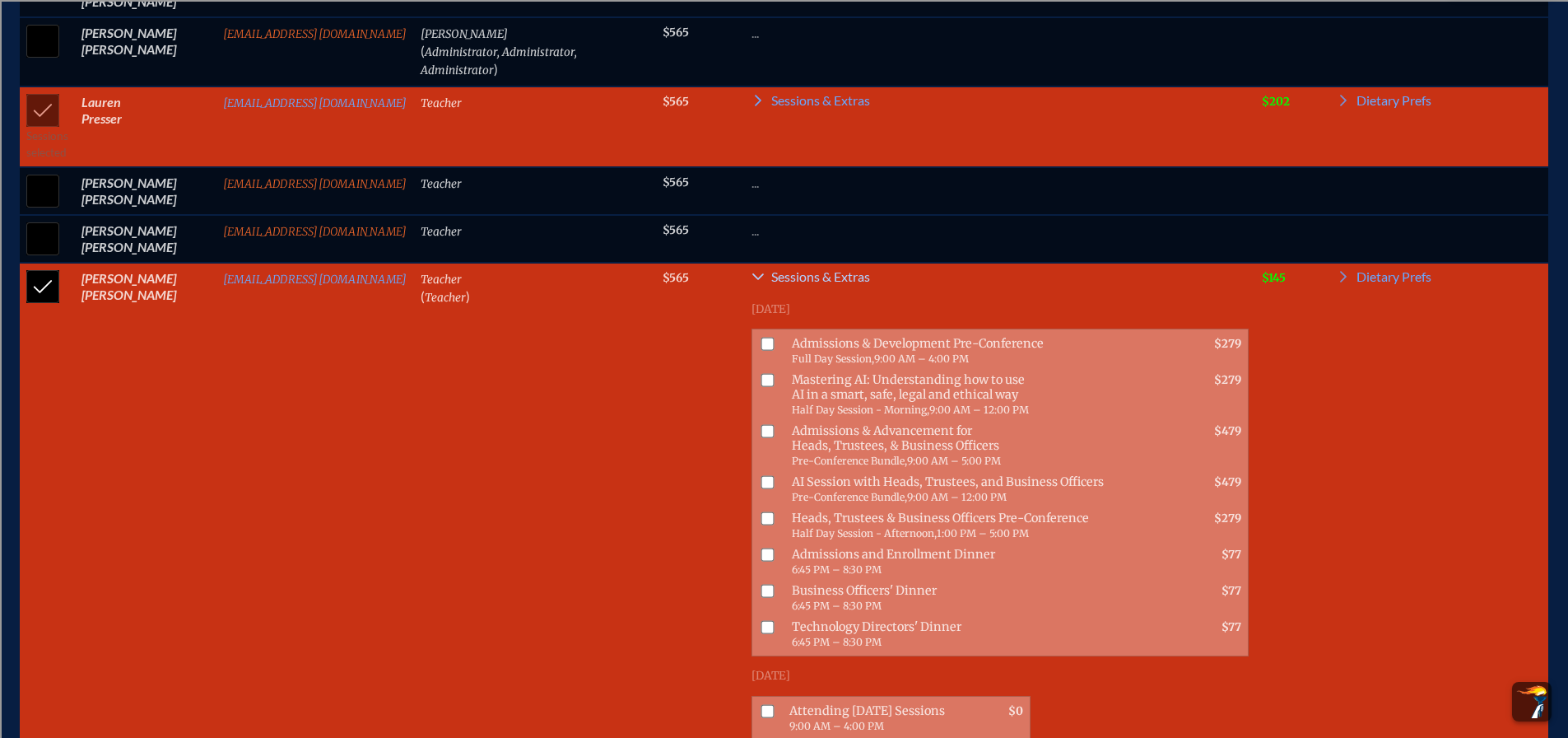
scroll to position [1880, 0]
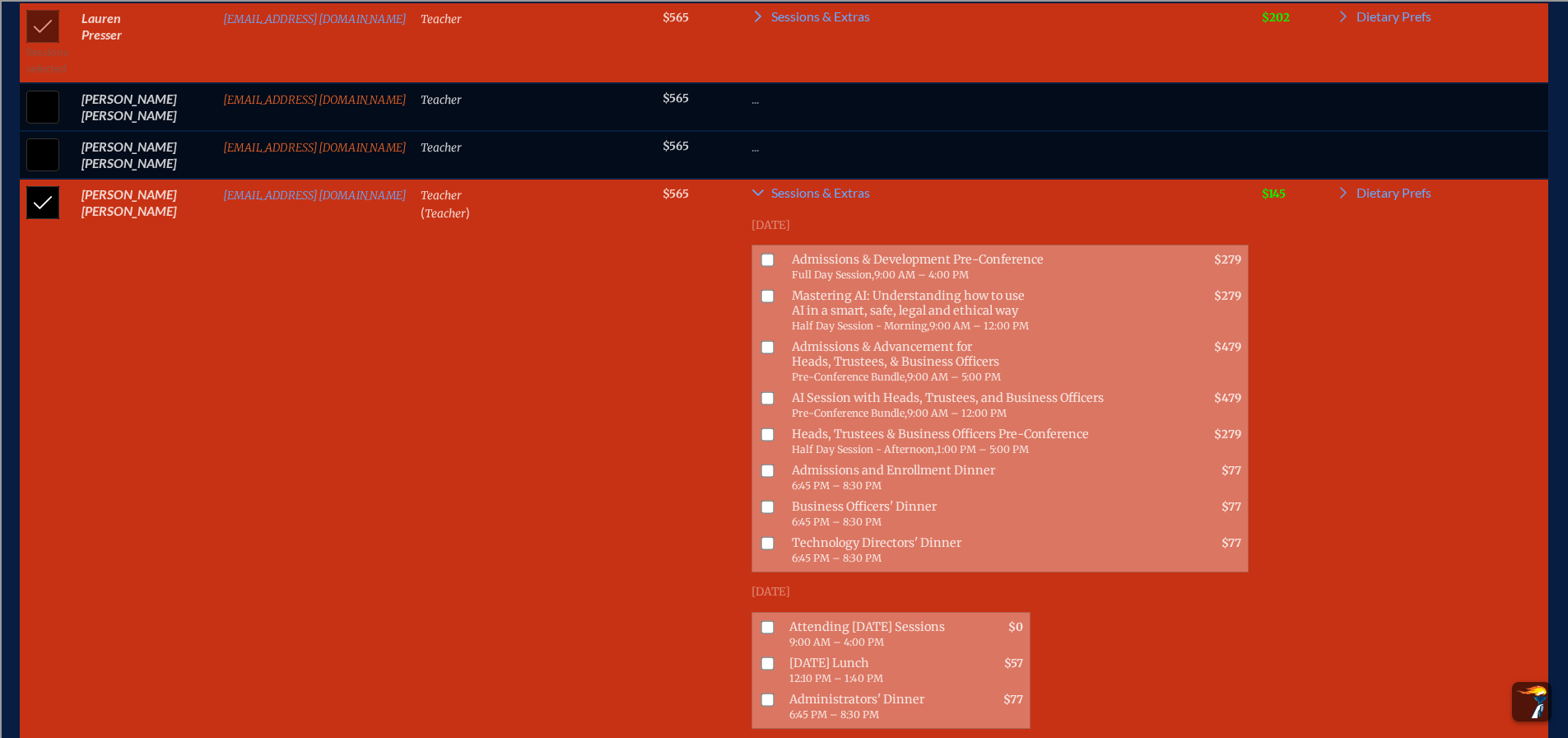
click at [762, 620] on input "checkbox" at bounding box center [768, 627] width 14 height 14
checkbox input "true"
click at [762, 657] on input "checkbox" at bounding box center [768, 663] width 14 height 14
checkbox input "true"
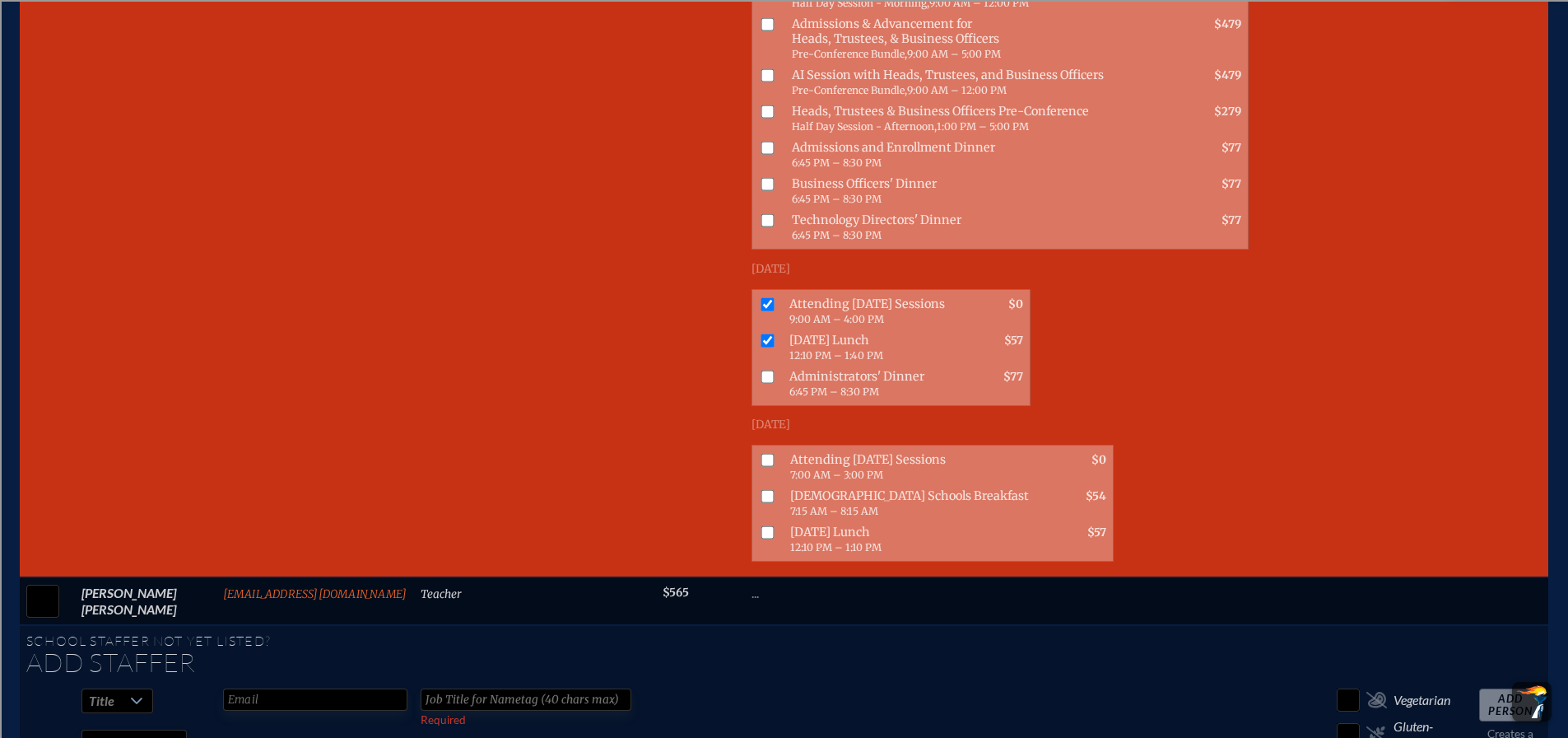
scroll to position [2209, 0]
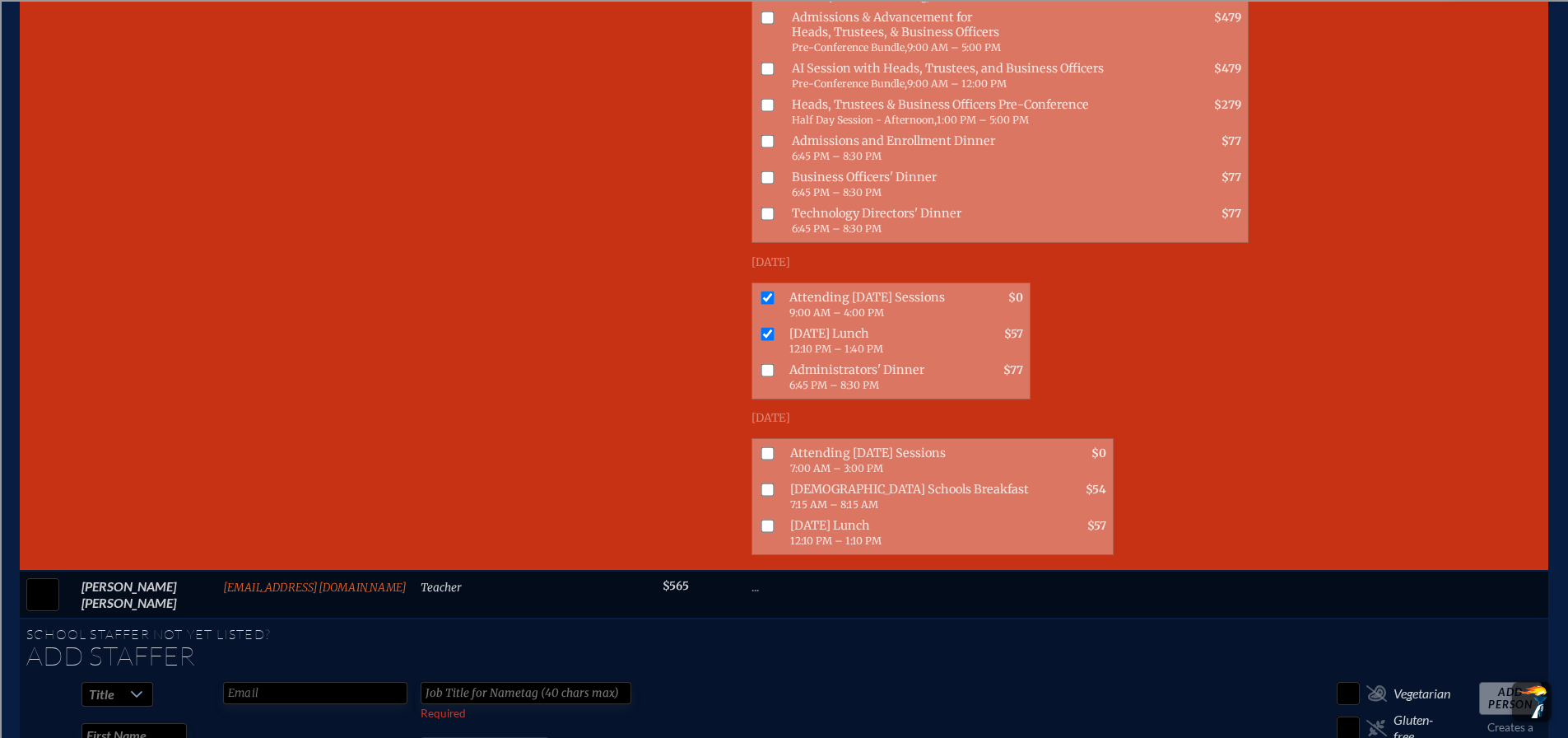
click at [762, 446] on input "checkbox" at bounding box center [768, 453] width 14 height 14
checkbox input "true"
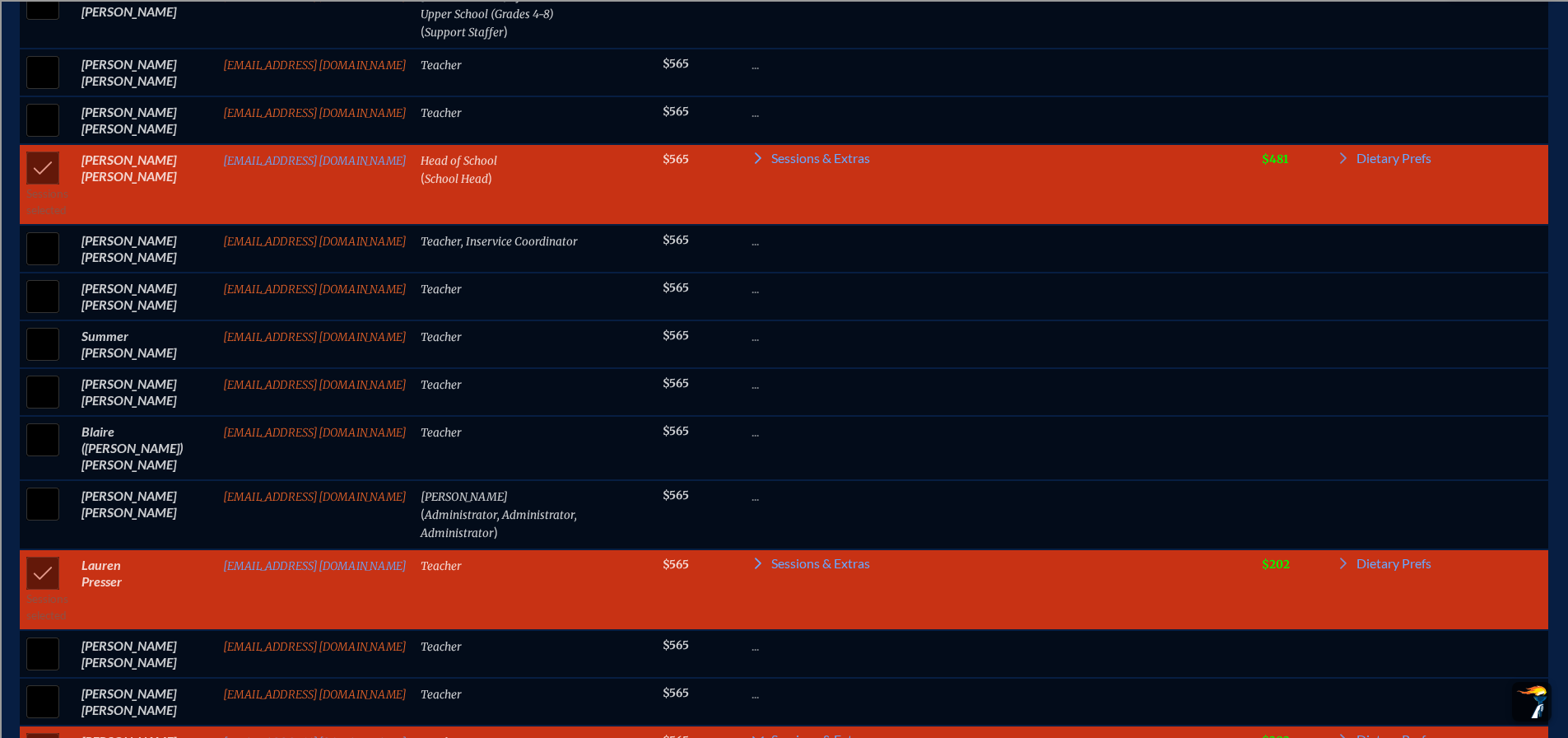
scroll to position [1328, 0]
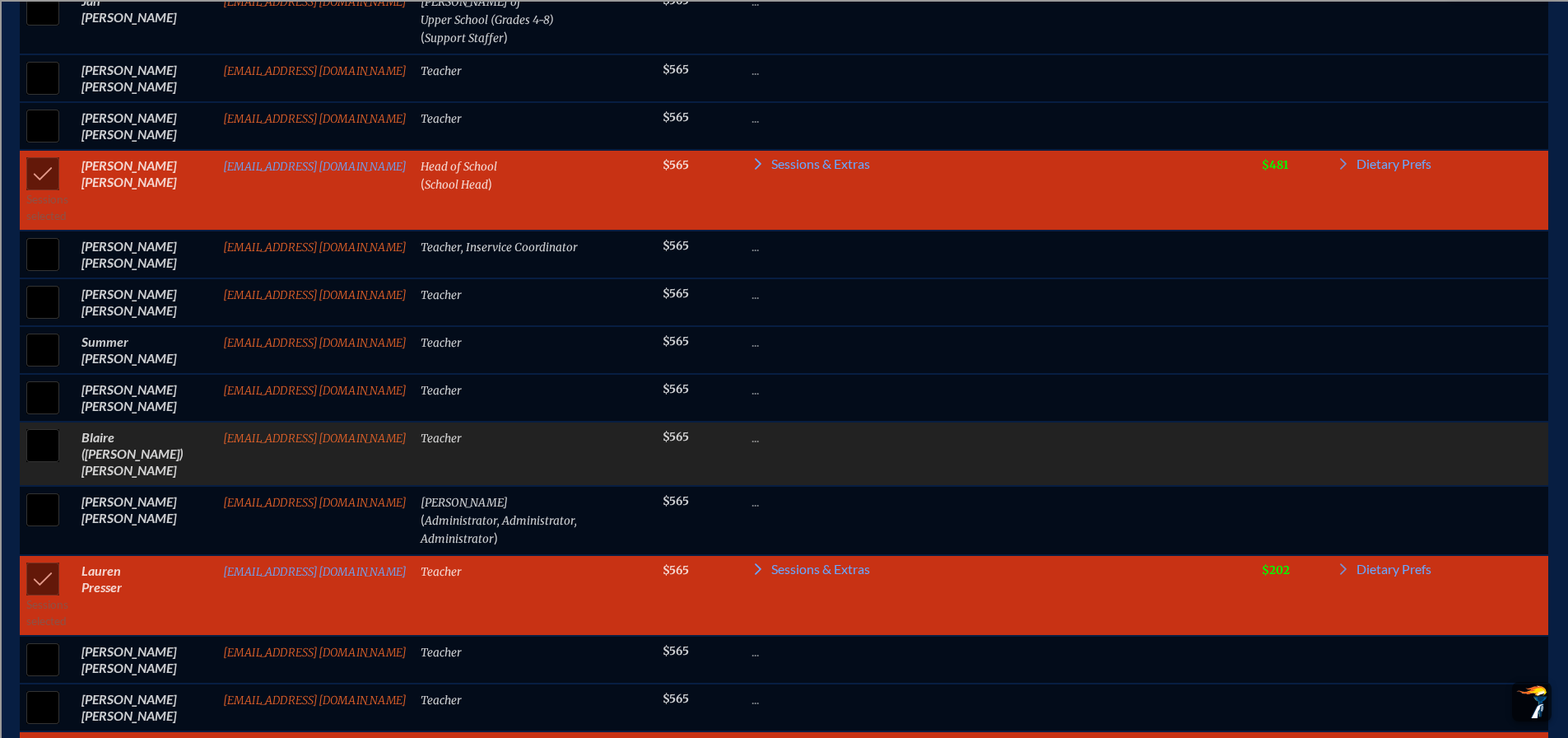
click at [32, 447] on input "checkbox" at bounding box center [42, 445] width 42 height 42
checkbox input "true"
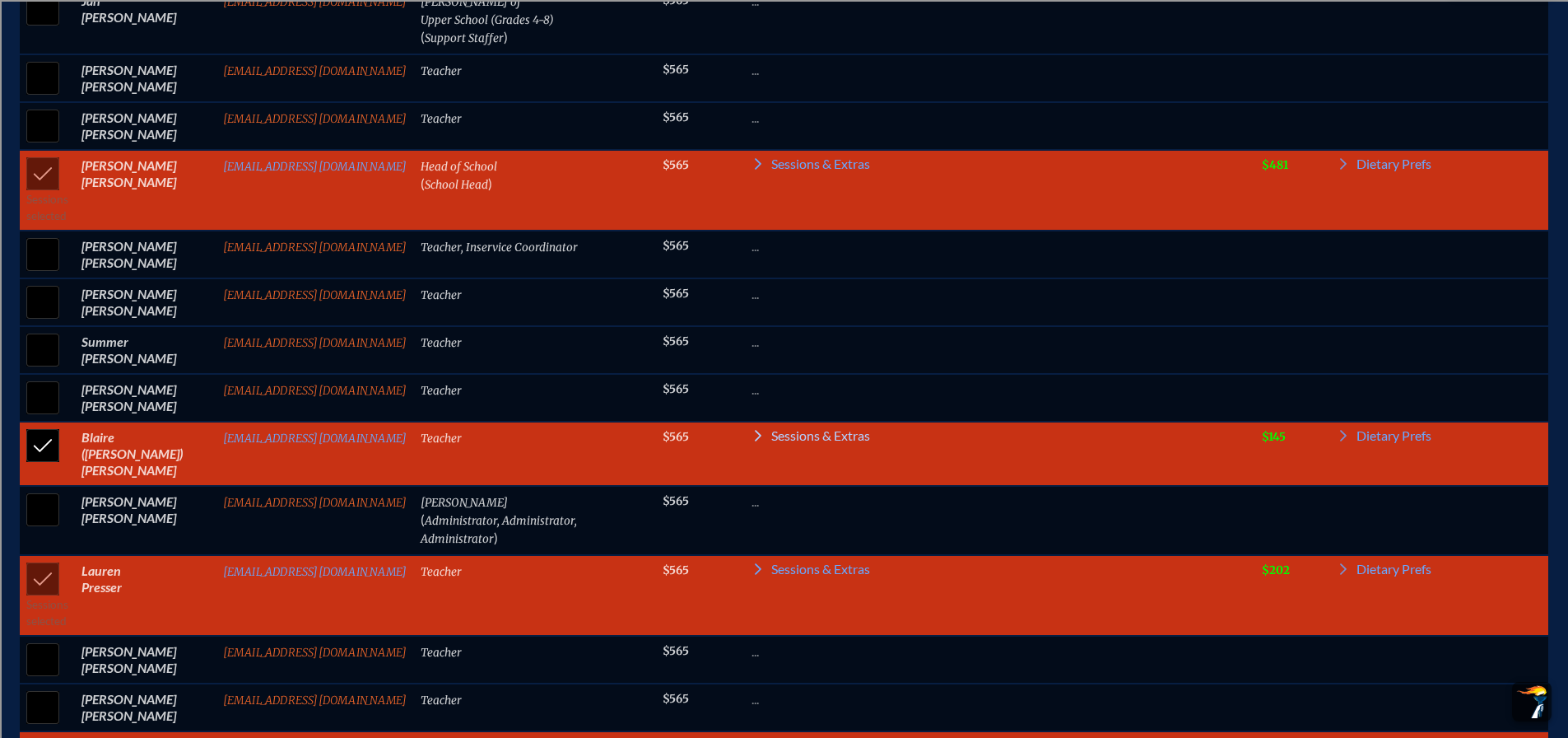
click at [800, 432] on span "Sessions & Extras" at bounding box center [821, 436] width 98 height 14
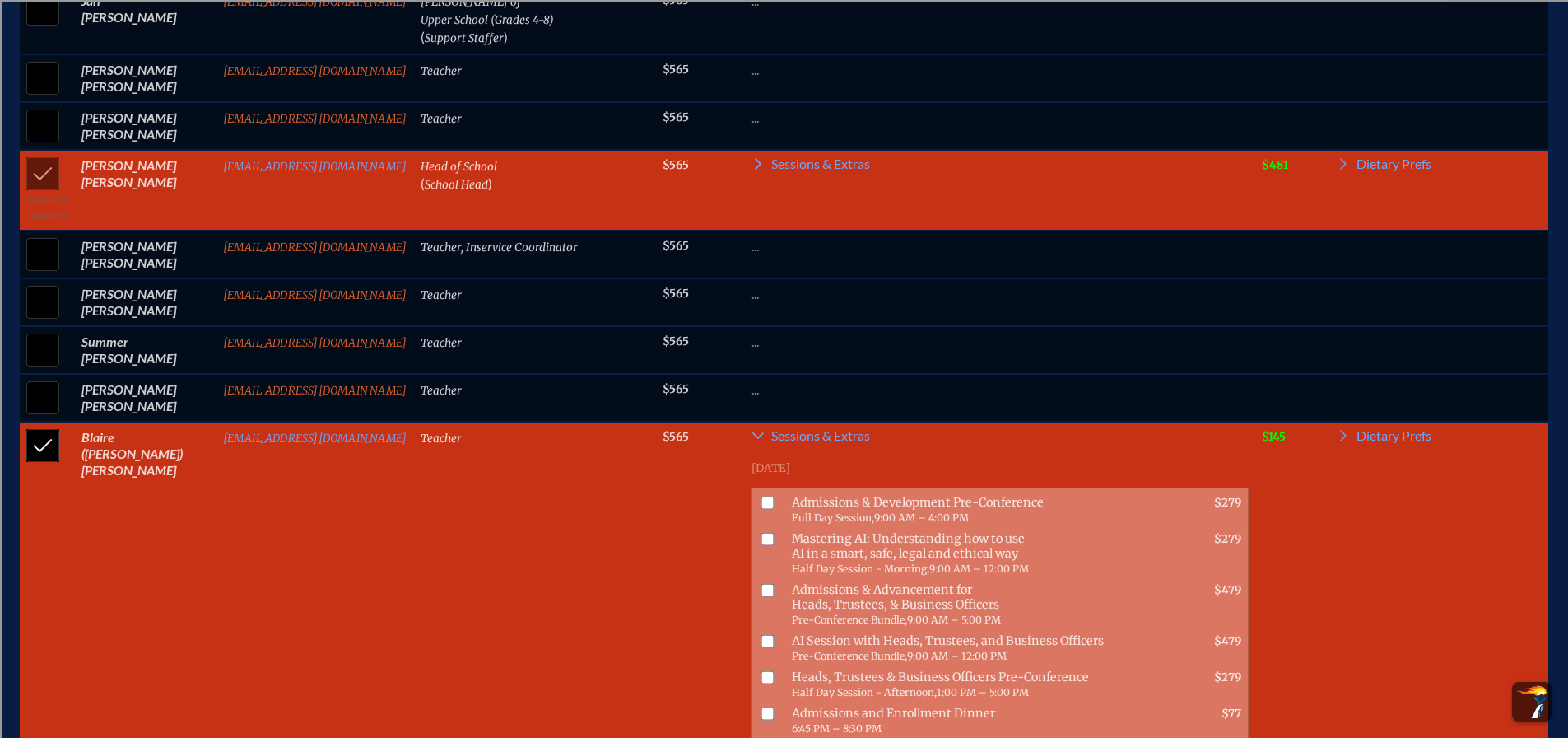
click at [762, 534] on input "checkbox" at bounding box center [768, 540] width 14 height 14
checkbox input "true"
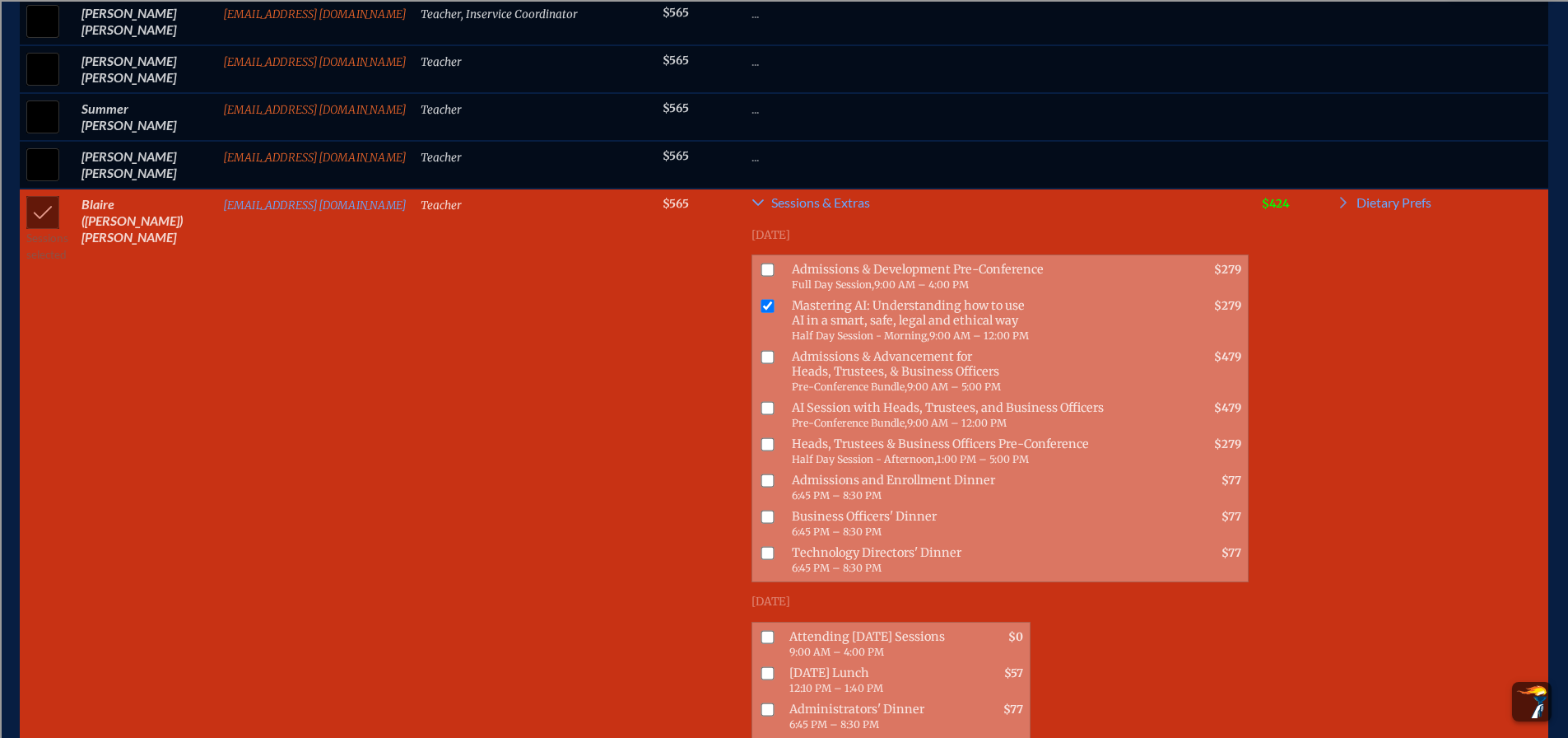
scroll to position [1574, 0]
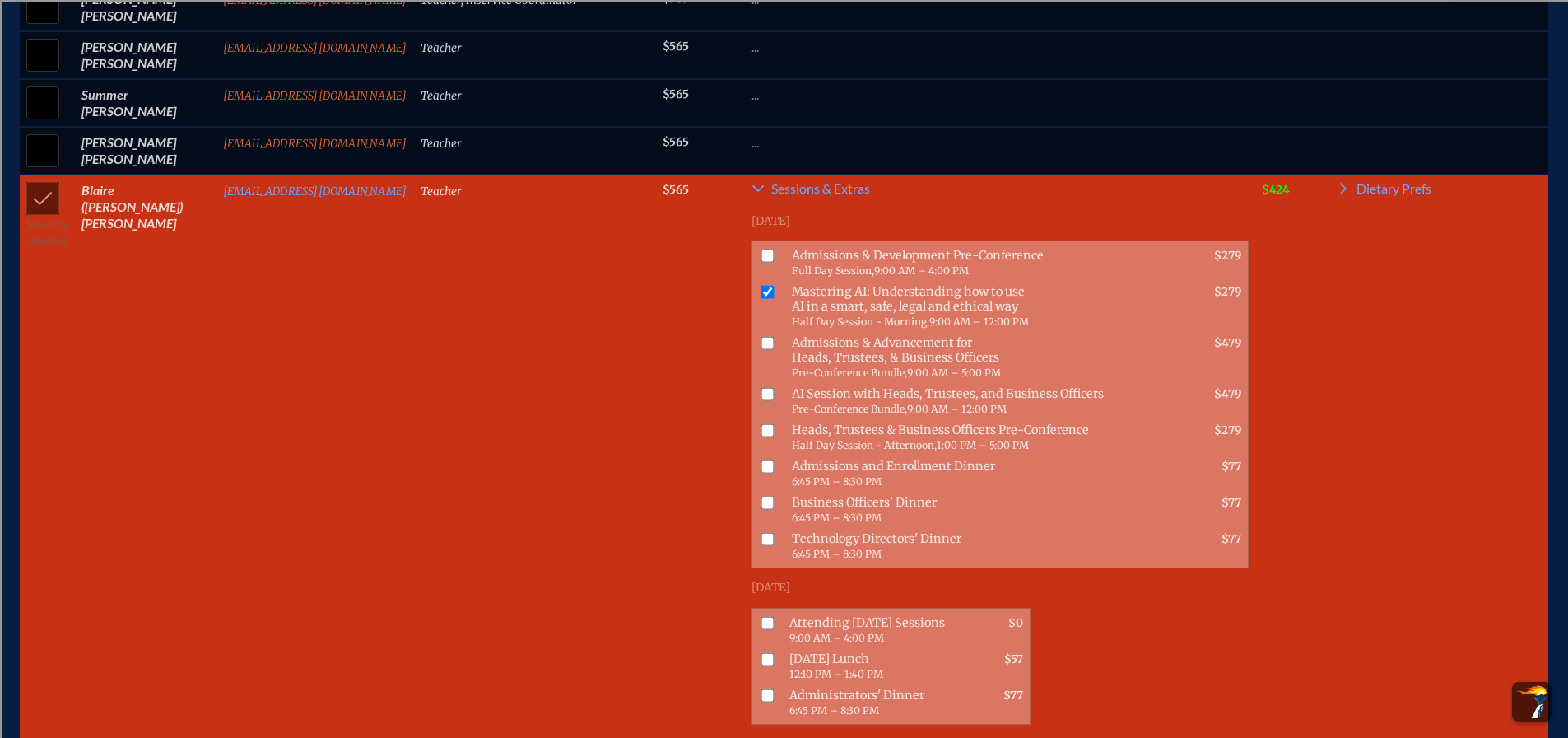
click at [762, 616] on input "checkbox" at bounding box center [768, 623] width 14 height 14
checkbox input "true"
click at [762, 652] on input "checkbox" at bounding box center [768, 659] width 14 height 14
checkbox input "true"
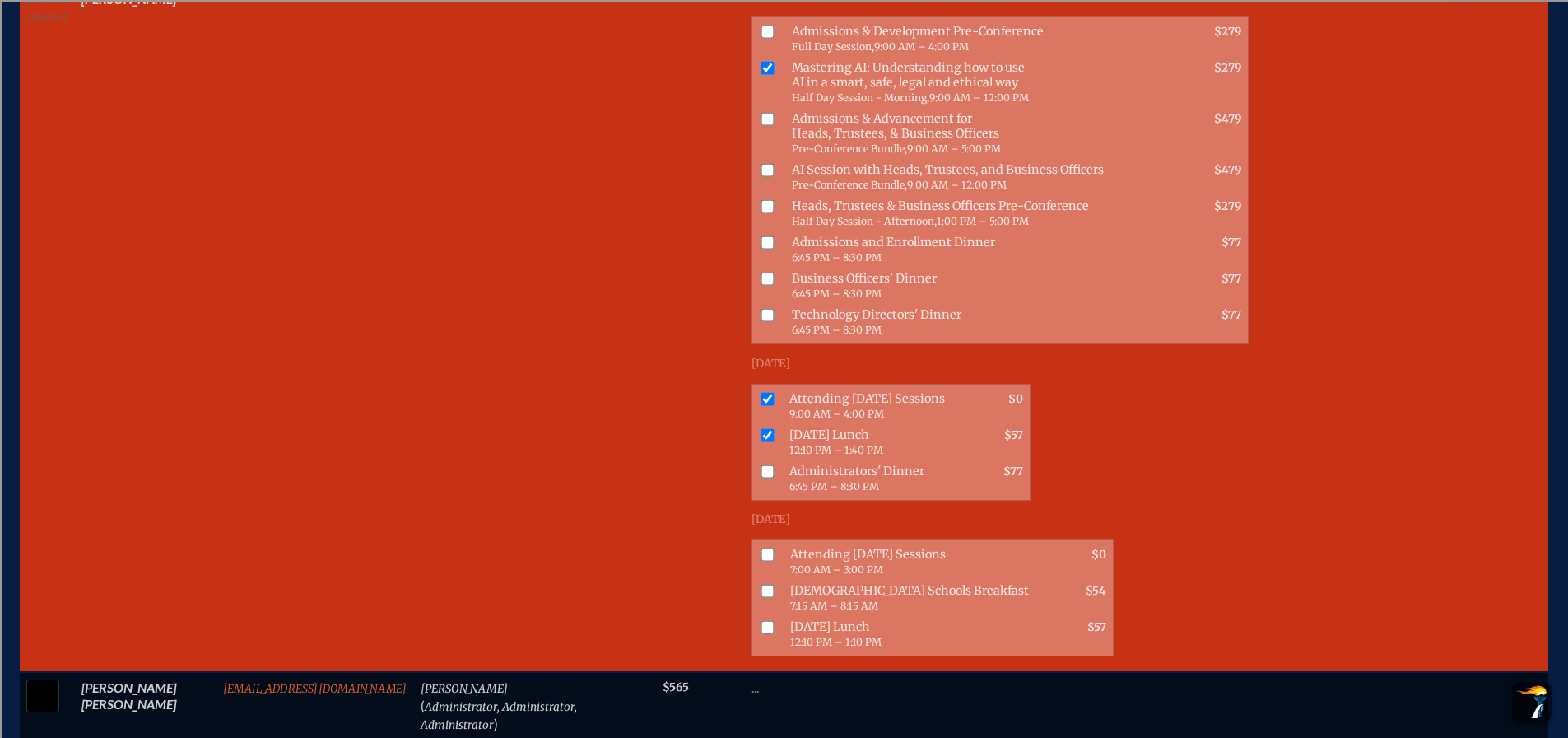
scroll to position [1821, 0]
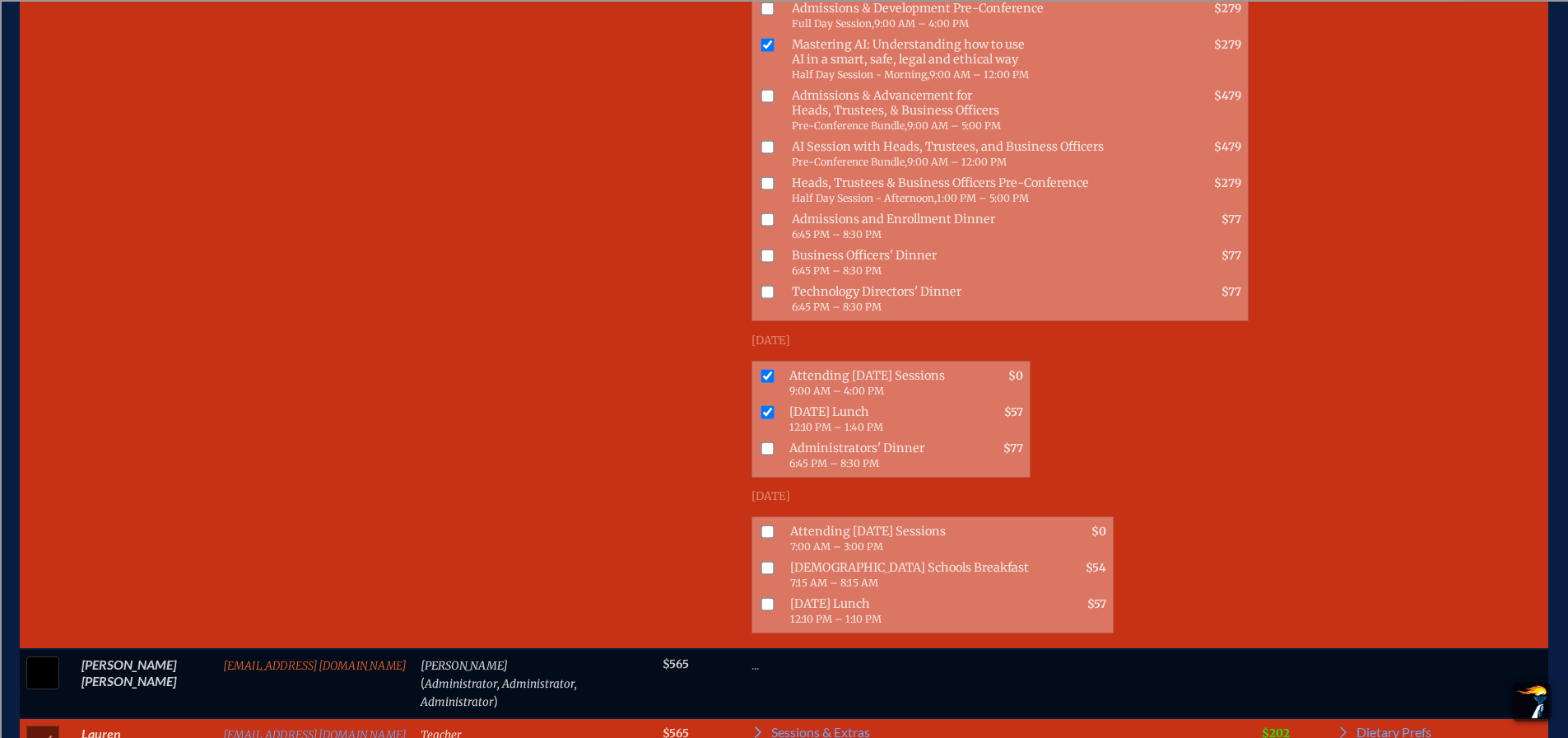
click at [762, 524] on input "checkbox" at bounding box center [768, 531] width 14 height 14
checkbox input "true"
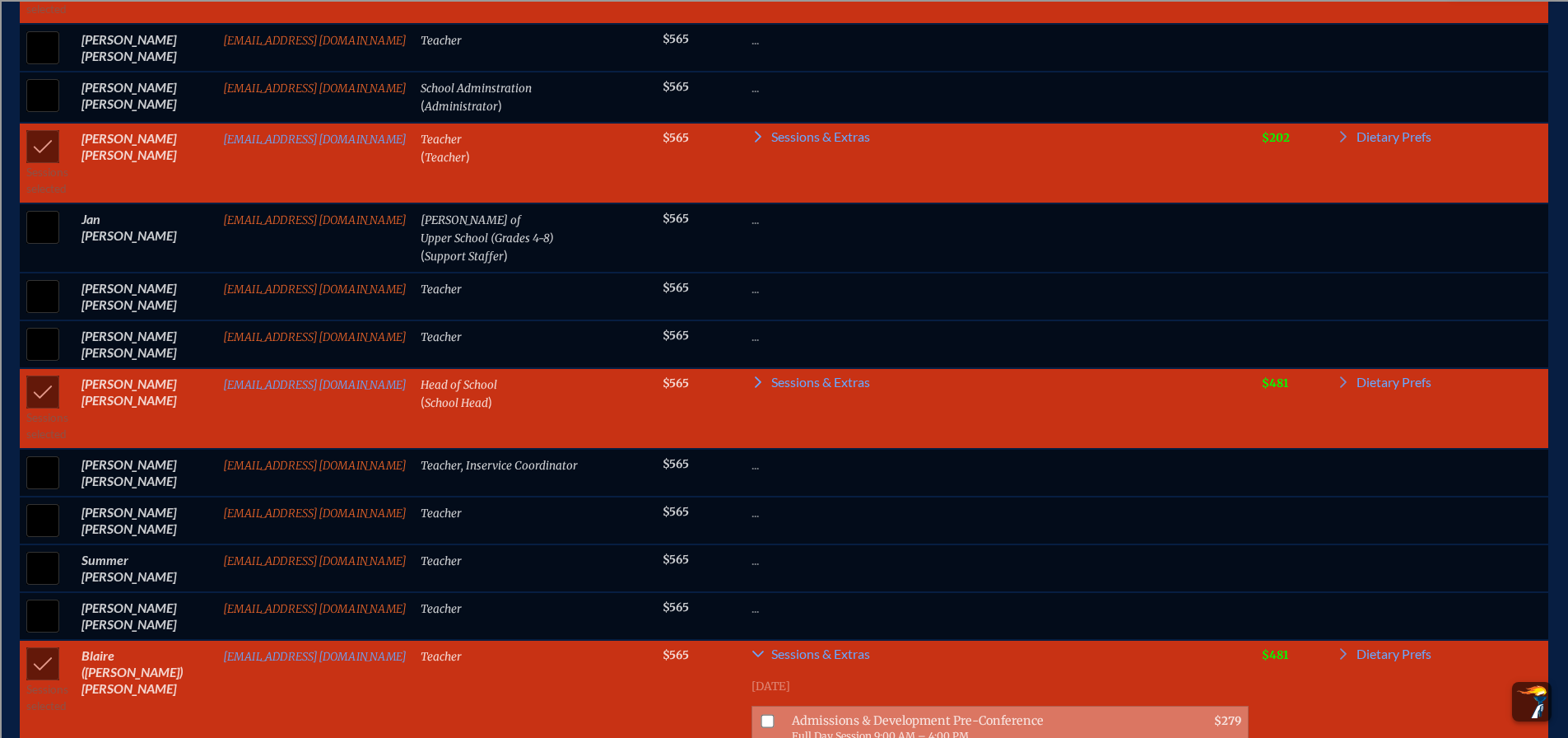
scroll to position [1081, 0]
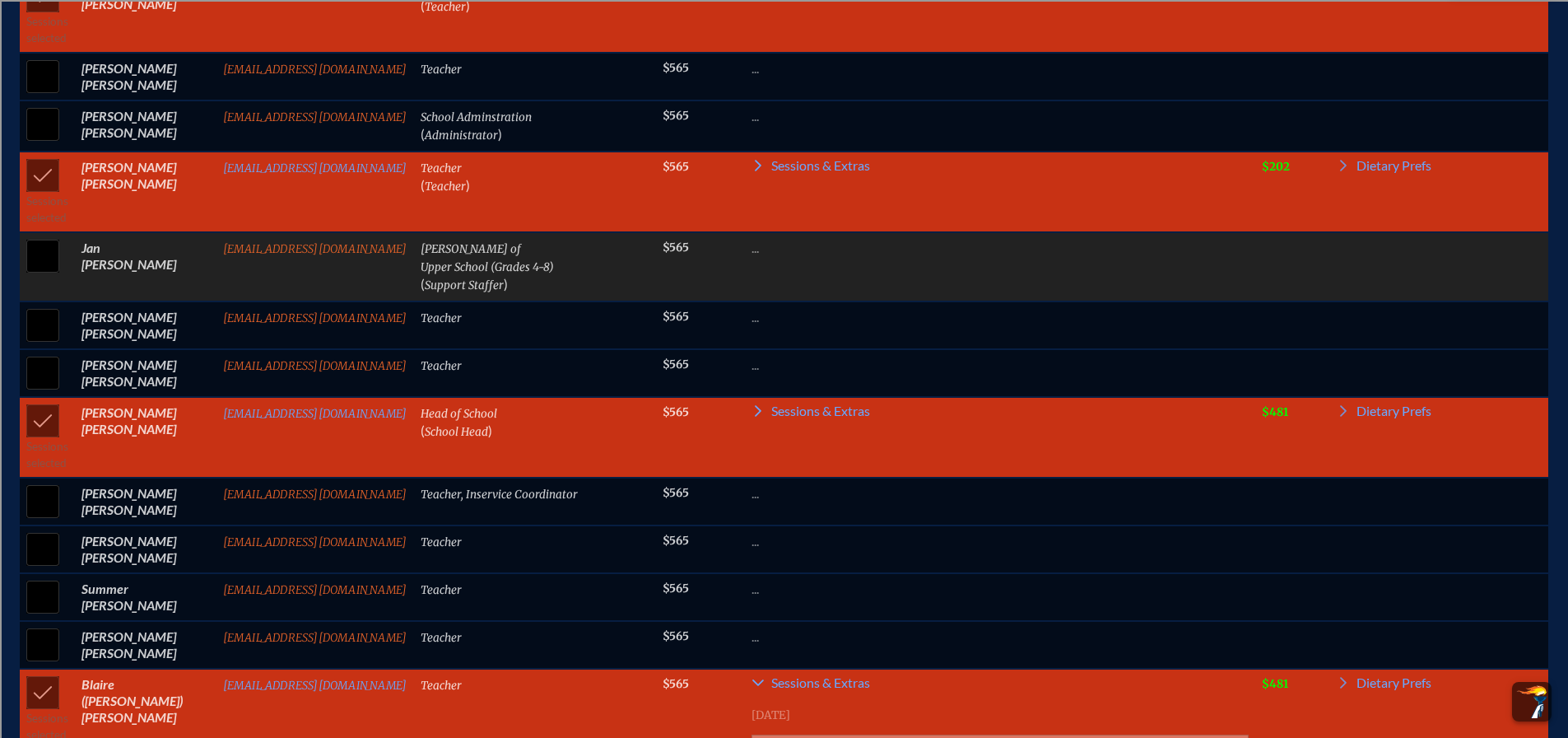
click at [33, 268] on input "checkbox" at bounding box center [42, 256] width 42 height 42
checkbox input "true"
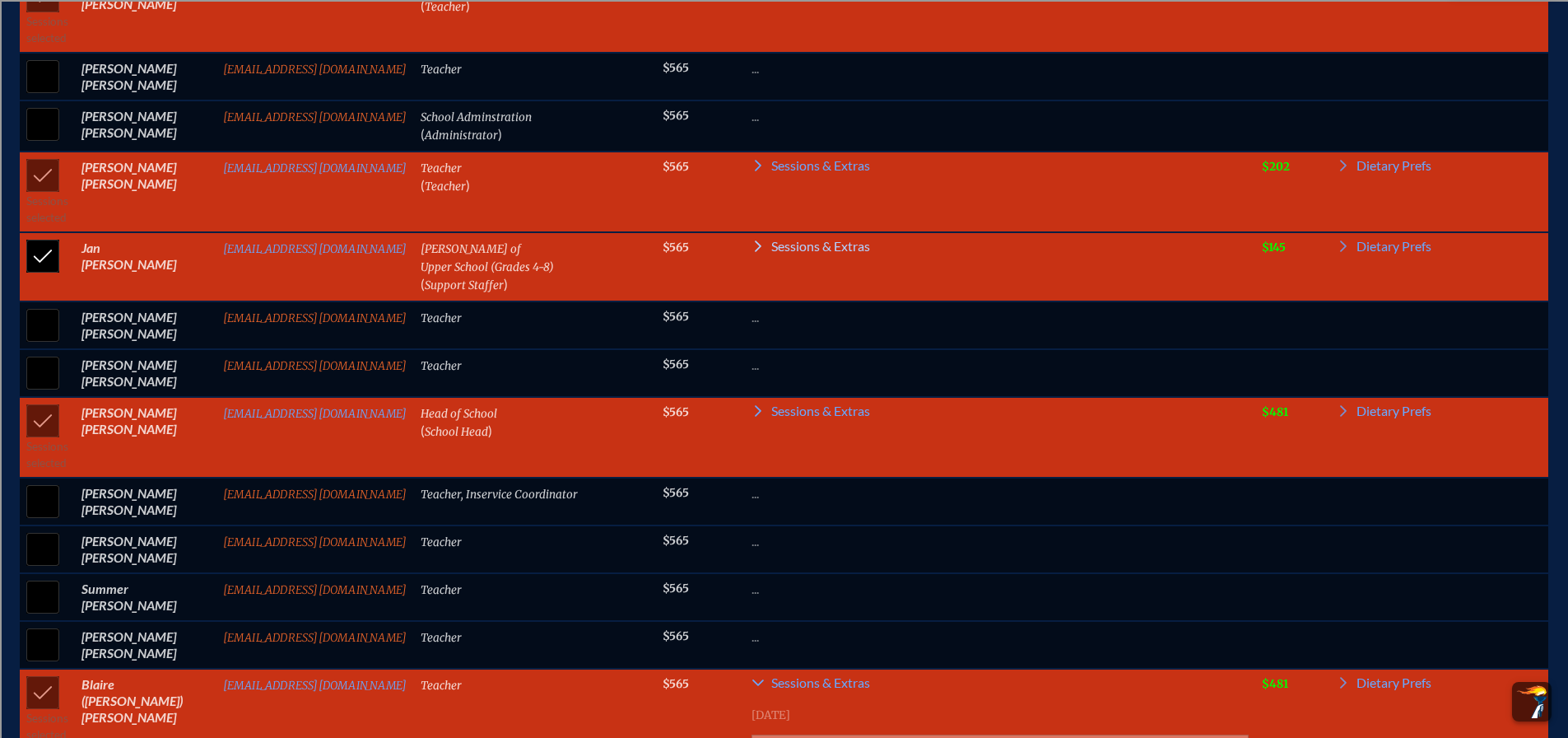
click at [802, 253] on span "Sessions & Extras" at bounding box center [821, 246] width 98 height 14
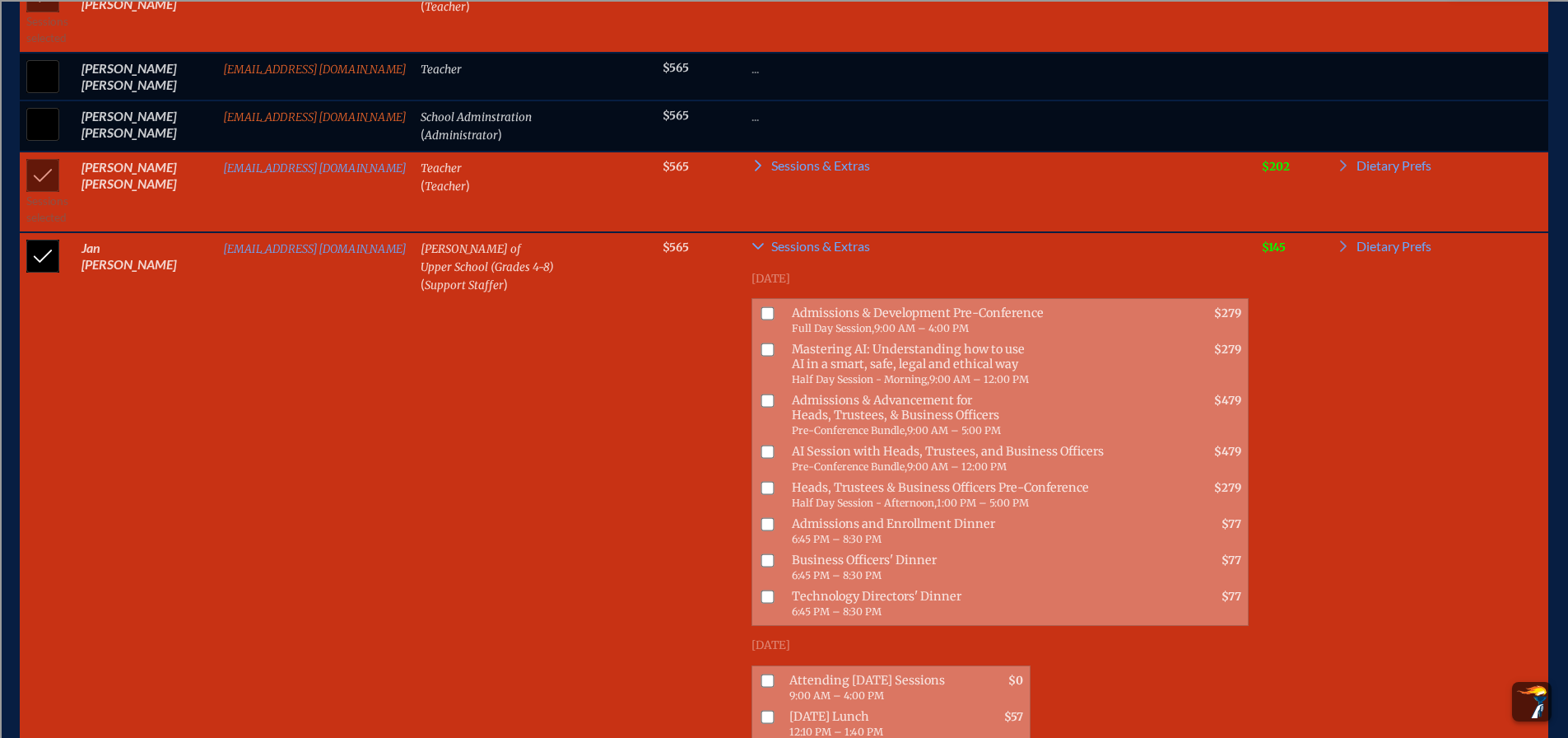
click at [762, 321] on input "checkbox" at bounding box center [768, 314] width 14 height 14
checkbox input "true"
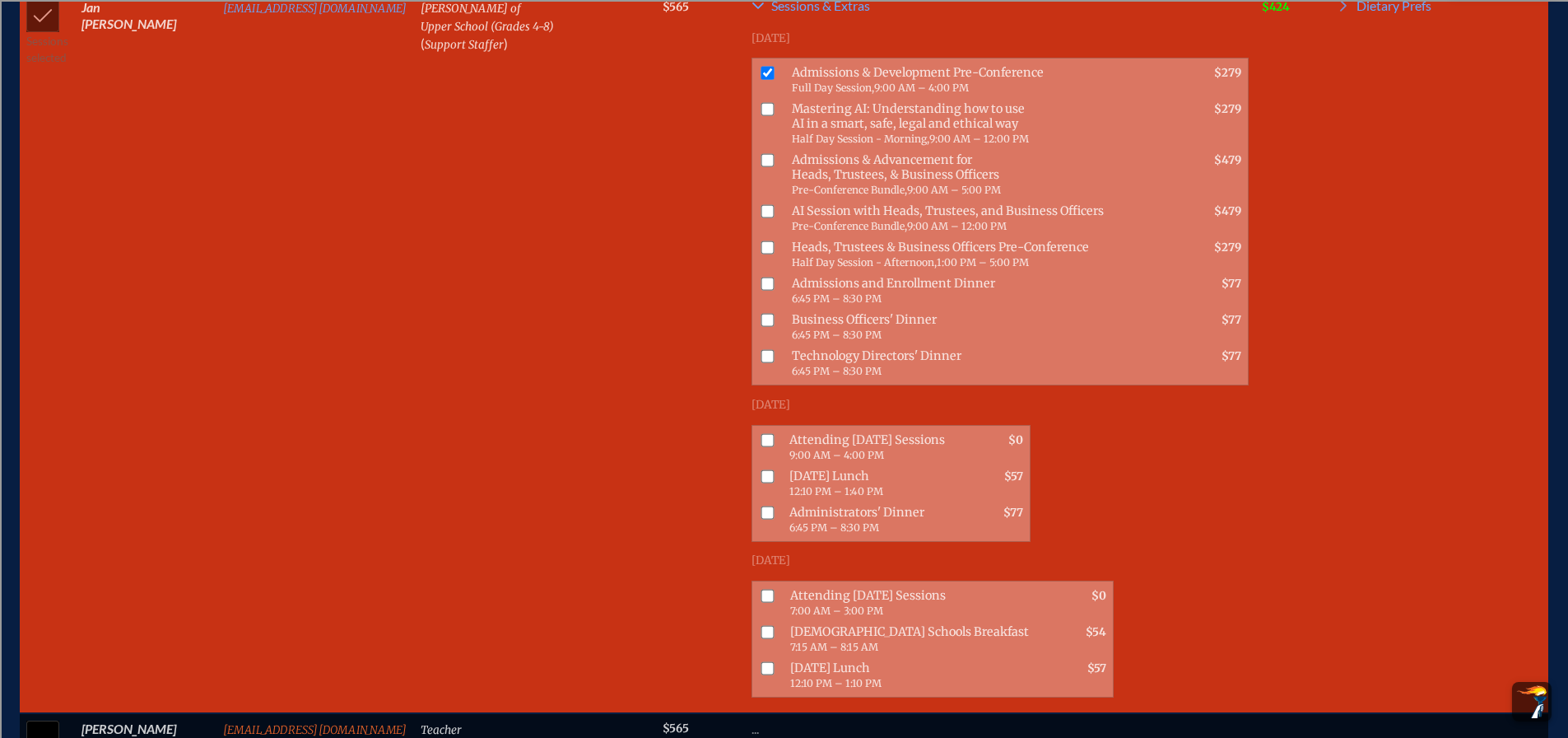
scroll to position [1328, 0]
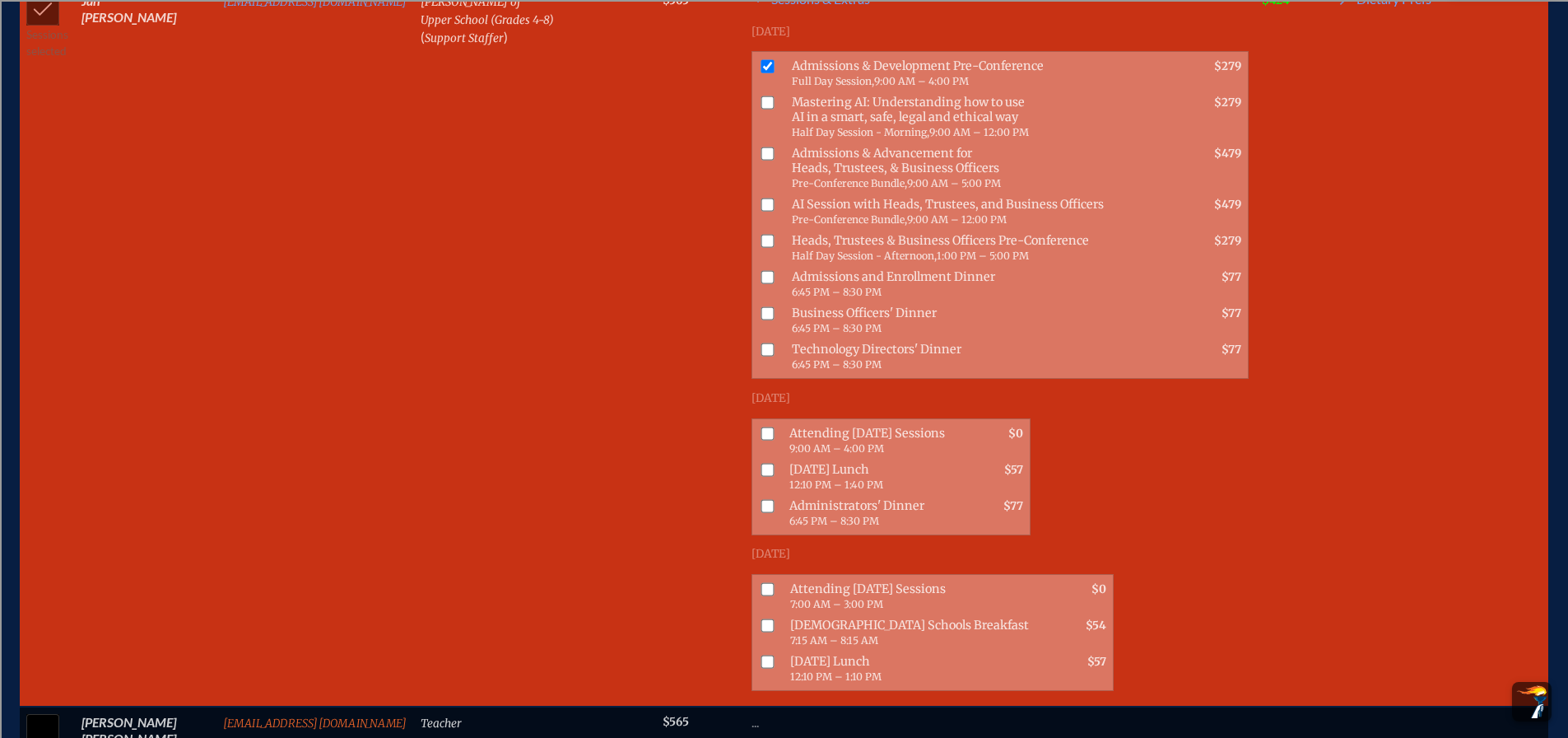
click at [762, 434] on input "checkbox" at bounding box center [768, 433] width 14 height 14
checkbox input "true"
click at [762, 470] on input "checkbox" at bounding box center [768, 470] width 14 height 14
checkbox input "true"
click at [762, 584] on input "checkbox" at bounding box center [768, 589] width 14 height 14
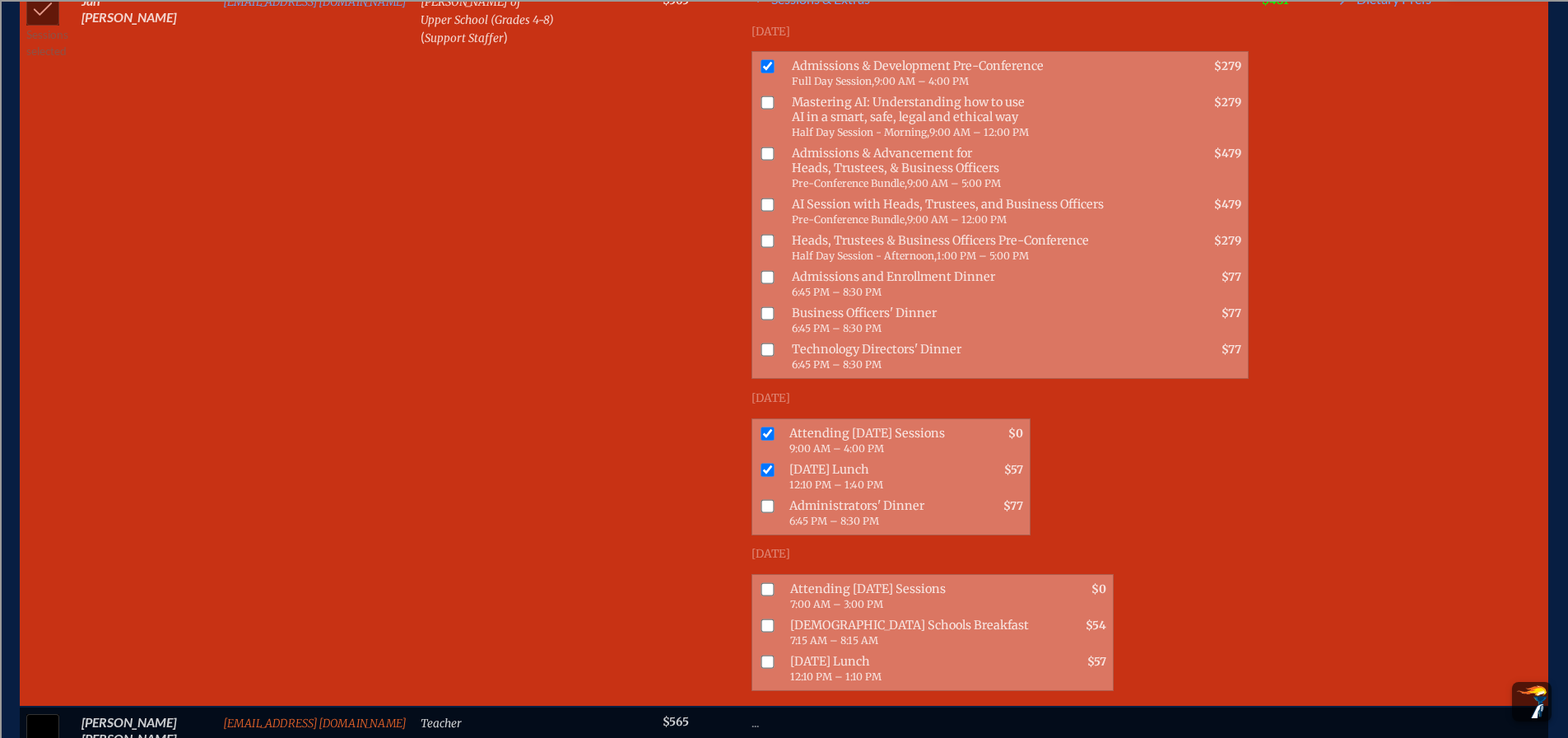
checkbox input "true"
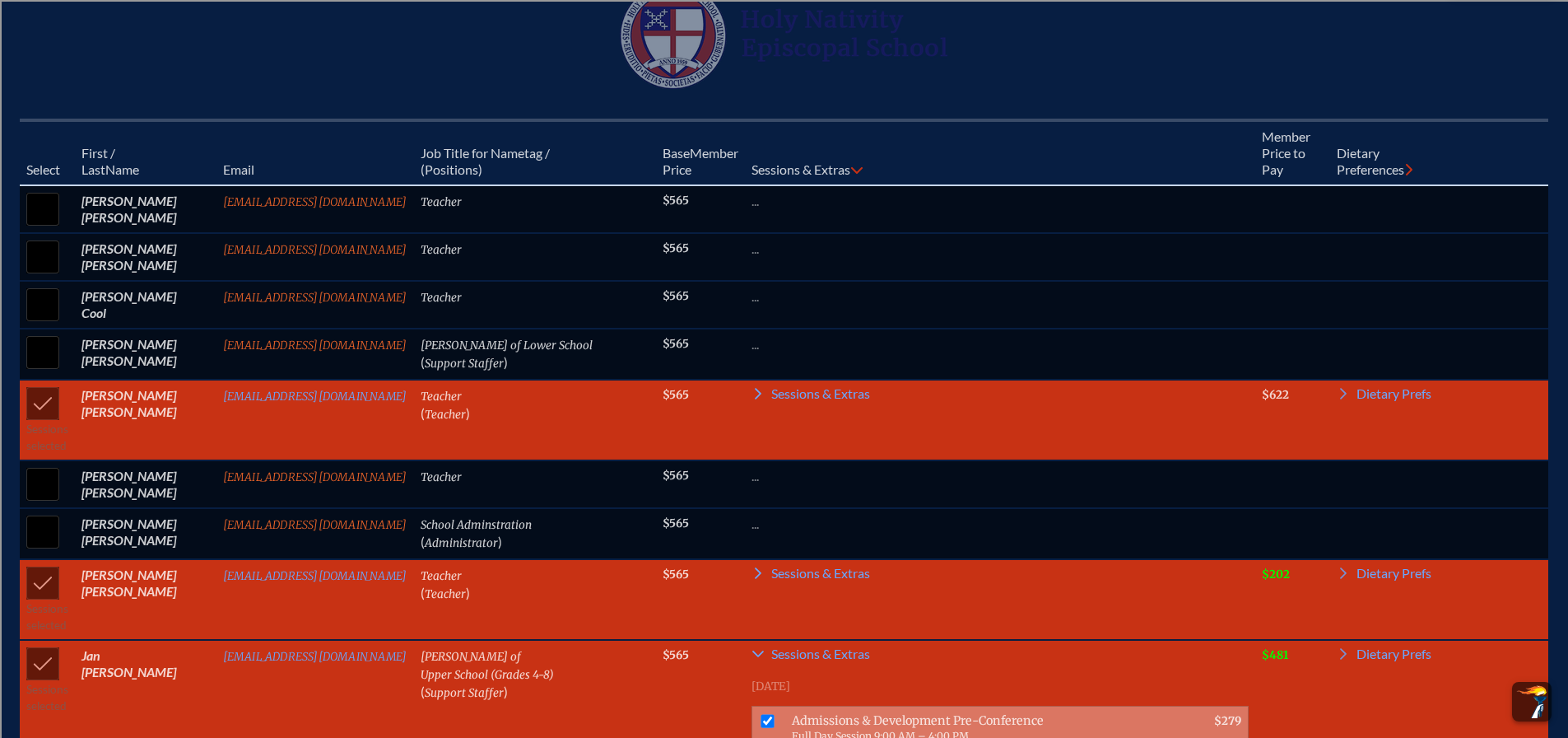
scroll to position [668, 0]
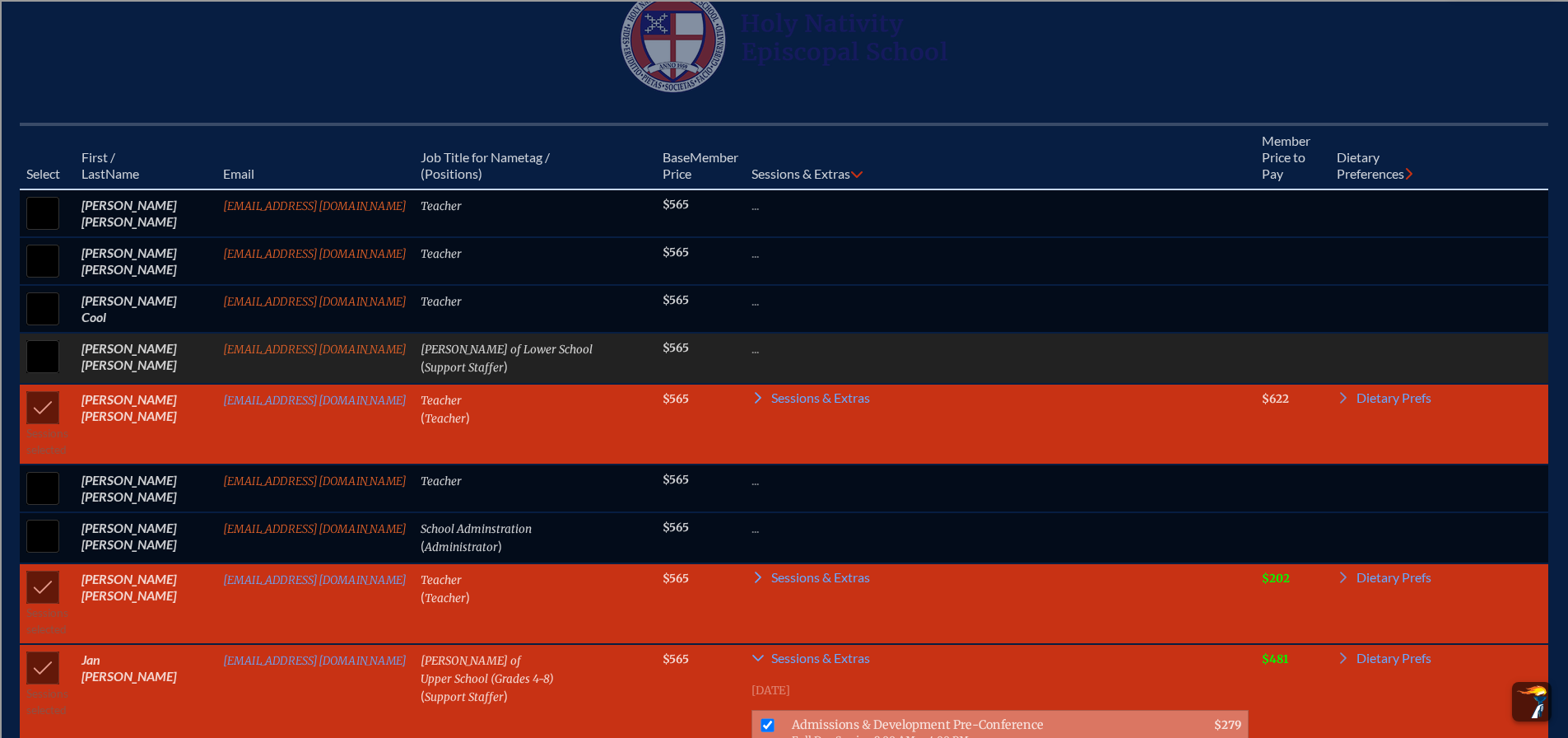
click at [40, 370] on input "checkbox" at bounding box center [42, 356] width 42 height 42
checkbox input "true"
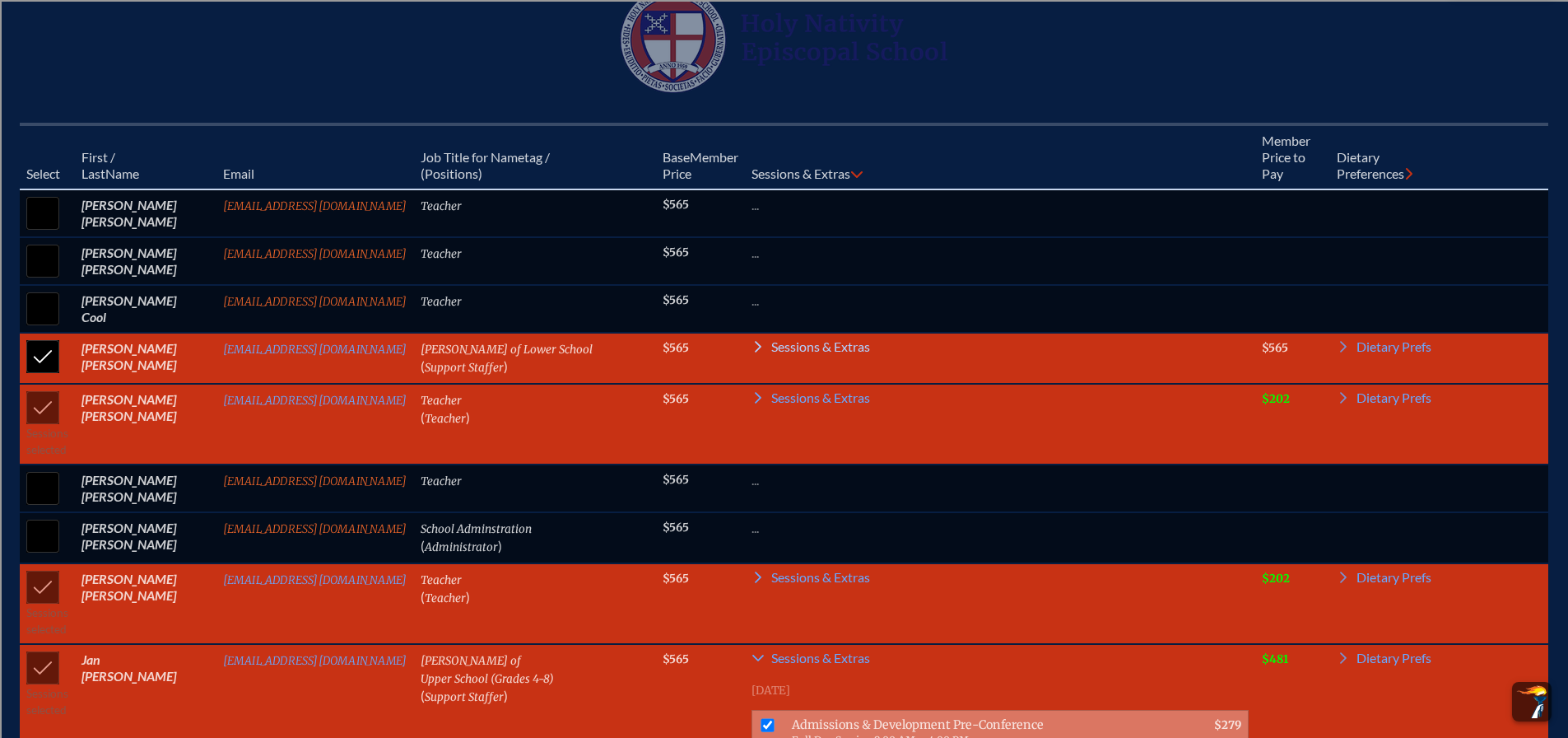
click at [789, 353] on span "Sessions & Extras" at bounding box center [821, 347] width 98 height 14
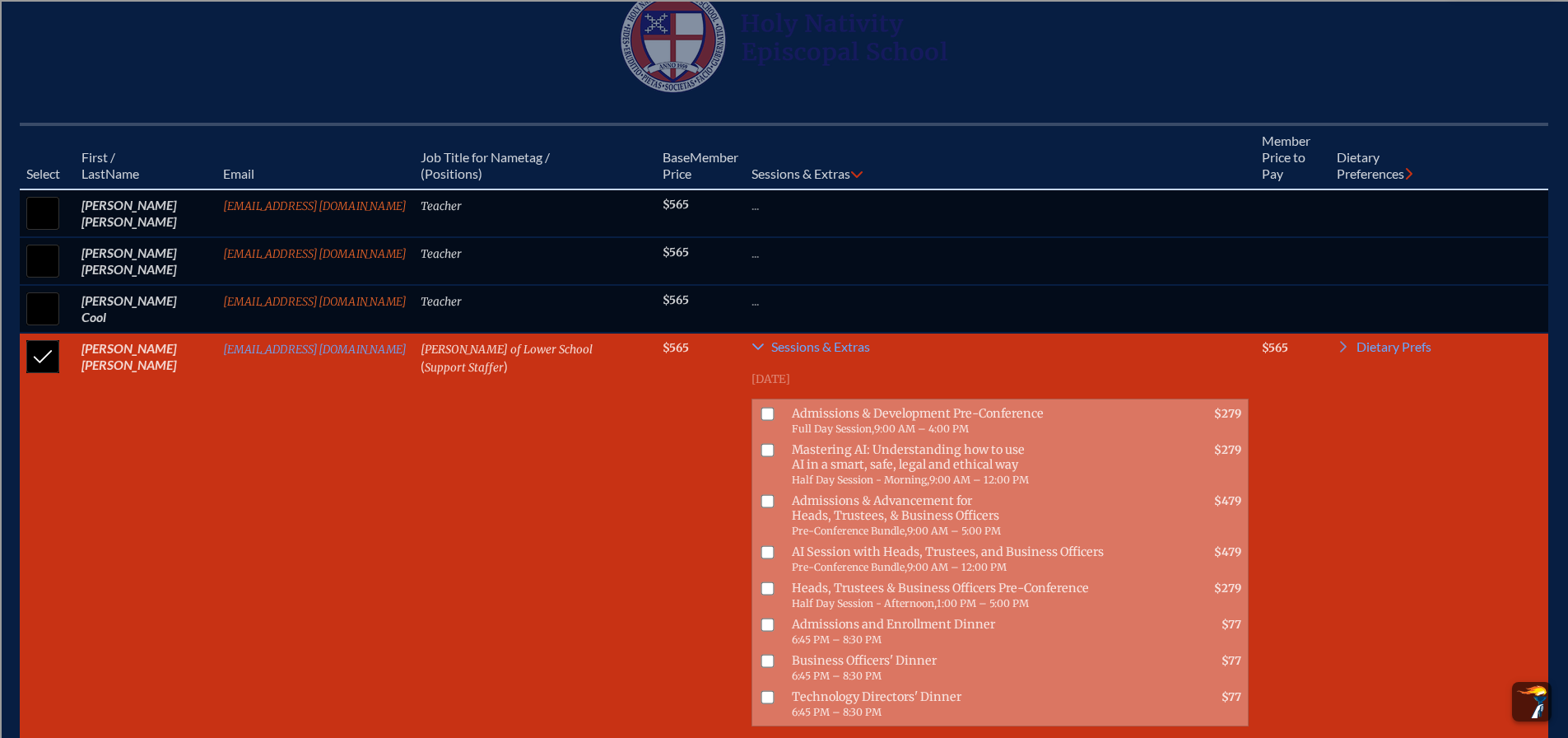
click at [762, 421] on input "checkbox" at bounding box center [768, 415] width 14 height 14
checkbox input "true"
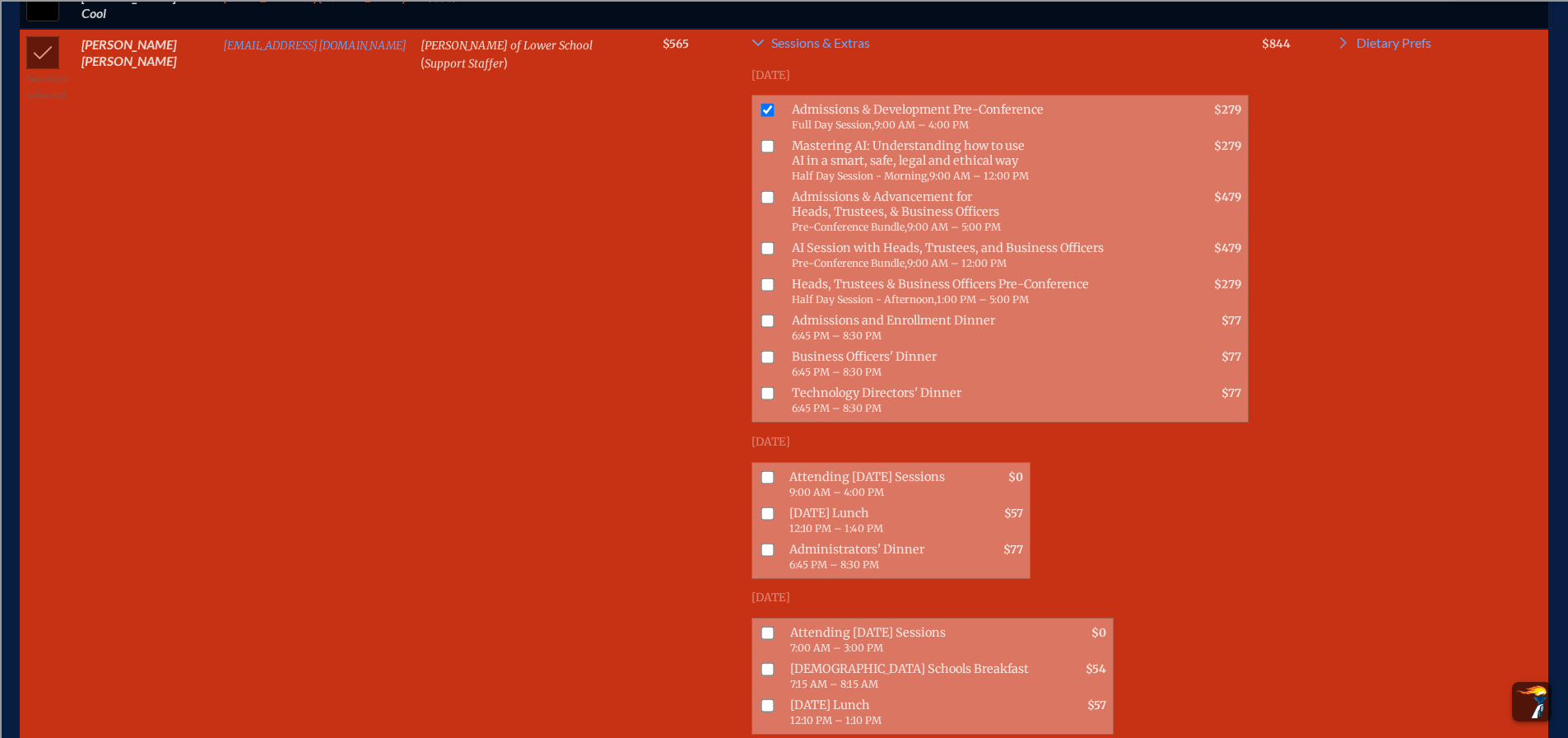
scroll to position [998, 0]
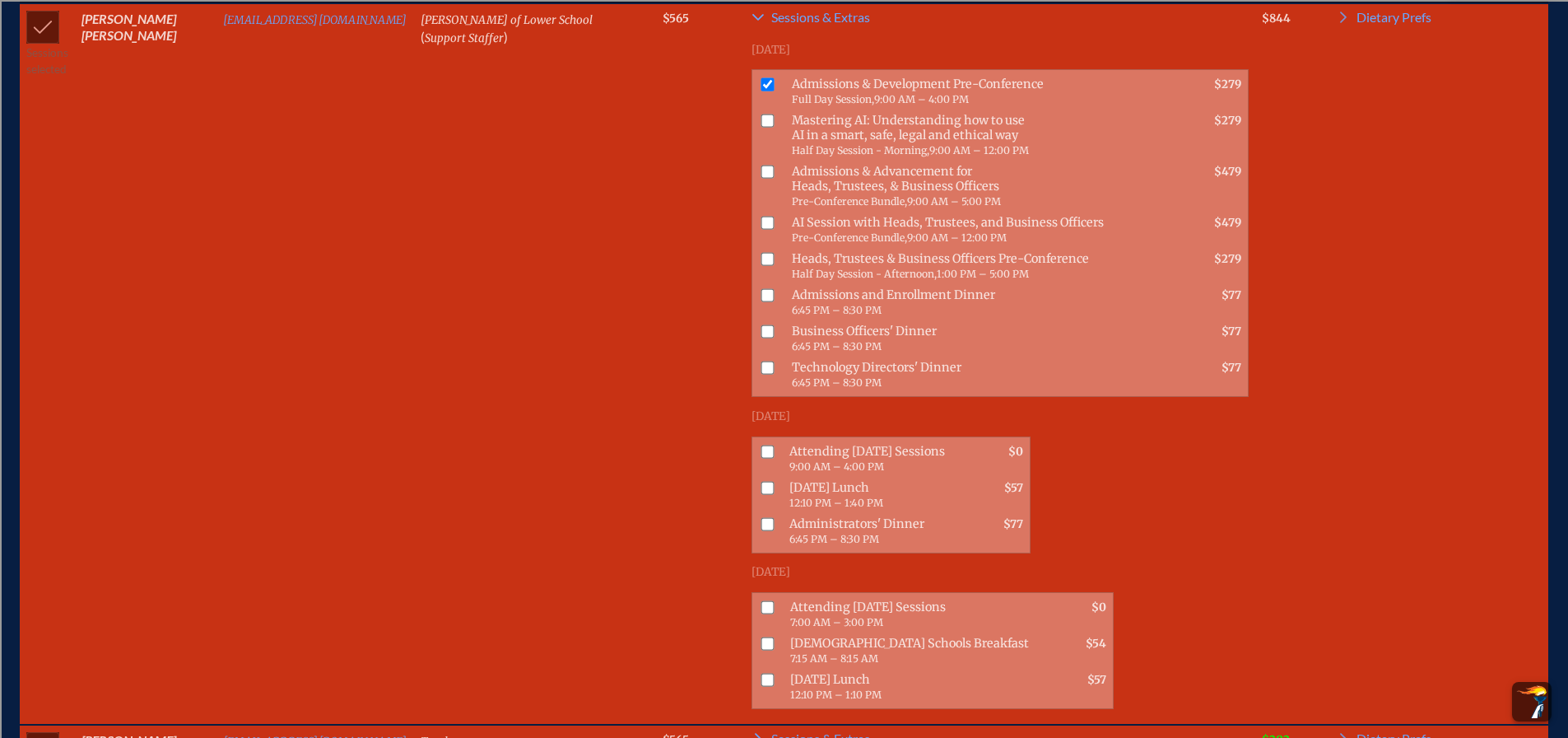
click at [762, 447] on input "checkbox" at bounding box center [768, 451] width 14 height 14
checkbox input "true"
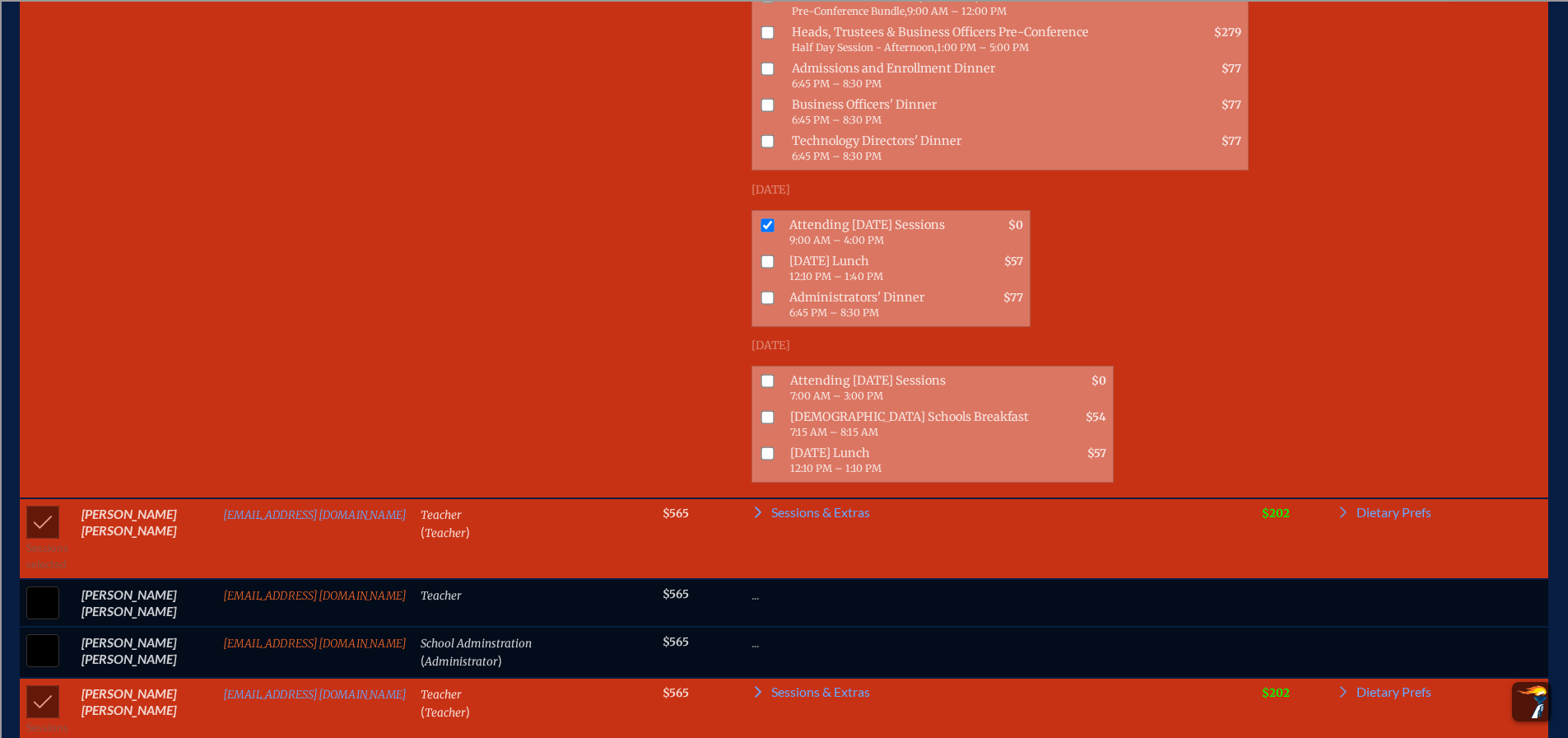
scroll to position [1245, 0]
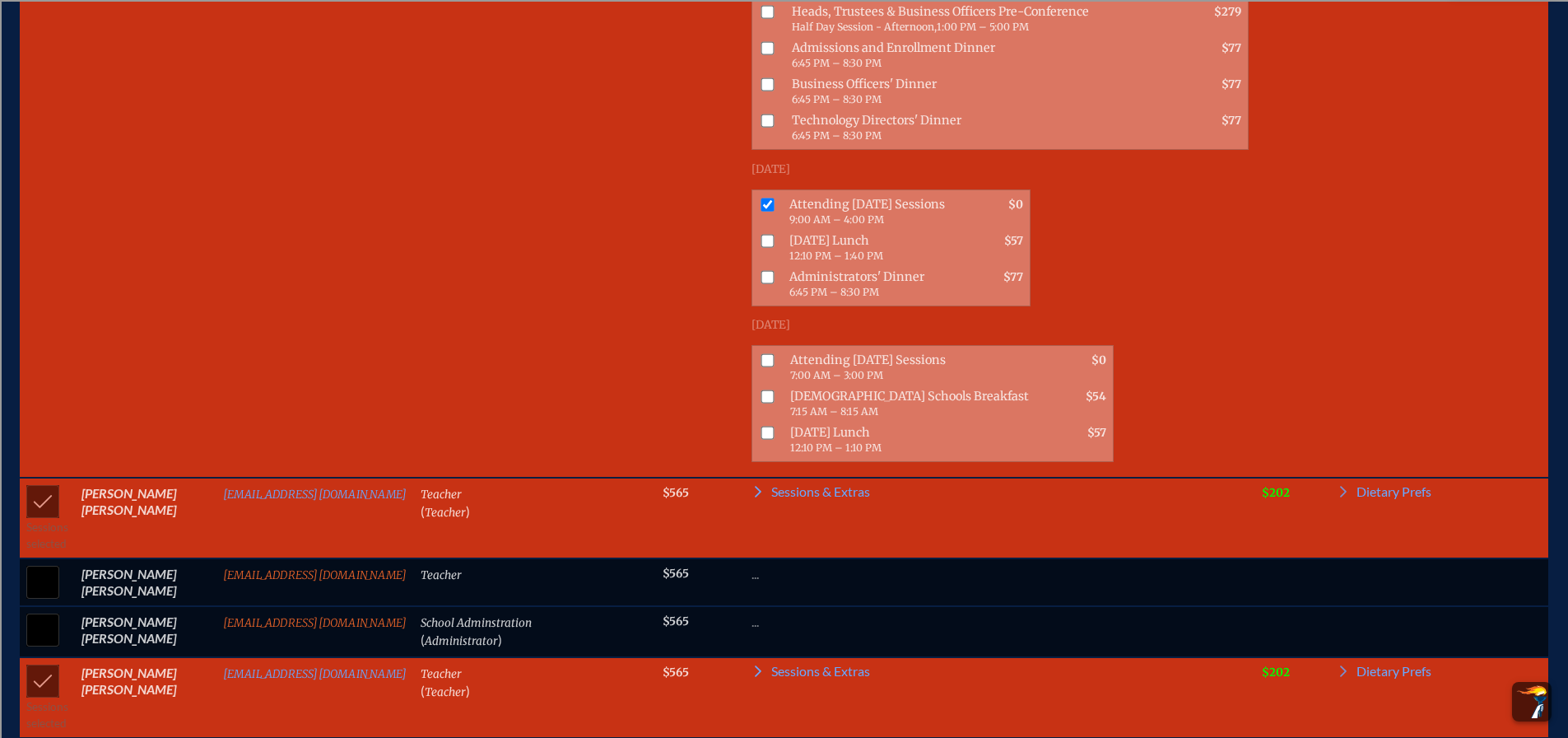
click at [762, 241] on input "checkbox" at bounding box center [768, 241] width 14 height 14
checkbox input "true"
click at [762, 358] on input "checkbox" at bounding box center [768, 360] width 14 height 14
checkbox input "true"
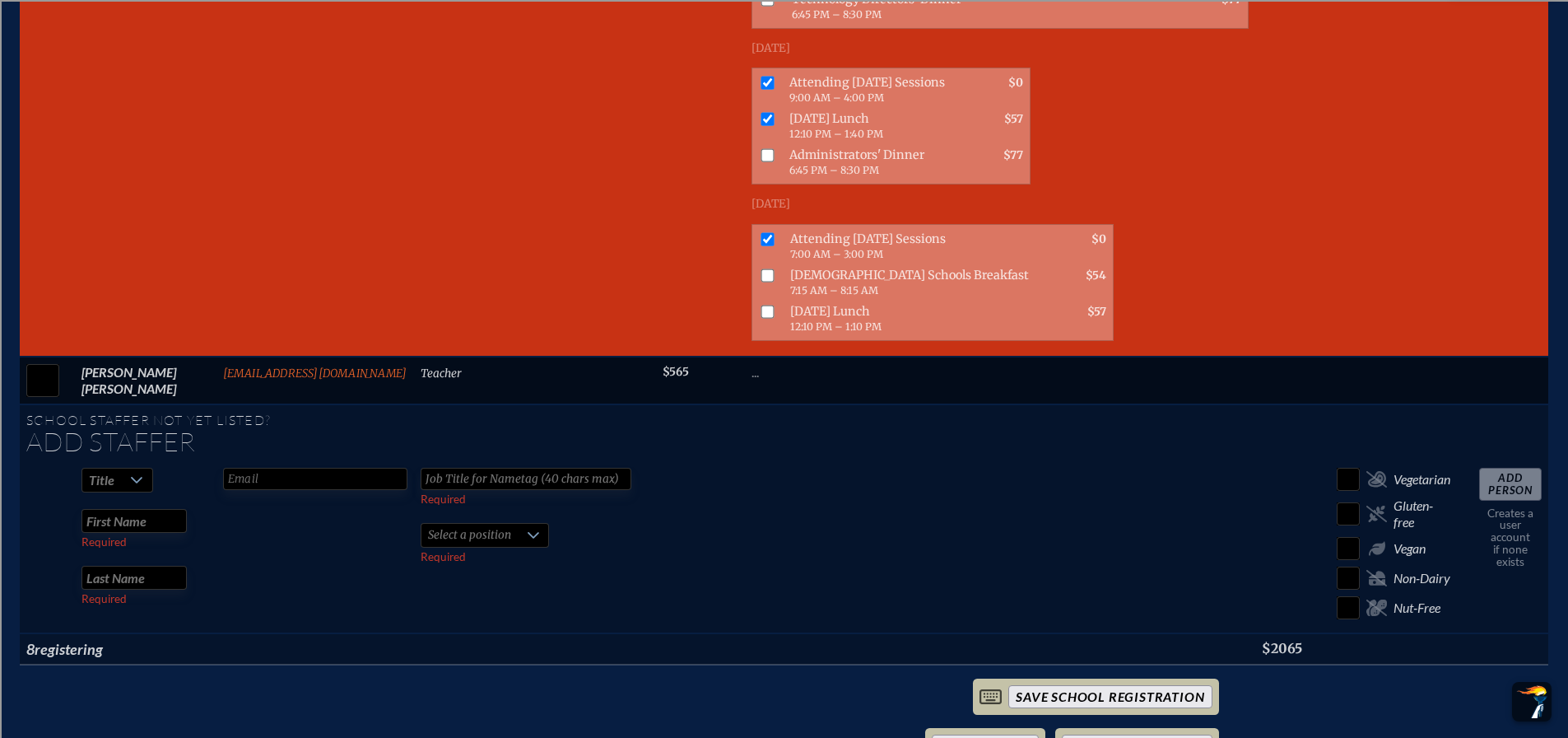
scroll to position [4621, 0]
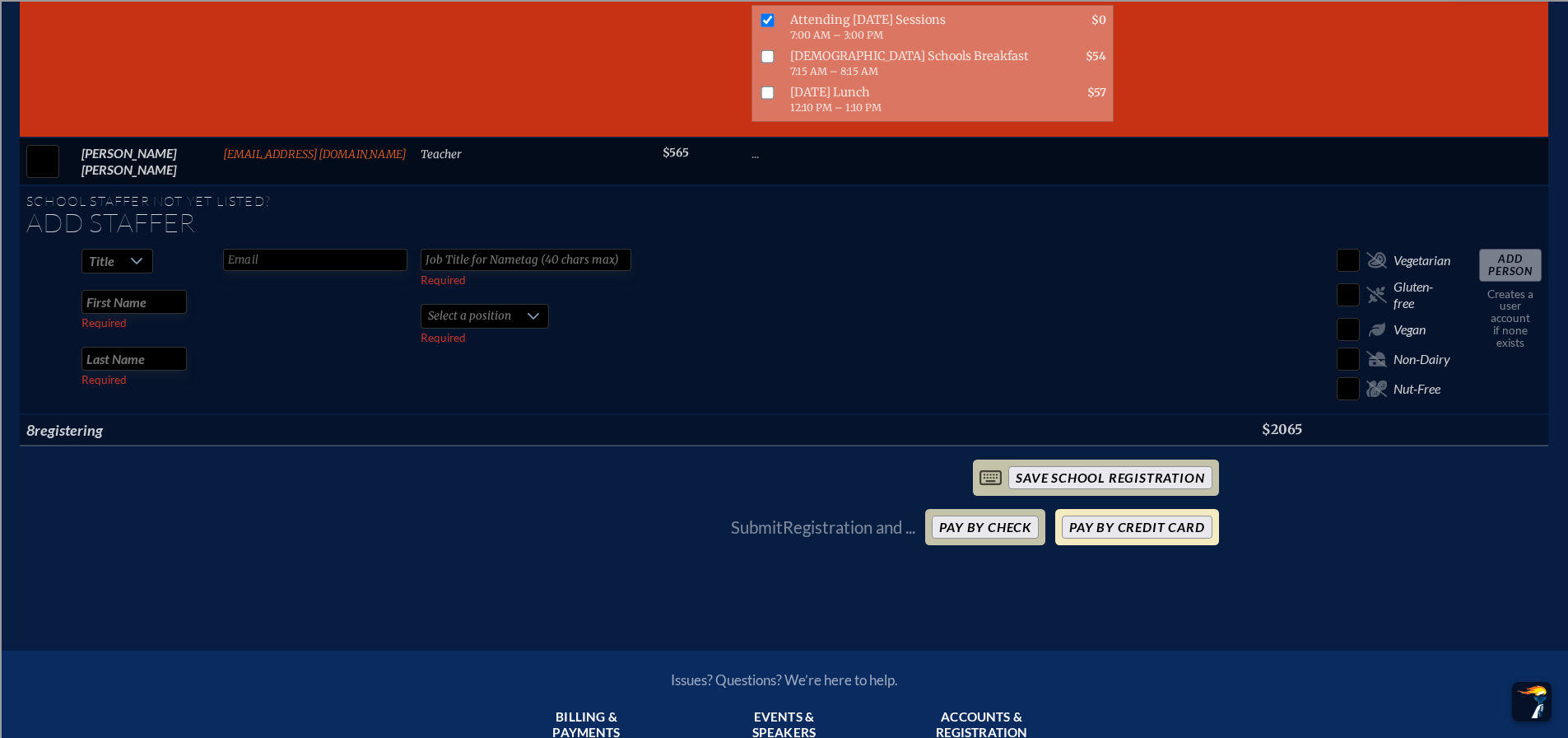
click at [1143, 516] on button "Pay by Credit Card" at bounding box center [1136, 527] width 150 height 23
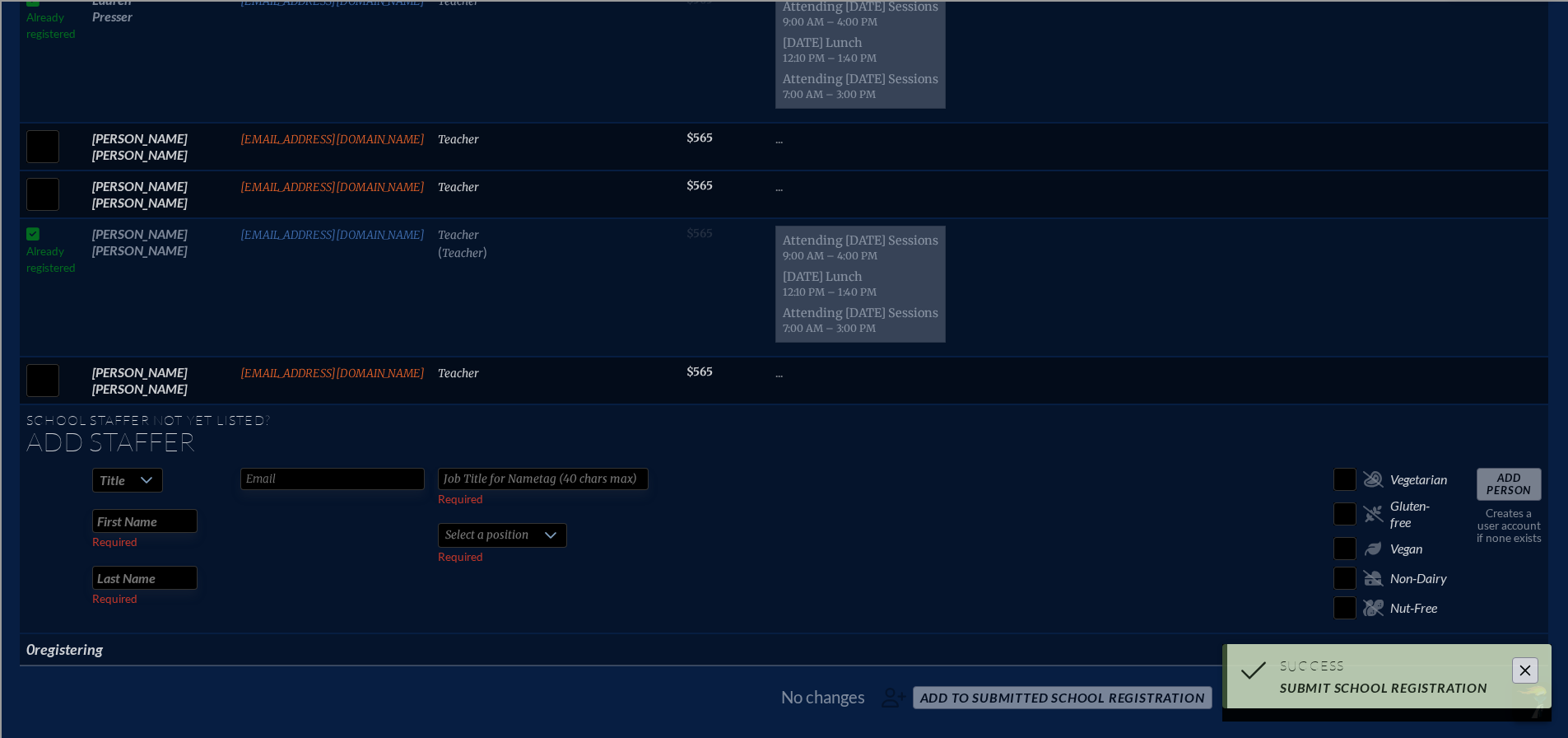
scroll to position [3036, 0]
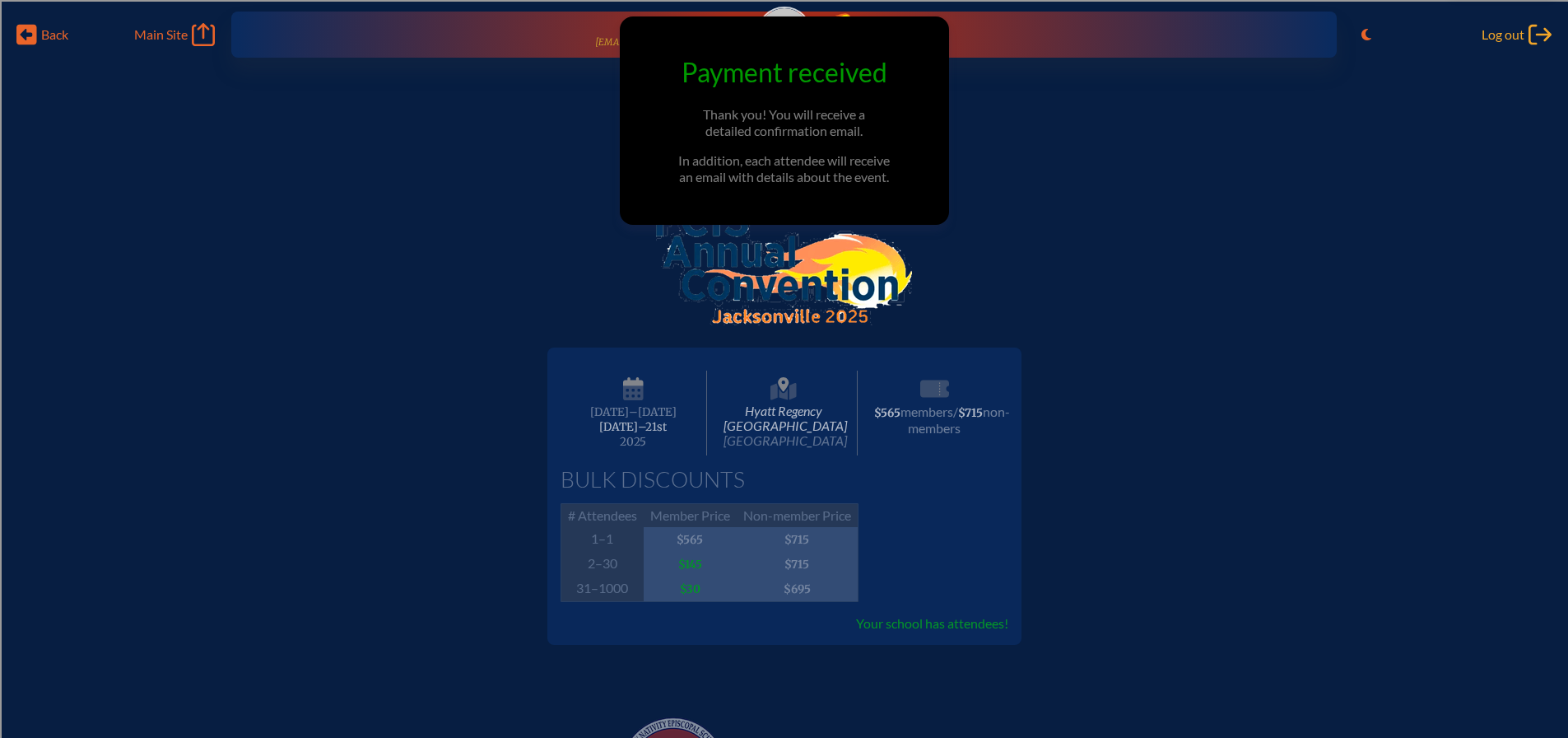
click at [1517, 36] on span "Log out" at bounding box center [1503, 34] width 42 height 16
